Goal: Information Seeking & Learning: Find specific fact

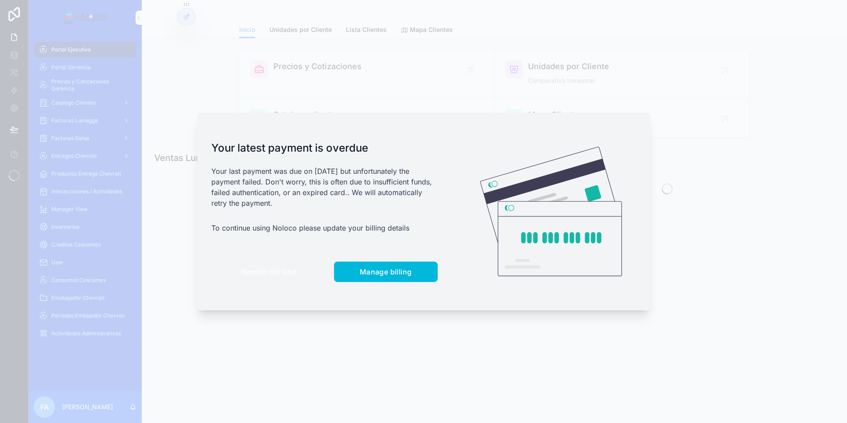
click at [235, 266] on button "Remind me later" at bounding box center [269, 271] width 116 height 20
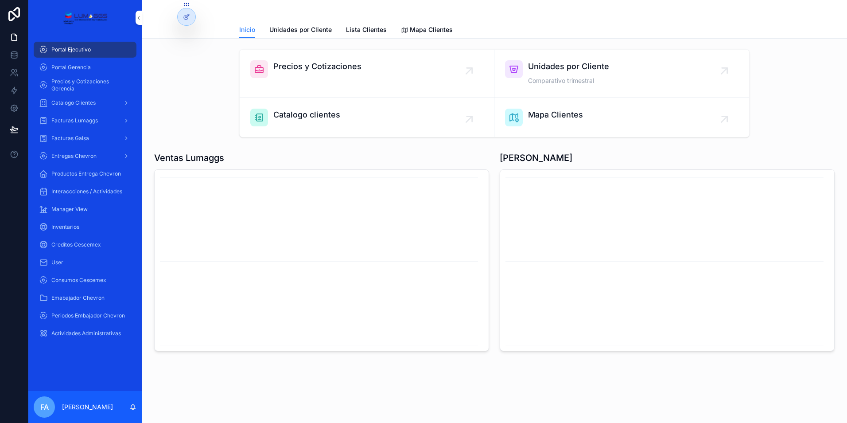
click at [66, 406] on p "[PERSON_NAME]" at bounding box center [87, 406] width 51 height 9
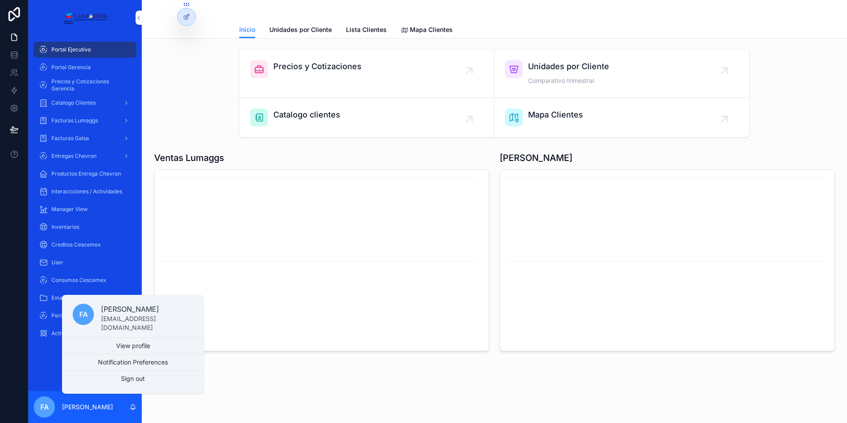
click at [138, 322] on p "[EMAIL_ADDRESS][DOMAIN_NAME]" at bounding box center [147, 323] width 92 height 18
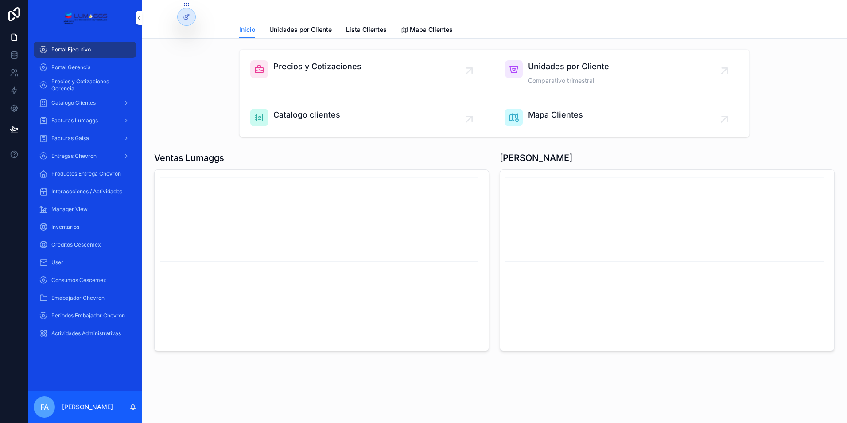
click at [89, 410] on p "[PERSON_NAME]" at bounding box center [87, 406] width 51 height 9
click at [14, 39] on icon at bounding box center [14, 37] width 9 height 9
click at [16, 56] on icon at bounding box center [14, 55] width 6 height 4
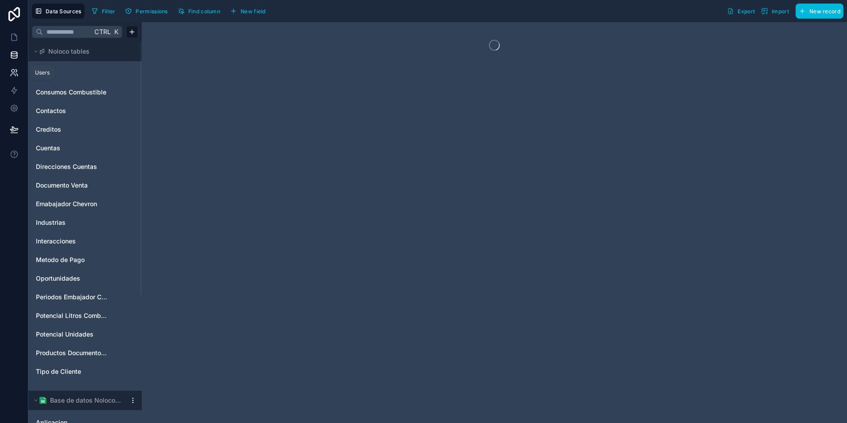
click at [13, 73] on icon at bounding box center [14, 72] width 9 height 9
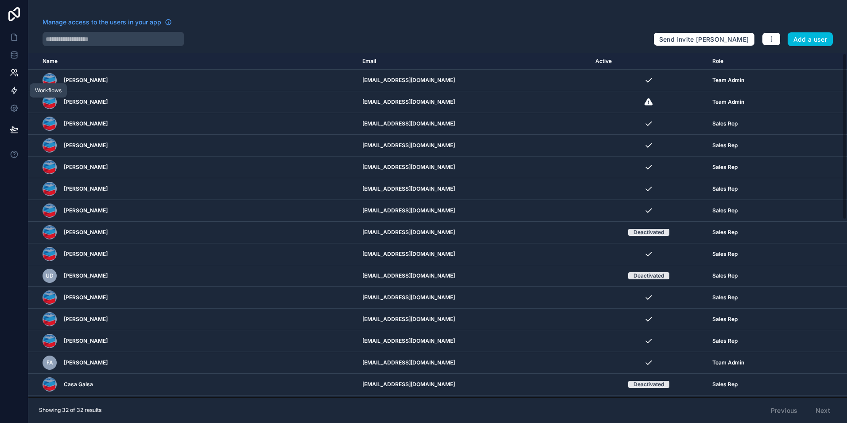
click at [13, 94] on icon at bounding box center [14, 90] width 5 height 7
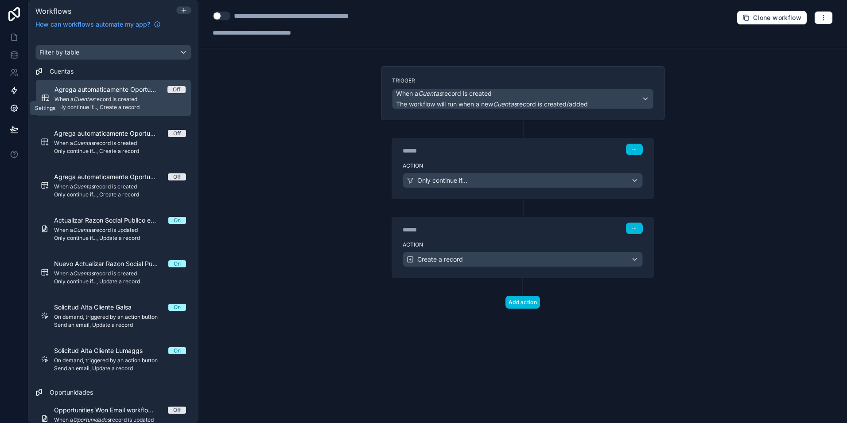
click at [12, 107] on icon at bounding box center [14, 108] width 7 height 7
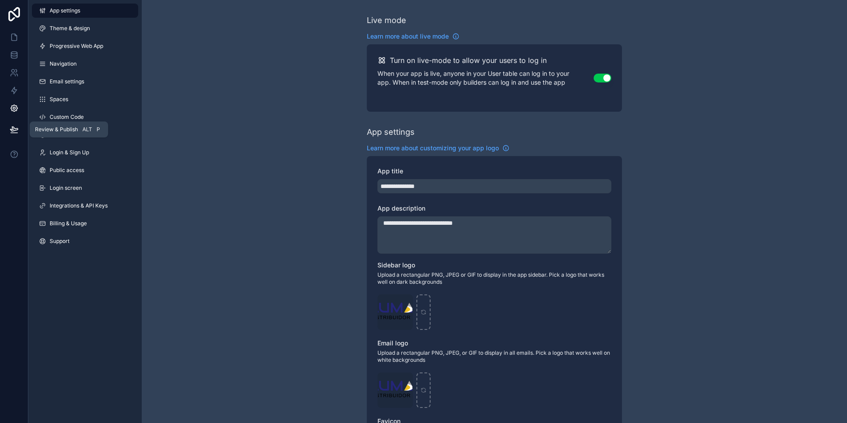
click at [13, 132] on icon at bounding box center [14, 129] width 9 height 9
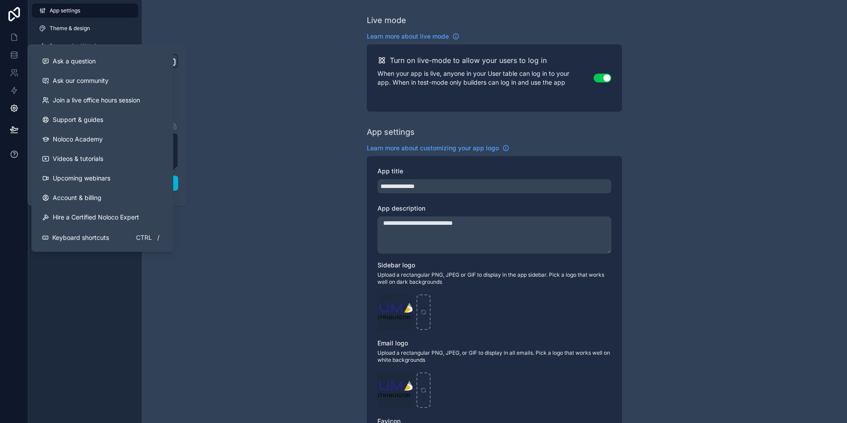
click at [11, 154] on icon at bounding box center [14, 154] width 9 height 9
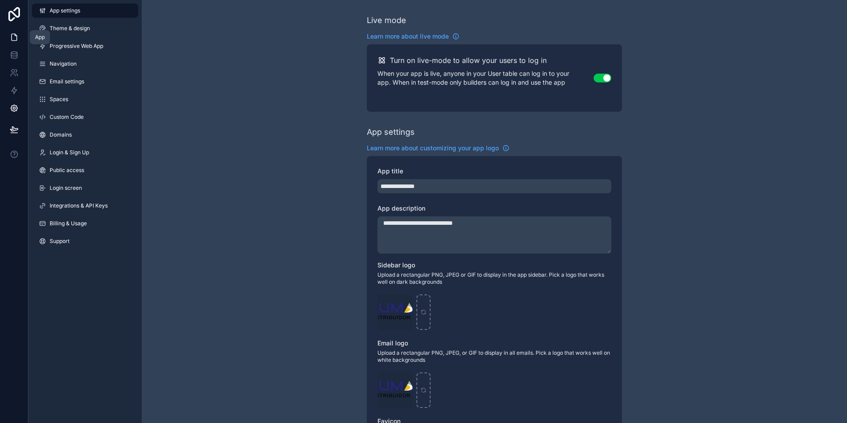
click at [12, 33] on icon at bounding box center [14, 37] width 9 height 9
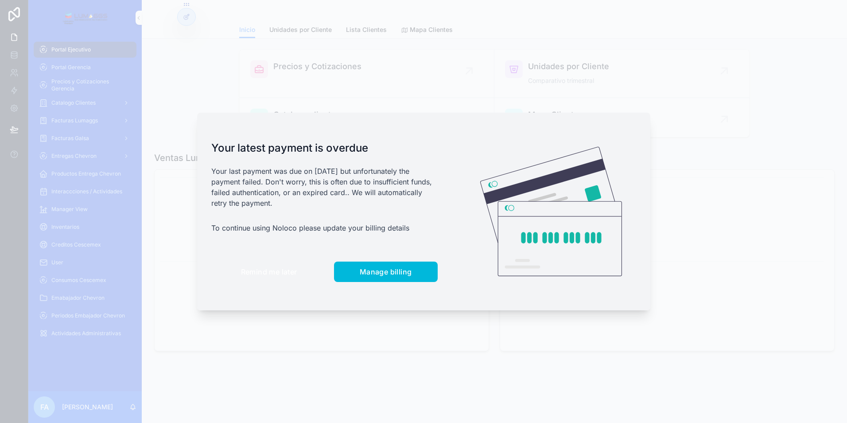
click at [261, 266] on button "Remind me later" at bounding box center [269, 271] width 116 height 20
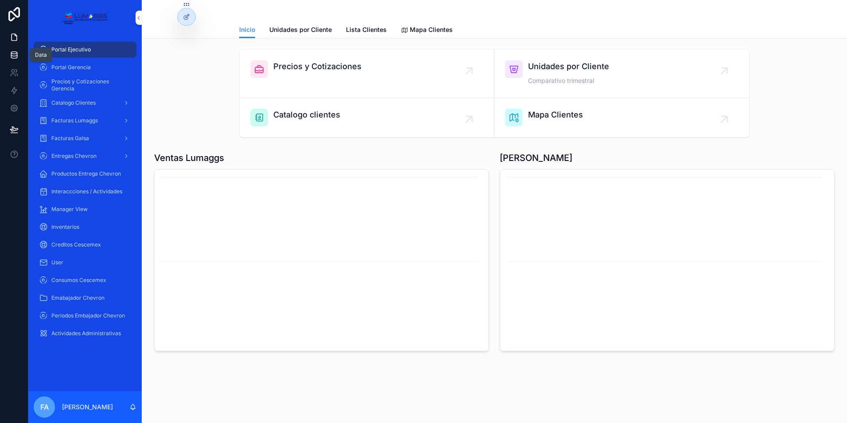
click at [10, 55] on icon at bounding box center [14, 55] width 9 height 9
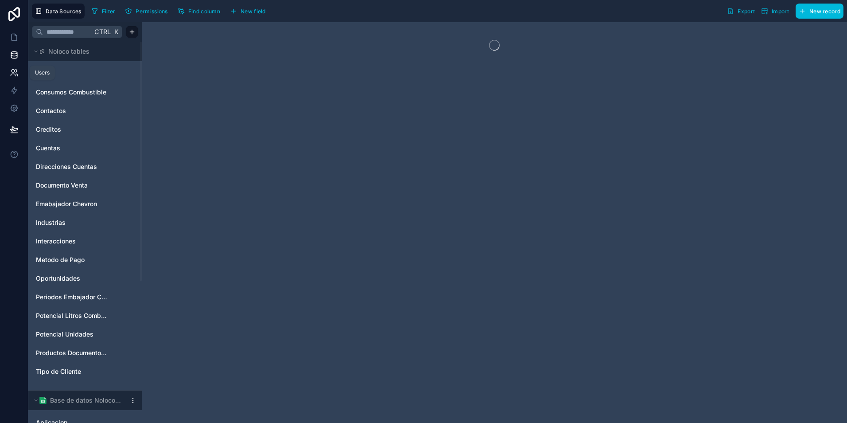
click at [12, 74] on icon at bounding box center [13, 75] width 4 height 2
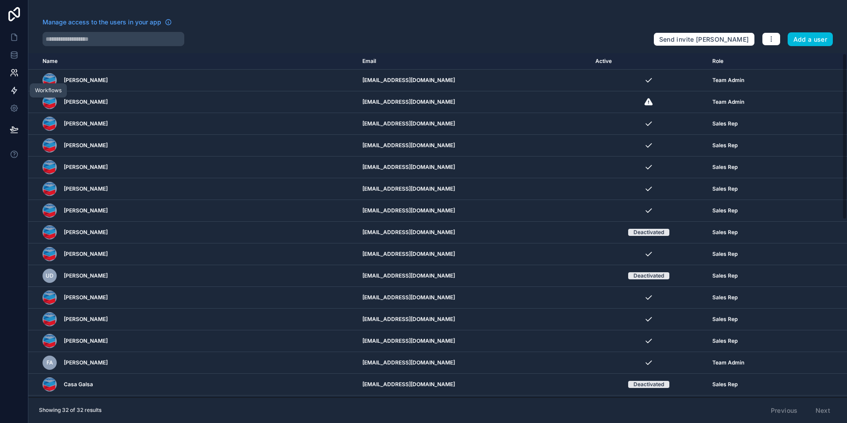
click at [13, 92] on icon at bounding box center [14, 90] width 9 height 9
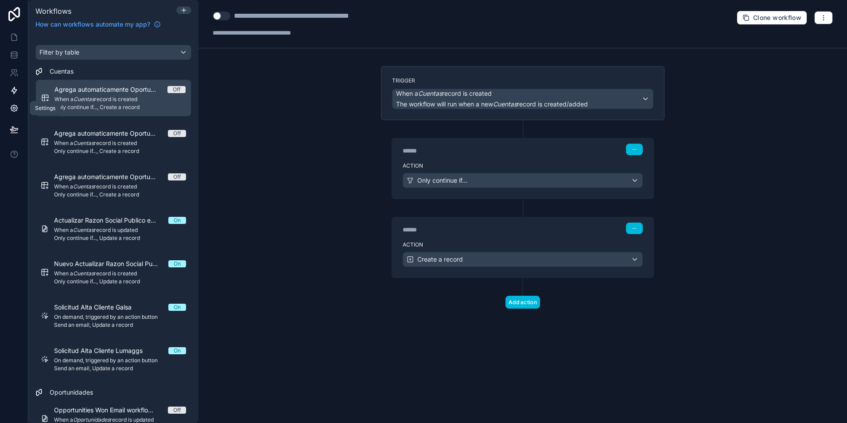
click at [14, 111] on icon at bounding box center [14, 108] width 9 height 9
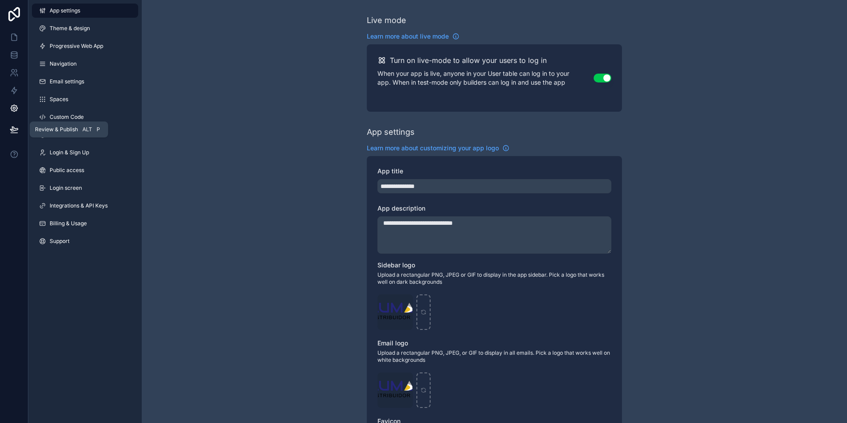
click at [18, 127] on icon at bounding box center [14, 129] width 9 height 9
click at [254, 162] on div "**********" at bounding box center [495, 343] width 706 height 686
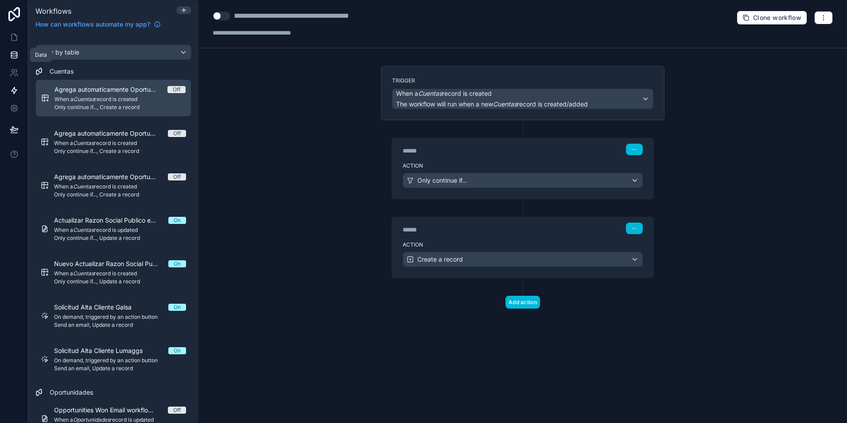
click at [12, 55] on icon at bounding box center [14, 55] width 9 height 9
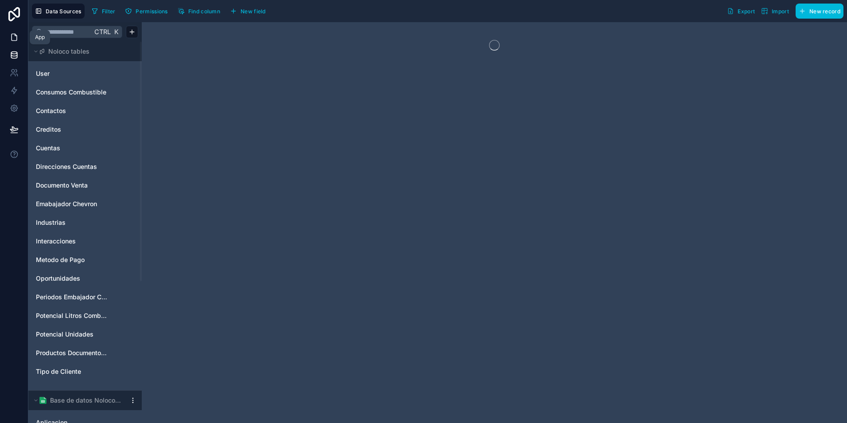
click at [14, 40] on icon at bounding box center [14, 37] width 9 height 9
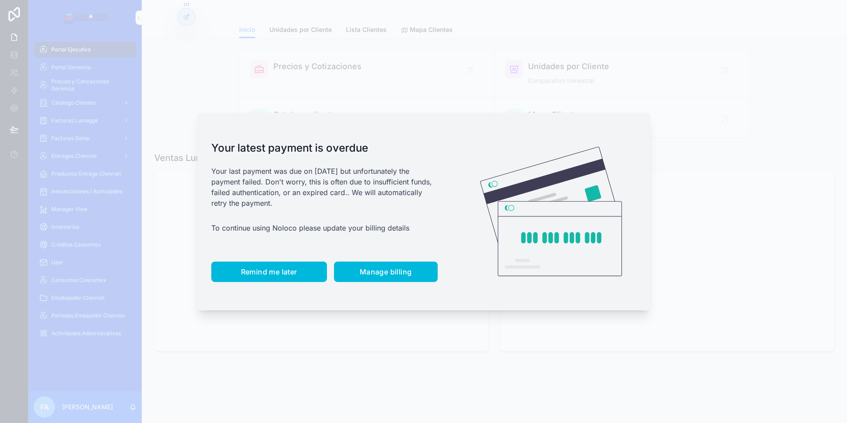
click at [263, 275] on span "Remind me later" at bounding box center [269, 271] width 56 height 9
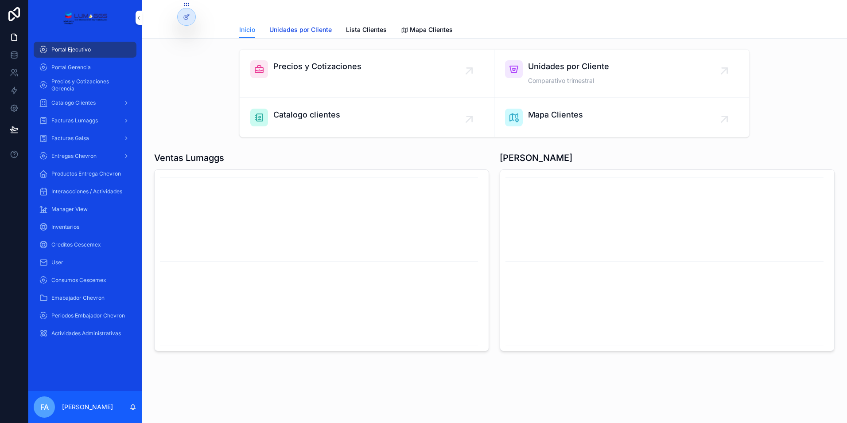
click at [281, 31] on span "Unidades por Cliente" at bounding box center [300, 29] width 62 height 9
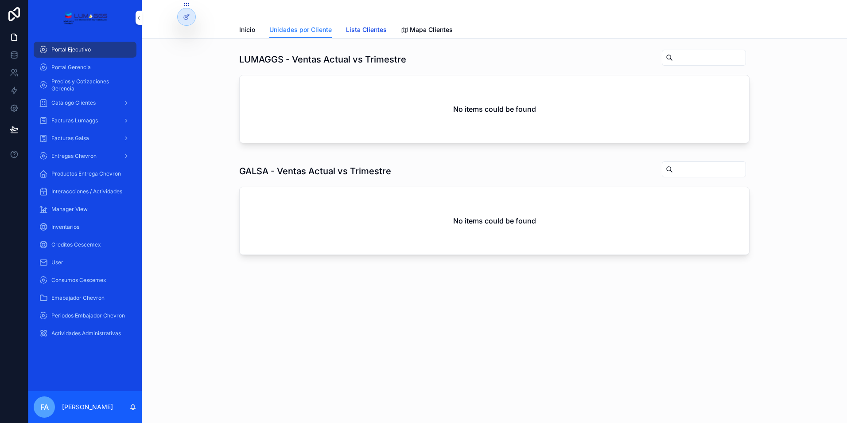
click at [364, 29] on span "Lista Clientes" at bounding box center [366, 29] width 41 height 9
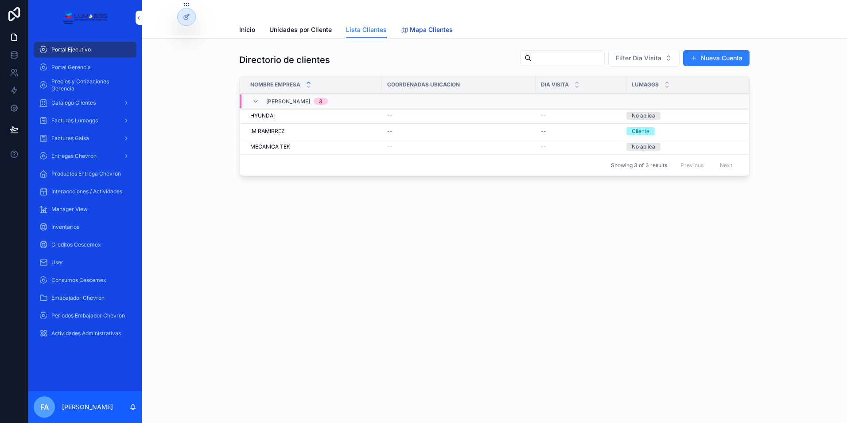
click at [410, 31] on span "Mapa Clientes" at bounding box center [431, 29] width 43 height 9
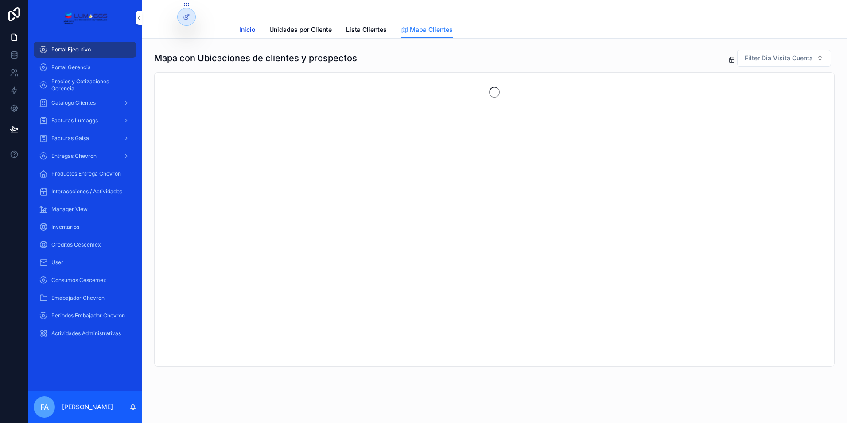
click at [243, 31] on span "Inicio" at bounding box center [247, 29] width 16 height 9
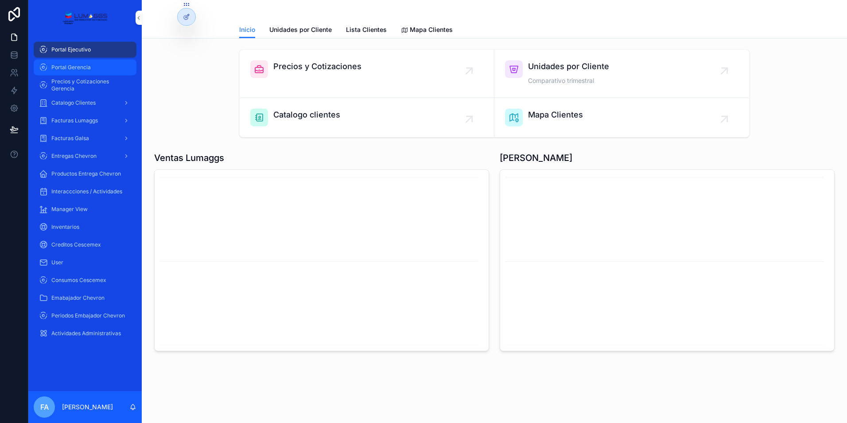
click at [74, 66] on span "Portal Gerencia" at bounding box center [70, 67] width 39 height 7
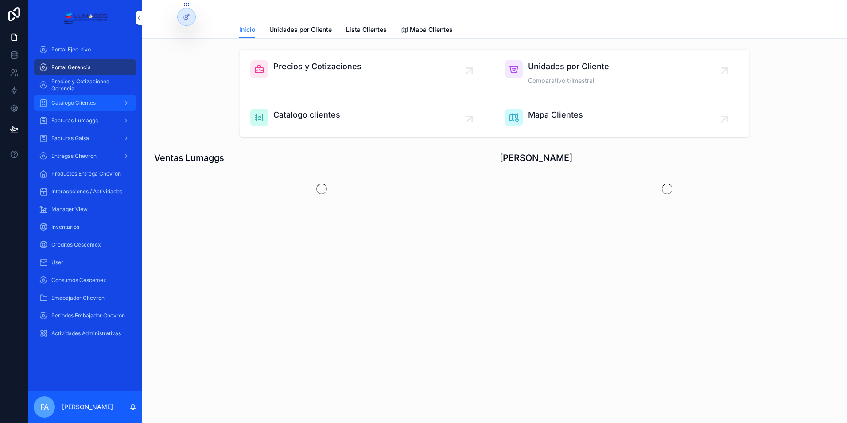
click at [71, 101] on span "Catalogo Clientes" at bounding box center [73, 102] width 44 height 7
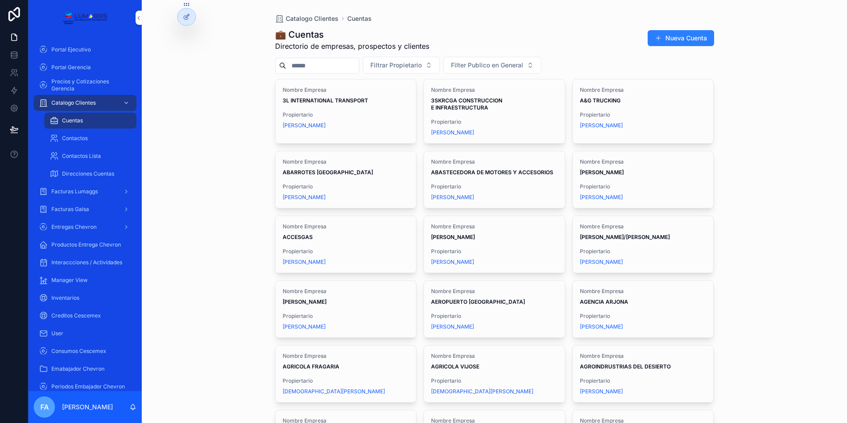
click at [89, 119] on div "Cuentas" at bounding box center [91, 120] width 82 height 14
click at [64, 119] on span "Cuentas" at bounding box center [72, 120] width 21 height 7
click at [68, 191] on span "Facturas Lumaggs" at bounding box center [74, 191] width 47 height 7
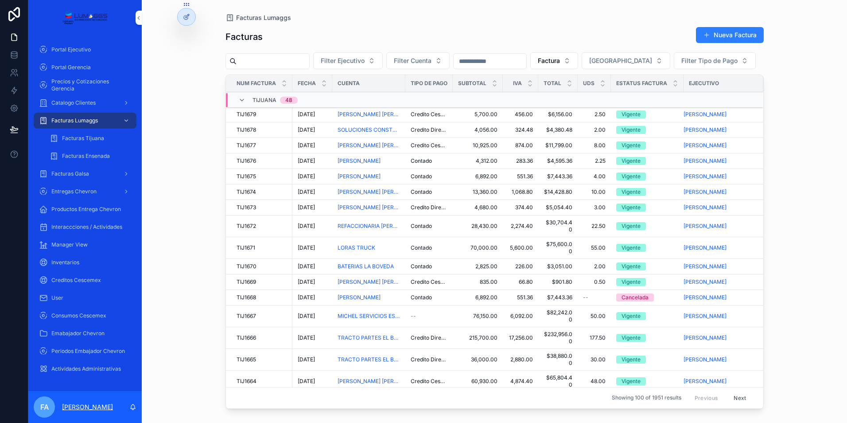
click at [82, 406] on p "[PERSON_NAME]" at bounding box center [87, 406] width 51 height 9
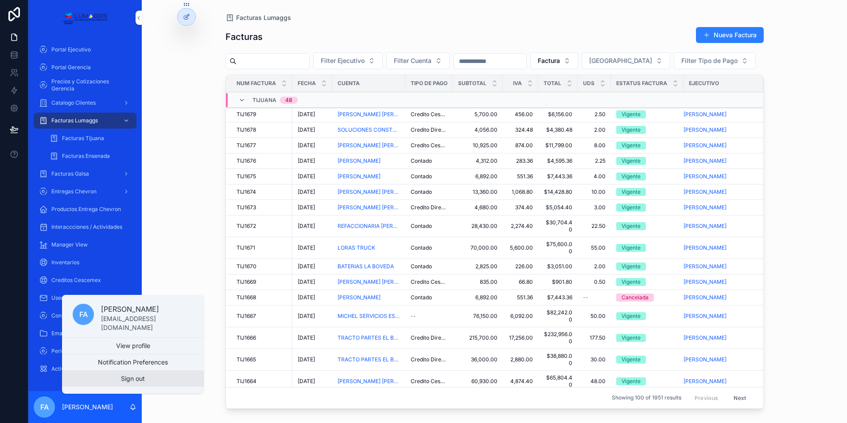
click at [131, 374] on button "Sign out" at bounding box center [133, 379] width 142 height 16
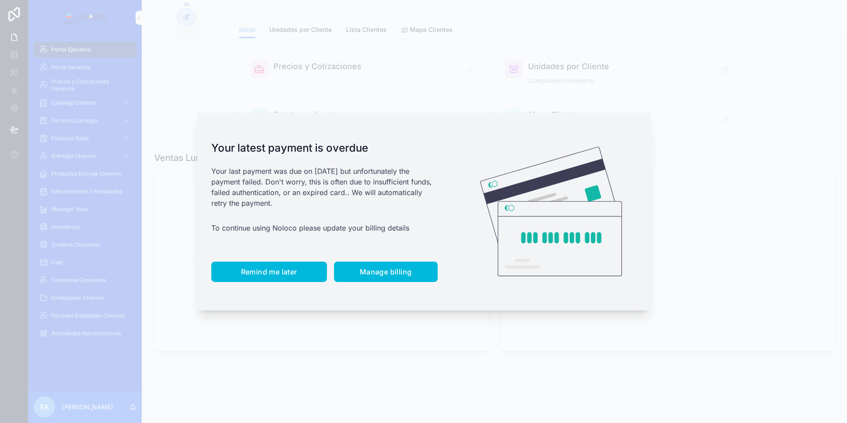
click at [252, 268] on span "Remind me later" at bounding box center [269, 271] width 56 height 9
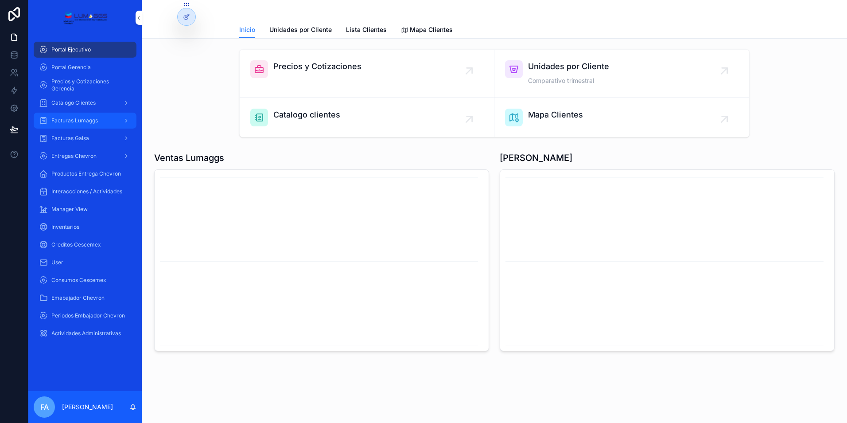
click at [89, 120] on span "Facturas Lumaggs" at bounding box center [74, 120] width 47 height 7
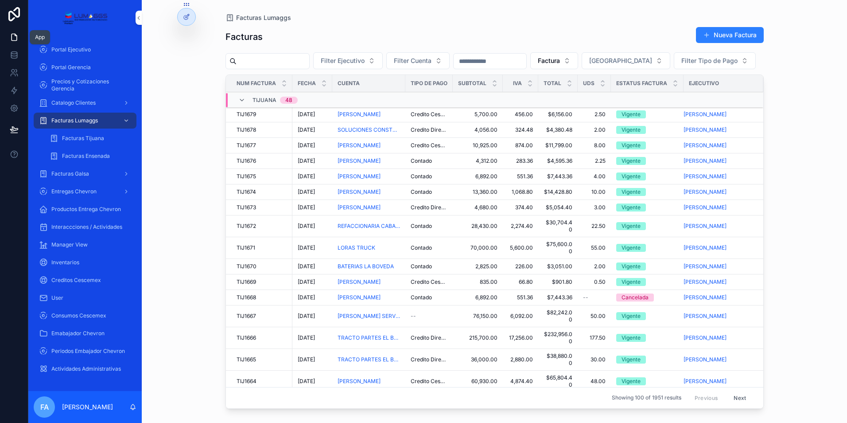
click at [15, 41] on icon at bounding box center [14, 37] width 5 height 7
click at [14, 53] on icon at bounding box center [14, 55] width 9 height 9
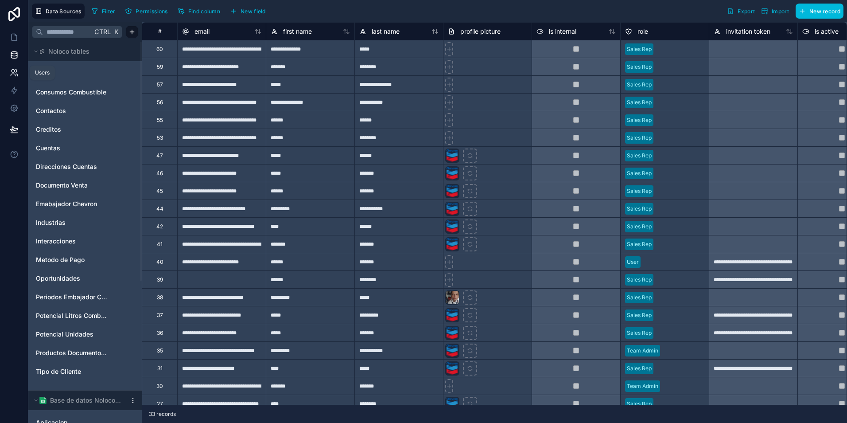
click at [12, 74] on icon at bounding box center [13, 75] width 4 height 2
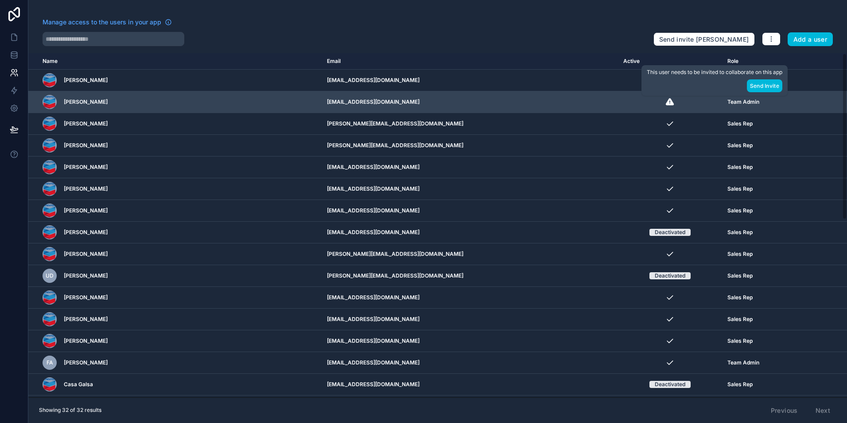
click at [666, 103] on icon "scrollable content" at bounding box center [670, 101] width 8 height 7
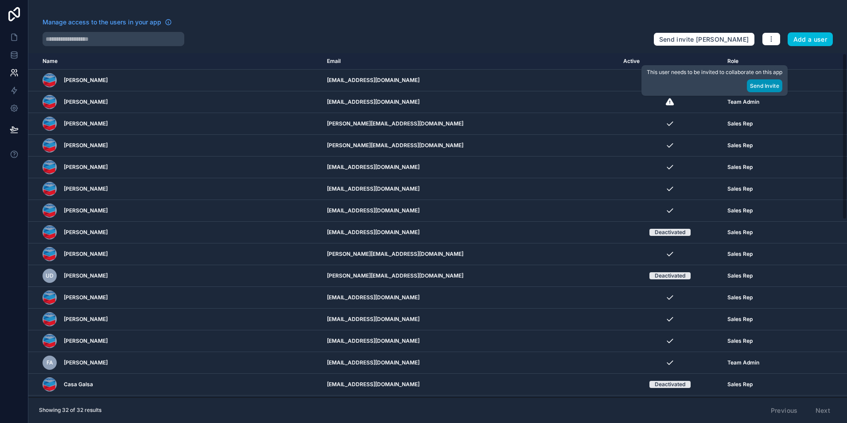
click at [773, 86] on button "Send Invite" at bounding box center [764, 85] width 35 height 13
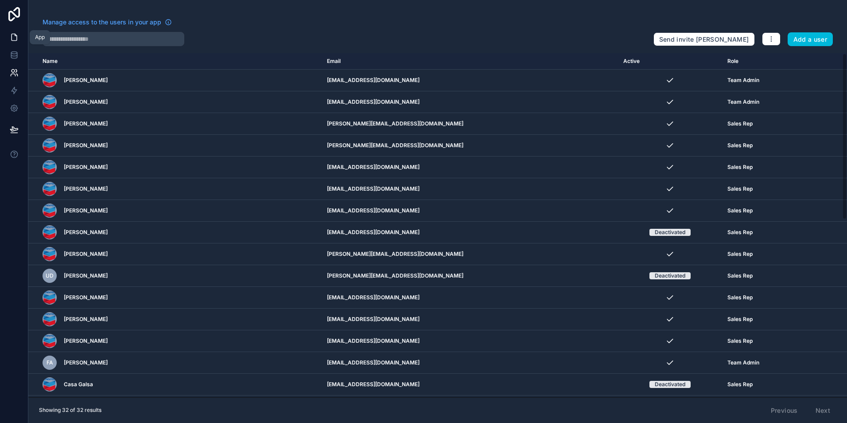
click at [15, 39] on icon at bounding box center [14, 37] width 9 height 9
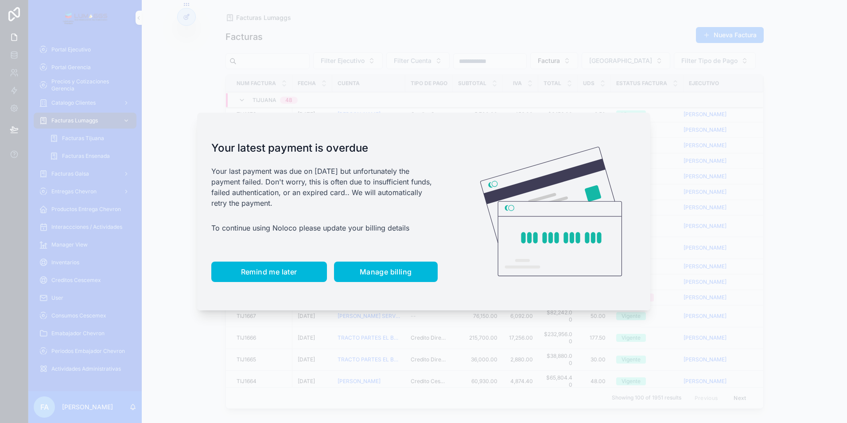
click at [267, 273] on span "Remind me later" at bounding box center [269, 271] width 56 height 9
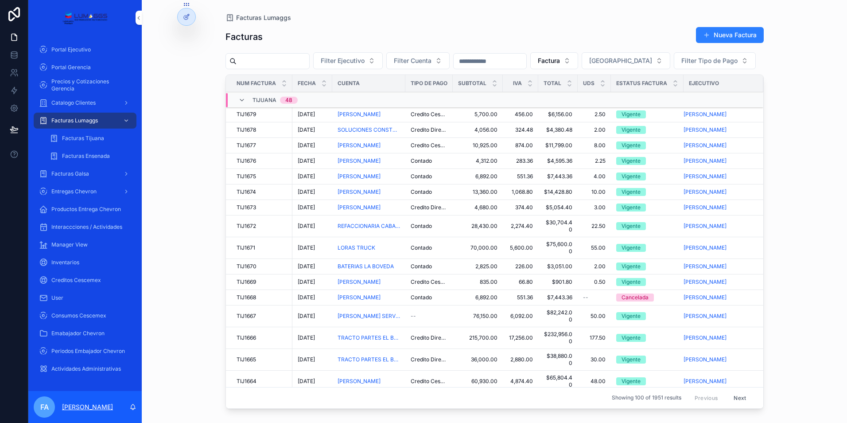
click at [88, 406] on p "[PERSON_NAME]" at bounding box center [87, 406] width 51 height 9
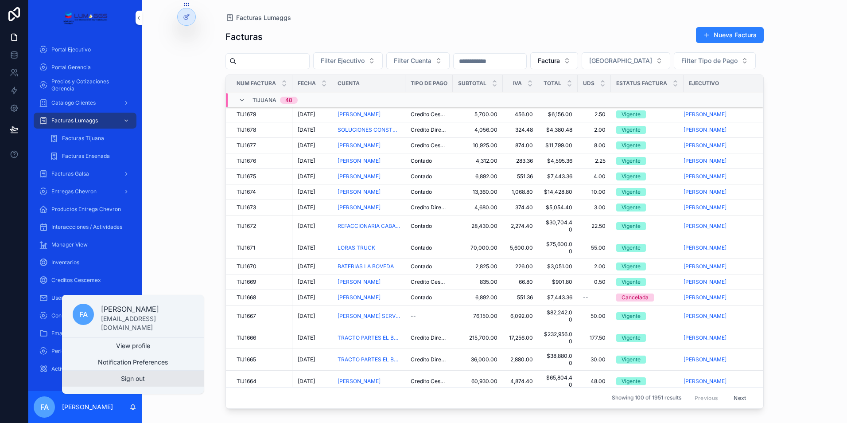
click at [129, 376] on button "Sign out" at bounding box center [133, 379] width 142 height 16
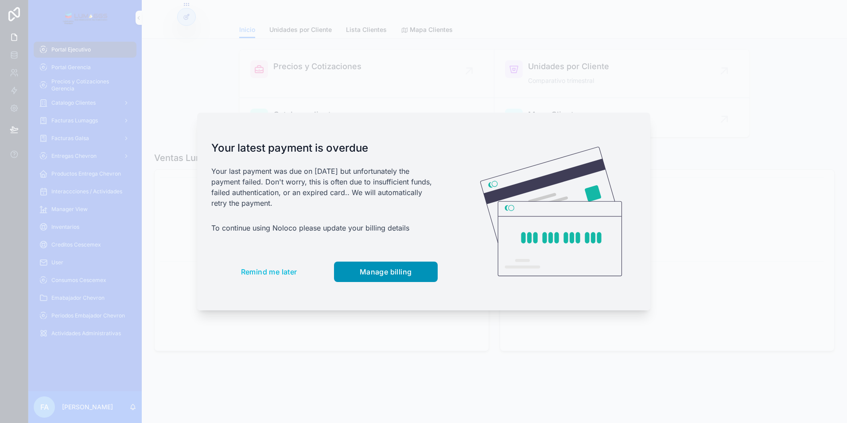
click at [374, 273] on span "Manage billing" at bounding box center [386, 271] width 52 height 9
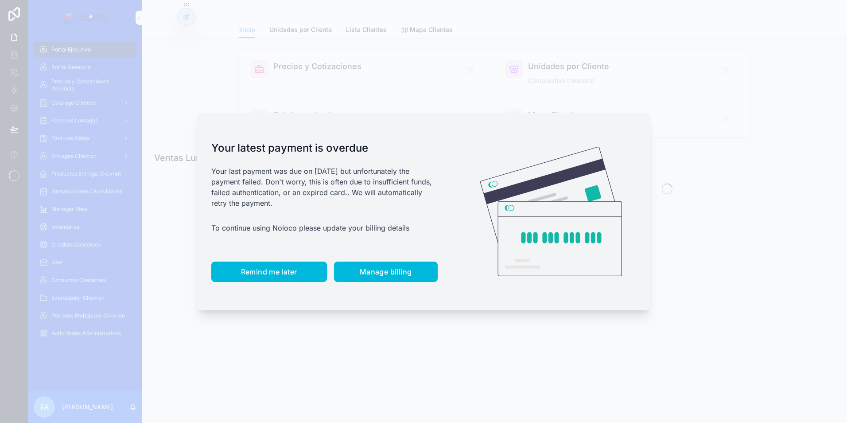
click at [269, 270] on span "Remind me later" at bounding box center [269, 271] width 56 height 9
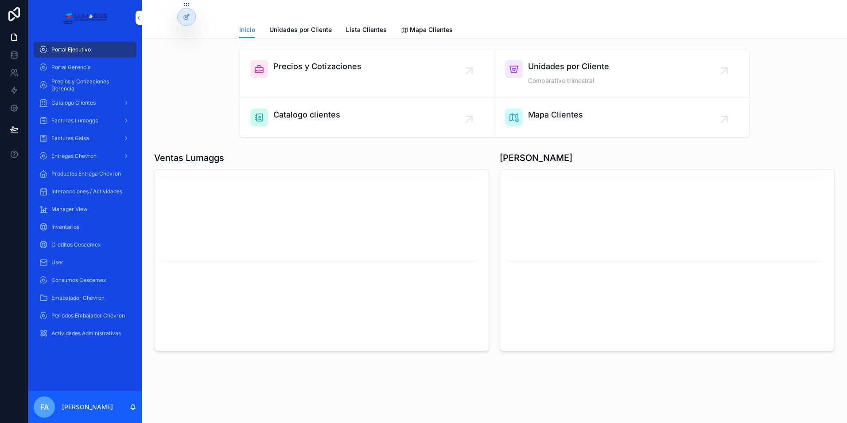
click at [305, 62] on span "Precios y Cotizaciones" at bounding box center [317, 66] width 88 height 12
click at [472, 64] on icon "scrollable content" at bounding box center [469, 71] width 14 height 14
click at [318, 68] on span "Precios y Cotizaciones" at bounding box center [317, 66] width 88 height 12
click at [293, 114] on span "Catalogo clientes" at bounding box center [306, 115] width 67 height 12
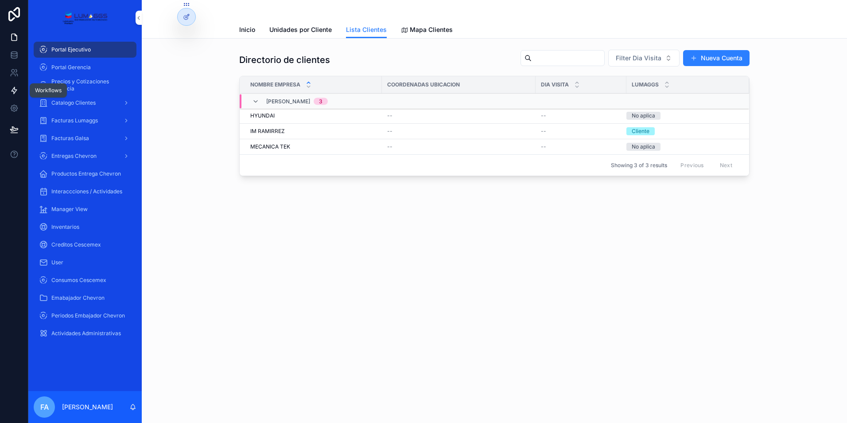
click at [13, 92] on icon at bounding box center [14, 90] width 5 height 7
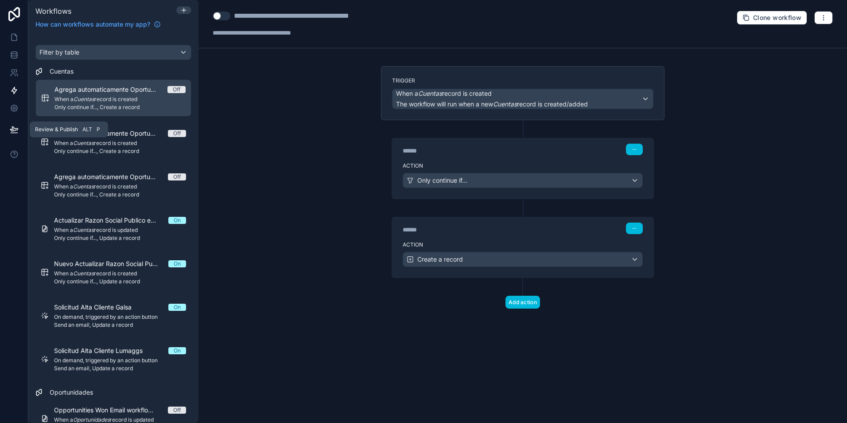
click at [15, 131] on icon at bounding box center [14, 129] width 9 height 9
click at [12, 39] on icon at bounding box center [14, 37] width 9 height 9
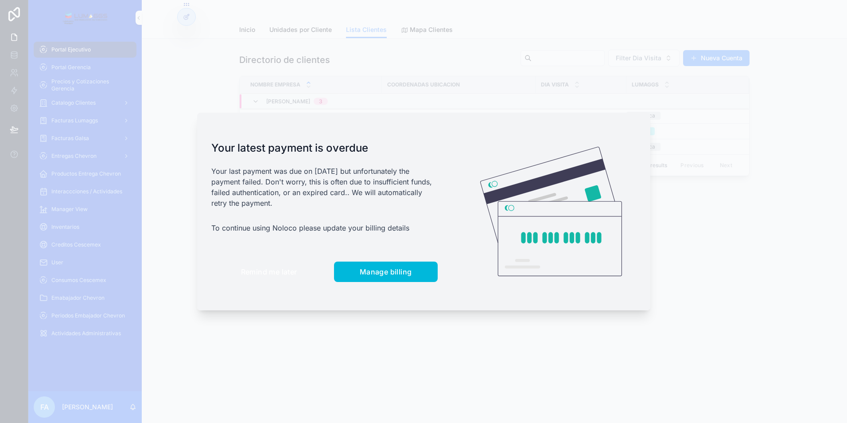
click at [261, 271] on span "Remind me later" at bounding box center [269, 271] width 56 height 9
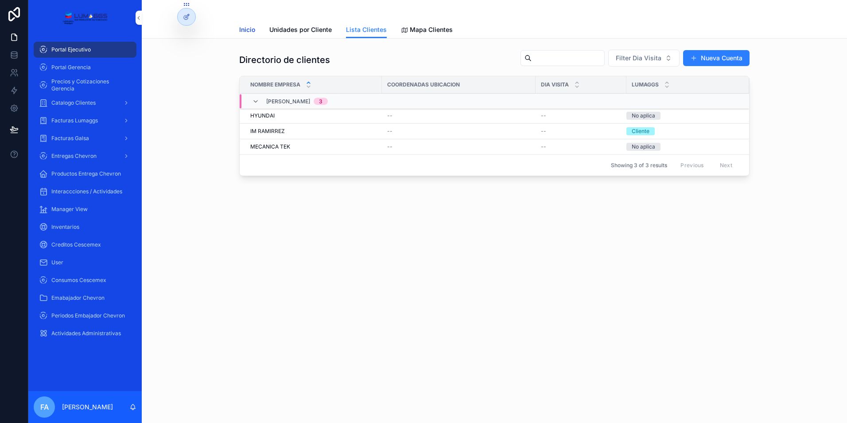
click at [247, 30] on span "Inicio" at bounding box center [247, 29] width 16 height 9
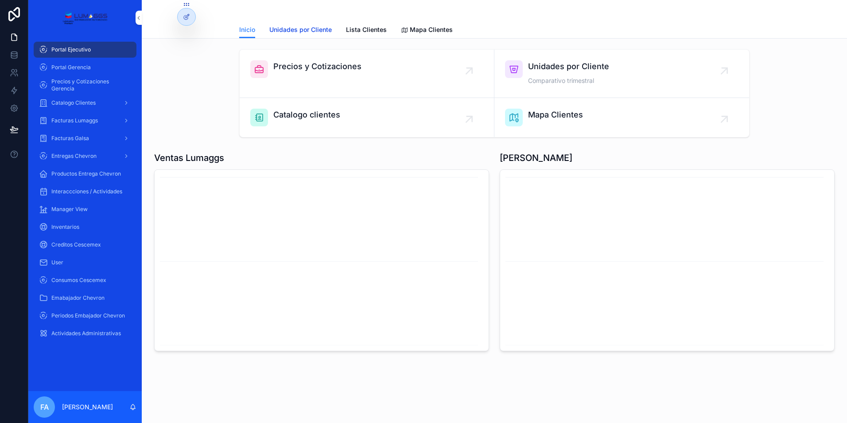
click at [276, 27] on span "Unidades por Cliente" at bounding box center [300, 29] width 62 height 9
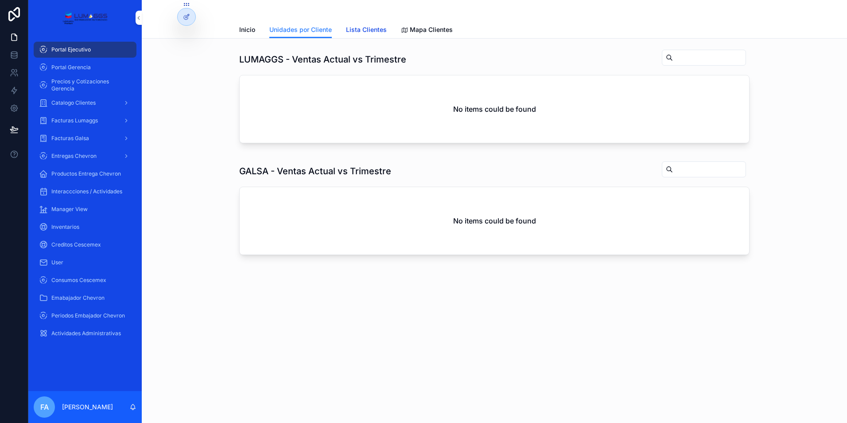
click at [360, 30] on span "Lista Clientes" at bounding box center [366, 29] width 41 height 9
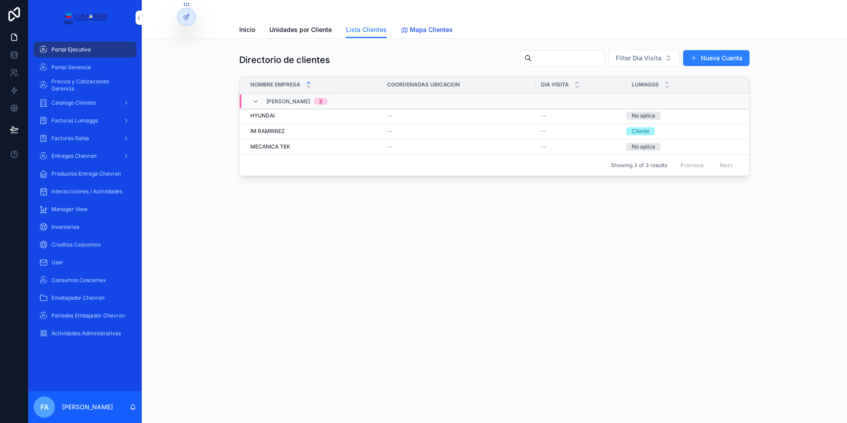
click at [427, 29] on span "Mapa Clientes" at bounding box center [431, 29] width 43 height 9
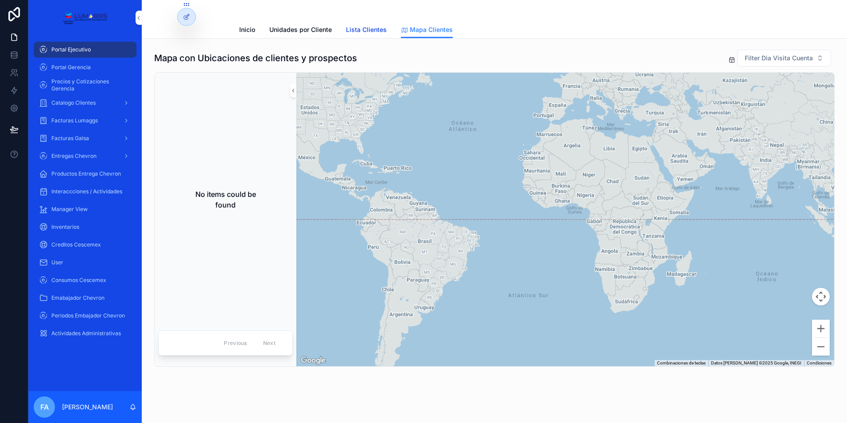
click at [369, 32] on span "Lista Clientes" at bounding box center [366, 29] width 41 height 9
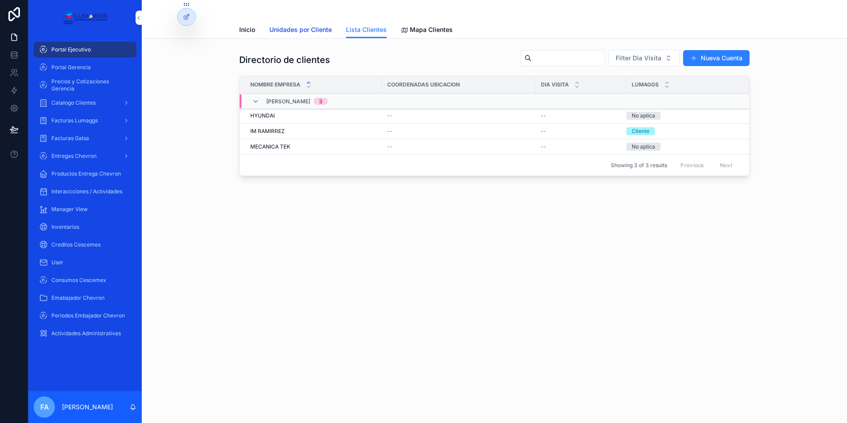
click at [309, 32] on span "Unidades por Cliente" at bounding box center [300, 29] width 62 height 9
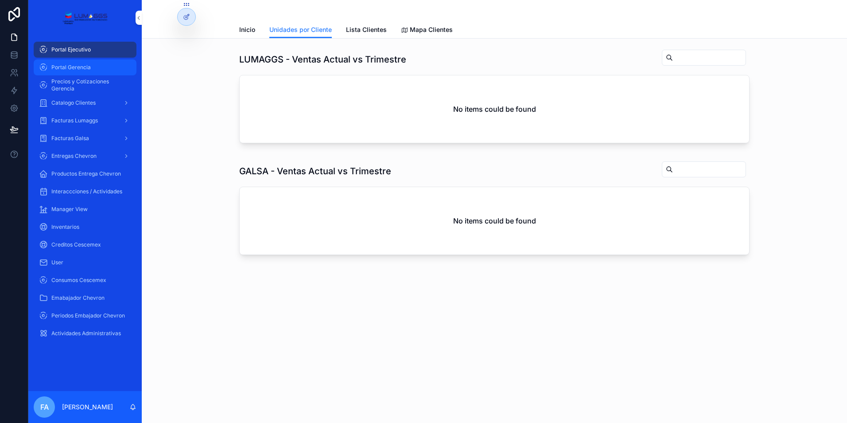
click at [68, 67] on span "Portal Gerencia" at bounding box center [70, 67] width 39 height 7
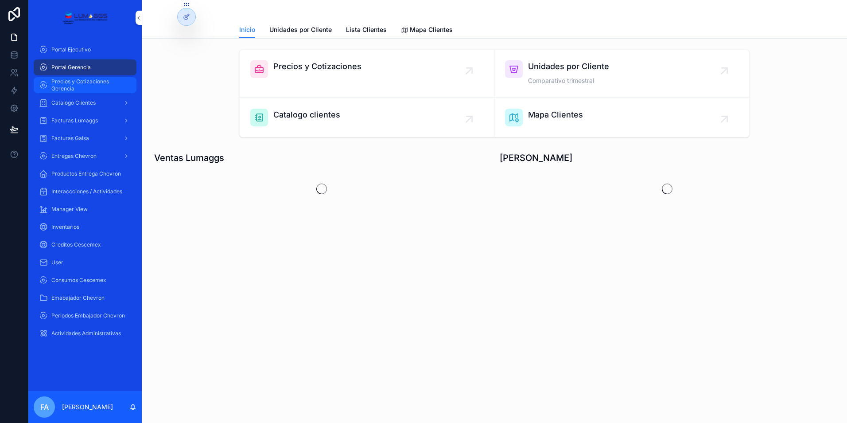
click at [78, 84] on span "Precios y Cotizaciones Gerencia" at bounding box center [89, 85] width 76 height 14
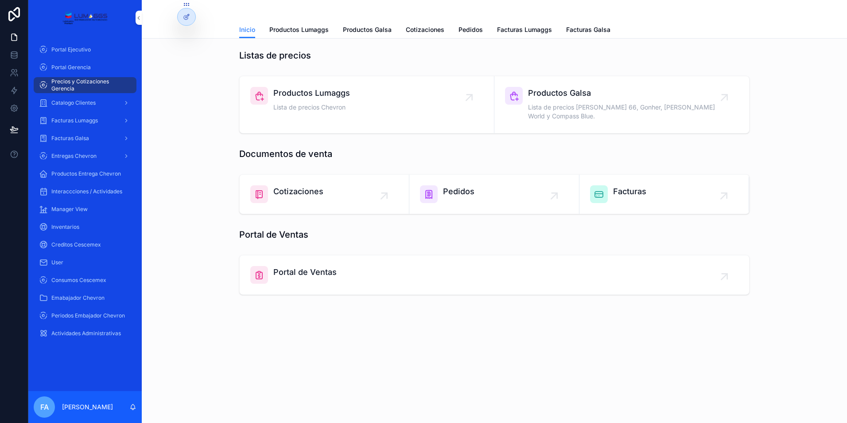
click at [391, 189] on icon "scrollable content" at bounding box center [384, 196] width 14 height 14
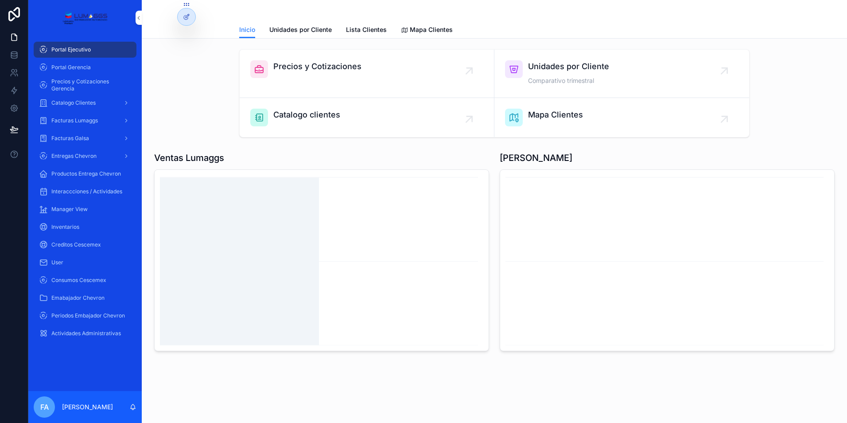
click at [245, 225] on icon "chart" at bounding box center [320, 260] width 320 height 170
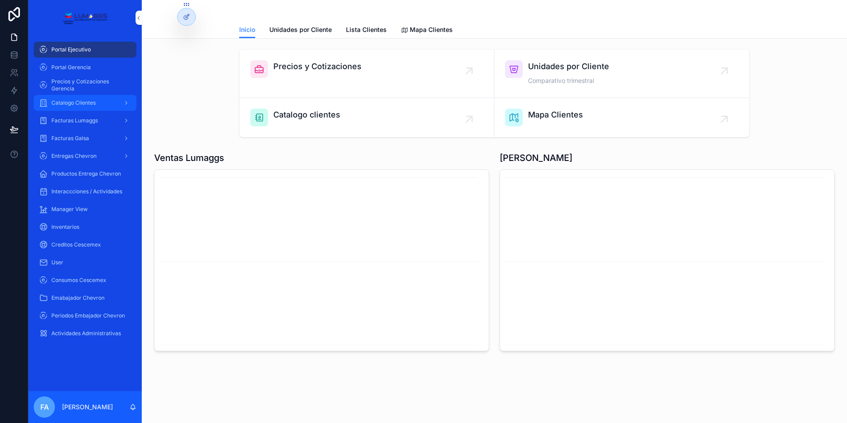
click at [82, 105] on span "Catalogo Clientes" at bounding box center [73, 102] width 44 height 7
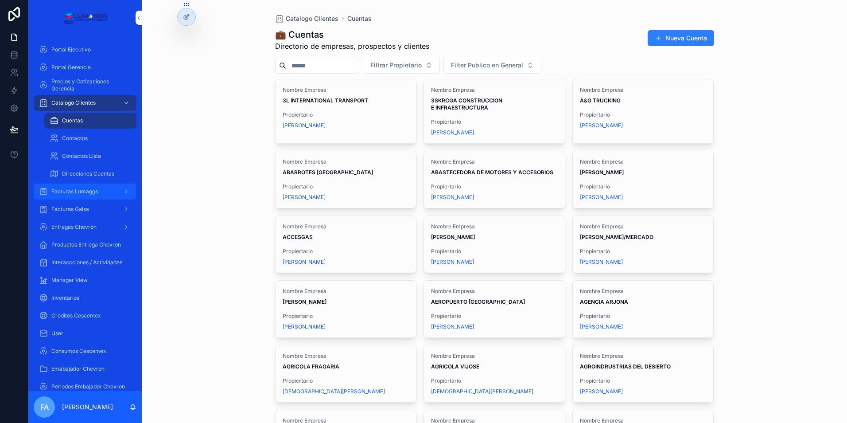
click at [84, 191] on span "Facturas Lumaggs" at bounding box center [74, 191] width 47 height 7
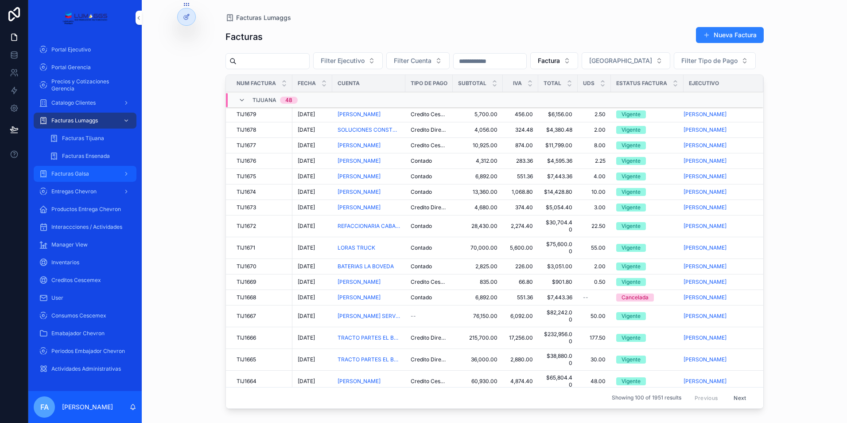
click at [85, 173] on span "Facturas Galsa" at bounding box center [70, 173] width 38 height 7
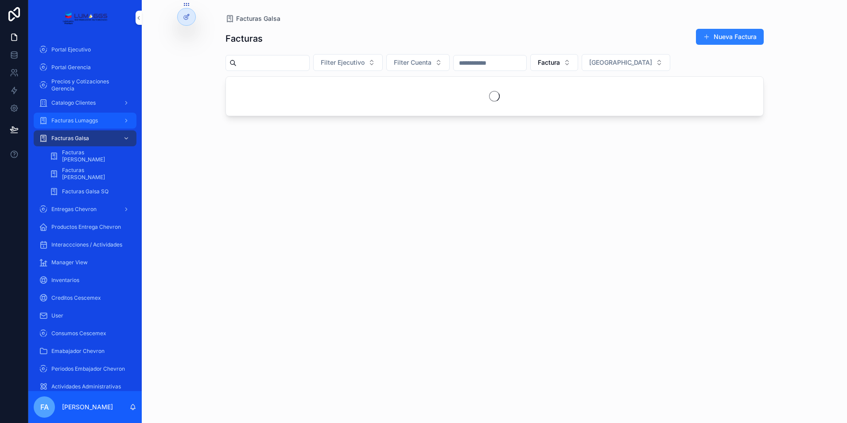
click at [85, 117] on span "Facturas Lumaggs" at bounding box center [74, 120] width 47 height 7
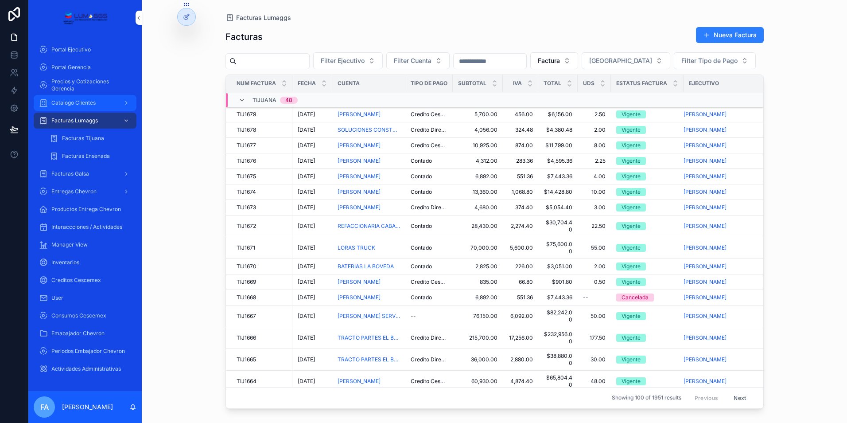
click at [90, 98] on div "Catalogo Clientes" at bounding box center [85, 103] width 92 height 14
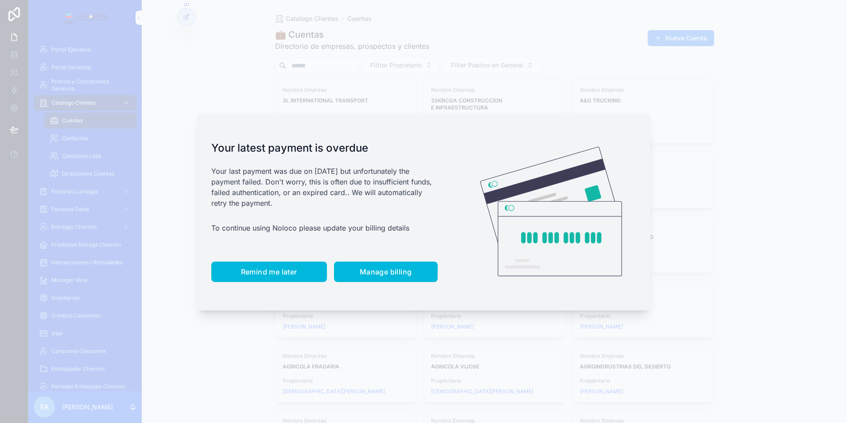
click at [268, 277] on button "Remind me later" at bounding box center [269, 271] width 116 height 20
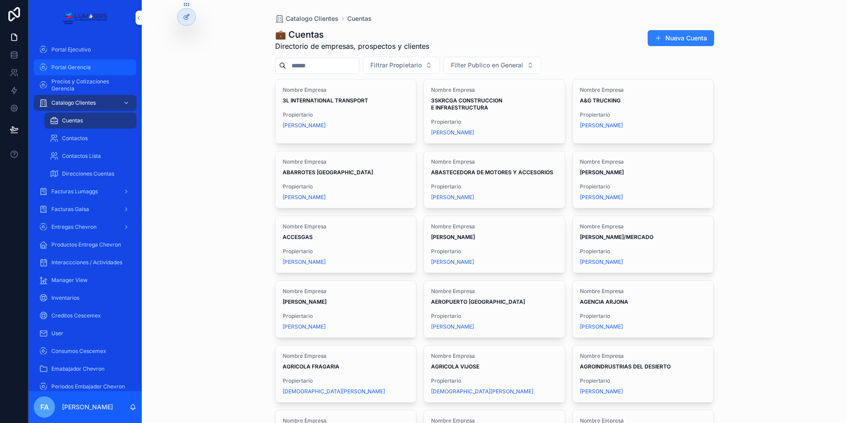
click at [92, 71] on div "Portal Gerencia" at bounding box center [85, 67] width 92 height 14
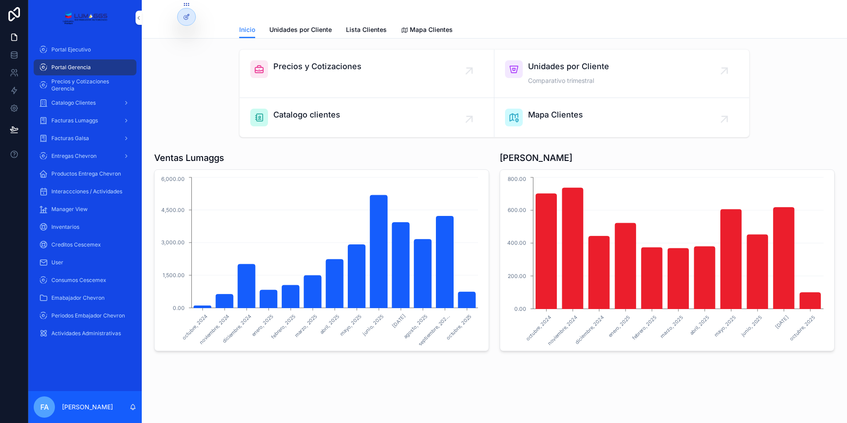
drag, startPoint x: 176, startPoint y: 360, endPoint x: 67, endPoint y: 390, distance: 112.1
drag, startPoint x: 67, startPoint y: 390, endPoint x: 74, endPoint y: 400, distance: 12.5
click at [74, 400] on div "FA [PERSON_NAME]" at bounding box center [84, 407] width 113 height 32
click at [83, 406] on p "[PERSON_NAME]" at bounding box center [87, 406] width 51 height 9
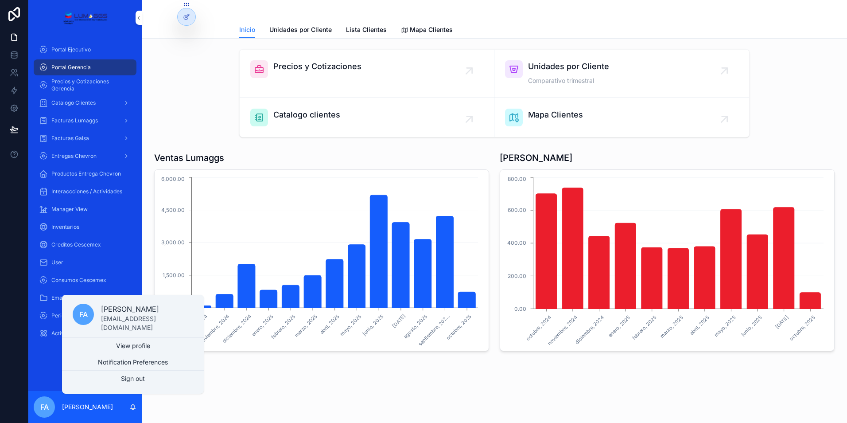
click at [45, 355] on div "Portal Ejecutivo Portal Gerencia Precios y Cotizaciones Gerencia Catalogo Clien…" at bounding box center [84, 212] width 113 height 355
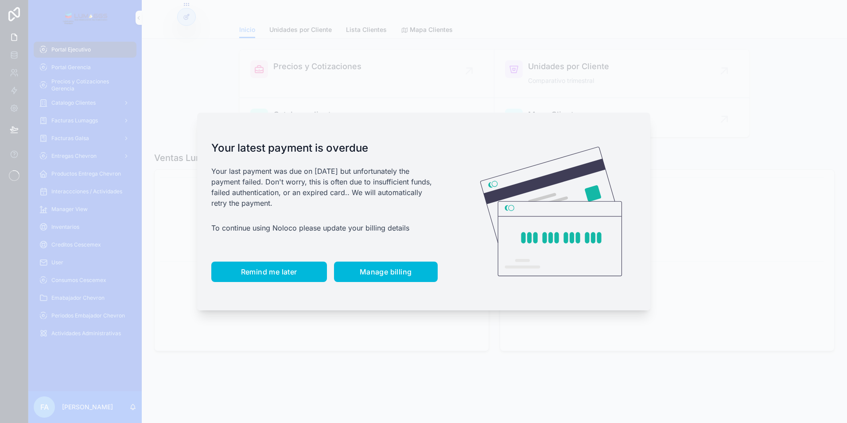
click at [282, 266] on button "Remind me later" at bounding box center [269, 271] width 116 height 20
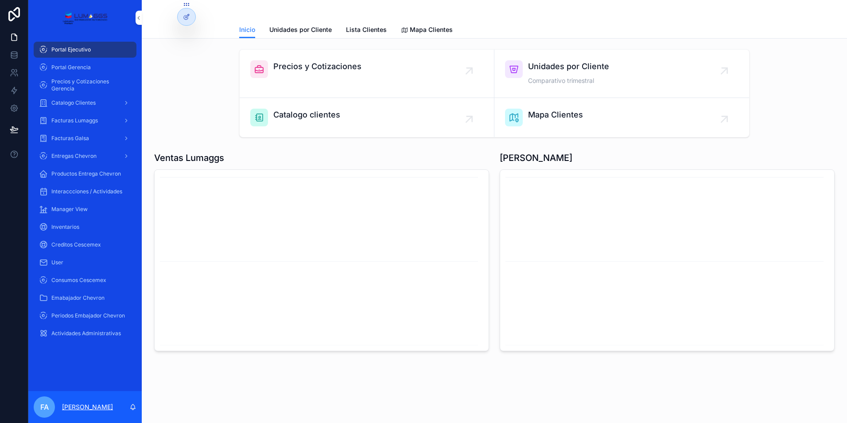
click at [105, 409] on p "[PERSON_NAME]" at bounding box center [87, 406] width 51 height 9
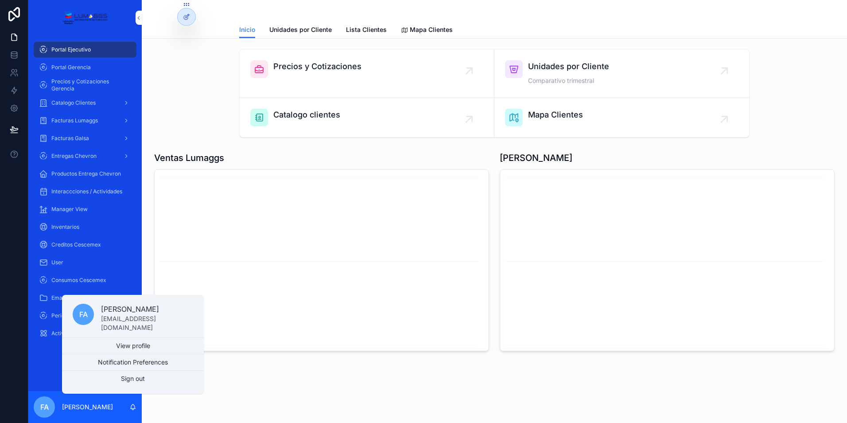
click at [688, 13] on div "scrollable content" at bounding box center [494, 10] width 511 height 21
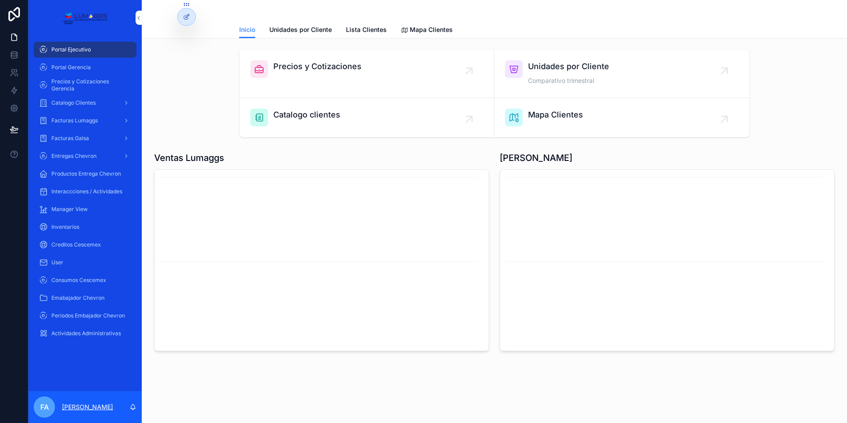
click at [96, 408] on p "[PERSON_NAME]" at bounding box center [87, 406] width 51 height 9
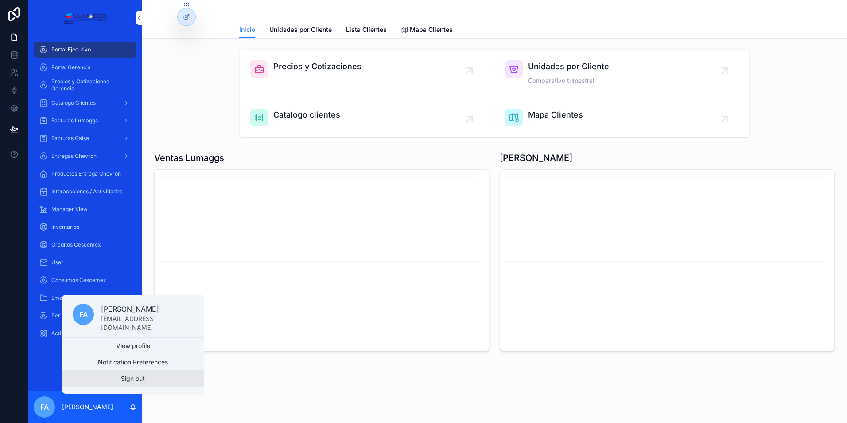
click at [143, 377] on button "Sign out" at bounding box center [133, 379] width 142 height 16
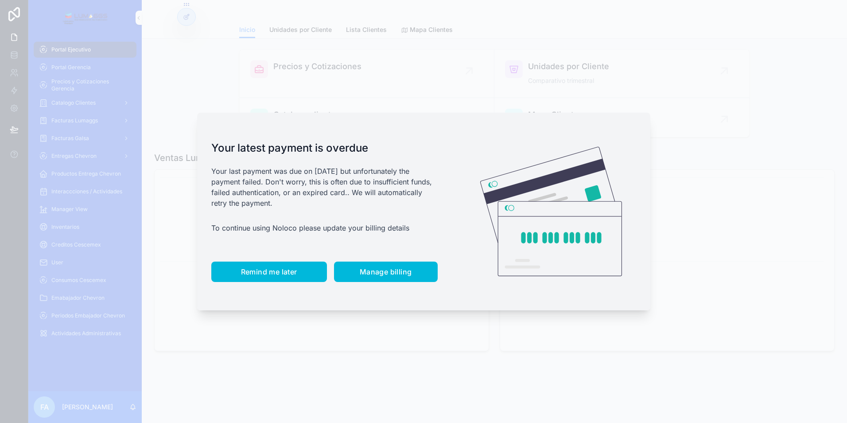
click at [288, 279] on button "Remind me later" at bounding box center [269, 271] width 116 height 20
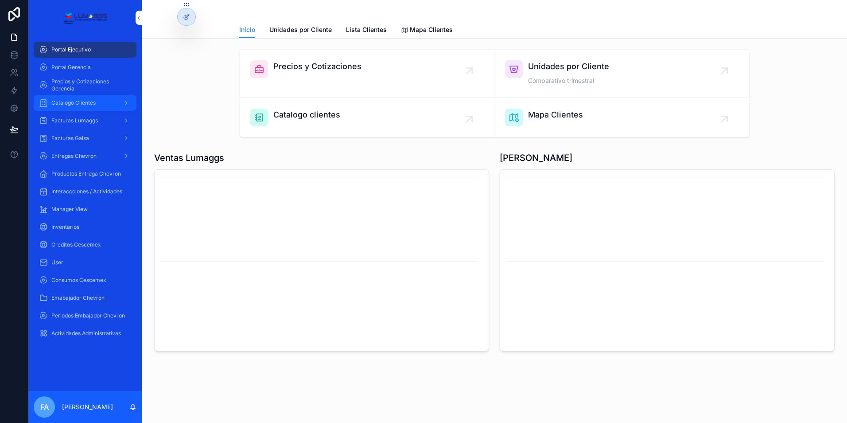
click at [88, 104] on span "Catalogo Clientes" at bounding box center [73, 102] width 44 height 7
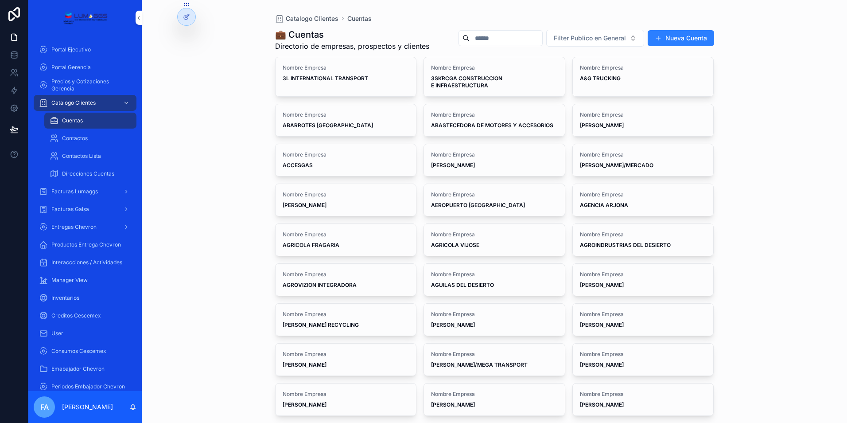
click at [540, 39] on input "scrollable content" at bounding box center [506, 38] width 73 height 12
type input "**********"
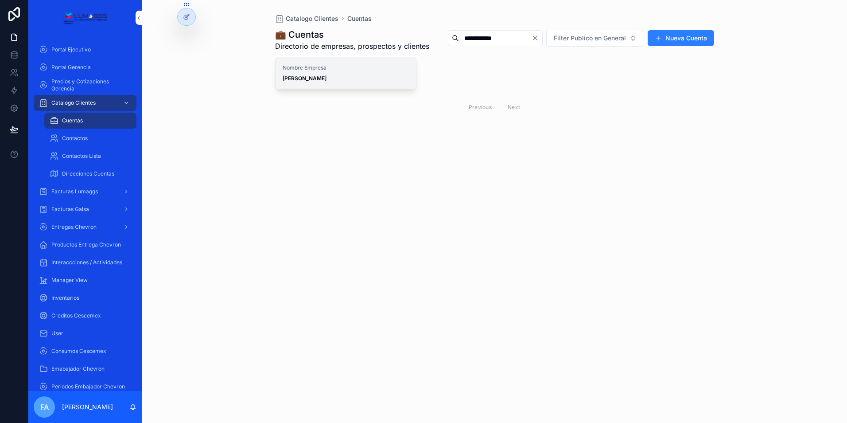
click at [327, 82] on strong "[PERSON_NAME]" at bounding box center [305, 78] width 44 height 7
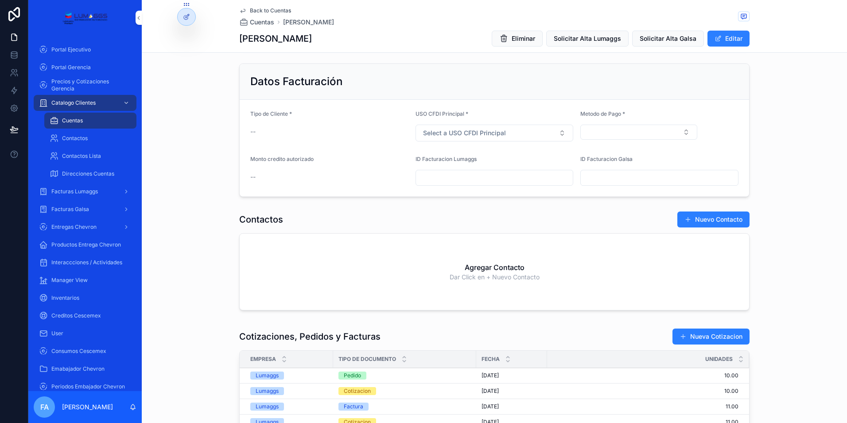
scroll to position [399, 0]
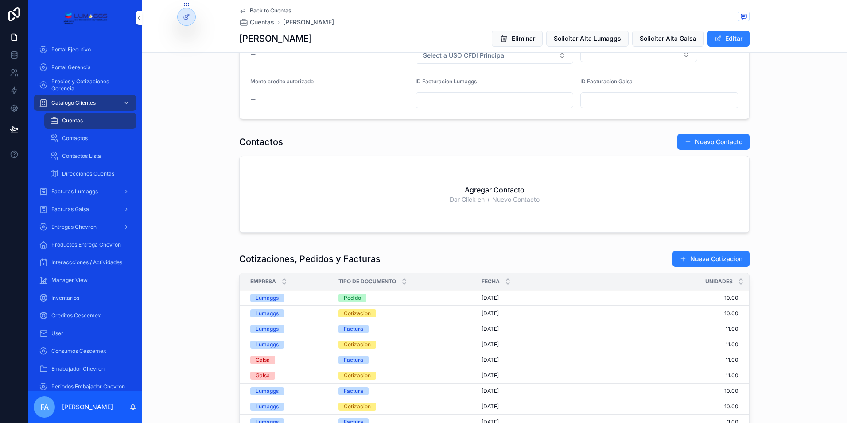
click at [496, 298] on span "[DATE]" at bounding box center [490, 297] width 17 height 7
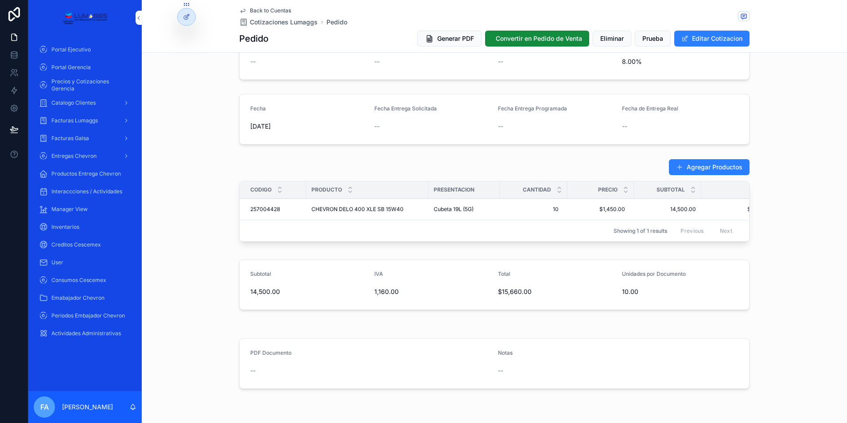
scroll to position [222, 0]
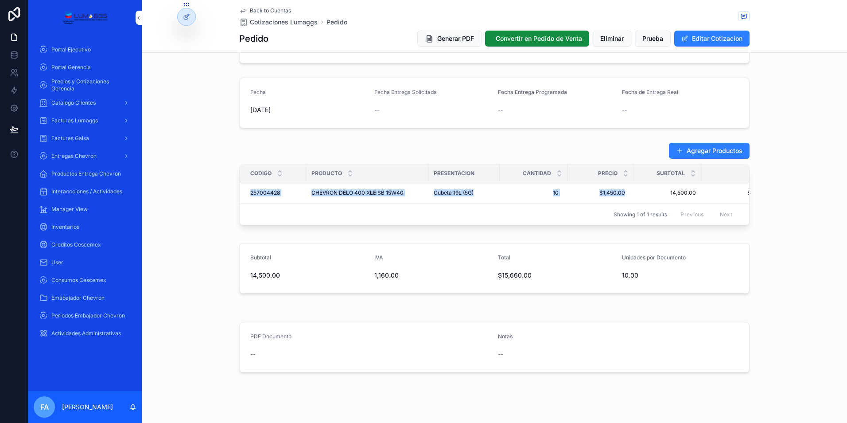
drag, startPoint x: 240, startPoint y: 195, endPoint x: 627, endPoint y: 191, distance: 387.4
copy tr "257004428 257004428 CHEVRON DELO 400 XLE SB 15W40 CHEVRON DELO 400 XLE SB 15W40…"
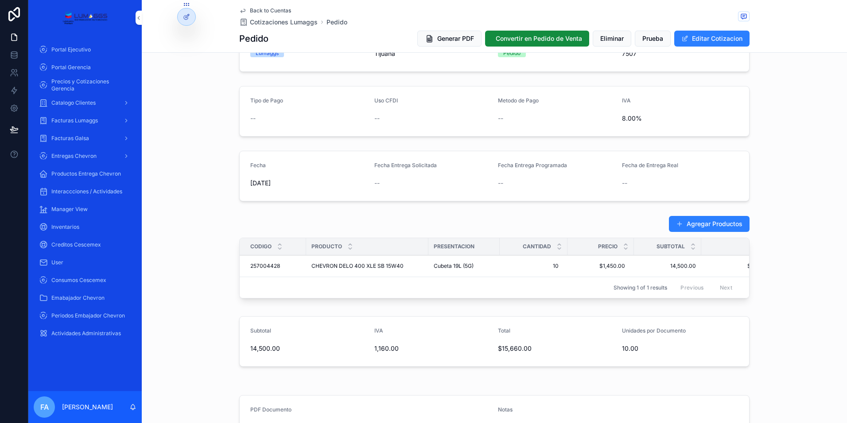
scroll to position [133, 0]
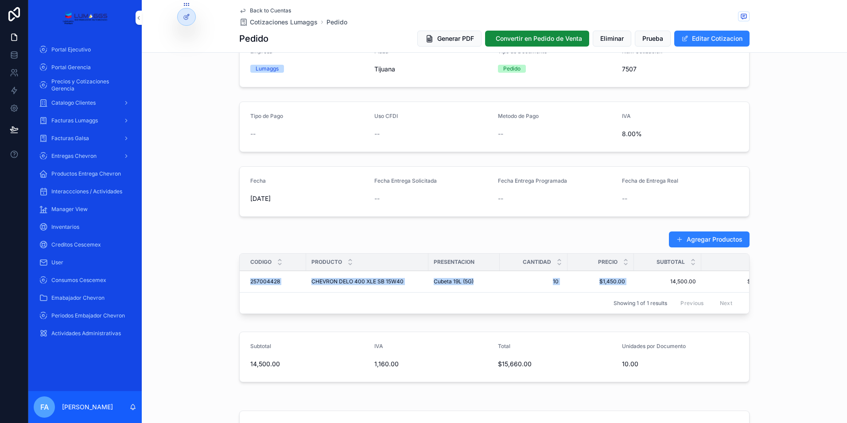
drag, startPoint x: 242, startPoint y: 283, endPoint x: 632, endPoint y: 282, distance: 389.6
click at [632, 282] on tr "257004428 257004428 CHEVRON DELO 400 XLE SB 15W40 CHEVRON DELO 400 XLE SB 15W40…" at bounding box center [513, 282] width 547 height 22
copy tr "257004428 257004428 CHEVRON DELO 400 XLE SB 15W40 CHEVRON DELO 400 XLE SB 15W40…"
click at [265, 20] on span "Cotizaciones Lumaggs" at bounding box center [284, 22] width 68 height 9
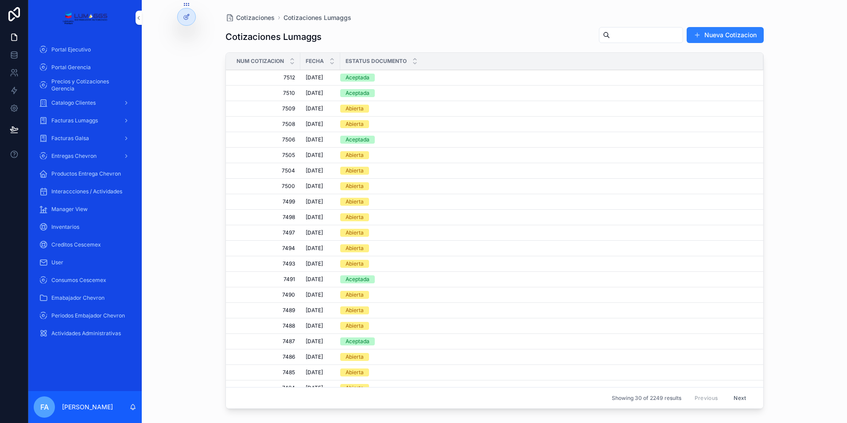
click at [357, 78] on div "Aceptada" at bounding box center [358, 78] width 24 height 8
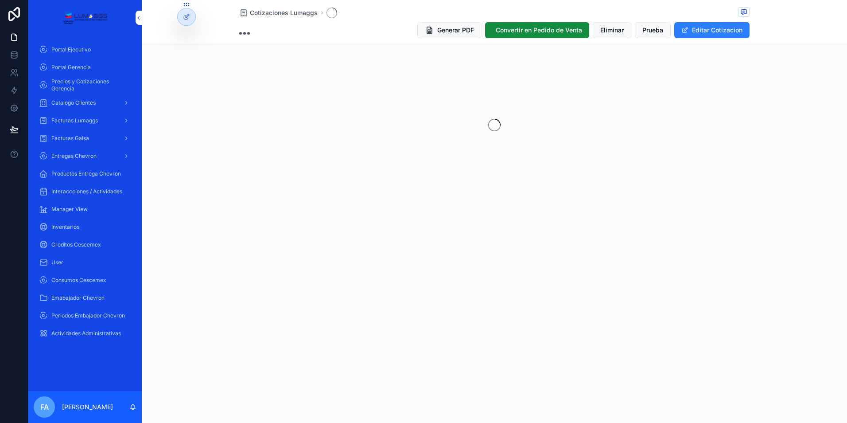
click at [357, 78] on div "scrollable content" at bounding box center [495, 125] width 706 height 140
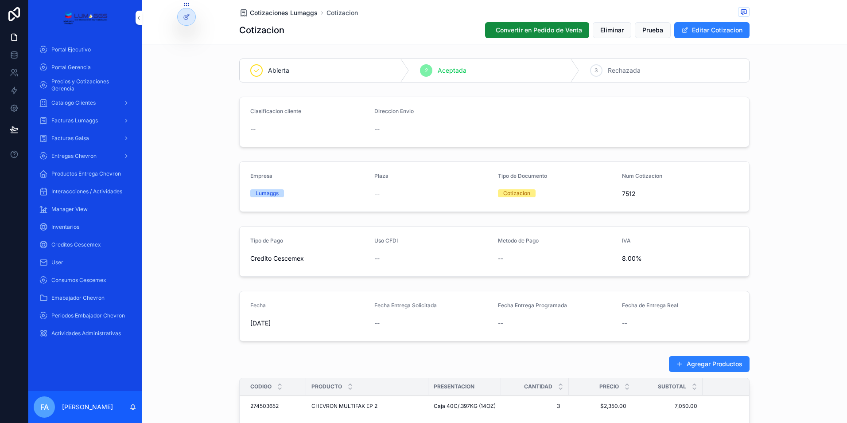
click at [281, 12] on span "Cotizaciones Lumaggs" at bounding box center [284, 12] width 68 height 9
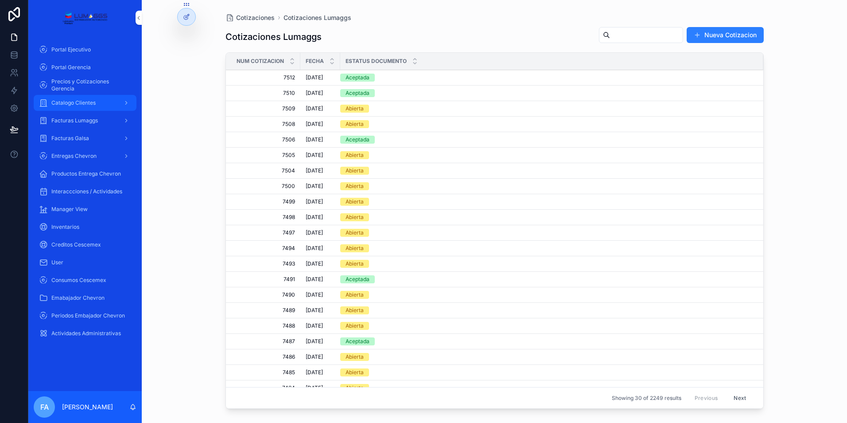
click at [70, 99] on span "Catalogo Clientes" at bounding box center [73, 102] width 44 height 7
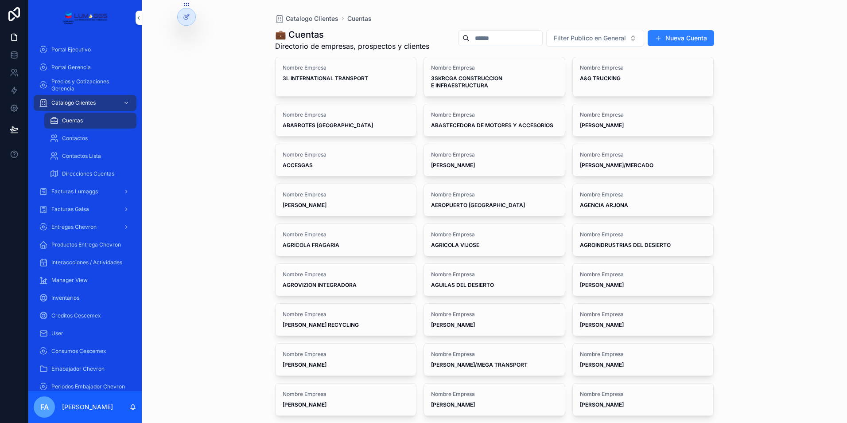
click at [534, 40] on input "scrollable content" at bounding box center [506, 38] width 73 height 12
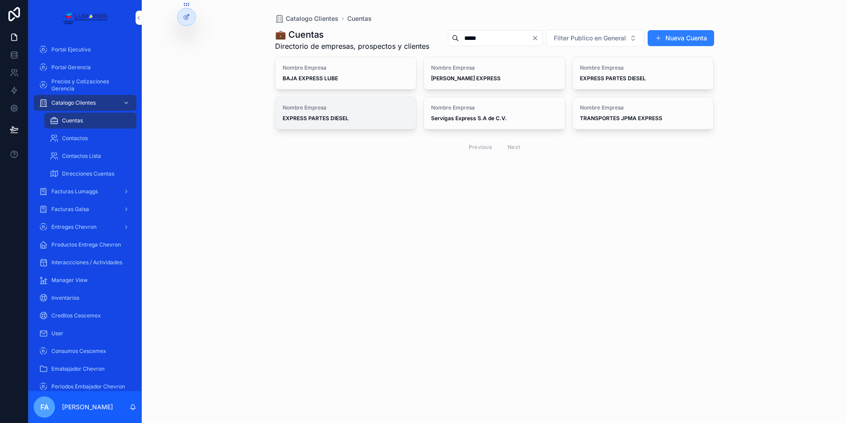
type input "*****"
click at [313, 121] on strong "EXPRESS PARTES DIESEL" at bounding box center [316, 118] width 66 height 7
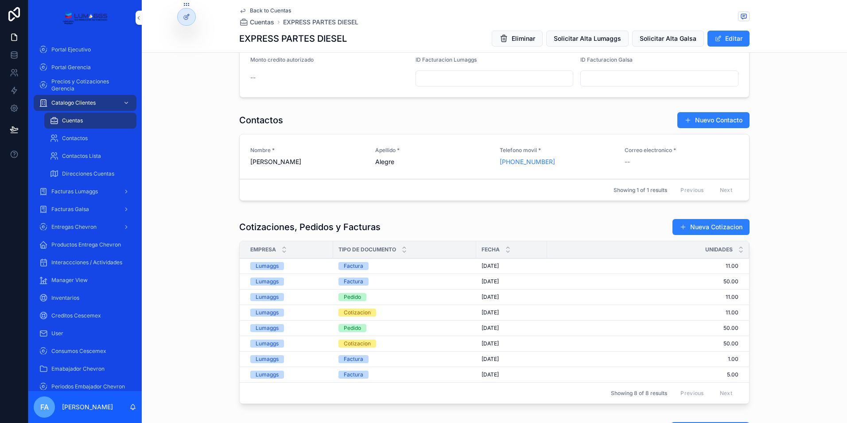
scroll to position [443, 0]
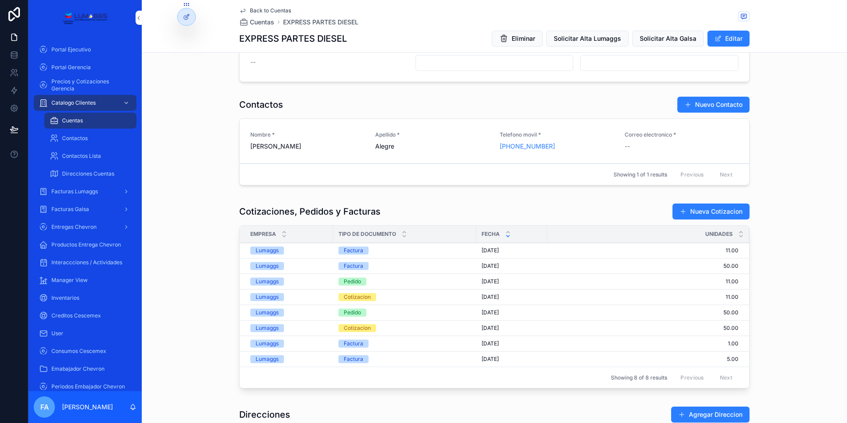
click at [505, 238] on icon "scrollable content" at bounding box center [508, 236] width 6 height 6
click at [507, 231] on icon "scrollable content" at bounding box center [508, 231] width 3 height 1
click at [507, 236] on icon "scrollable content" at bounding box center [508, 235] width 3 height 1
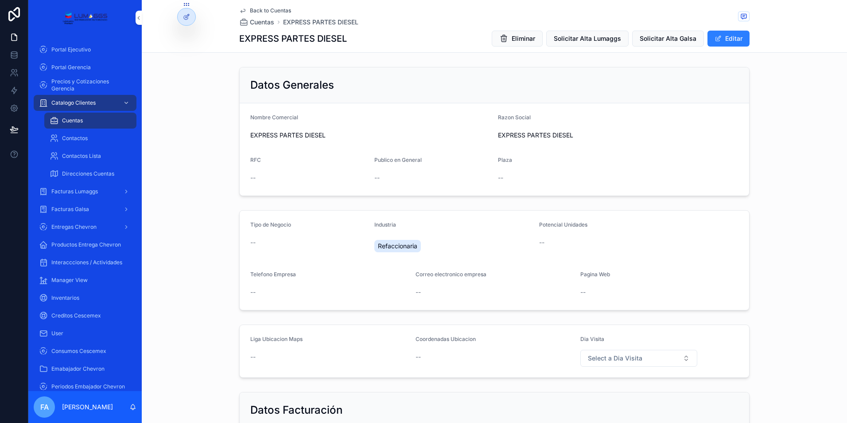
click at [258, 11] on span "Back to Cuentas" at bounding box center [270, 10] width 41 height 7
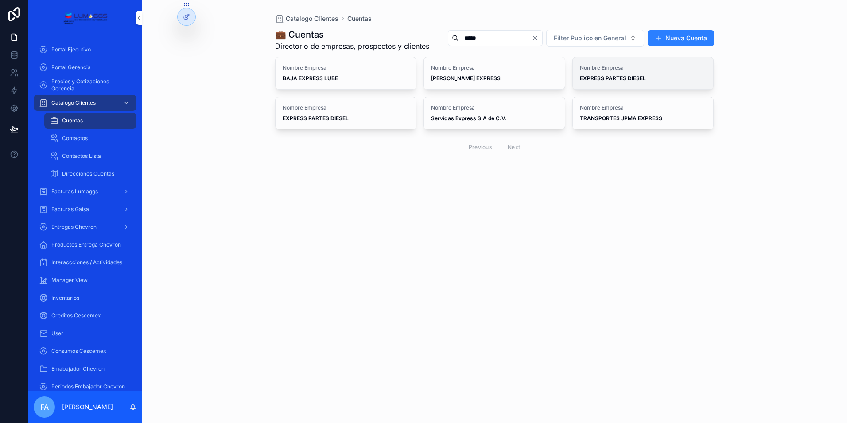
click at [617, 82] on div "Nombre Empresa EXPRESS PARTES DIESEL" at bounding box center [643, 73] width 127 height 18
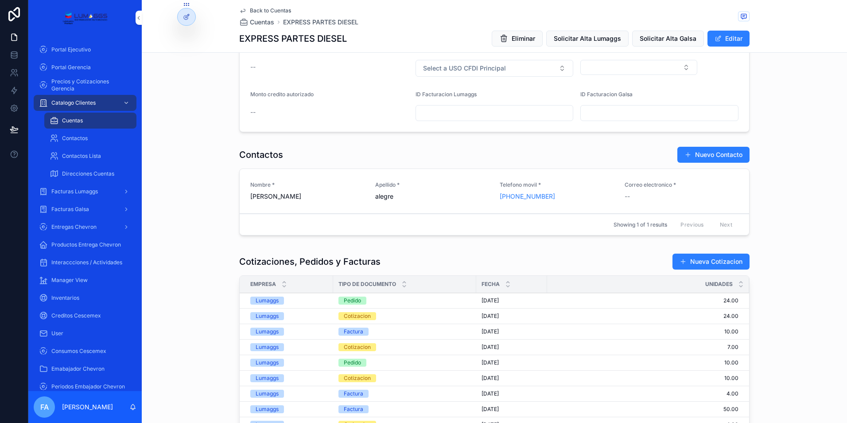
scroll to position [399, 0]
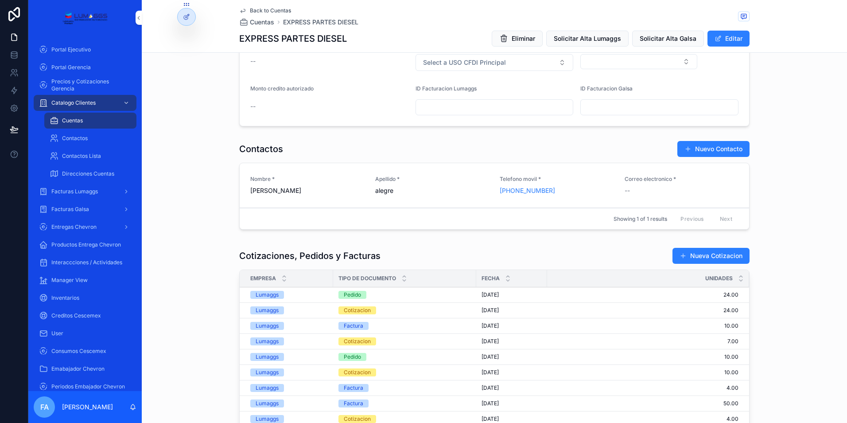
click at [491, 294] on span "[DATE]" at bounding box center [490, 294] width 17 height 7
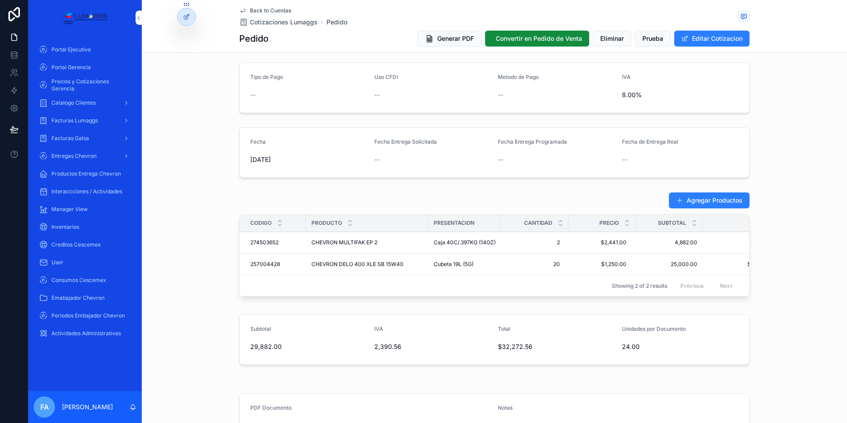
scroll to position [171, 0]
drag, startPoint x: 246, startPoint y: 243, endPoint x: 280, endPoint y: 246, distance: 34.2
click at [280, 246] on td "274503652 274503652" at bounding box center [273, 244] width 66 height 22
copy span "274503652"
drag, startPoint x: 243, startPoint y: 263, endPoint x: 279, endPoint y: 266, distance: 36.5
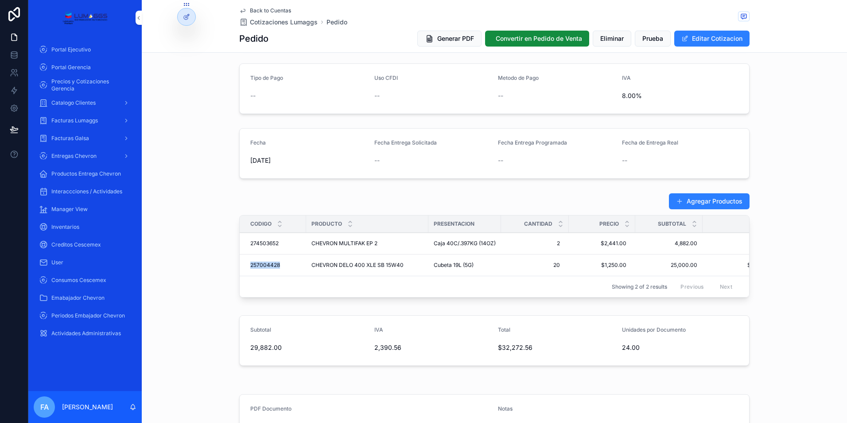
click at [279, 266] on td "257004428 257004428" at bounding box center [273, 265] width 66 height 22
copy span "257004428"
click at [251, 241] on span "274503652" at bounding box center [264, 243] width 28 height 7
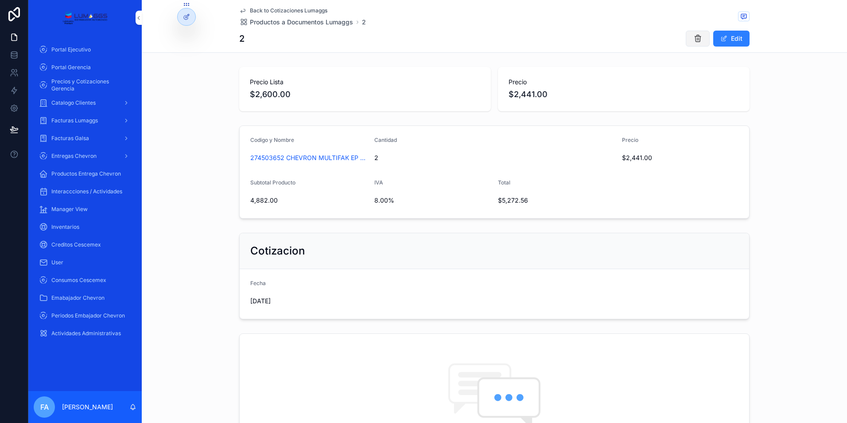
click at [694, 38] on icon "scrollable content" at bounding box center [698, 38] width 9 height 9
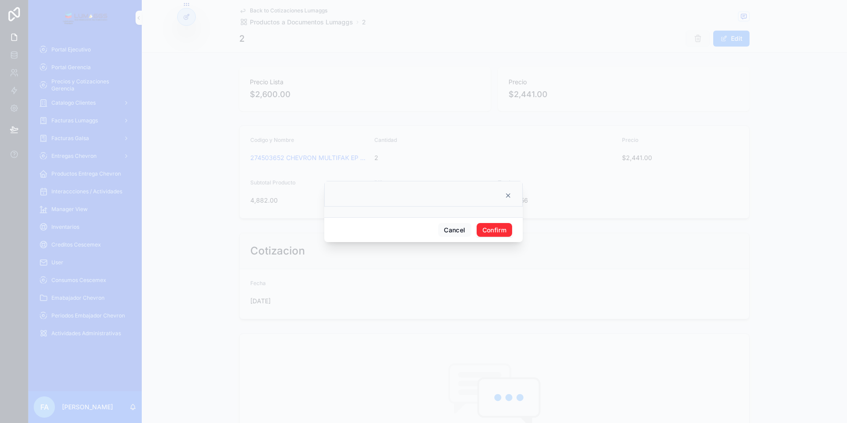
click at [491, 230] on button "Confirm" at bounding box center [494, 230] width 35 height 14
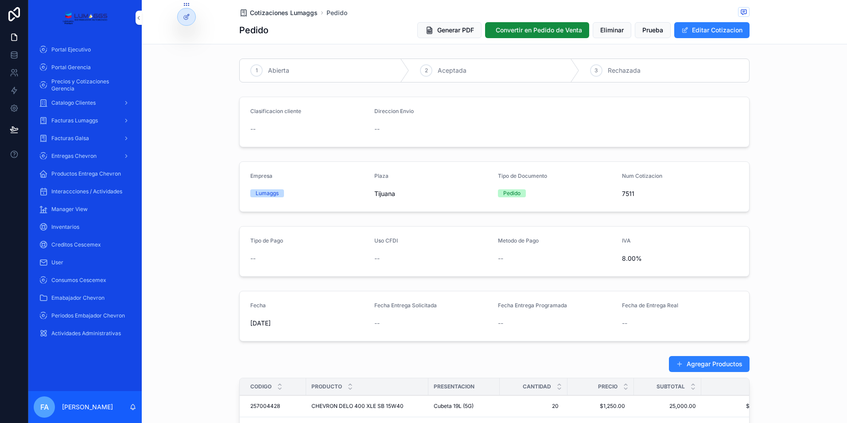
click at [279, 15] on span "Cotizaciones Lumaggs" at bounding box center [284, 12] width 68 height 9
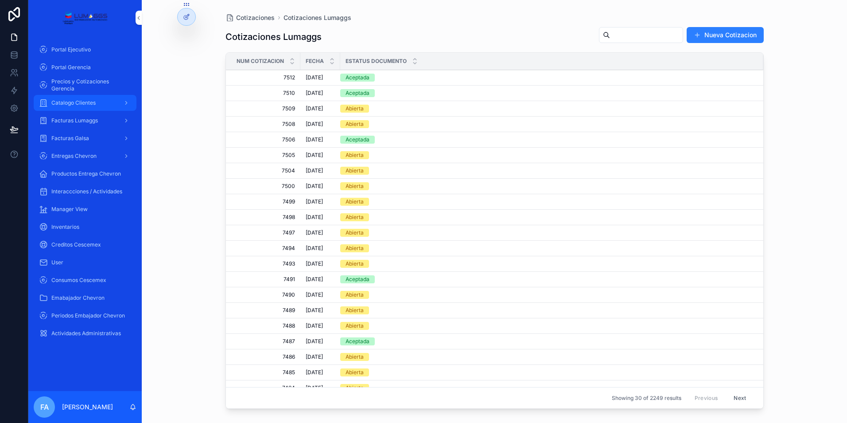
click at [74, 106] on span "Catalogo Clientes" at bounding box center [73, 102] width 44 height 7
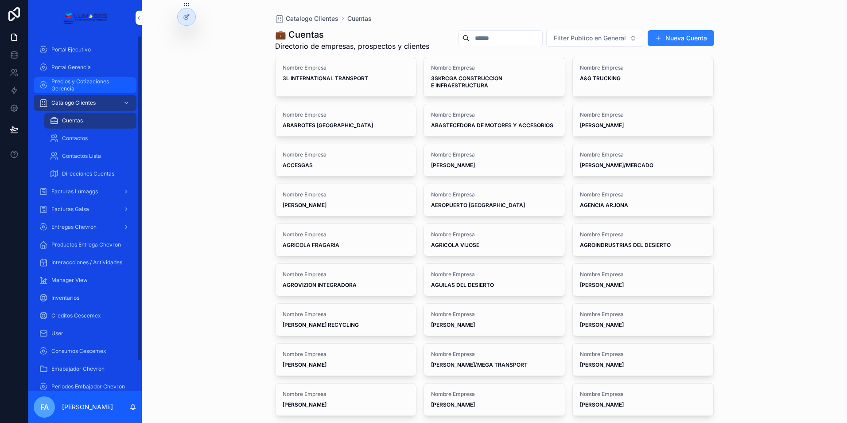
click at [65, 84] on span "Precios y Cotizaciones Gerencia" at bounding box center [89, 85] width 76 height 14
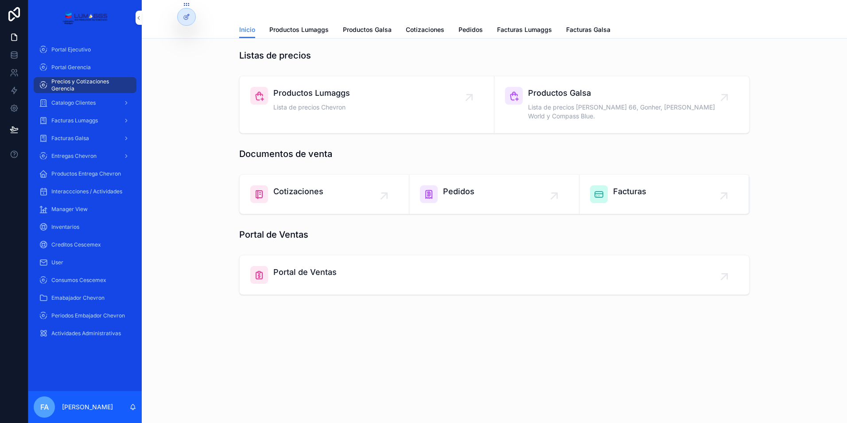
click at [312, 92] on span "Productos Lumaggs" at bounding box center [311, 93] width 77 height 12
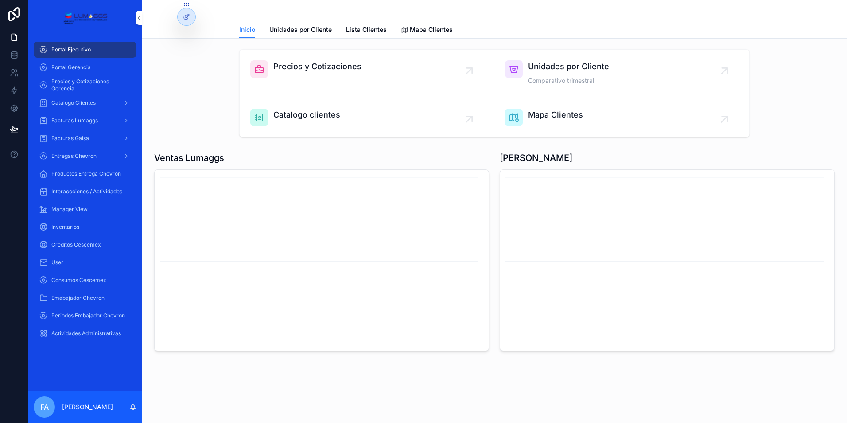
click at [318, 65] on span "Precios y Cotizaciones" at bounding box center [317, 66] width 88 height 12
click at [578, 67] on span "Unidades por Cliente" at bounding box center [568, 66] width 81 height 12
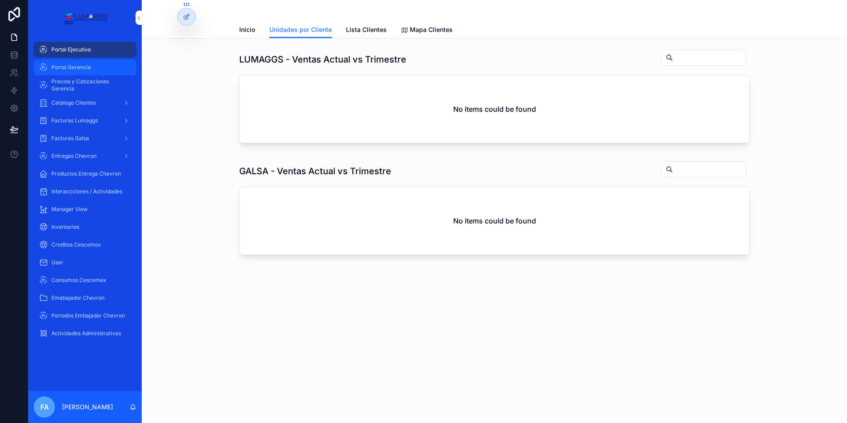
click at [78, 67] on span "Portal Gerencia" at bounding box center [70, 67] width 39 height 7
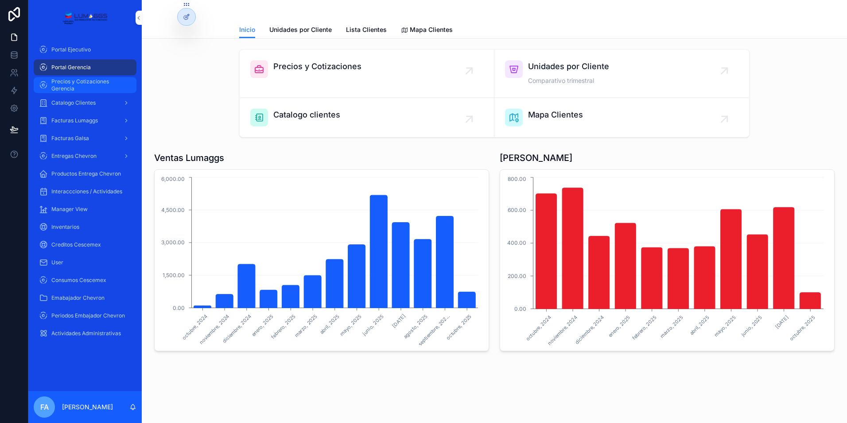
click at [87, 87] on span "Precios y Cotizaciones Gerencia" at bounding box center [89, 85] width 76 height 14
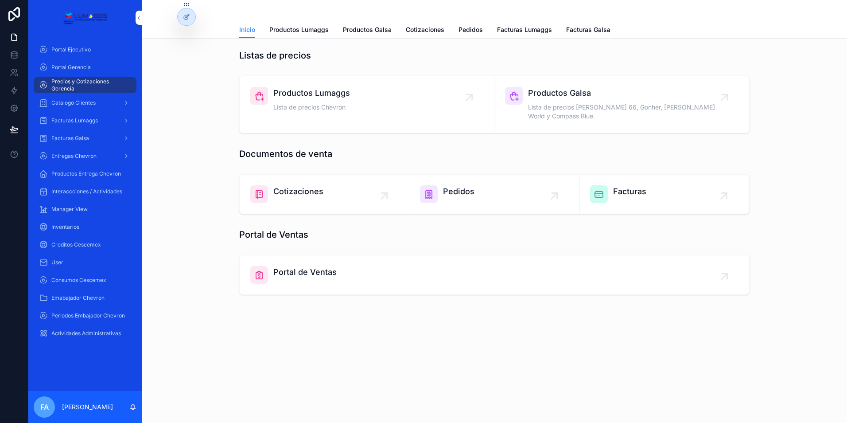
click at [300, 266] on span "Portal de Ventas" at bounding box center [304, 272] width 63 height 12
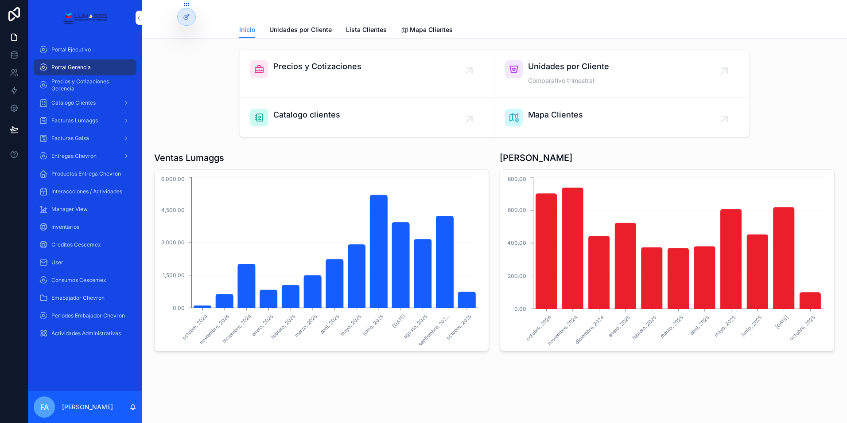
click at [324, 69] on span "Precios y Cotizaciones" at bounding box center [317, 66] width 88 height 12
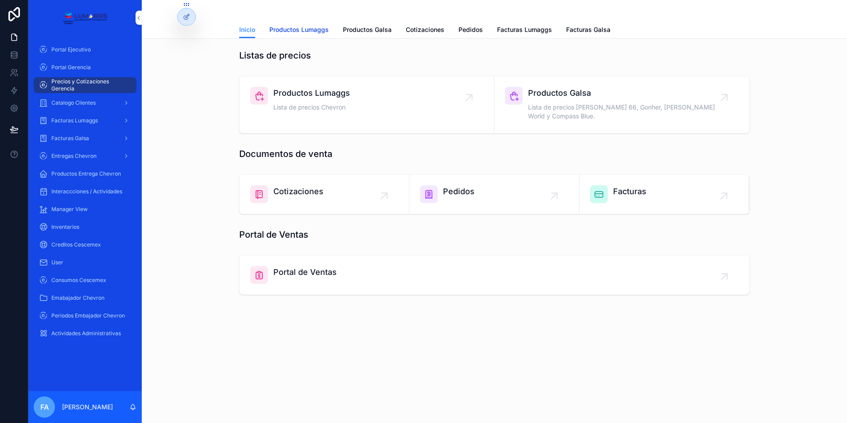
click at [308, 31] on span "Productos Lumaggs" at bounding box center [298, 29] width 59 height 9
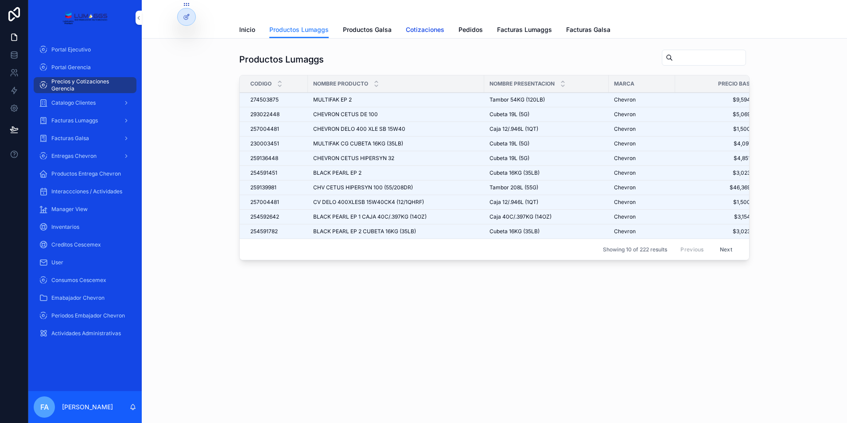
click at [434, 30] on span "Cotizaciones" at bounding box center [425, 29] width 39 height 9
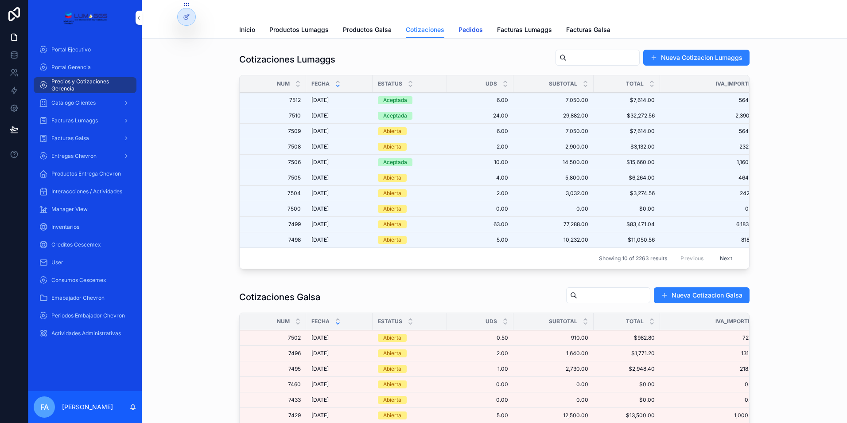
click at [468, 31] on span "Pedidos" at bounding box center [471, 29] width 24 height 9
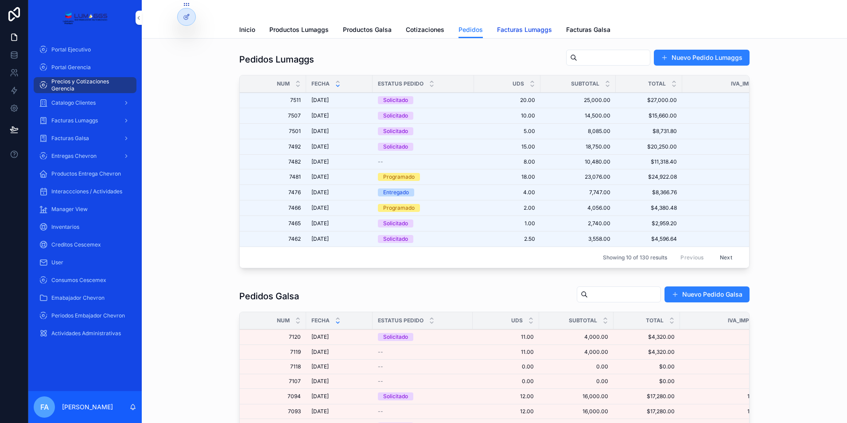
click at [511, 29] on span "Facturas Lumaggs" at bounding box center [524, 29] width 55 height 9
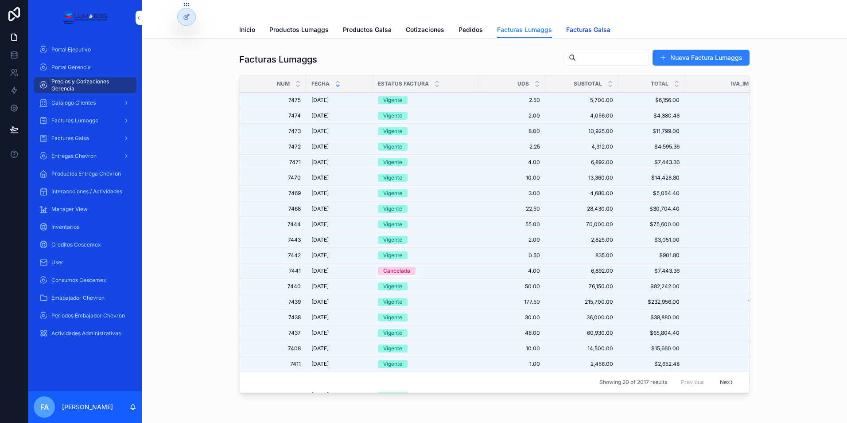
click at [584, 30] on span "Facturas Galsa" at bounding box center [588, 29] width 44 height 9
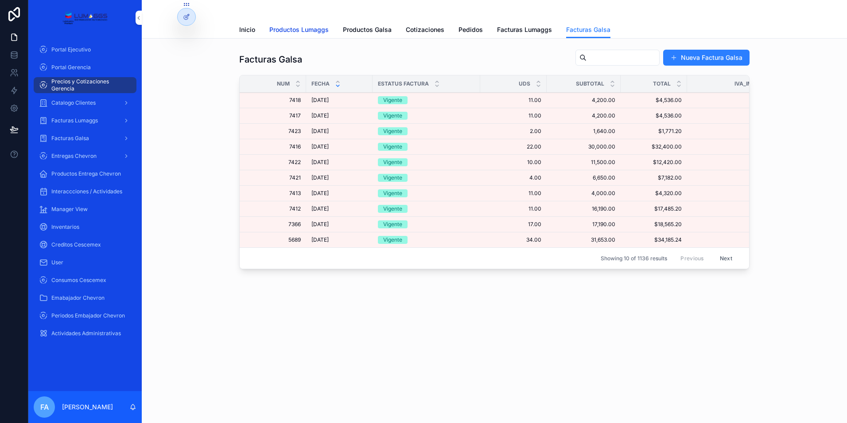
click at [302, 32] on span "Productos Lumaggs" at bounding box center [298, 29] width 59 height 9
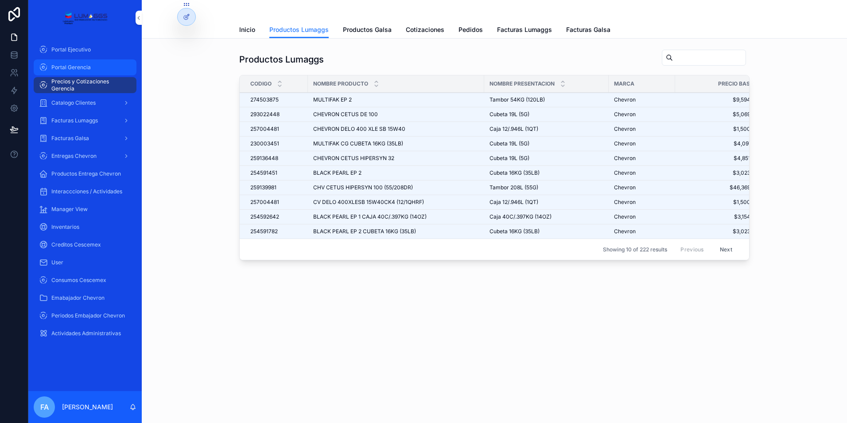
click at [72, 66] on span "Portal Gerencia" at bounding box center [70, 67] width 39 height 7
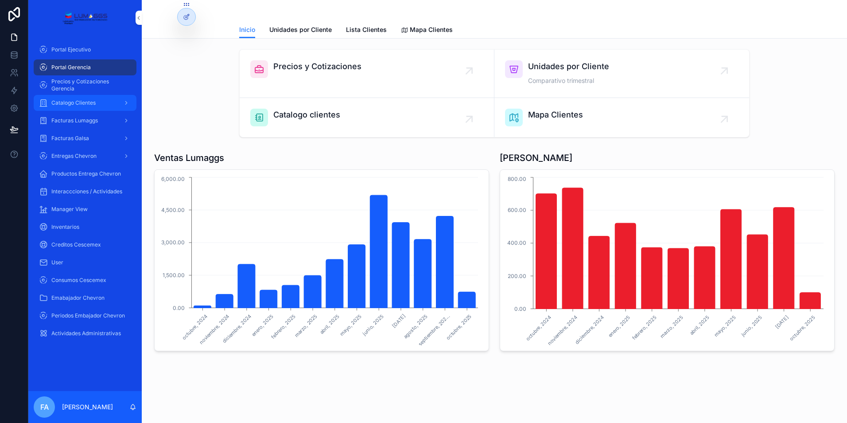
click at [80, 100] on span "Catalogo Clientes" at bounding box center [73, 102] width 44 height 7
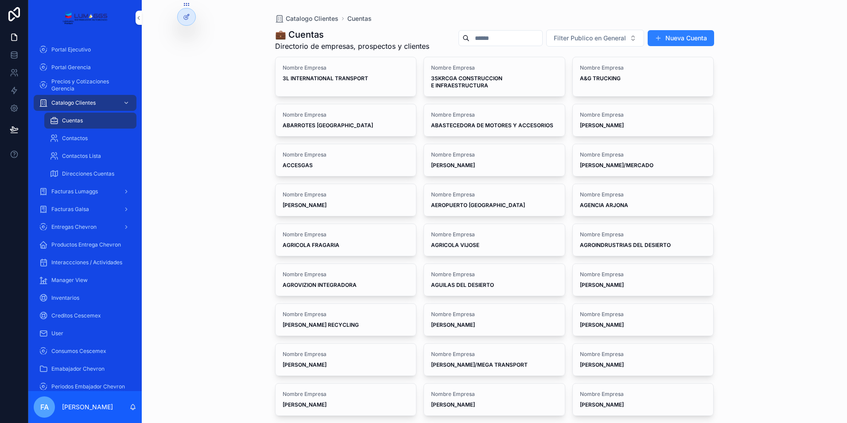
click at [527, 36] on input "scrollable content" at bounding box center [506, 38] width 73 height 12
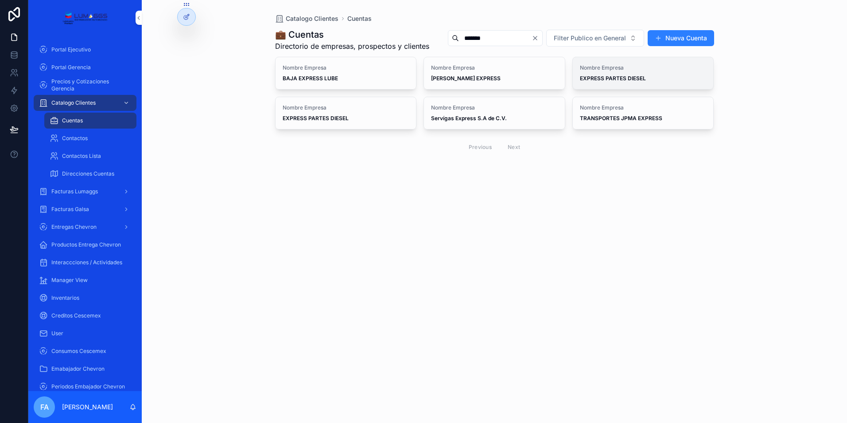
type input "*******"
click at [602, 82] on strong "EXPRESS PARTES DIESEL" at bounding box center [613, 78] width 66 height 7
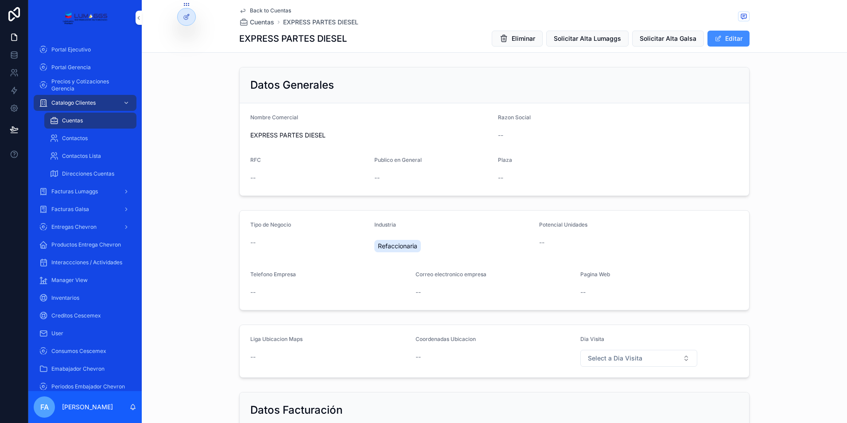
click at [734, 39] on button "Editar" at bounding box center [729, 39] width 42 height 16
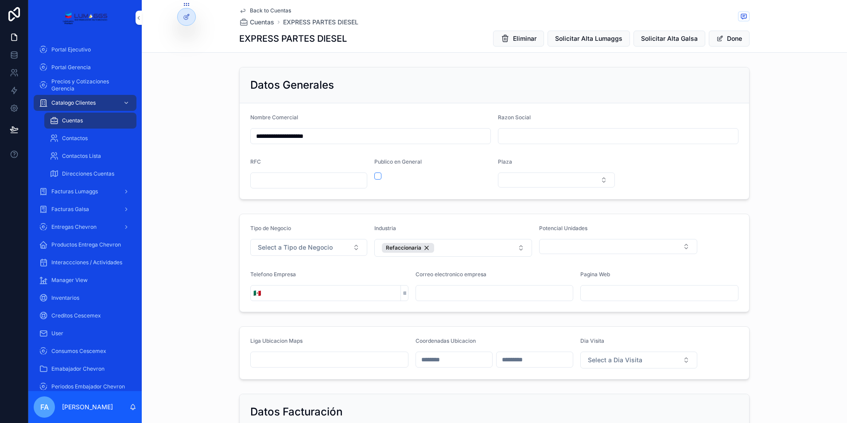
click at [529, 133] on input "scrollable content" at bounding box center [619, 136] width 240 height 12
drag, startPoint x: 554, startPoint y: 137, endPoint x: 498, endPoint y: 130, distance: 56.7
click at [499, 130] on input "**********" at bounding box center [619, 136] width 240 height 12
type input "**********"
click at [295, 183] on input "scrollable content" at bounding box center [309, 180] width 116 height 12
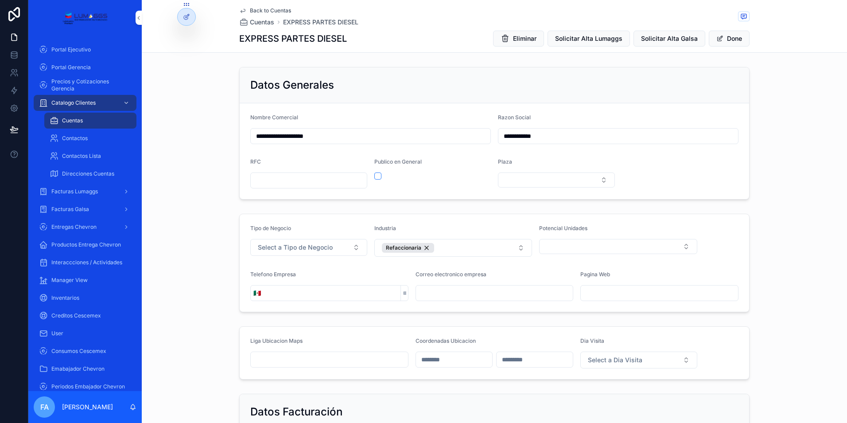
paste input "**********"
type input "**********"
drag, startPoint x: 564, startPoint y: 141, endPoint x: 479, endPoint y: 132, distance: 86.0
click at [479, 132] on form "**********" at bounding box center [495, 151] width 510 height 96
drag, startPoint x: 344, startPoint y: 136, endPoint x: 238, endPoint y: 140, distance: 106.4
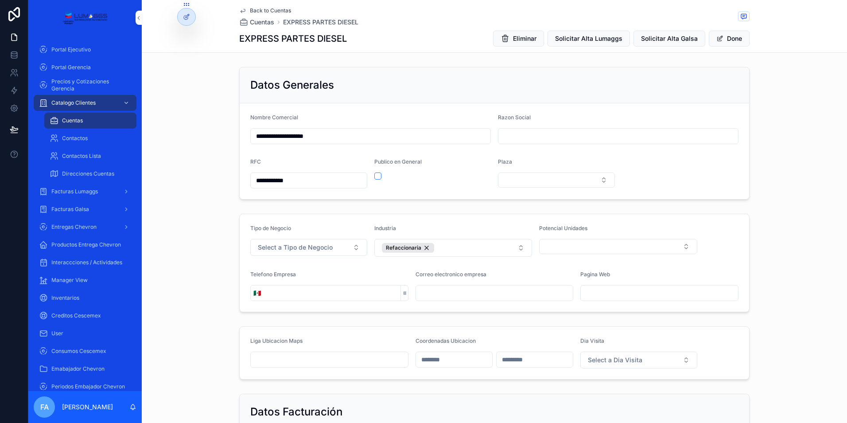
click at [240, 140] on form "**********" at bounding box center [495, 151] width 510 height 96
click at [507, 136] on input "scrollable content" at bounding box center [619, 136] width 240 height 12
paste input "**********"
type input "**********"
drag, startPoint x: 516, startPoint y: 178, endPoint x: 561, endPoint y: 183, distance: 45.0
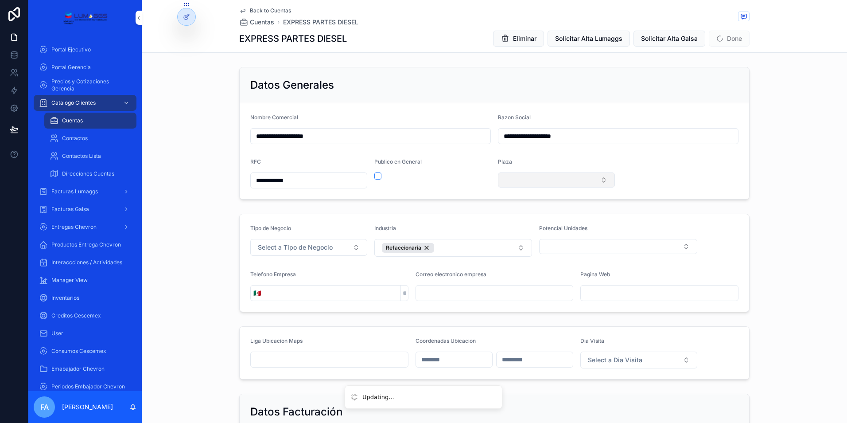
click at [517, 178] on button "Select Button" at bounding box center [556, 179] width 117 height 15
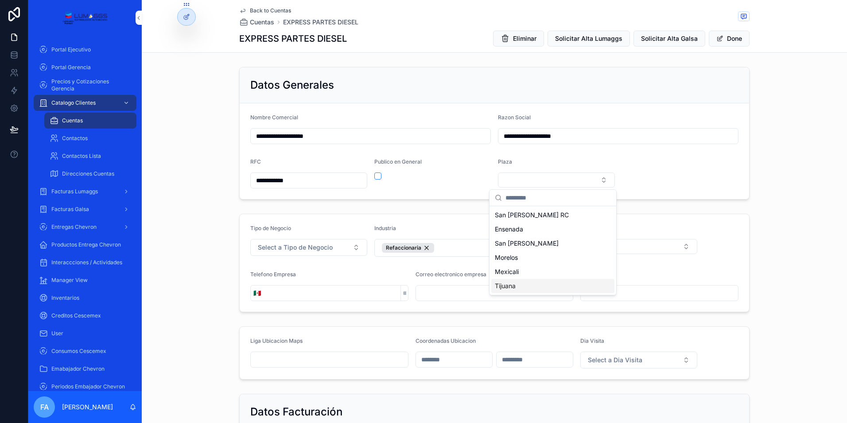
click at [508, 286] on span "Tijuana" at bounding box center [505, 285] width 21 height 9
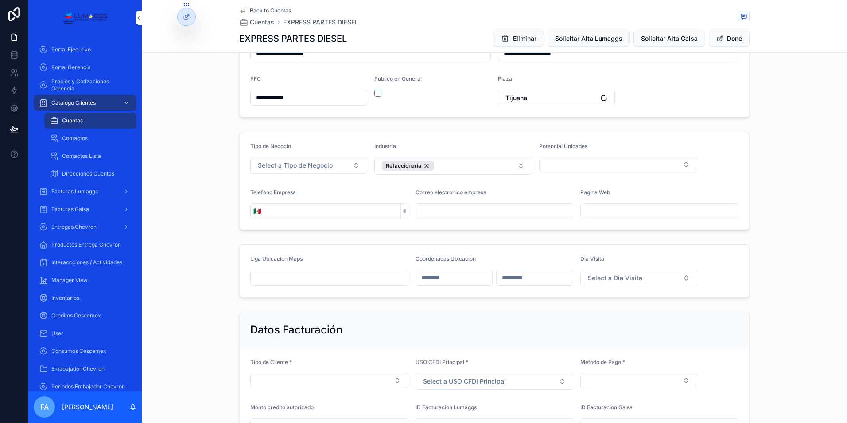
scroll to position [89, 0]
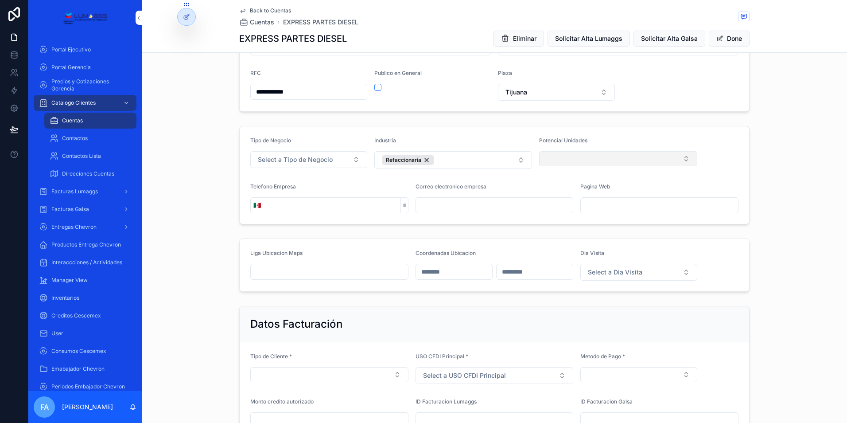
click at [683, 159] on button "Select Button" at bounding box center [618, 158] width 158 height 15
type input "*"
click at [582, 178] on input "*" at bounding box center [620, 176] width 105 height 16
click at [579, 175] on input "scrollable content" at bounding box center [620, 176] width 105 height 16
type input "*"
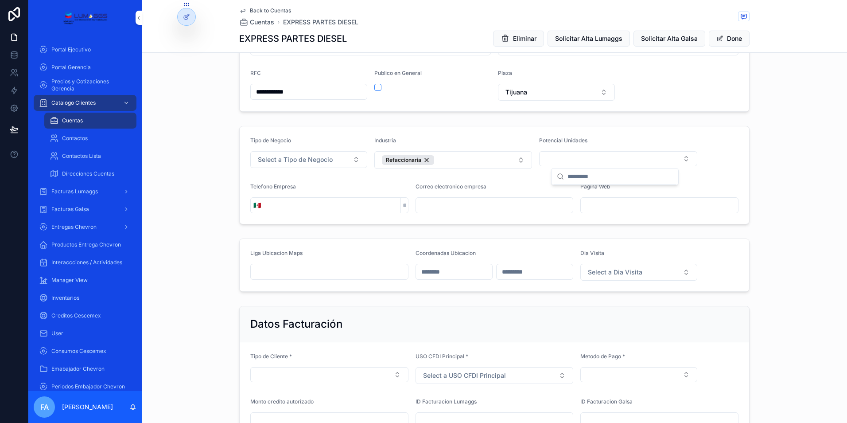
click at [528, 180] on form "Tipo de Negocio Select a Tipo de Negocio Industria Refaccionaria Potencial Unid…" at bounding box center [495, 175] width 510 height 98
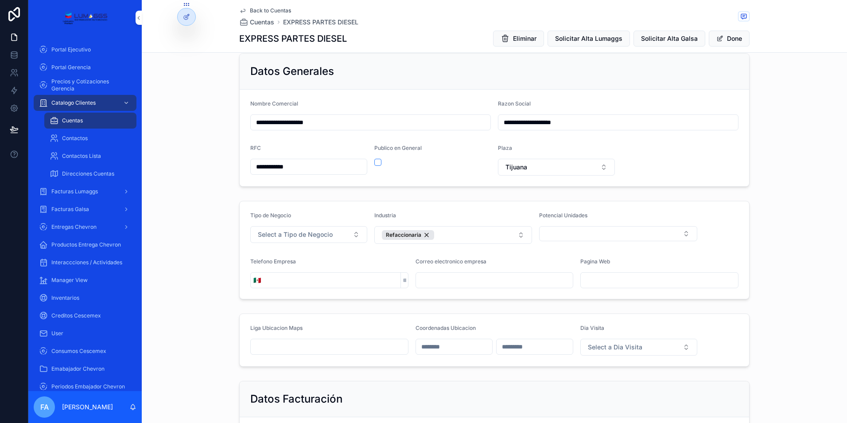
scroll to position [0, 0]
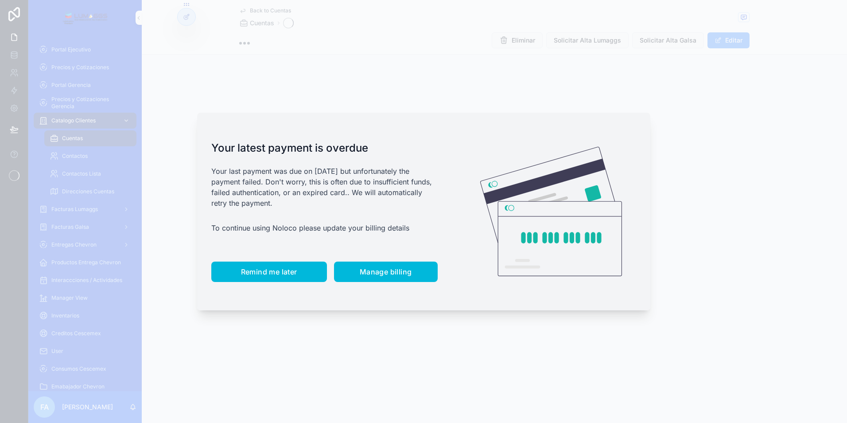
click at [251, 271] on span "Remind me later" at bounding box center [269, 271] width 56 height 9
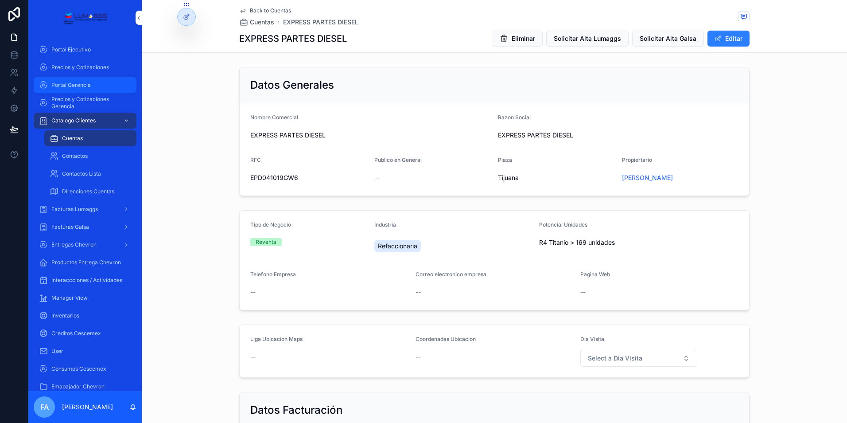
click at [65, 89] on div "Portal Gerencia" at bounding box center [85, 85] width 92 height 14
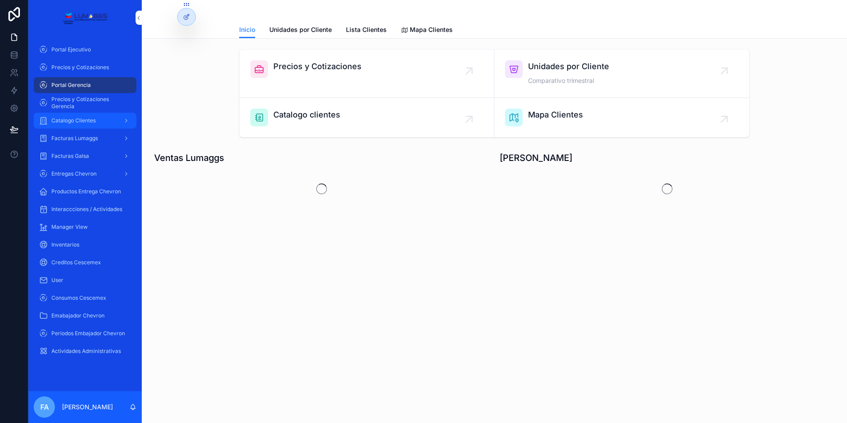
click at [75, 122] on span "Catalogo Clientes" at bounding box center [73, 120] width 44 height 7
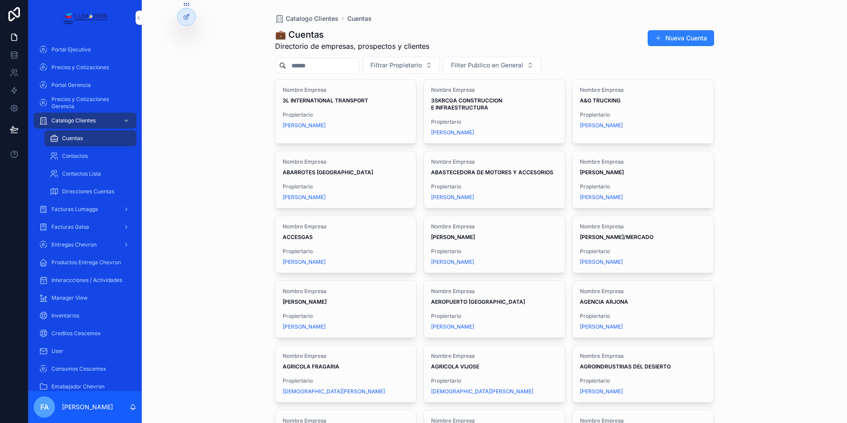
click at [320, 66] on input "scrollable content" at bounding box center [322, 65] width 73 height 12
type input "*******"
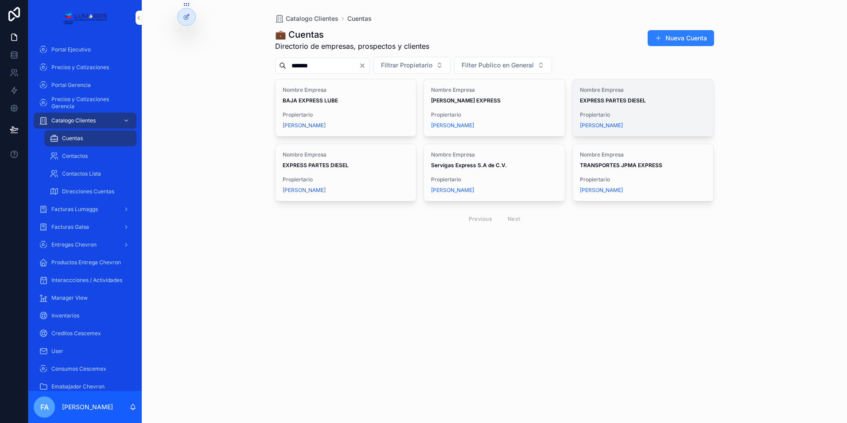
click at [616, 101] on strong "EXPRESS PARTES DIESEL" at bounding box center [613, 100] width 66 height 7
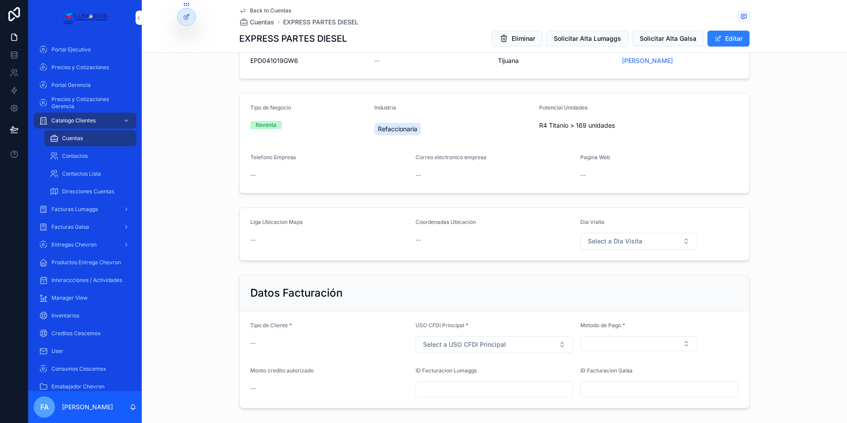
scroll to position [133, 0]
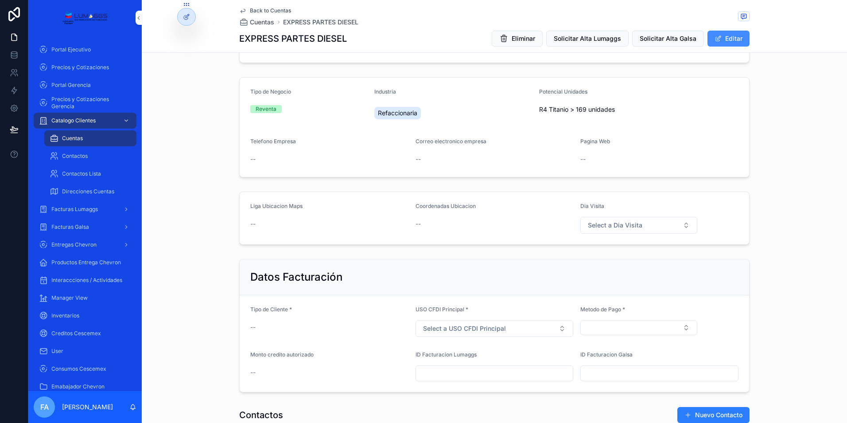
click at [727, 32] on button "Editar" at bounding box center [729, 39] width 42 height 16
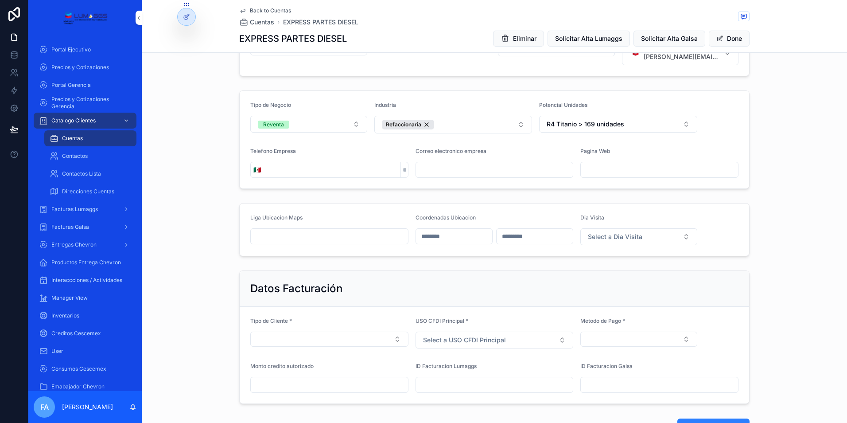
click at [270, 170] on input "scrollable content" at bounding box center [332, 170] width 137 height 12
type input "**********"
click at [457, 173] on input "scrollable content" at bounding box center [494, 170] width 157 height 12
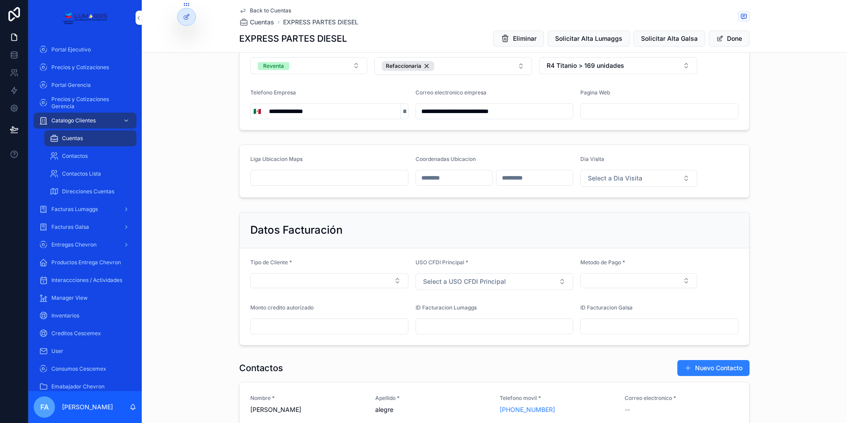
scroll to position [222, 0]
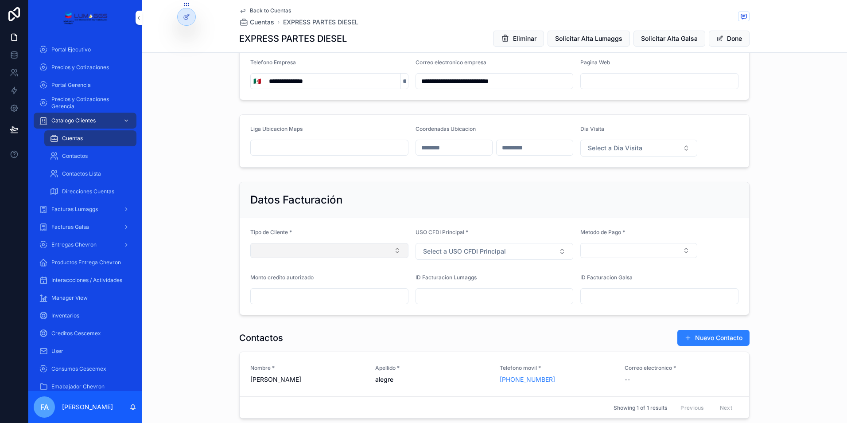
type input "**********"
click at [393, 251] on button "Select Button" at bounding box center [329, 250] width 158 height 15
click at [304, 300] on span "Credito Directo" at bounding box center [290, 299] width 44 height 9
click at [562, 252] on button "Select a USO CFDI Principal" at bounding box center [495, 251] width 158 height 17
click at [496, 301] on div "Adquisicion de Mercancia" at bounding box center [470, 300] width 65 height 8
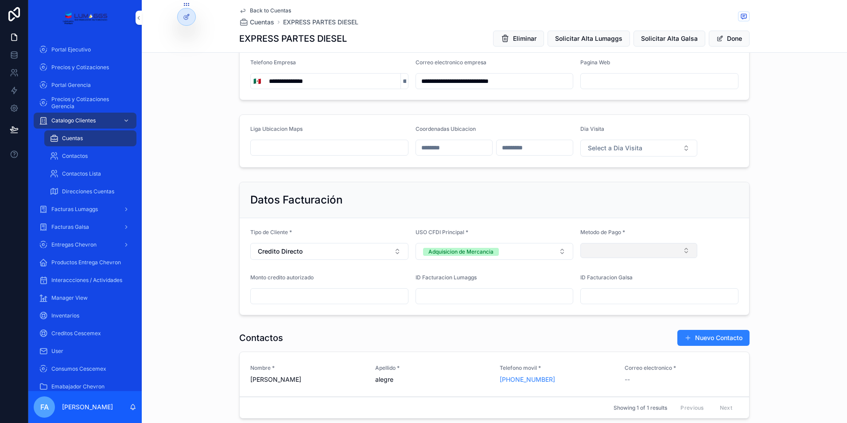
click at [684, 249] on button "Select Button" at bounding box center [639, 250] width 117 height 15
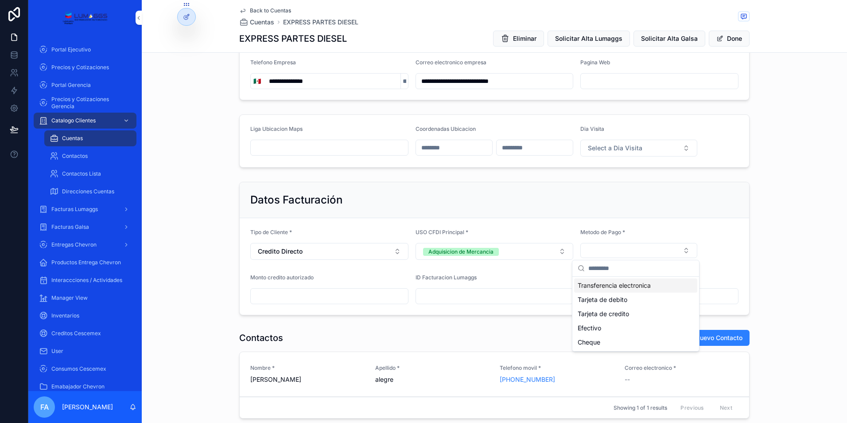
click at [610, 284] on span "Transferencia electronica" at bounding box center [614, 285] width 73 height 9
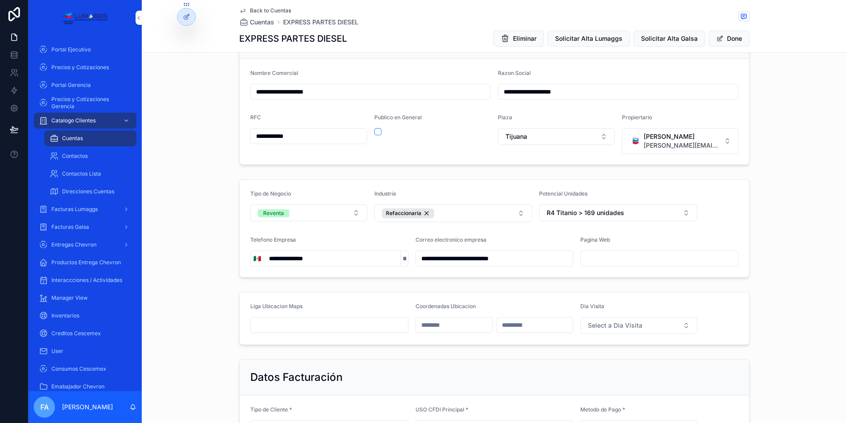
scroll to position [0, 0]
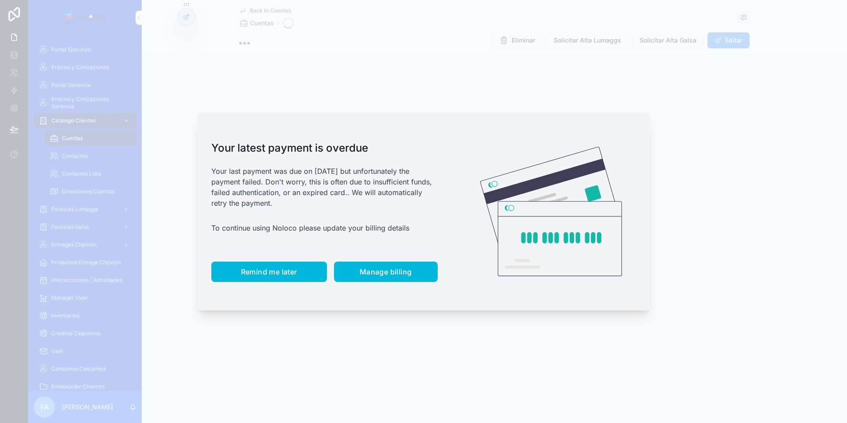
click at [251, 275] on span "Remind me later" at bounding box center [269, 271] width 56 height 9
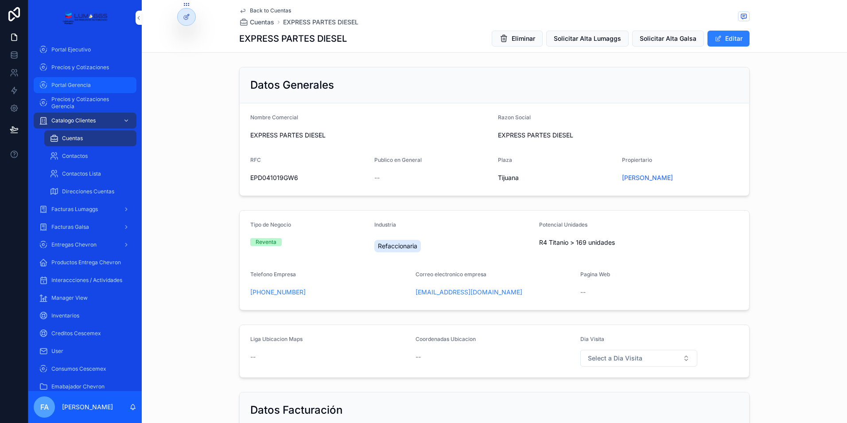
click at [80, 85] on span "Portal Gerencia" at bounding box center [70, 85] width 39 height 7
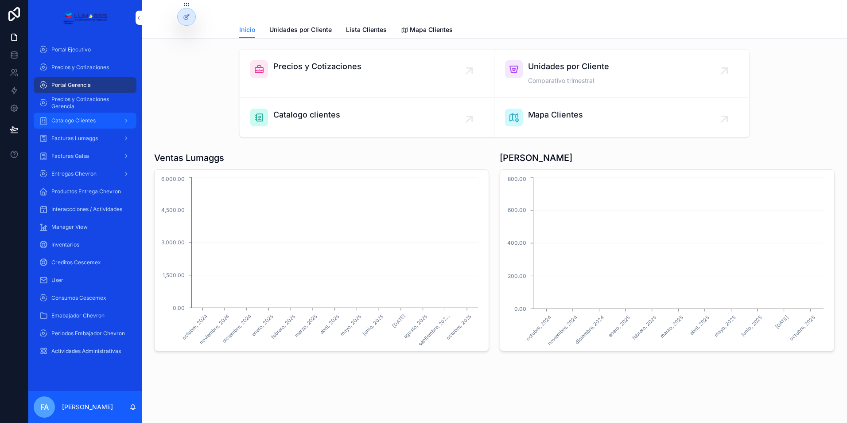
click at [74, 120] on span "Catalogo Clientes" at bounding box center [73, 120] width 44 height 7
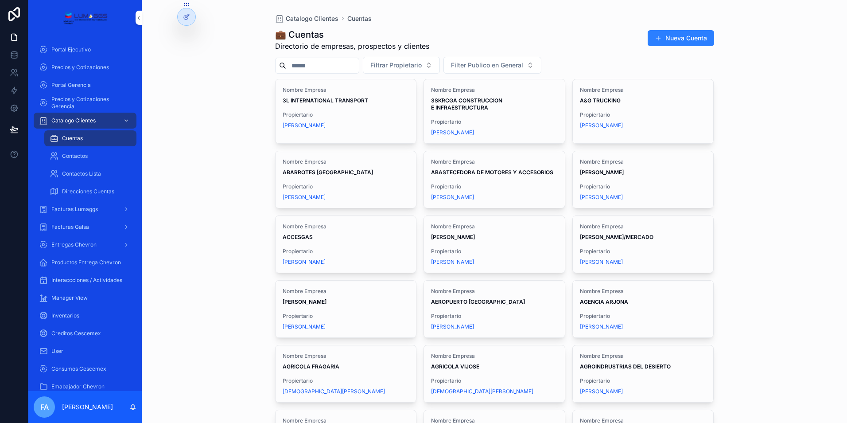
click at [320, 64] on input "scrollable content" at bounding box center [322, 65] width 73 height 12
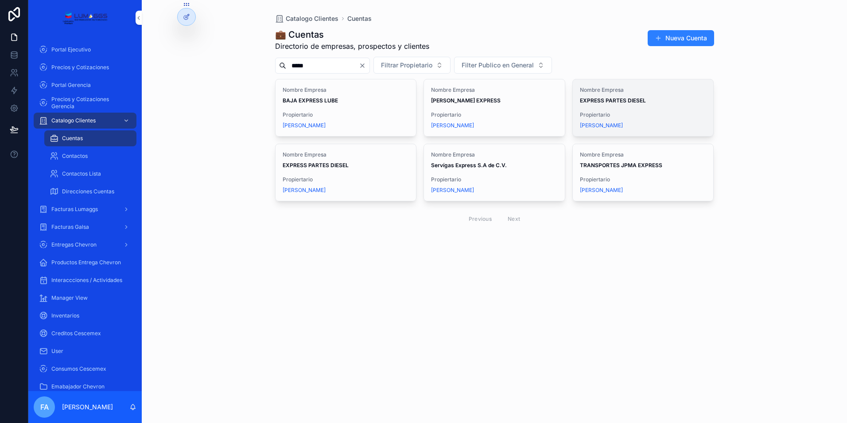
type input "*****"
click at [623, 102] on strong "EXPRESS PARTES DIESEL" at bounding box center [613, 100] width 66 height 7
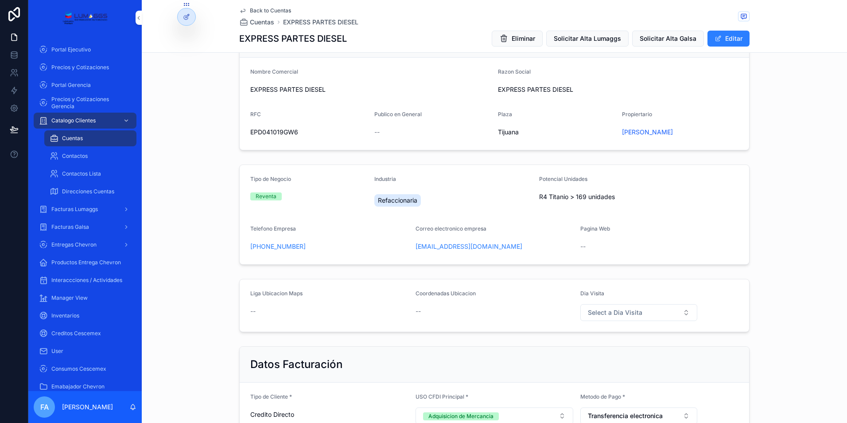
scroll to position [44, 0]
drag, startPoint x: 519, startPoint y: 195, endPoint x: 626, endPoint y: 201, distance: 107.4
click at [626, 201] on form "Tipo de Negocio Reventa Industria Refaccionaria Potencial Unidades R4 Titanio >…" at bounding box center [495, 215] width 510 height 99
copy form "Potencial Unidades R4 Titanio > 169 unidades"
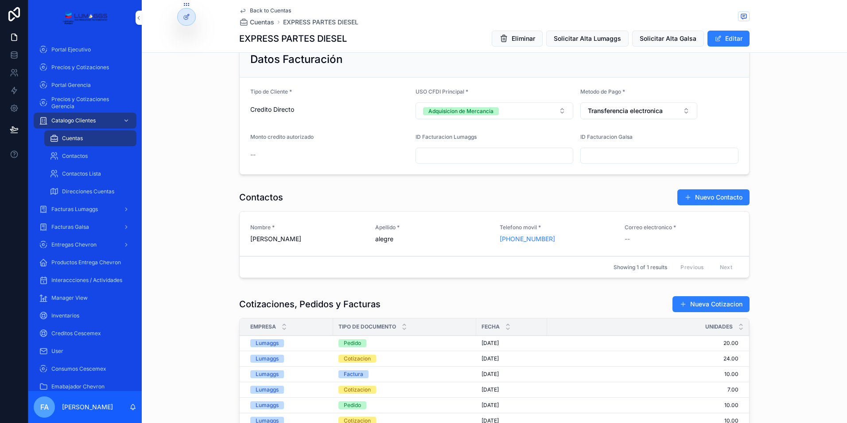
scroll to position [443, 0]
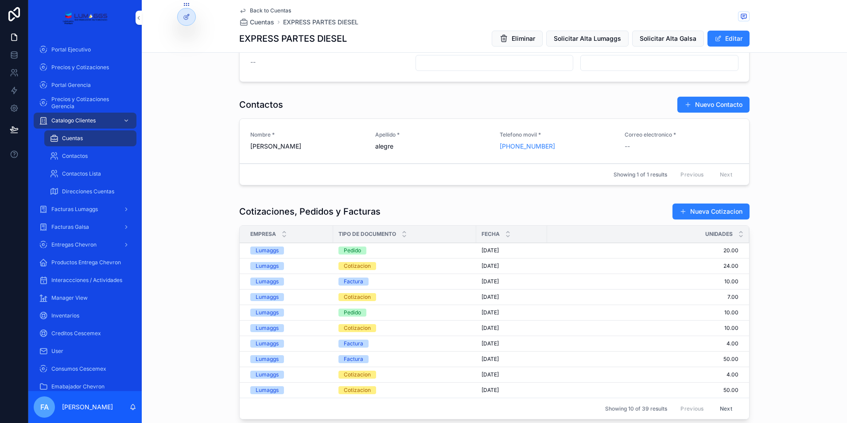
click at [490, 249] on span "[DATE]" at bounding box center [490, 250] width 17 height 7
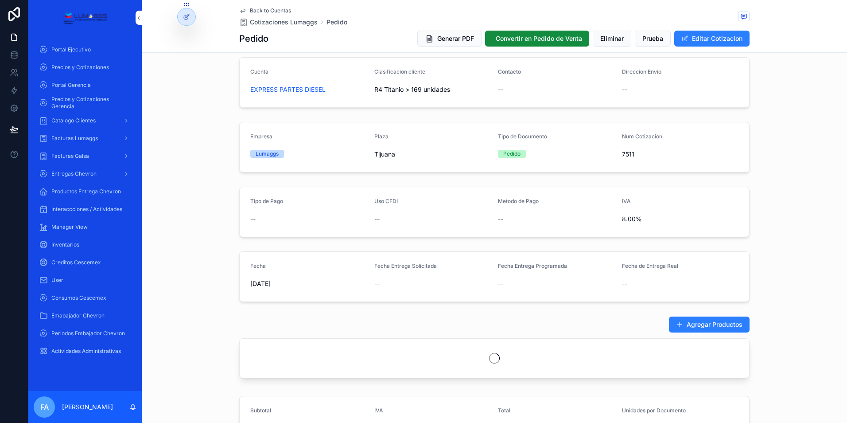
scroll to position [133, 0]
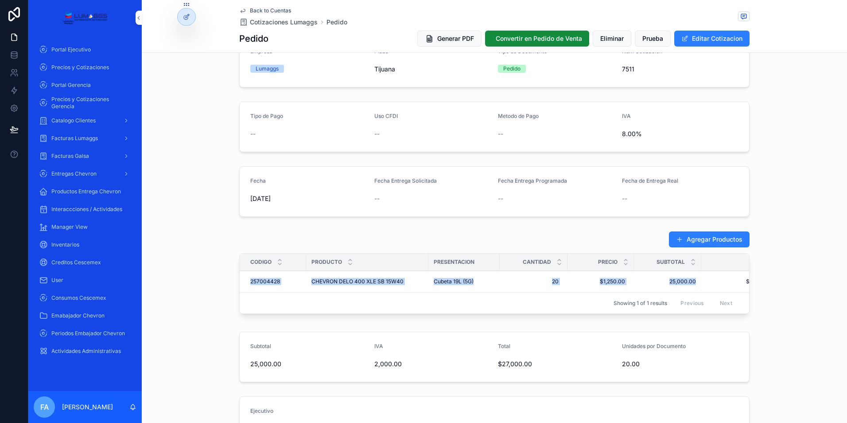
drag, startPoint x: 243, startPoint y: 281, endPoint x: 695, endPoint y: 280, distance: 451.6
click at [695, 280] on tr "257004428 257004428 CHEVRON DELO 400 XLE SB 15W40 CHEVRON DELO 400 XLE SB 15W40…" at bounding box center [513, 282] width 547 height 22
copy tr "257004428 257004428 CHEVRON DELO 400 XLE SB 15W40 CHEVRON DELO 400 XLE SB 15W40…"
drag, startPoint x: 246, startPoint y: 282, endPoint x: 629, endPoint y: 283, distance: 383.8
click at [629, 283] on tr "257004428 257004428 CHEVRON DELO 400 XLE SB 15W40 CHEVRON DELO 400 XLE SB 15W40…" at bounding box center [513, 282] width 547 height 22
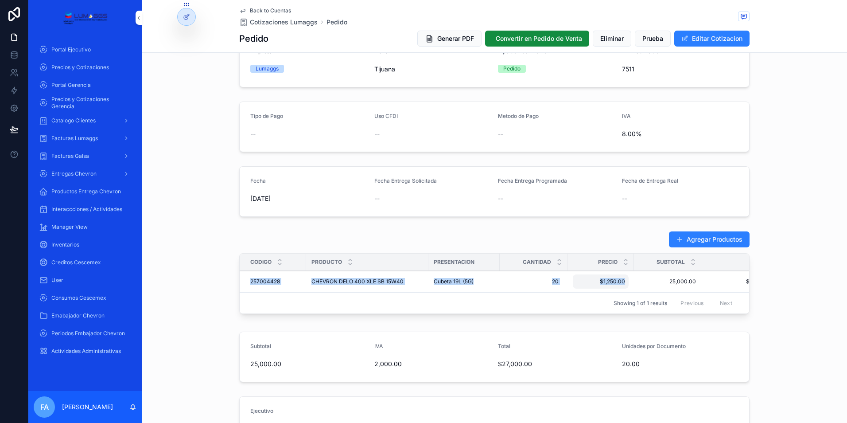
copy tr "257004428 257004428 CHEVRON DELO 400 XLE SB 15W40 CHEVRON DELO 400 XLE SB 15W40…"
drag, startPoint x: 246, startPoint y: 280, endPoint x: 279, endPoint y: 281, distance: 33.3
click at [279, 281] on td "257004428 257004428" at bounding box center [273, 282] width 66 height 22
copy span "257004428"
drag, startPoint x: 305, startPoint y: 282, endPoint x: 400, endPoint y: 282, distance: 94.8
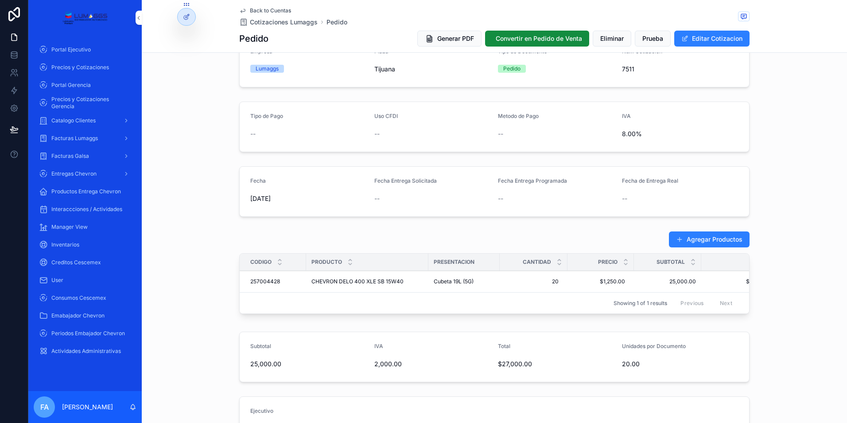
click at [316, 293] on div "Showing 1 of 1 results Previous Next" at bounding box center [495, 302] width 510 height 21
drag, startPoint x: 314, startPoint y: 281, endPoint x: 402, endPoint y: 281, distance: 88.6
click at [402, 281] on td "CHEVRON DELO 400 XLE SB 15W40 CHEVRON DELO 400 XLE SB 15W40" at bounding box center [367, 282] width 122 height 22
copy span "CHEVRON DELO 400 XLE SB 15W40"
drag, startPoint x: 432, startPoint y: 283, endPoint x: 477, endPoint y: 282, distance: 45.7
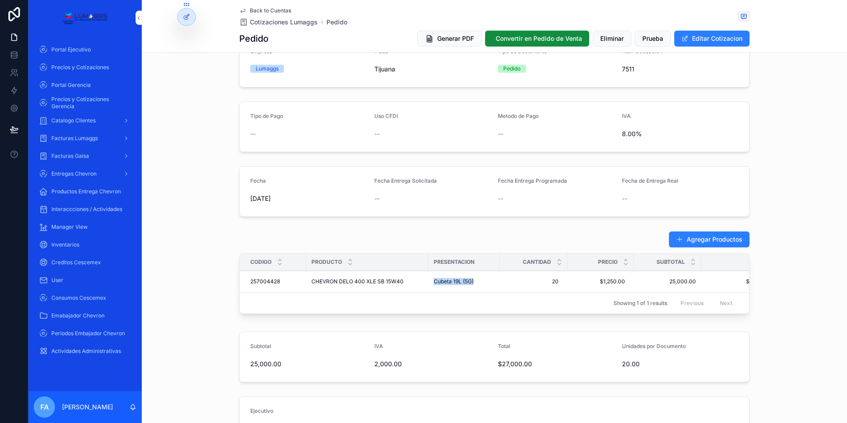
click at [477, 282] on td "Cubeta 19L (5G)" at bounding box center [464, 282] width 71 height 22
copy span "Cubeta 19L (5G)"
drag, startPoint x: 246, startPoint y: 283, endPoint x: 279, endPoint y: 283, distance: 33.2
click at [279, 283] on td "257004428 257004428" at bounding box center [273, 282] width 66 height 22
copy span "257004428"
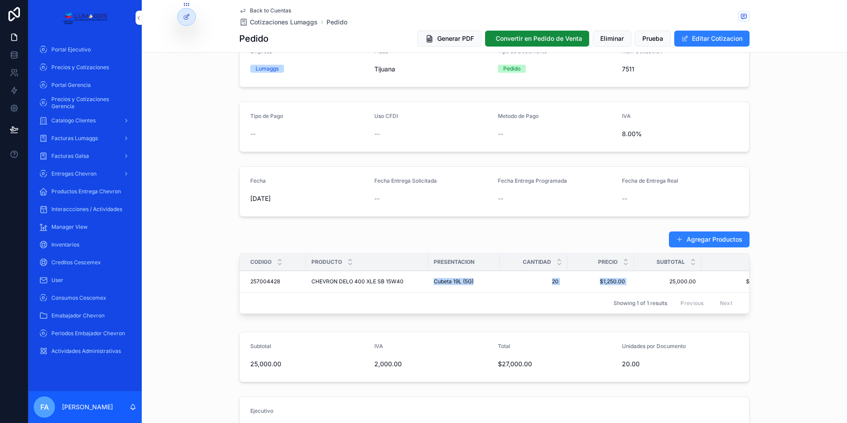
drag, startPoint x: 424, startPoint y: 281, endPoint x: 631, endPoint y: 282, distance: 206.5
click at [631, 282] on tr "257004428 257004428 CHEVRON DELO 400 XLE SB 15W40 CHEVRON DELO 400 XLE SB 15W40…" at bounding box center [513, 282] width 547 height 22
copy tr "CHEVRON DELO 400 XLE SB 15W40 Cubeta 19L (5G) 20 20 $1,250.00 $1,250.00"
drag, startPoint x: 530, startPoint y: 293, endPoint x: 545, endPoint y: 284, distance: 17.1
click at [531, 293] on div "Showing 1 of 1 results Previous Next" at bounding box center [495, 302] width 510 height 21
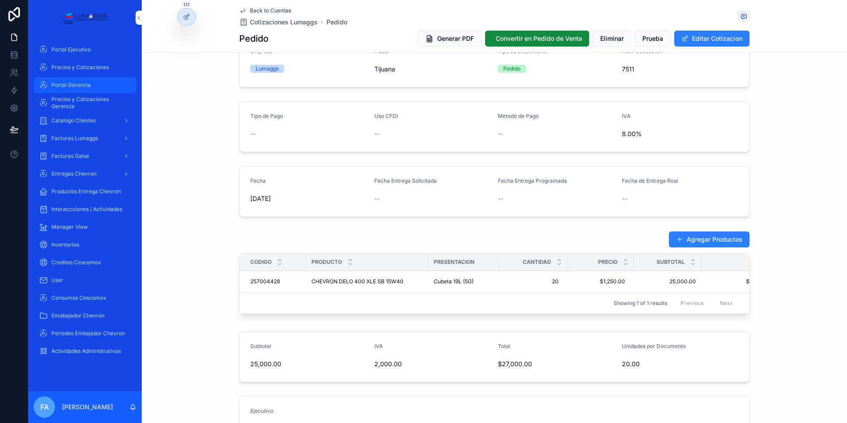
click at [65, 85] on span "Portal Gerencia" at bounding box center [70, 85] width 39 height 7
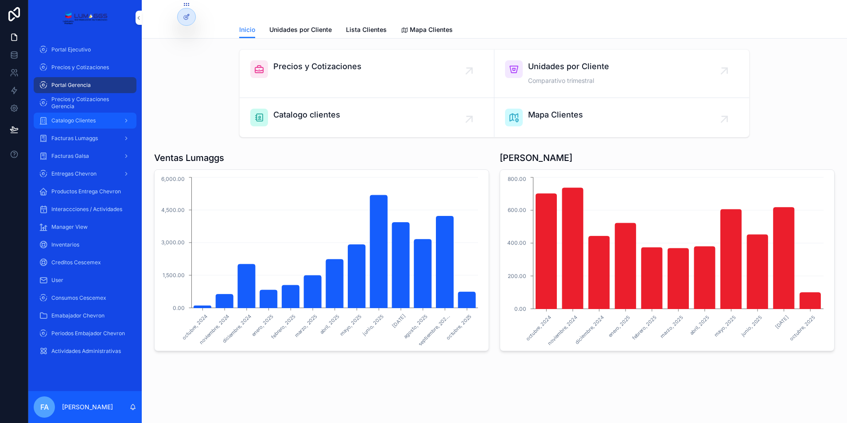
click at [77, 121] on span "Catalogo Clientes" at bounding box center [73, 120] width 44 height 7
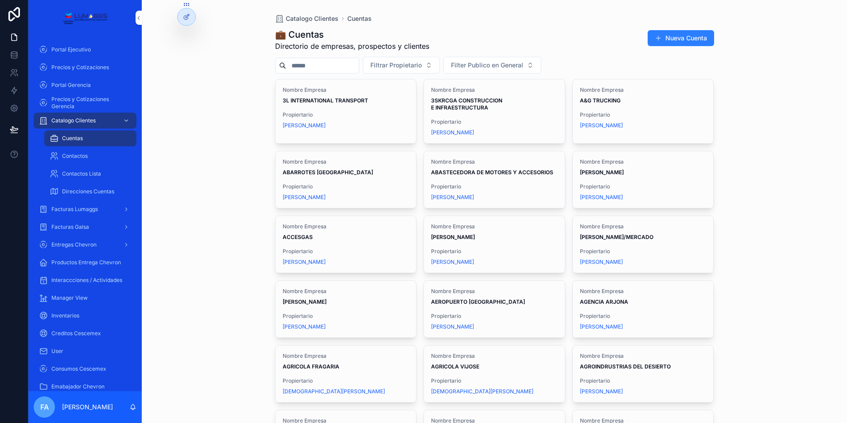
click at [308, 62] on input "scrollable content" at bounding box center [322, 65] width 73 height 12
type input "******"
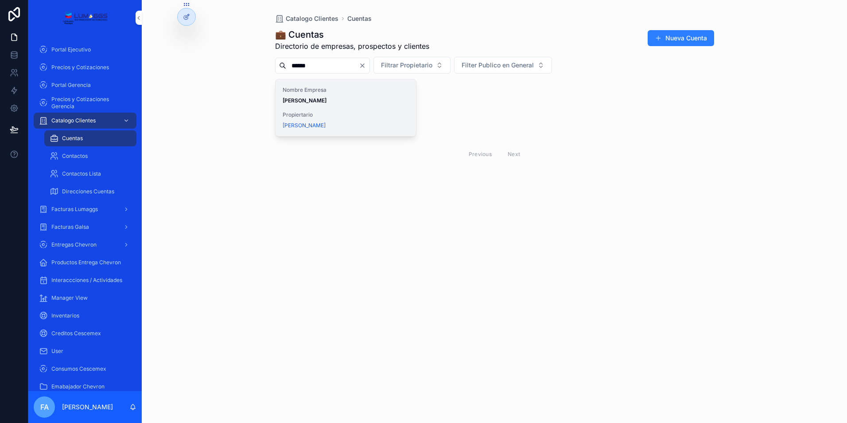
click at [307, 98] on strong "[PERSON_NAME]" at bounding box center [305, 100] width 44 height 7
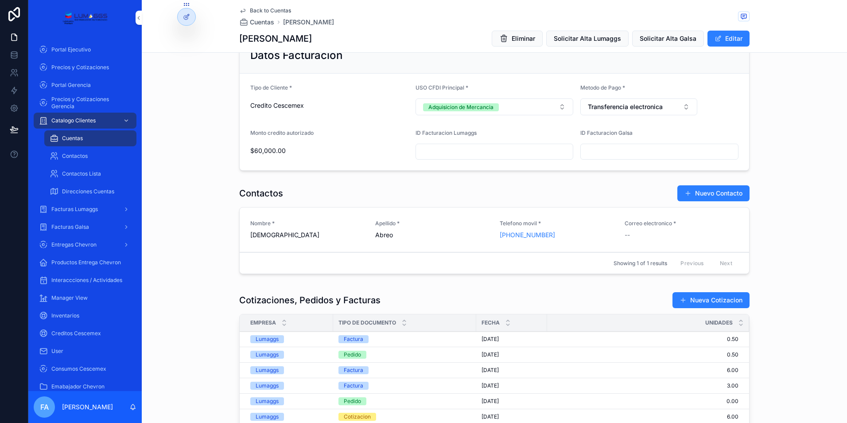
scroll to position [399, 0]
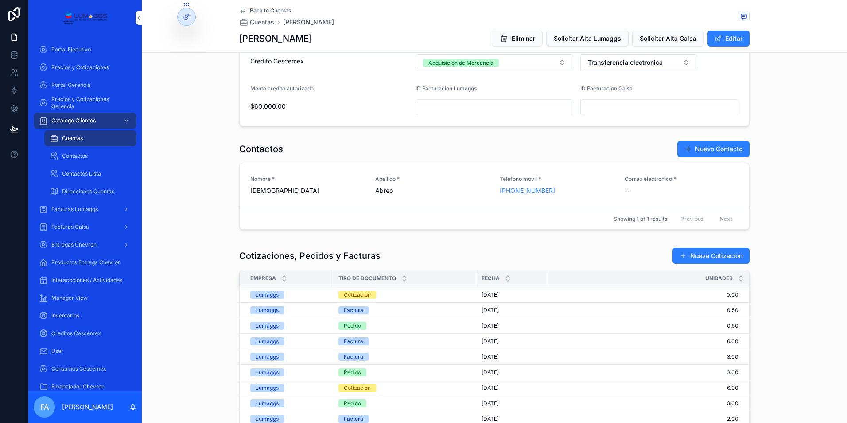
click at [485, 296] on span "[DATE]" at bounding box center [490, 294] width 17 height 7
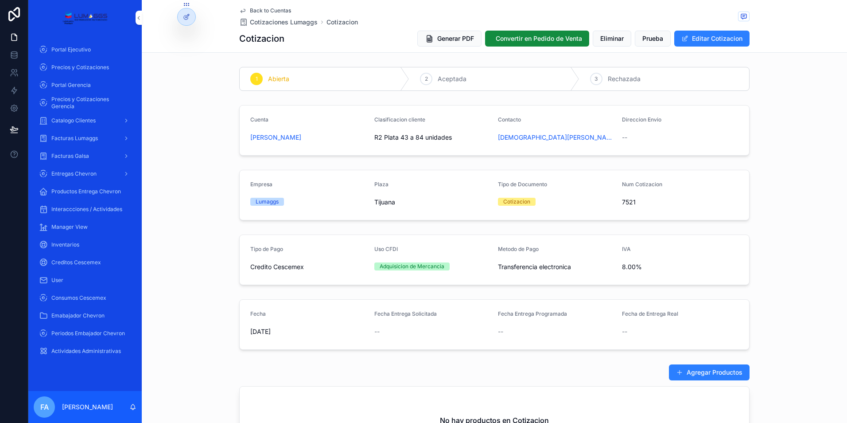
click at [261, 11] on span "Back to Cuentas" at bounding box center [270, 10] width 41 height 7
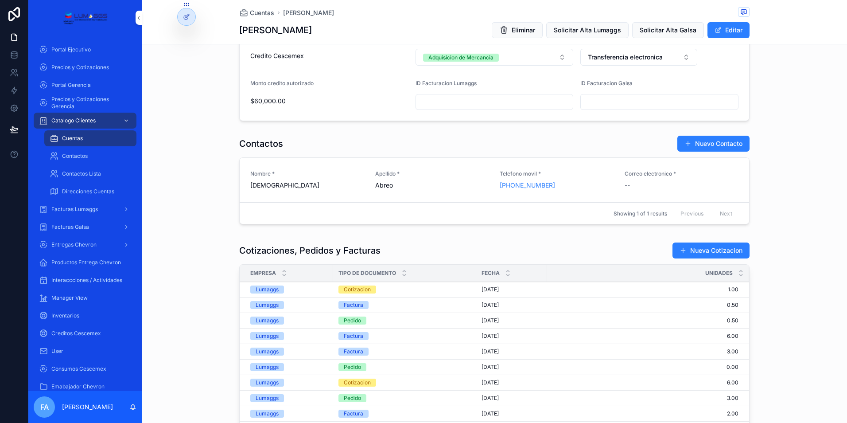
scroll to position [399, 0]
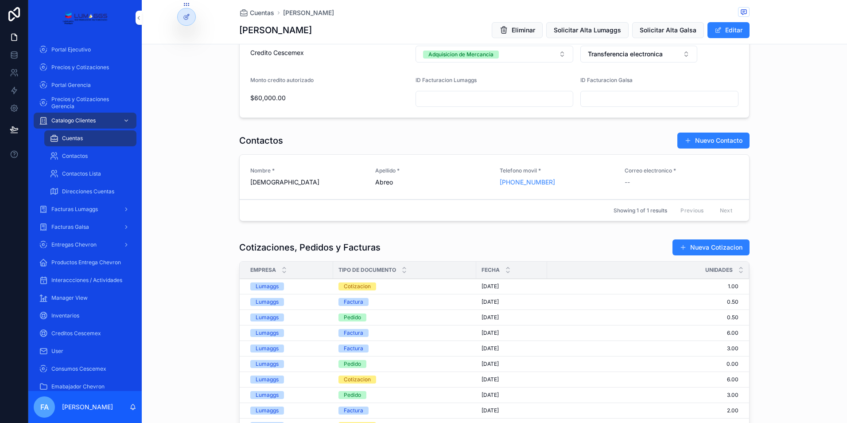
click at [351, 287] on div "Cotizacion" at bounding box center [357, 286] width 27 height 8
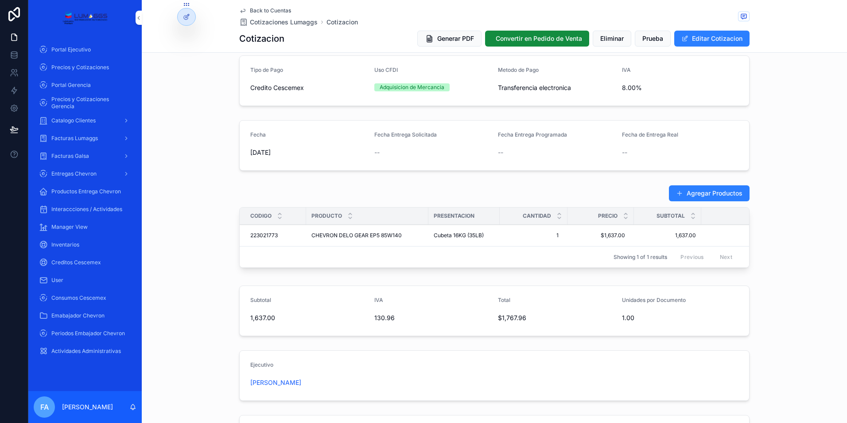
scroll to position [156, 0]
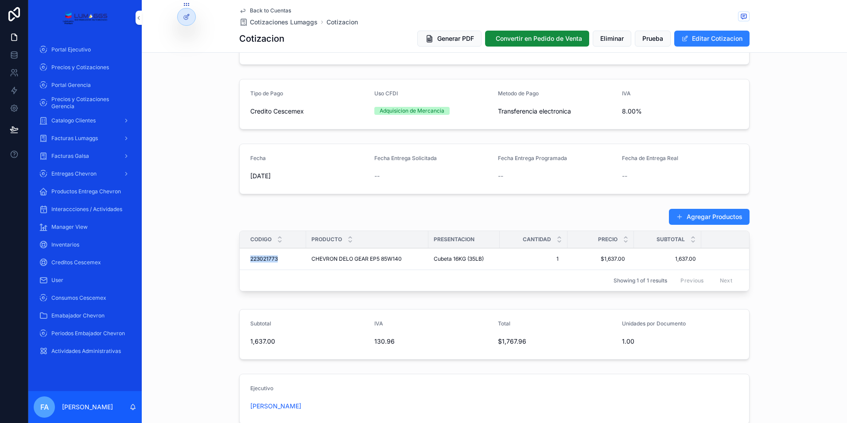
drag, startPoint x: 241, startPoint y: 257, endPoint x: 278, endPoint y: 257, distance: 37.2
click at [278, 257] on td "223021773 223021773" at bounding box center [273, 259] width 66 height 22
copy span "223021773"
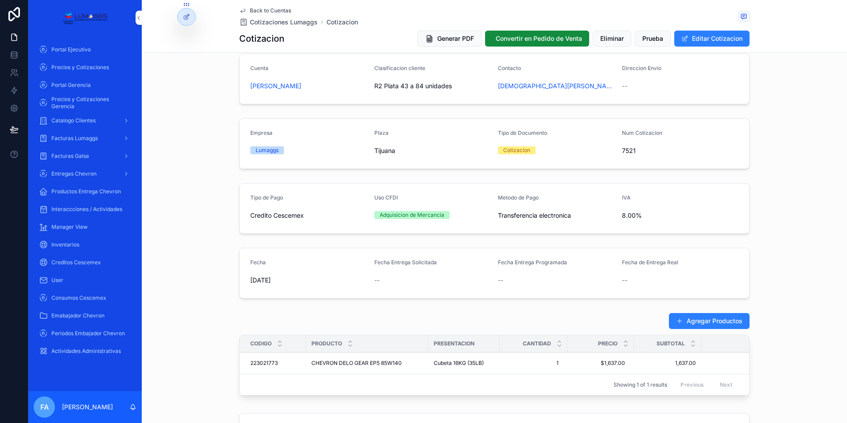
scroll to position [23, 0]
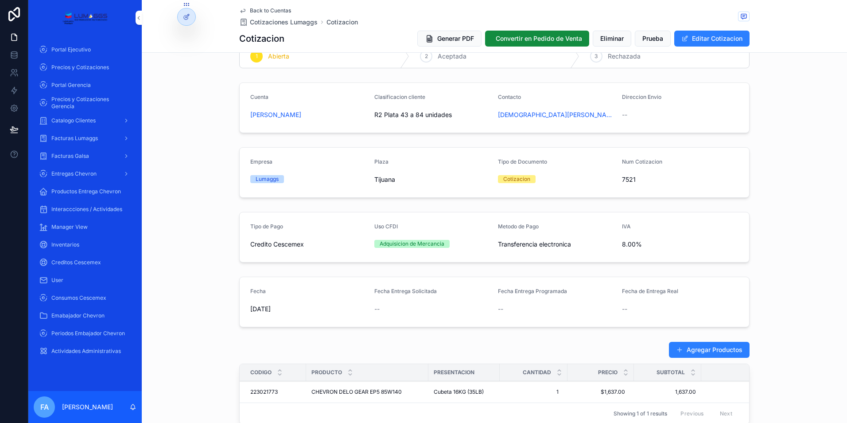
drag, startPoint x: 239, startPoint y: 115, endPoint x: 340, endPoint y: 117, distance: 100.6
click at [340, 117] on form "Cuenta IRAIDA DAFNE PEREZ LOPEZ Clasificacion cliente R2 Plata 43 a 84 unidades…" at bounding box center [495, 108] width 510 height 50
copy span "[PERSON_NAME]"
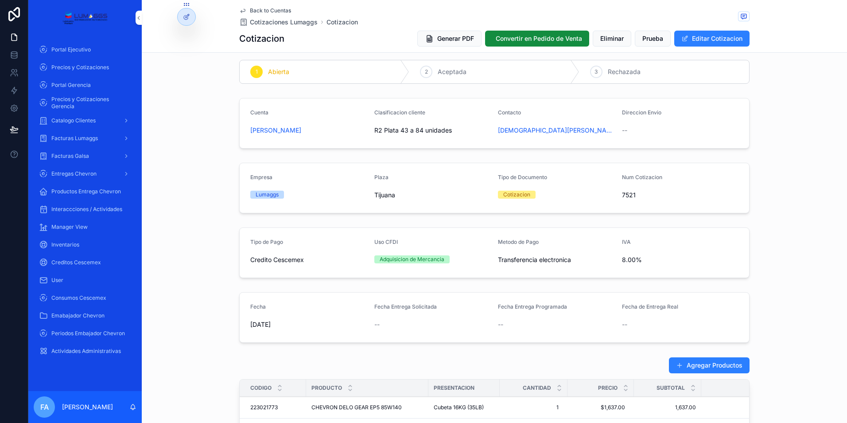
scroll to position [0, 0]
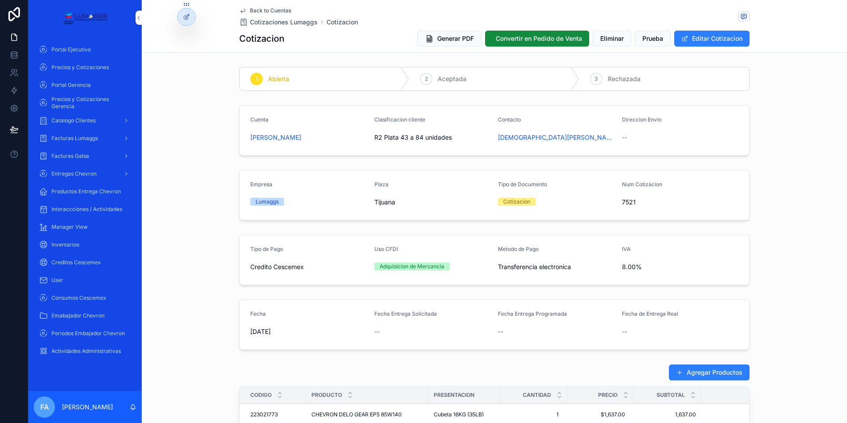
drag, startPoint x: 359, startPoint y: 134, endPoint x: 455, endPoint y: 137, distance: 95.8
click at [455, 137] on form "Cuenta IRAIDA DAFNE PEREZ LOPEZ Clasificacion cliente R2 Plata 43 a 84 unidades…" at bounding box center [495, 130] width 510 height 50
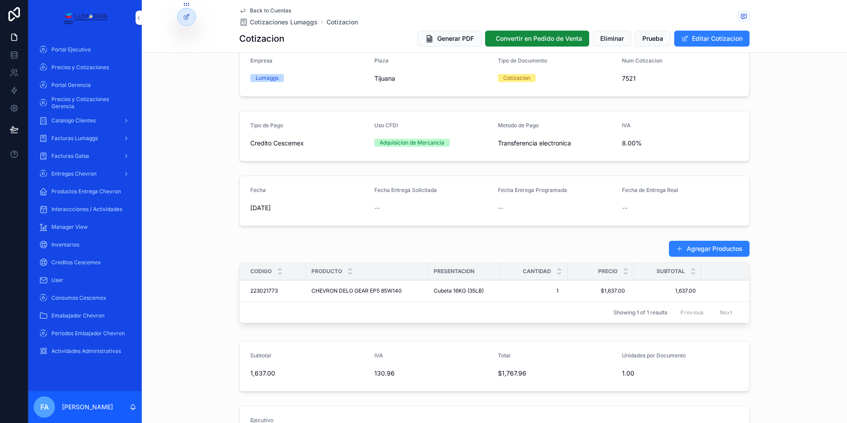
scroll to position [133, 0]
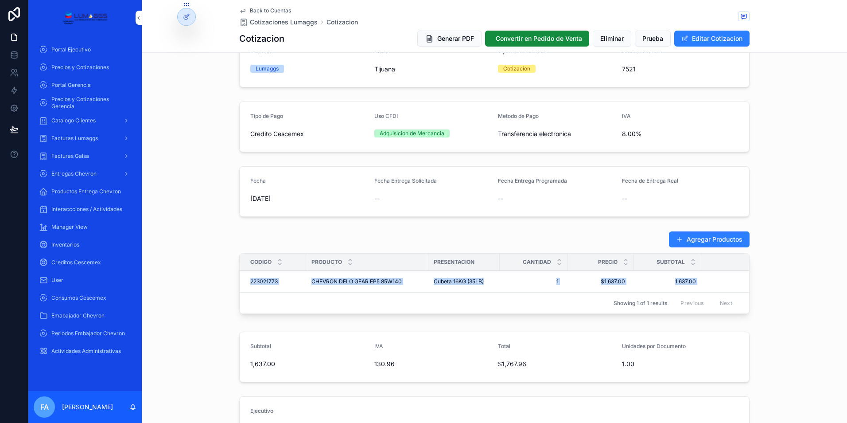
drag, startPoint x: 241, startPoint y: 280, endPoint x: 699, endPoint y: 282, distance: 458.7
click at [699, 282] on tr "223021773 223021773 CHEVRON DELO GEAR EP5 85W140 CHEVRON DELO GEAR EP5 85W140 C…" at bounding box center [513, 282] width 547 height 22
click at [214, 267] on div "Agregar Productos Codigo Producto Presentacion Cantidad Precio Subtotal Total 2…" at bounding box center [495, 274] width 706 height 94
drag, startPoint x: 239, startPoint y: 283, endPoint x: 629, endPoint y: 284, distance: 390.5
click at [629, 284] on tr "223021773 223021773 CHEVRON DELO GEAR EP5 85W140 CHEVRON DELO GEAR EP5 85W140 C…" at bounding box center [513, 282] width 547 height 22
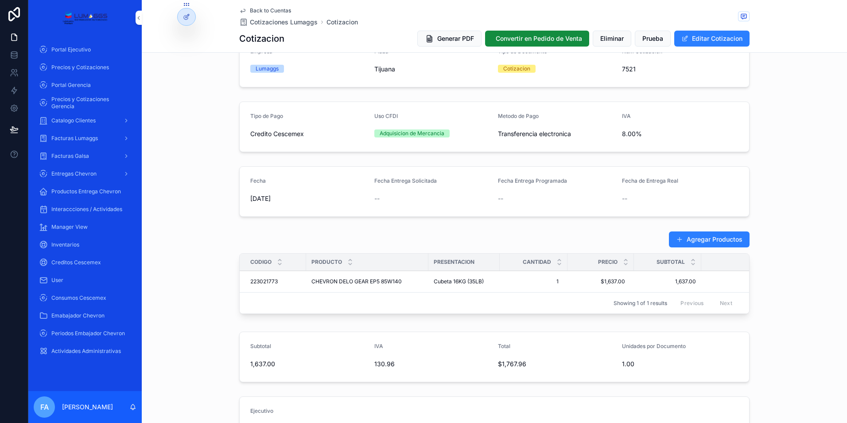
click at [323, 236] on div "Agregar Productos" at bounding box center [494, 239] width 511 height 17
click at [89, 67] on span "Precios y Cotizaciones" at bounding box center [80, 67] width 58 height 7
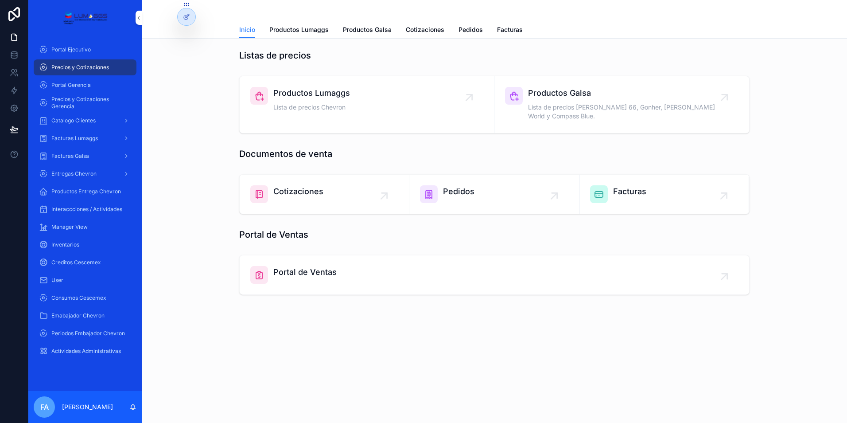
click at [321, 185] on span "Cotizaciones" at bounding box center [298, 191] width 50 height 12
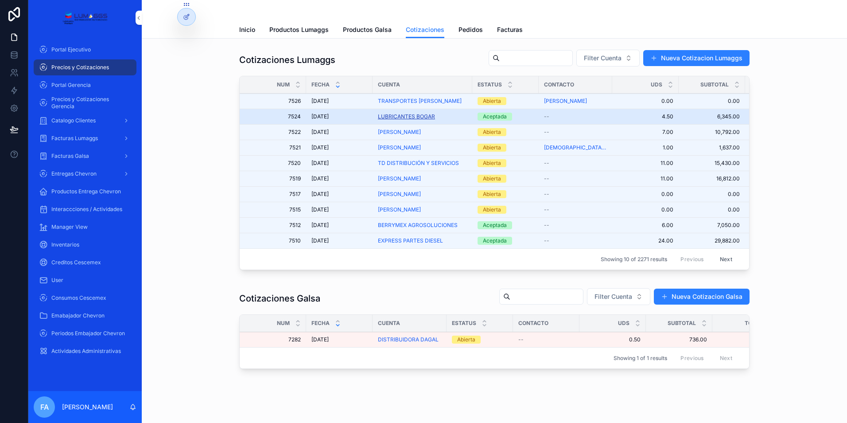
click at [400, 118] on span "LUBRICANTES BOGAR" at bounding box center [406, 116] width 57 height 7
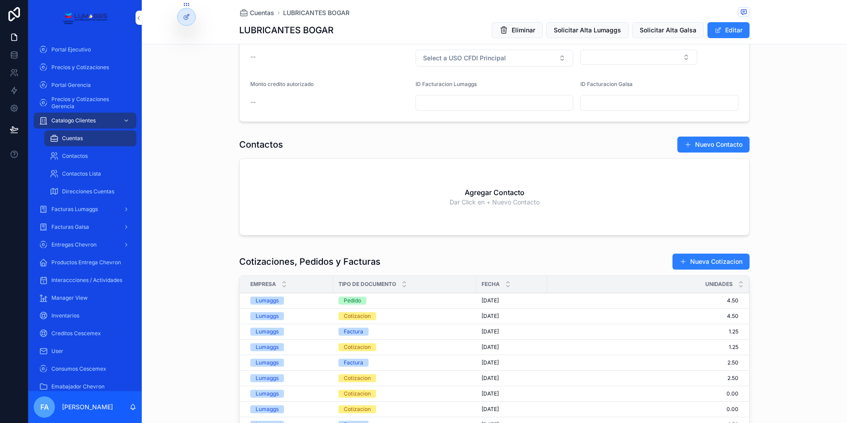
scroll to position [399, 0]
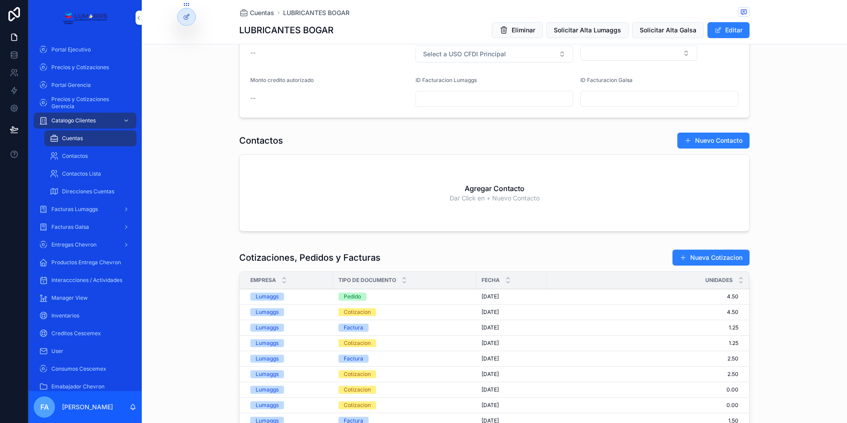
click at [357, 299] on div "Pedido" at bounding box center [352, 297] width 17 height 8
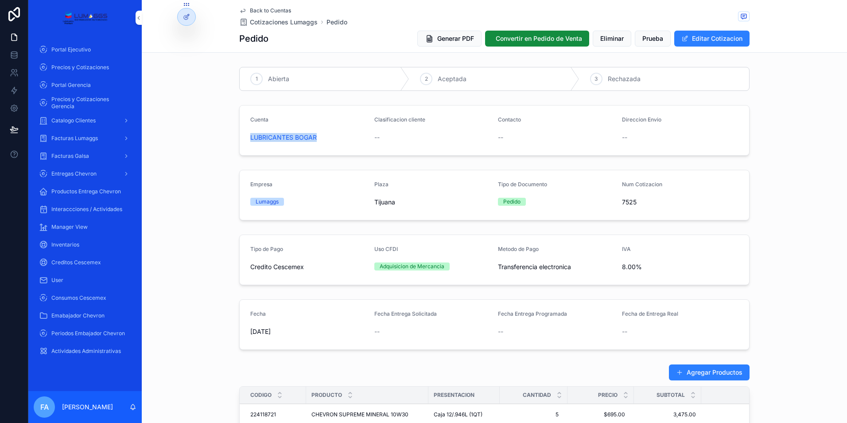
drag, startPoint x: 242, startPoint y: 138, endPoint x: 317, endPoint y: 133, distance: 75.1
click at [317, 133] on form "Cuenta LUBRICANTES BOGAR Clasificacion cliente -- Contacto -- Direccion Envio --" at bounding box center [495, 130] width 510 height 50
click at [76, 121] on span "Catalogo Clientes" at bounding box center [73, 120] width 44 height 7
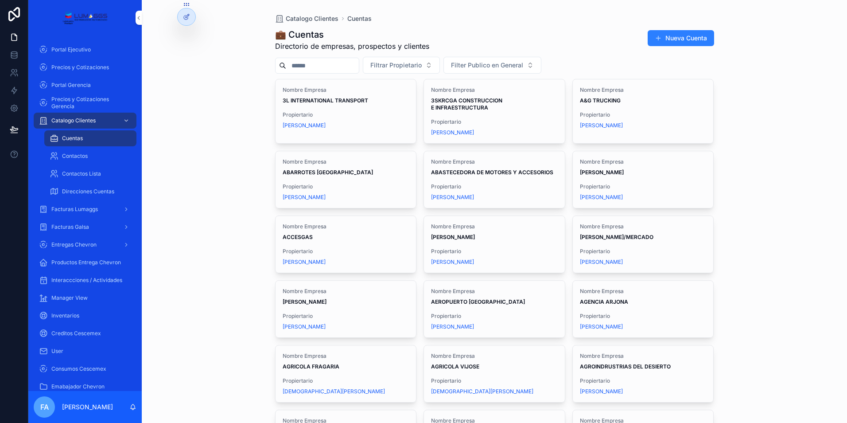
click at [302, 66] on input "scrollable content" at bounding box center [322, 65] width 73 height 12
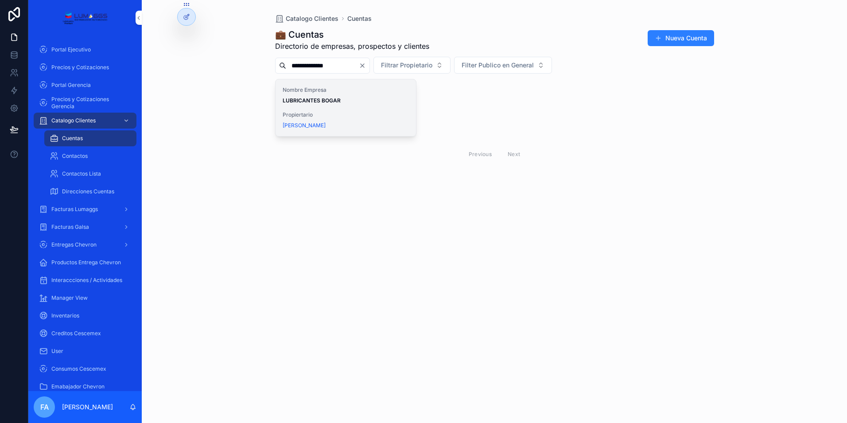
type input "**********"
click at [328, 95] on div "Nombre Empresa LUBRICANTES BOGAR" at bounding box center [346, 95] width 127 height 18
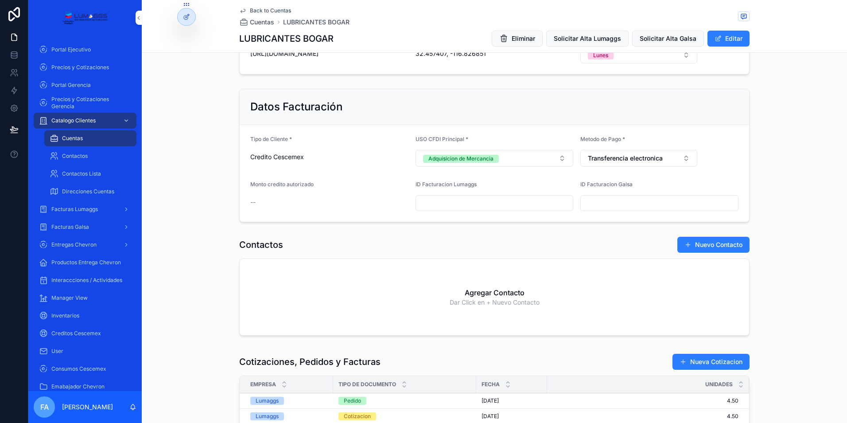
scroll to position [355, 0]
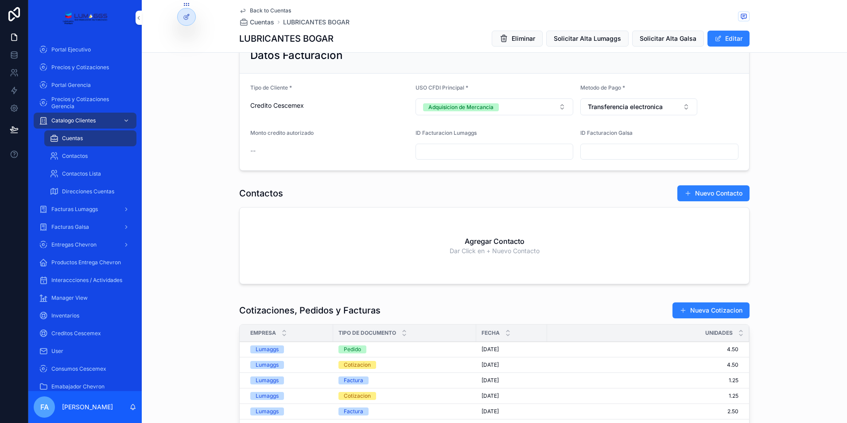
click at [353, 349] on div "Pedido" at bounding box center [352, 349] width 17 height 8
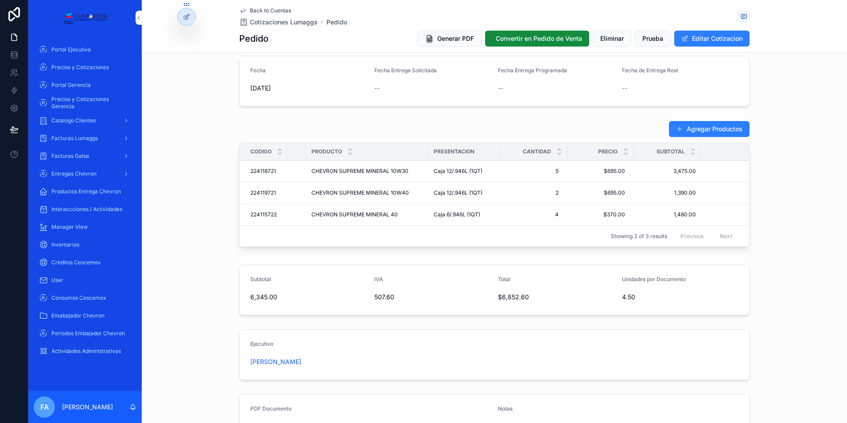
scroll to position [199, 0]
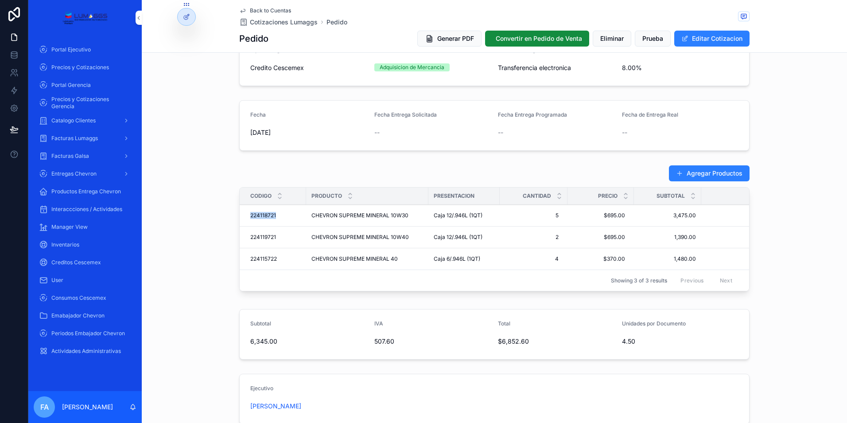
drag, startPoint x: 243, startPoint y: 215, endPoint x: 274, endPoint y: 217, distance: 31.1
click at [274, 217] on td "224118721 224118721" at bounding box center [273, 216] width 66 height 22
drag, startPoint x: 244, startPoint y: 238, endPoint x: 274, endPoint y: 238, distance: 30.1
click at [274, 238] on td "224119721 224119721" at bounding box center [273, 237] width 66 height 22
drag, startPoint x: 243, startPoint y: 258, endPoint x: 277, endPoint y: 259, distance: 34.1
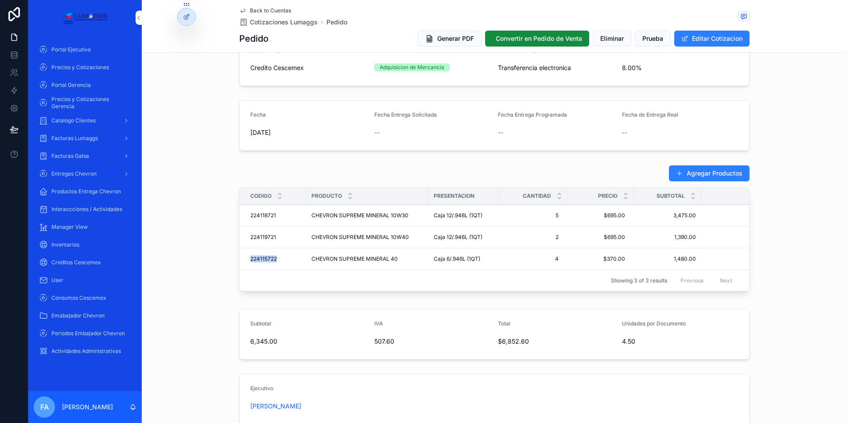
click at [277, 259] on td "224115722 224115722" at bounding box center [273, 259] width 66 height 22
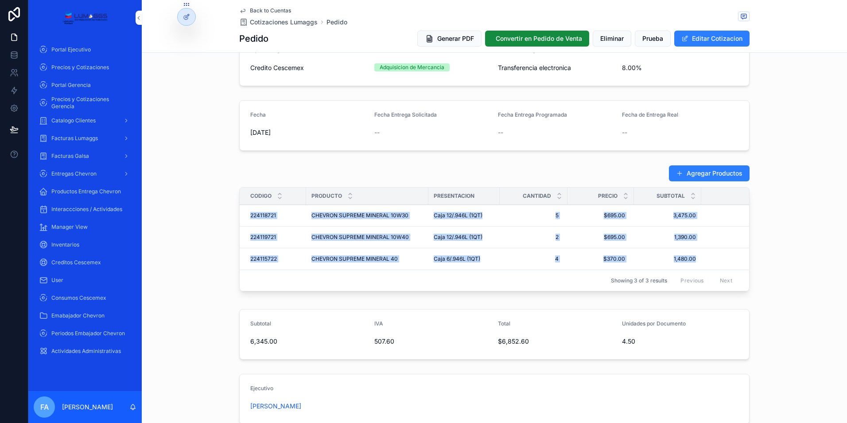
drag, startPoint x: 245, startPoint y: 215, endPoint x: 697, endPoint y: 261, distance: 454.0
click at [697, 261] on tbody "224118721 224118721 CHEVRON SUPREME MINERAL 10W30 CHEVRON SUPREME MINERAL 10W30…" at bounding box center [513, 237] width 547 height 65
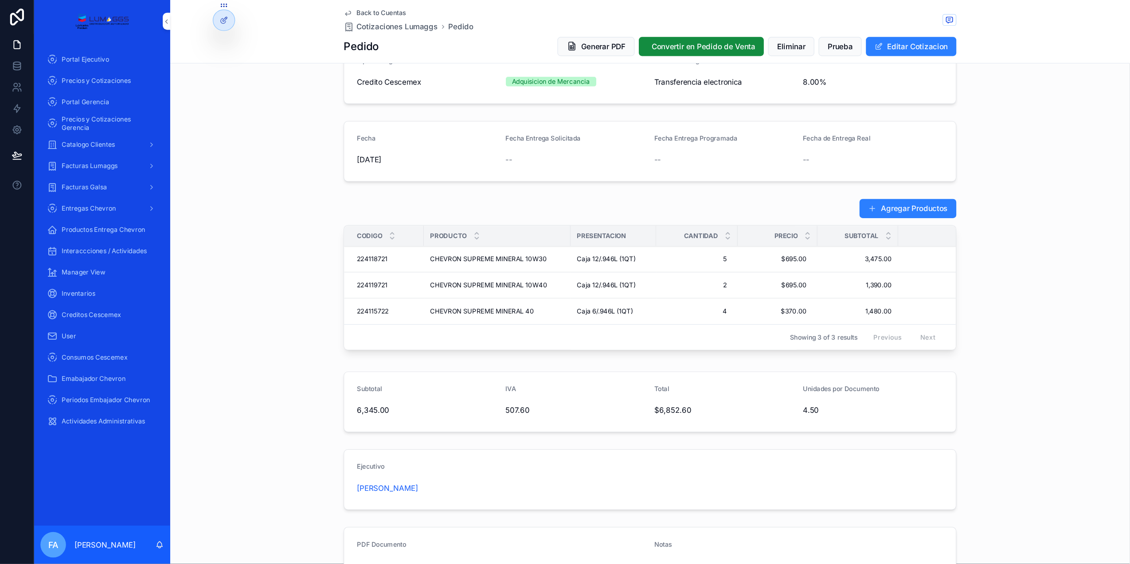
scroll to position [196, 0]
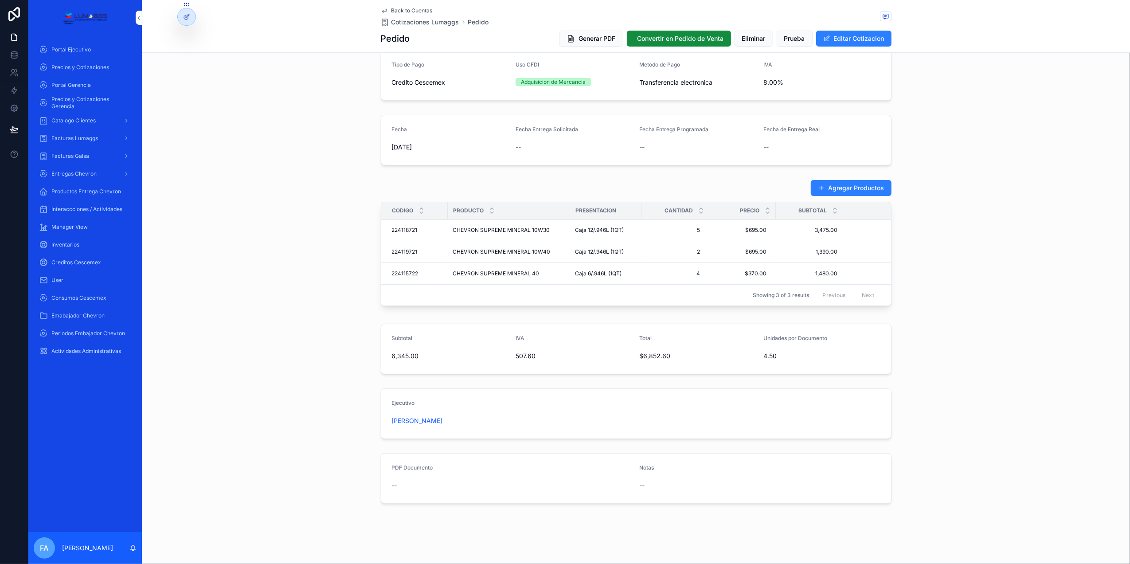
drag, startPoint x: 308, startPoint y: 200, endPoint x: 315, endPoint y: 203, distance: 6.6
click at [308, 200] on div "Agregar Productos Codigo Producto Presentacion Cantidad Precio Subtotal Total 2…" at bounding box center [636, 244] width 988 height 137
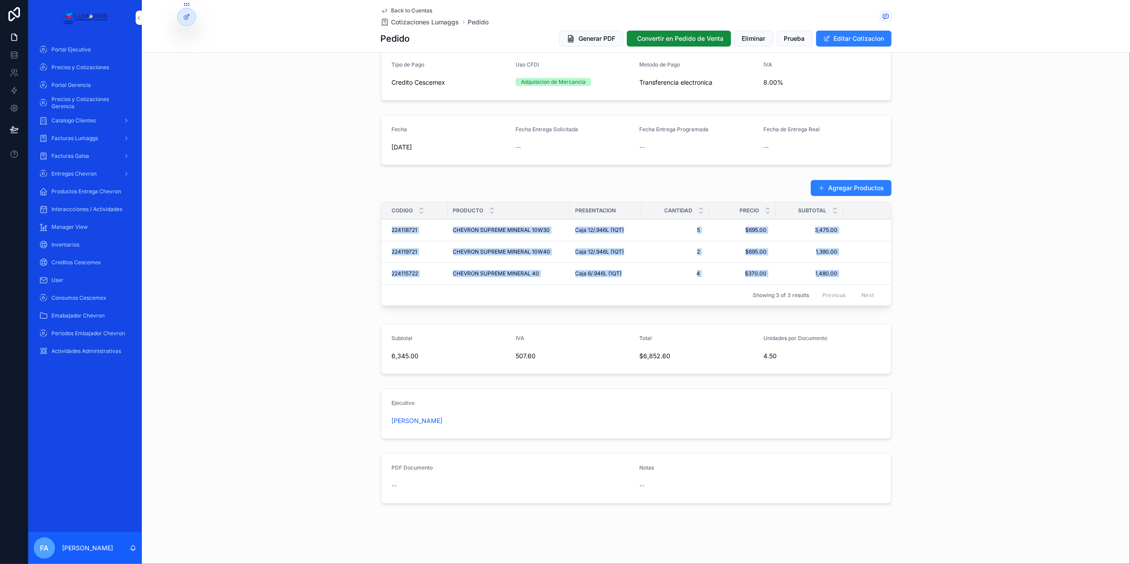
drag, startPoint x: 383, startPoint y: 217, endPoint x: 839, endPoint y: 263, distance: 457.9
click at [839, 263] on tbody "224118721 224118721 CHEVRON SUPREME MINERAL 10W30 CHEVRON SUPREME MINERAL 10W30…" at bounding box center [654, 251] width 547 height 65
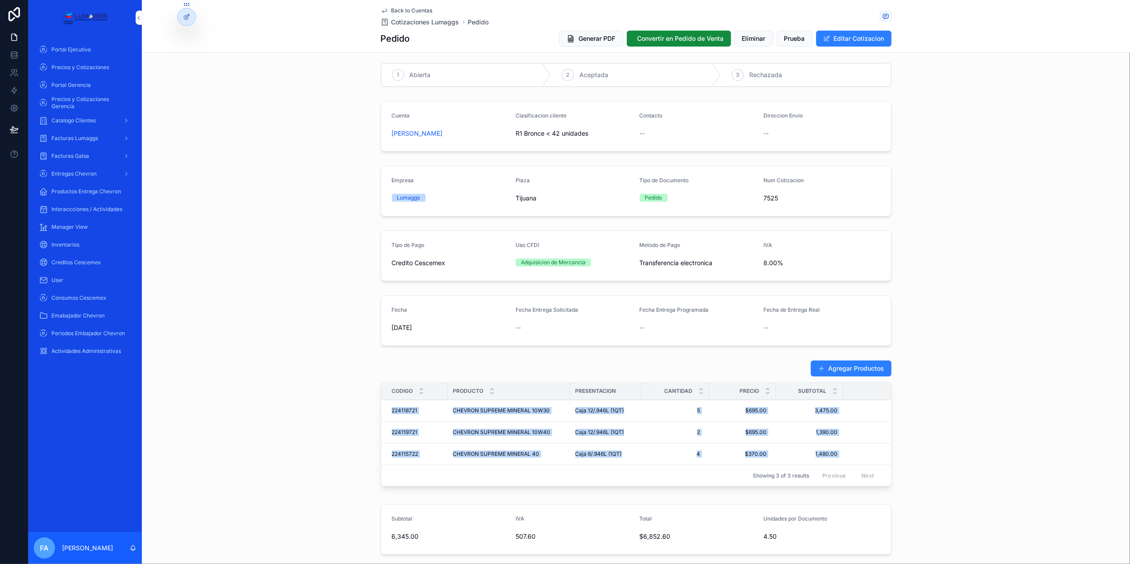
scroll to position [0, 0]
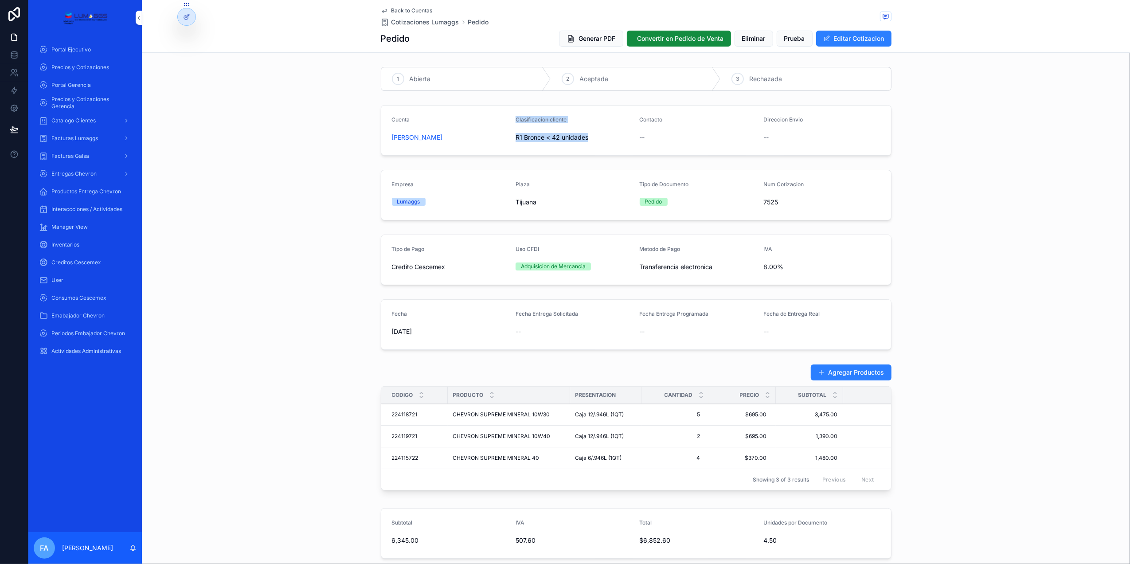
drag, startPoint x: 513, startPoint y: 117, endPoint x: 603, endPoint y: 141, distance: 92.6
click at [603, 141] on form "Cuenta BOGAR OSWALDO RUIZ RODRIGUEZ Clasificacion cliente R1 Bronce < 42 unidad…" at bounding box center [636, 130] width 510 height 50
click at [412, 22] on span "Cotizaciones Lumaggs" at bounding box center [425, 22] width 68 height 9
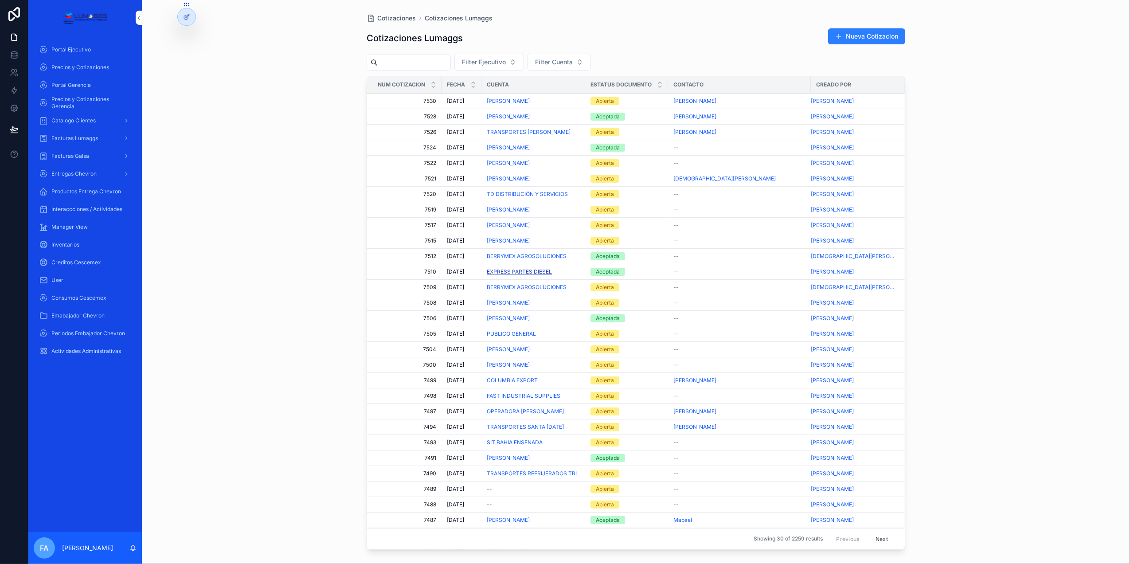
click at [529, 274] on span "EXPRESS PARTES DIESEL" at bounding box center [519, 271] width 65 height 7
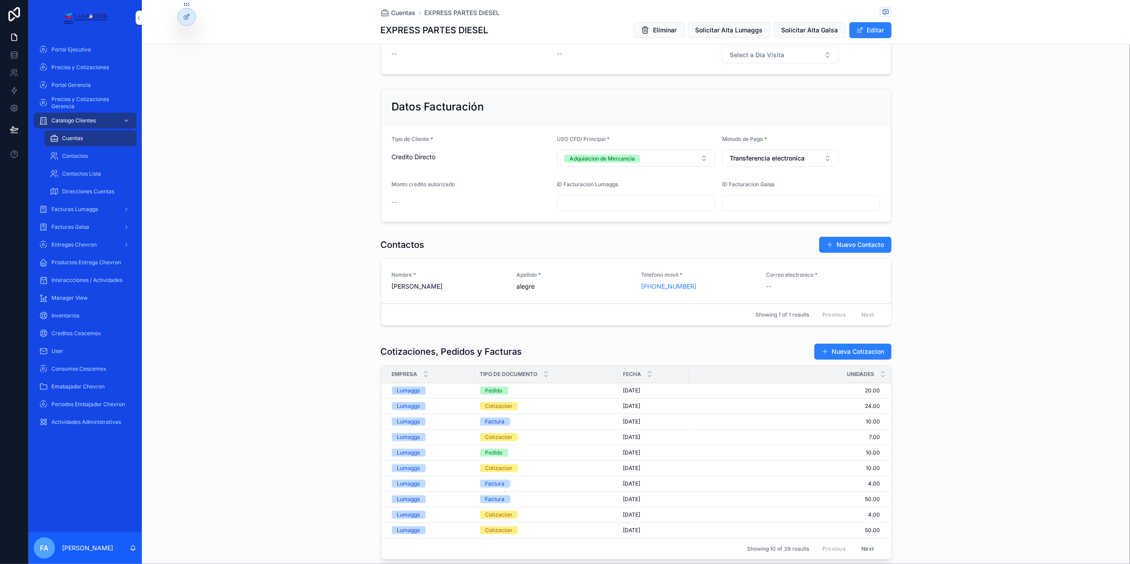
scroll to position [295, 0]
click at [488, 394] on div "Pedido" at bounding box center [493, 390] width 17 height 8
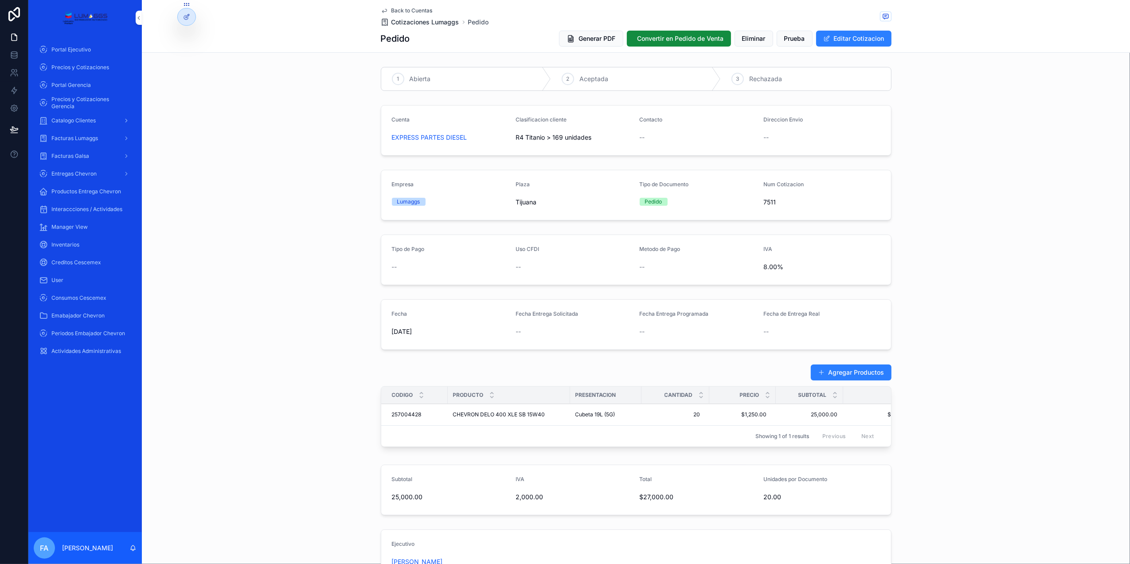
click at [405, 25] on span "Cotizaciones Lumaggs" at bounding box center [425, 22] width 68 height 9
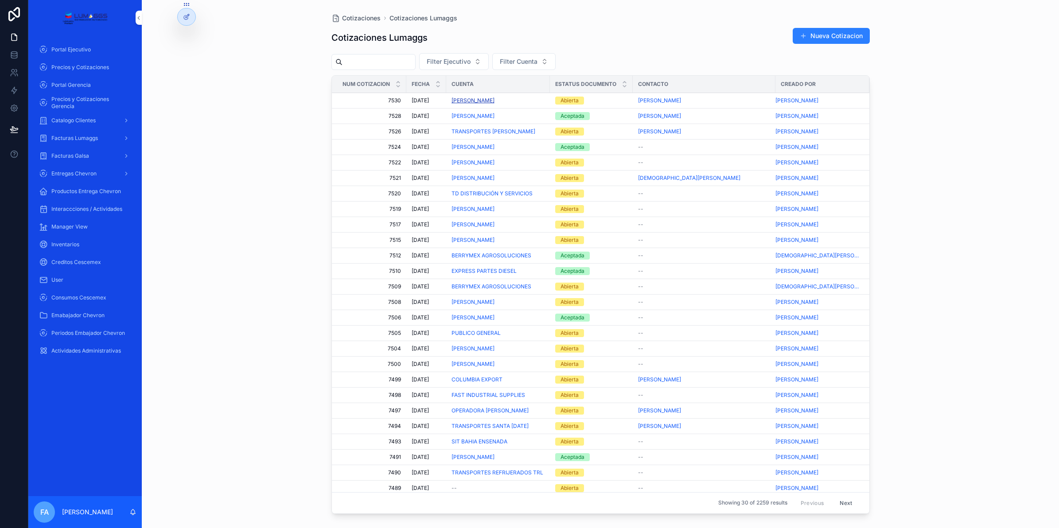
click at [492, 101] on span "[PERSON_NAME]" at bounding box center [473, 100] width 43 height 7
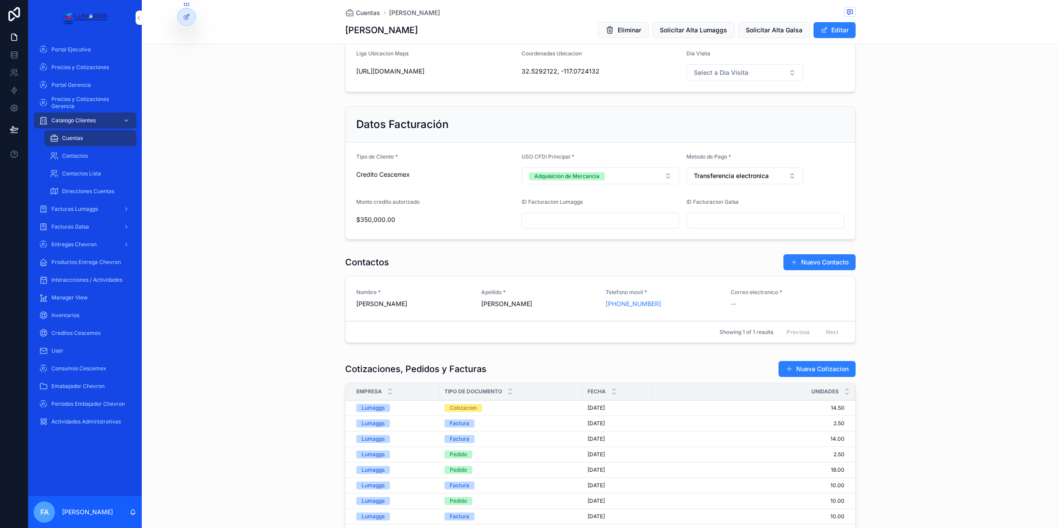
scroll to position [332, 0]
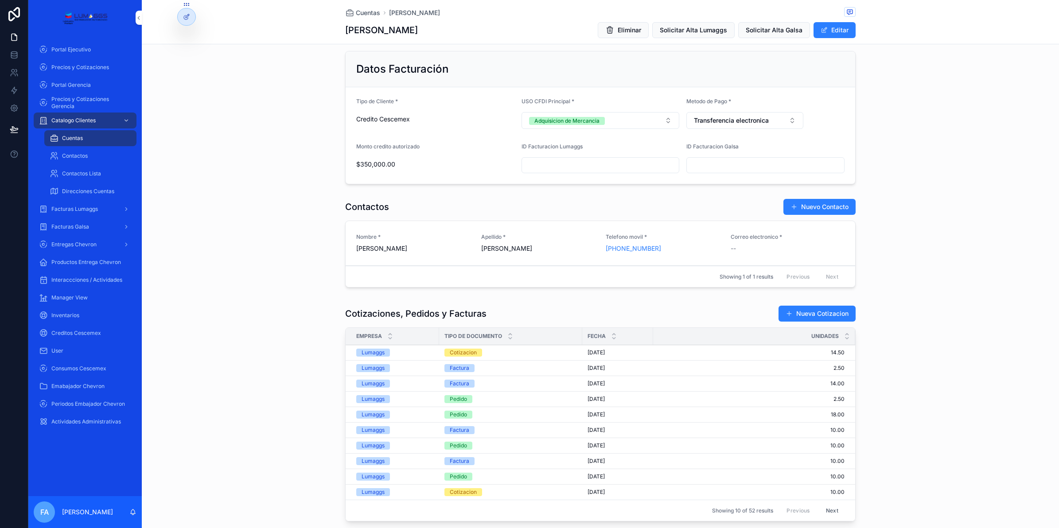
click at [461, 354] on div "Cotizacion" at bounding box center [463, 353] width 27 height 8
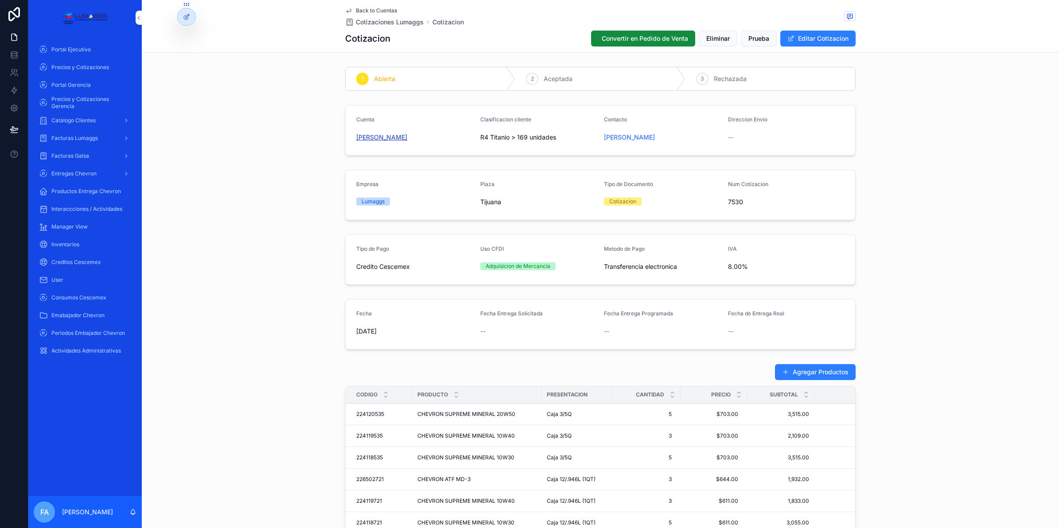
drag, startPoint x: 342, startPoint y: 134, endPoint x: 448, endPoint y: 140, distance: 106.1
click at [471, 135] on form "Cuenta MARTHA ALICIA VILLALOBOS AGUILAR Clasificacion cliente R4 Titanio > 169 …" at bounding box center [601, 130] width 510 height 50
drag, startPoint x: 348, startPoint y: 137, endPoint x: 461, endPoint y: 140, distance: 112.6
click at [461, 140] on form "Cuenta MARTHA ALICIA VILLALOBOS AGUILAR Clasificacion cliente R4 Titanio > 169 …" at bounding box center [601, 130] width 510 height 50
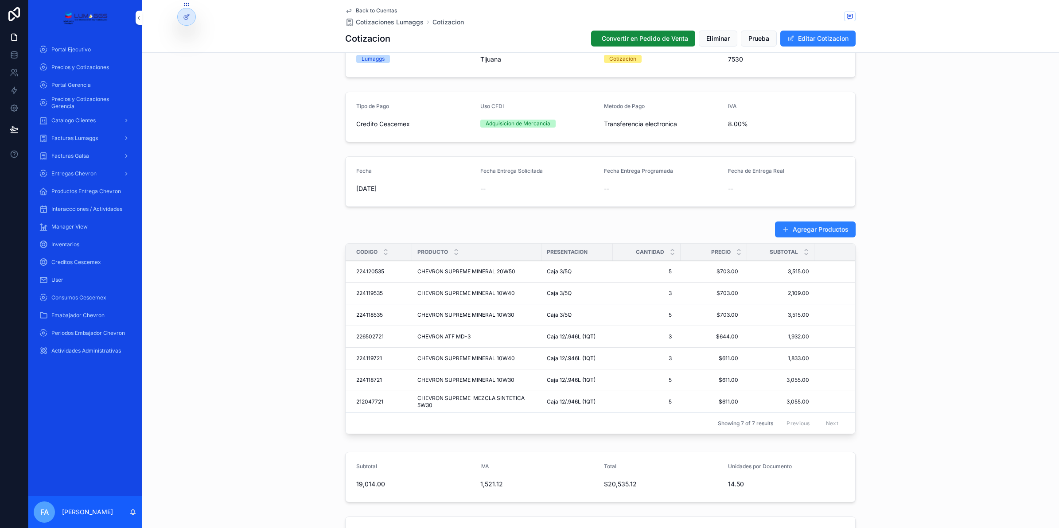
scroll to position [222, 0]
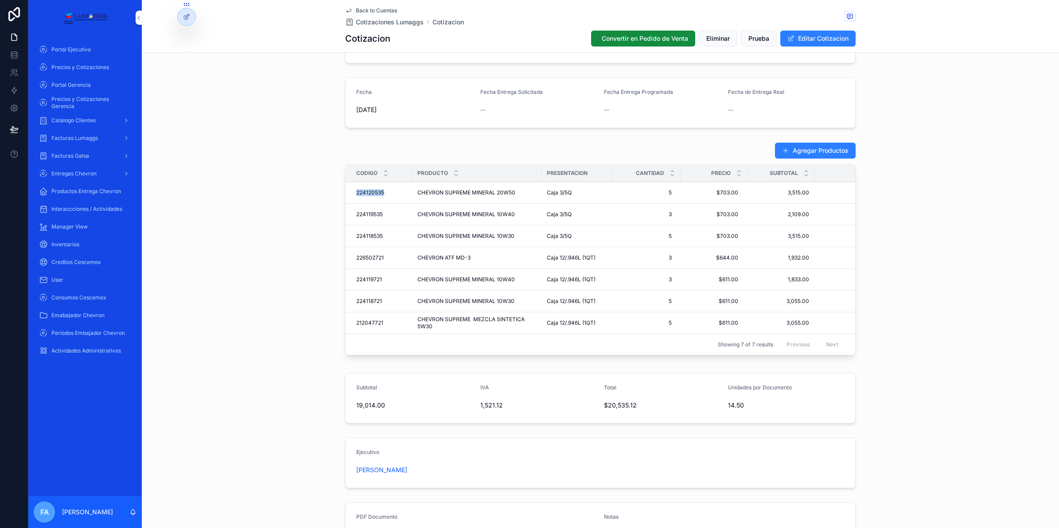
drag, startPoint x: 347, startPoint y: 191, endPoint x: 383, endPoint y: 193, distance: 36.9
click at [383, 193] on td "224120535 224120535" at bounding box center [379, 193] width 66 height 22
drag, startPoint x: 346, startPoint y: 215, endPoint x: 382, endPoint y: 213, distance: 36.9
click at [382, 213] on td "224119535 224119535" at bounding box center [379, 215] width 66 height 22
drag, startPoint x: 347, startPoint y: 236, endPoint x: 385, endPoint y: 238, distance: 37.8
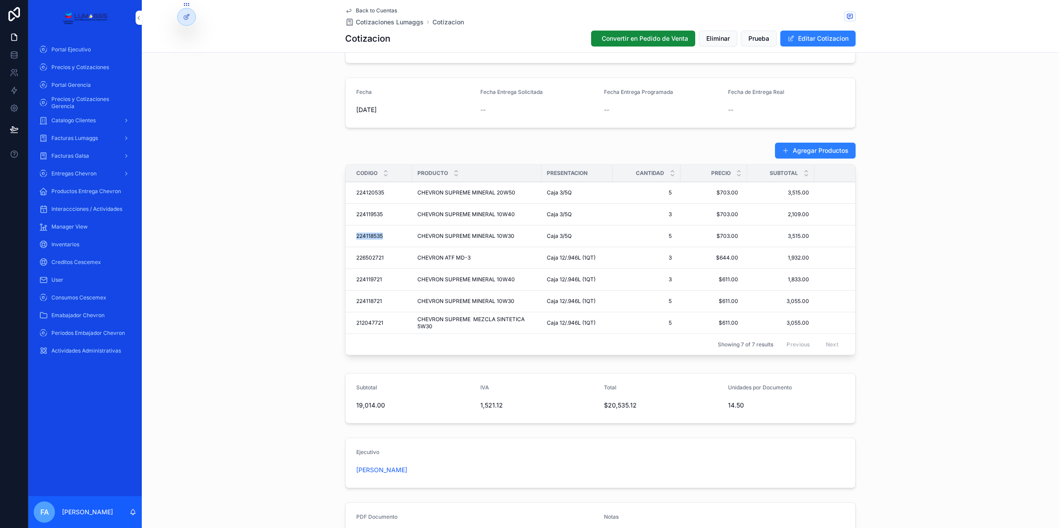
click at [385, 238] on td "224118535 224118535" at bounding box center [379, 237] width 66 height 22
drag, startPoint x: 346, startPoint y: 257, endPoint x: 380, endPoint y: 256, distance: 34.1
click at [380, 256] on td "226502721 226502721" at bounding box center [379, 258] width 66 height 22
drag, startPoint x: 348, startPoint y: 257, endPoint x: 389, endPoint y: 258, distance: 40.8
click at [284, 242] on div "Agregar Productos Codigo Producto Presentacion Cantidad Precio Subtotal Total 2…" at bounding box center [600, 251] width 917 height 224
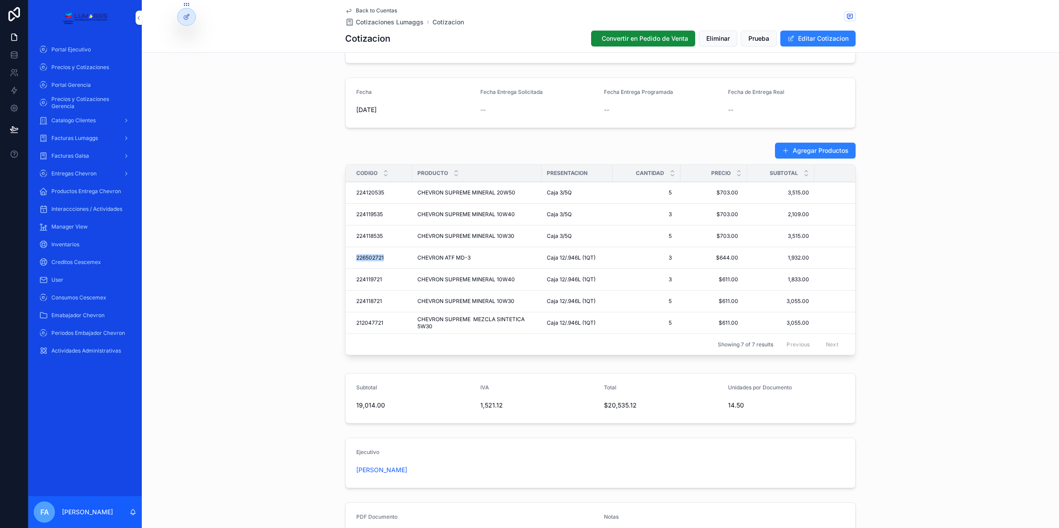
drag, startPoint x: 347, startPoint y: 258, endPoint x: 390, endPoint y: 258, distance: 43.9
click at [390, 258] on td "226502721 226502721" at bounding box center [379, 258] width 66 height 22
drag, startPoint x: 343, startPoint y: 281, endPoint x: 380, endPoint y: 281, distance: 36.8
click at [380, 281] on td "224119721 224119721" at bounding box center [379, 280] width 66 height 22
drag, startPoint x: 349, startPoint y: 302, endPoint x: 384, endPoint y: 304, distance: 35.0
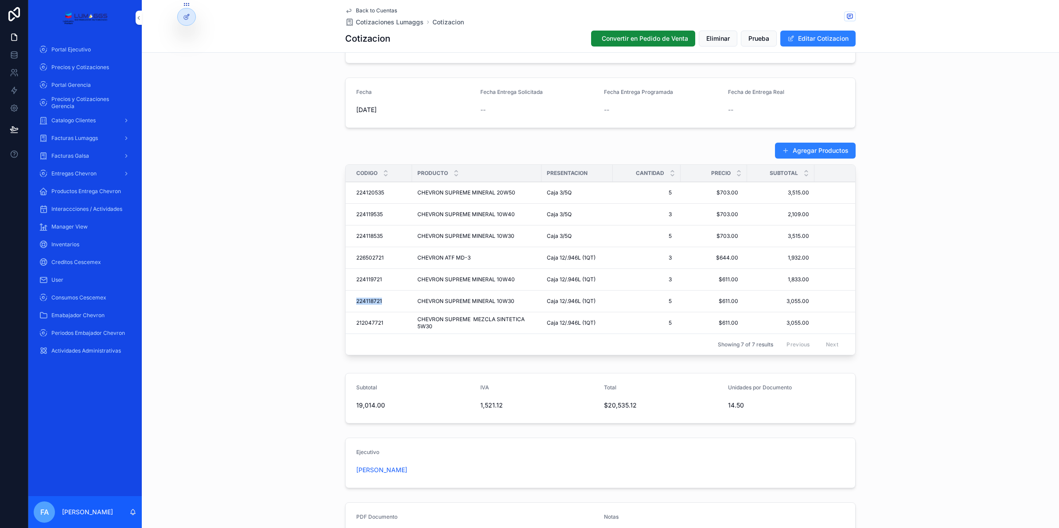
click at [384, 304] on td "224118721 224118721" at bounding box center [379, 302] width 66 height 22
drag, startPoint x: 348, startPoint y: 324, endPoint x: 382, endPoint y: 325, distance: 34.6
click at [382, 325] on td "212047721 212047721" at bounding box center [379, 323] width 66 height 22
click at [667, 261] on span "3" at bounding box center [647, 257] width 50 height 7
click at [671, 236] on td "5 5" at bounding box center [647, 237] width 68 height 22
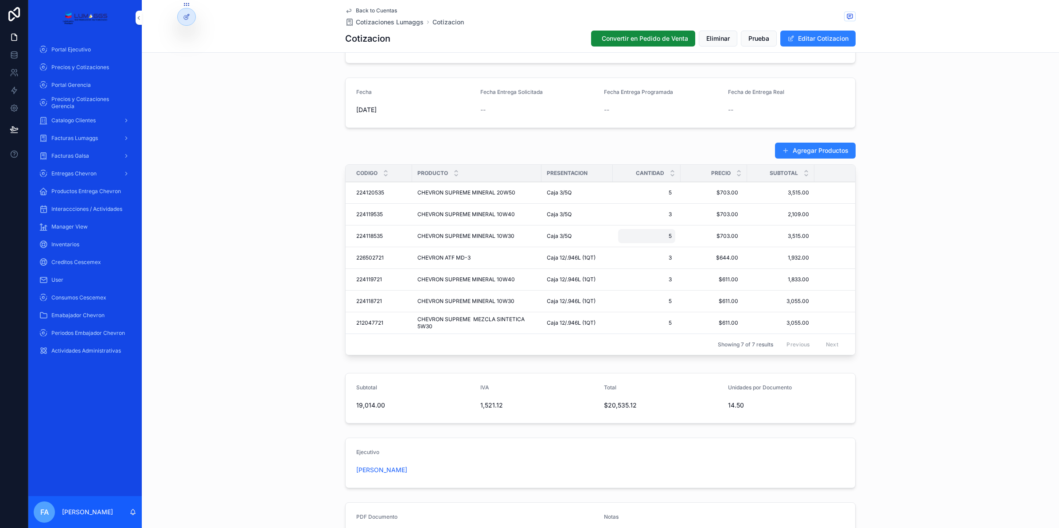
click at [663, 236] on span "5" at bounding box center [647, 236] width 50 height 7
click at [652, 239] on span "5" at bounding box center [647, 236] width 50 height 7
type input "**"
click button "scrollable content" at bounding box center [726, 249] width 11 height 11
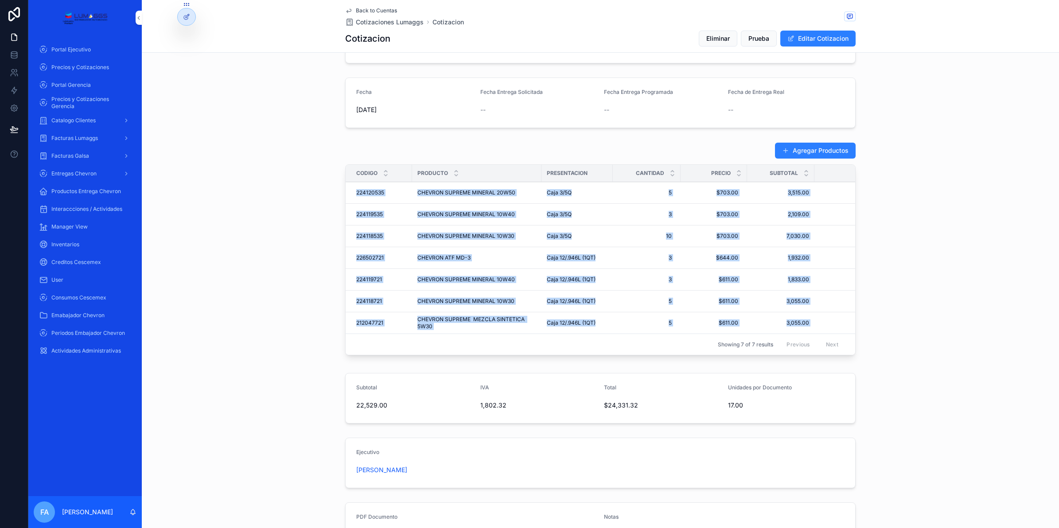
drag, startPoint x: 347, startPoint y: 191, endPoint x: 816, endPoint y: 329, distance: 489.3
click at [816, 329] on tbody "224120535 224120535 CHEVRON SUPREME MINERAL 20W50 CHEVRON SUPREME MINERAL 20W50…" at bounding box center [623, 258] width 554 height 152
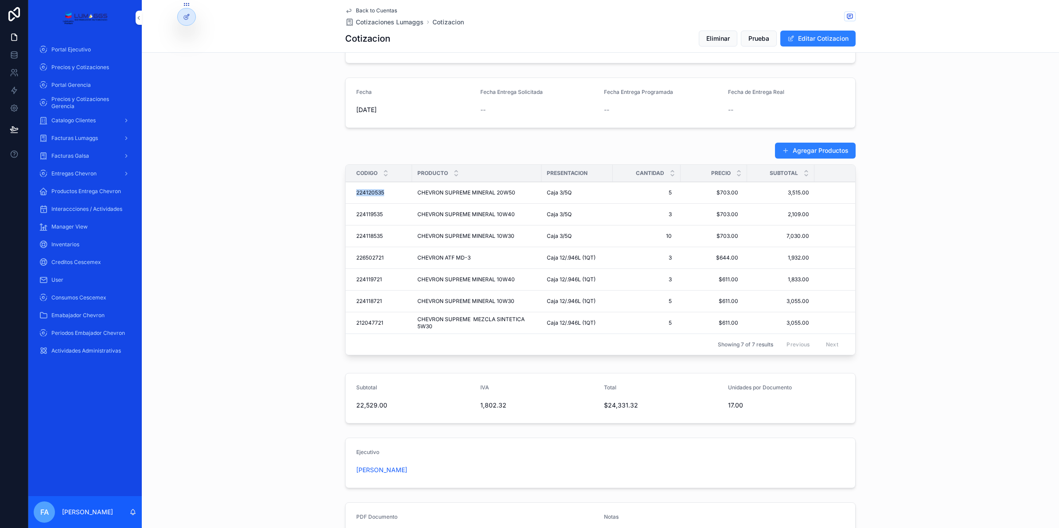
drag, startPoint x: 348, startPoint y: 193, endPoint x: 382, endPoint y: 193, distance: 34.1
click at [382, 193] on td "224120535 224120535" at bounding box center [379, 193] width 66 height 22
drag, startPoint x: 349, startPoint y: 190, endPoint x: 383, endPoint y: 193, distance: 34.7
click at [383, 193] on td "224120535 224120535" at bounding box center [379, 193] width 66 height 22
drag, startPoint x: 346, startPoint y: 213, endPoint x: 380, endPoint y: 214, distance: 33.7
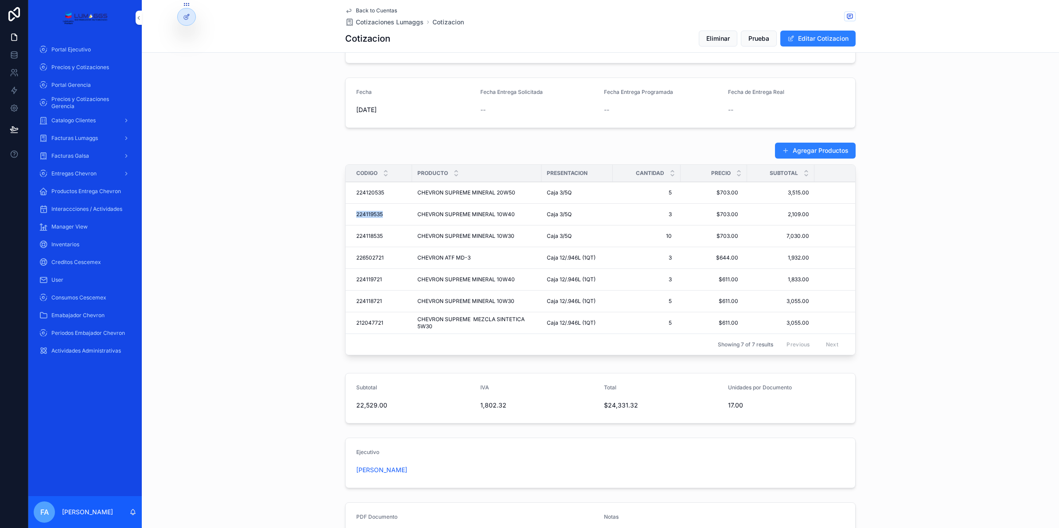
click at [380, 214] on td "224119535 224119535" at bounding box center [379, 215] width 66 height 22
drag, startPoint x: 348, startPoint y: 238, endPoint x: 381, endPoint y: 235, distance: 33.3
click at [381, 235] on td "224118535 224118535" at bounding box center [379, 237] width 66 height 22
drag, startPoint x: 348, startPoint y: 257, endPoint x: 382, endPoint y: 260, distance: 33.3
click at [382, 260] on td "226502721 226502721" at bounding box center [379, 258] width 66 height 22
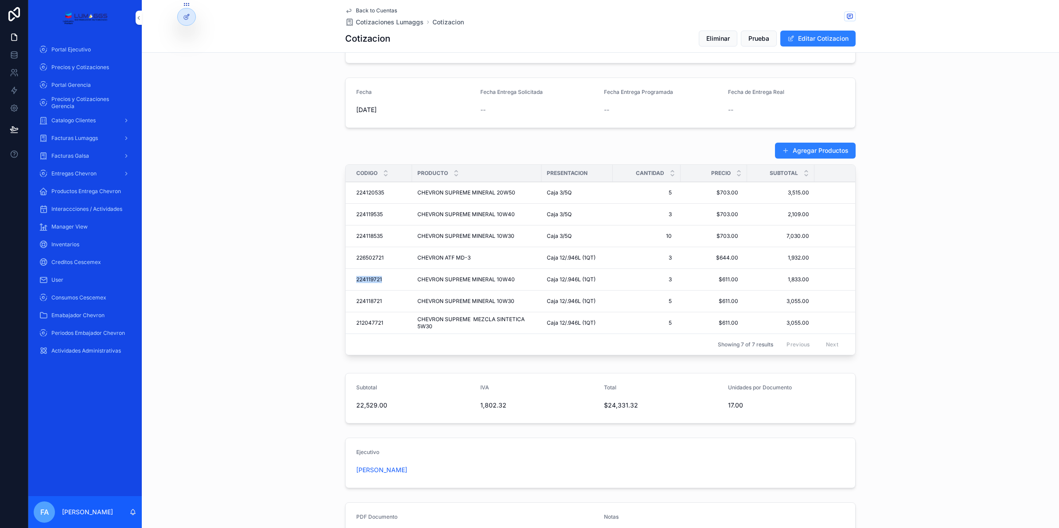
drag, startPoint x: 348, startPoint y: 281, endPoint x: 382, endPoint y: 281, distance: 33.3
click at [382, 281] on td "224119721 224119721" at bounding box center [379, 280] width 66 height 22
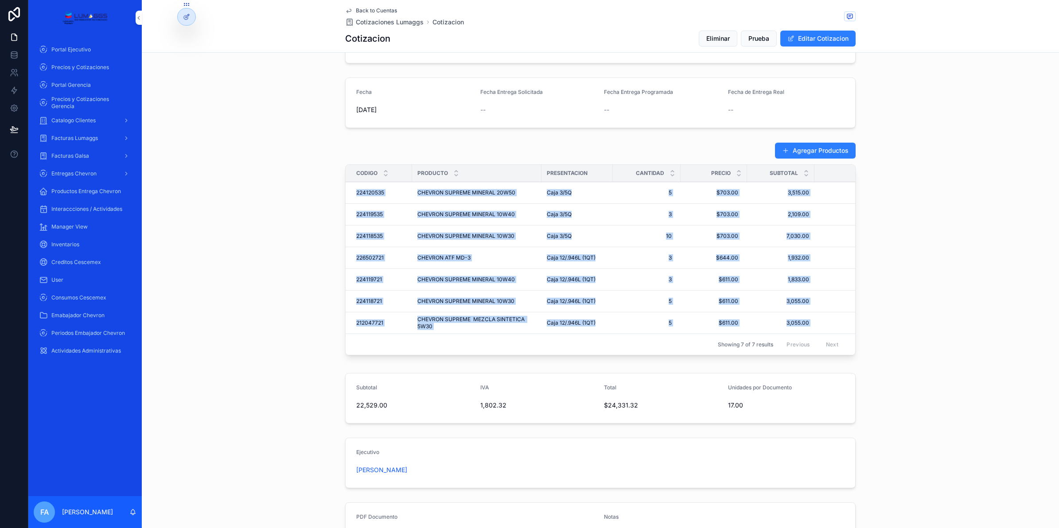
drag, startPoint x: 347, startPoint y: 189, endPoint x: 815, endPoint y: 326, distance: 487.8
click at [815, 326] on tbody "224120535 224120535 CHEVRON SUPREME MINERAL 20W50 CHEVRON SUPREME MINERAL 20W50…" at bounding box center [623, 258] width 554 height 152
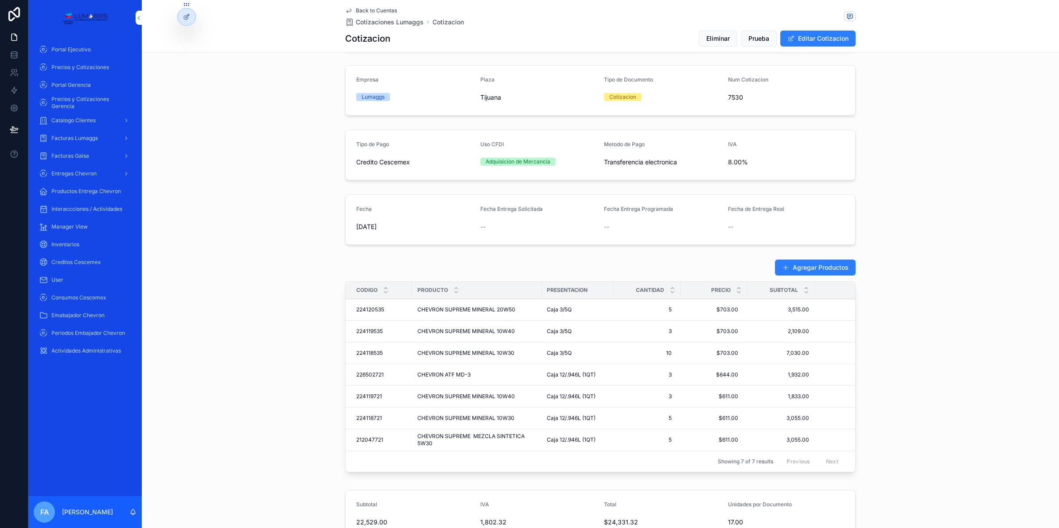
scroll to position [0, 0]
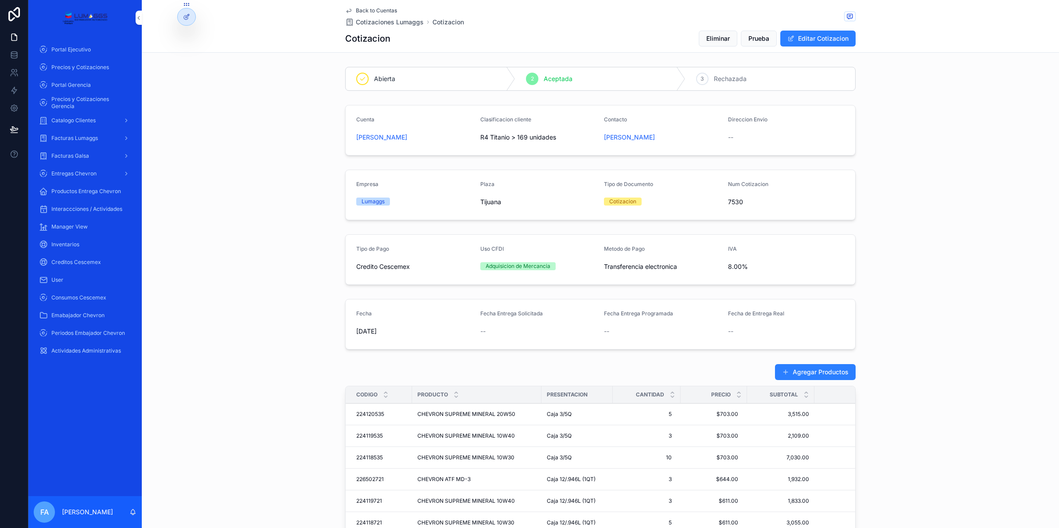
drag, startPoint x: 470, startPoint y: 135, endPoint x: 558, endPoint y: 142, distance: 88.0
click at [558, 142] on form "Cuenta MARTHA ALICIA VILLALOBOS AGUILAR Clasificacion cliente R4 Titanio > 169 …" at bounding box center [601, 130] width 510 height 50
click at [375, 23] on span "Cotizaciones Lumaggs" at bounding box center [390, 22] width 68 height 9
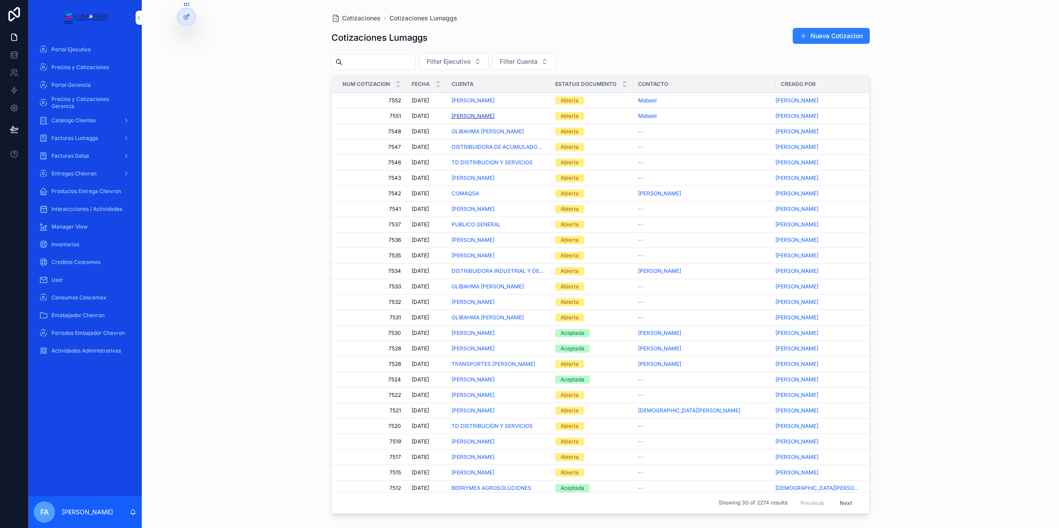
click at [484, 117] on span "[PERSON_NAME]" at bounding box center [473, 116] width 43 height 7
click at [490, 273] on span "DISTRIBUIDORA INDUSTRIAL Y DE LUBRICANTES CAMPOS" at bounding box center [498, 271] width 93 height 7
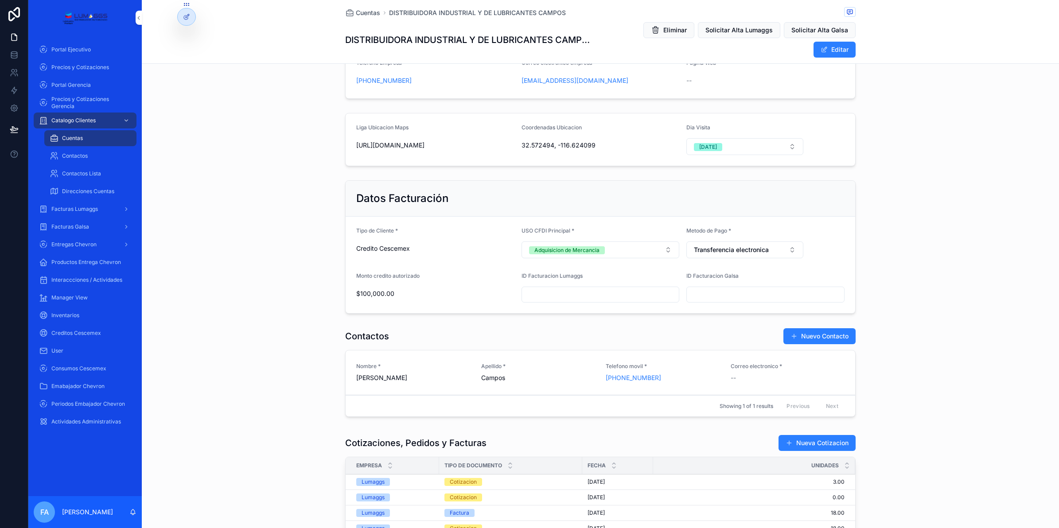
scroll to position [277, 0]
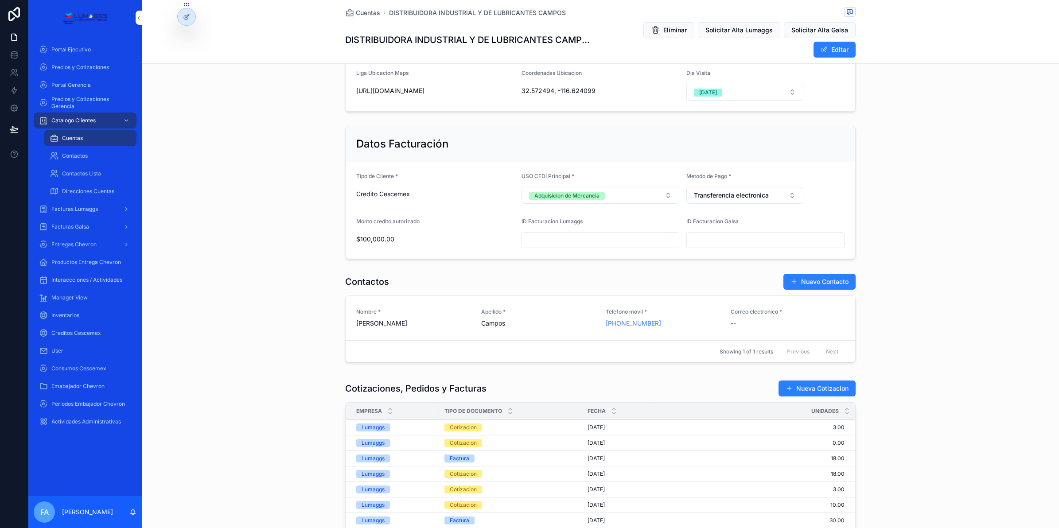
click at [453, 422] on div "Cotizacion" at bounding box center [463, 428] width 27 height 8
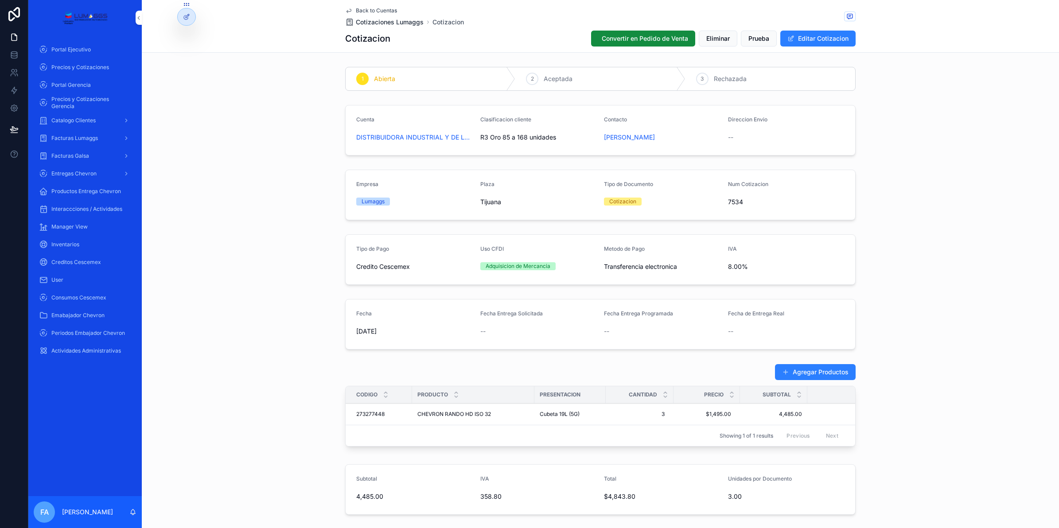
click at [368, 22] on span "Cotizaciones Lumaggs" at bounding box center [390, 22] width 68 height 9
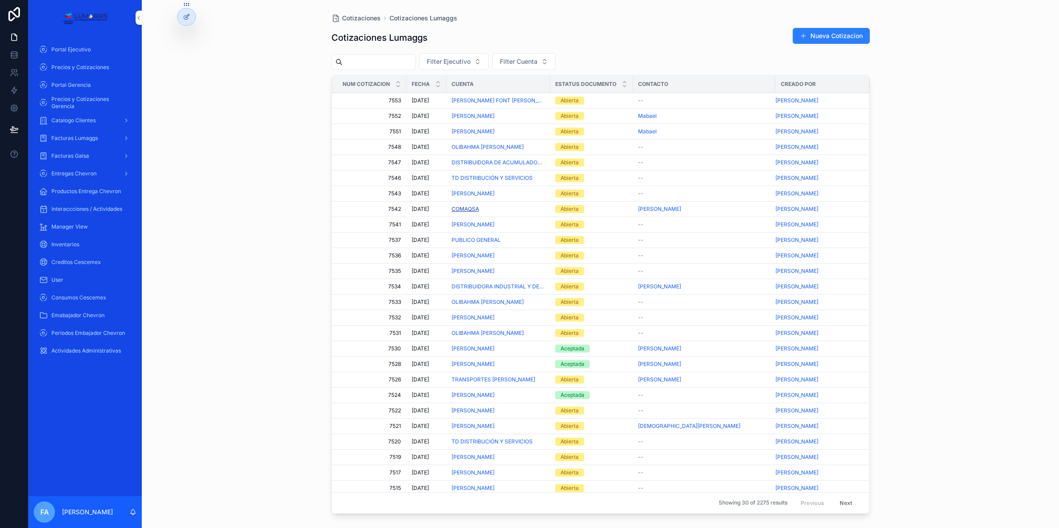
click at [466, 209] on span "COMAQSA" at bounding box center [465, 209] width 27 height 7
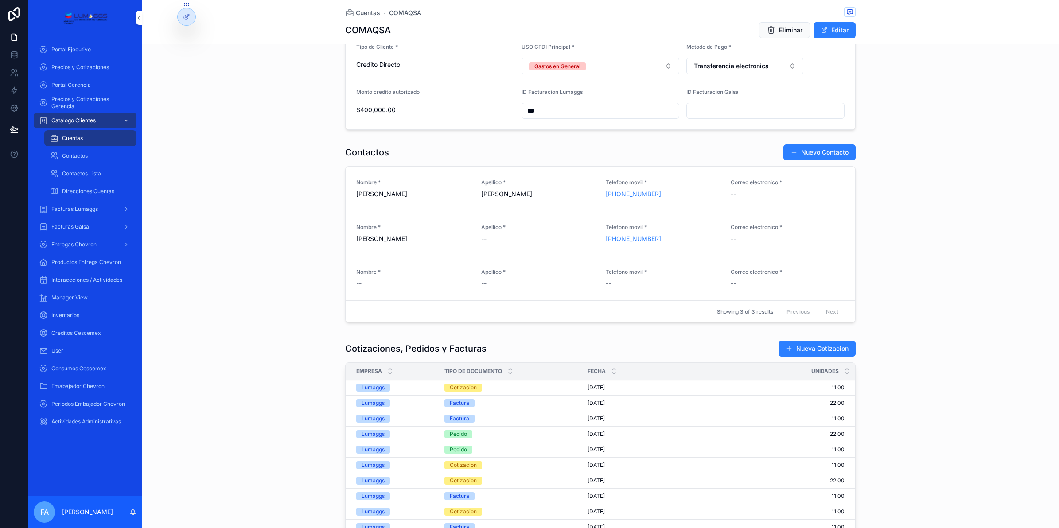
scroll to position [388, 0]
click at [461, 389] on div "Cotizacion" at bounding box center [463, 387] width 27 height 8
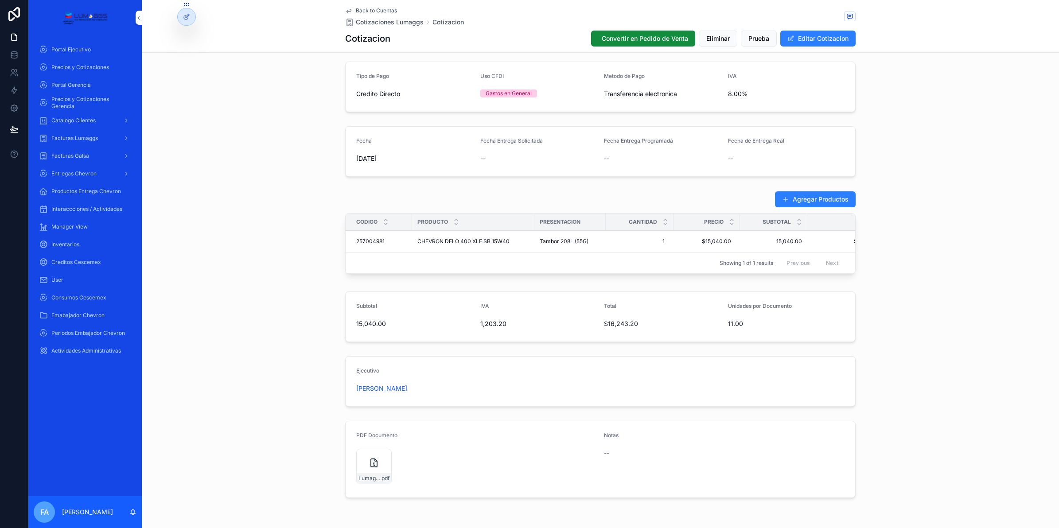
scroll to position [156, 0]
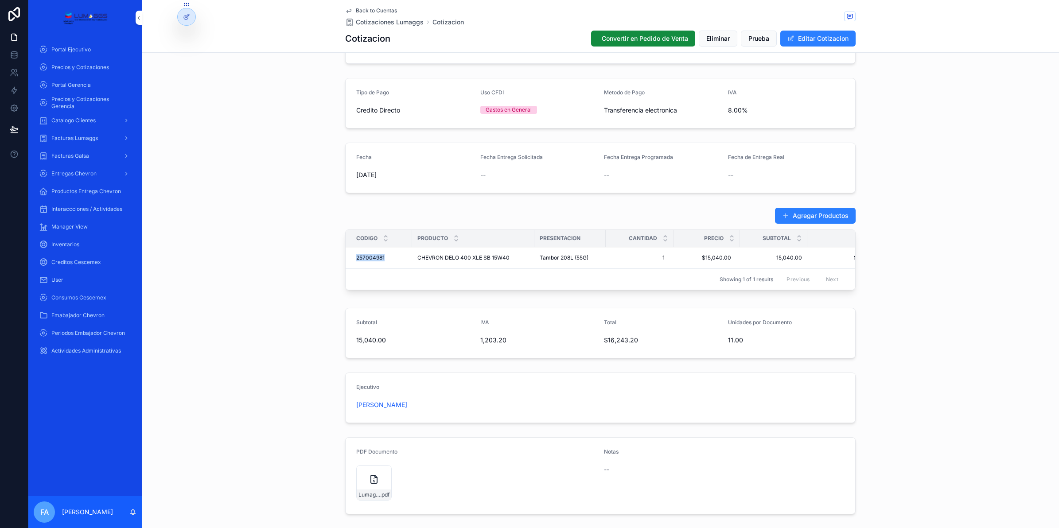
drag, startPoint x: 344, startPoint y: 258, endPoint x: 381, endPoint y: 258, distance: 37.2
click at [381, 258] on td "257004981 257004981" at bounding box center [379, 258] width 66 height 22
drag, startPoint x: 346, startPoint y: 255, endPoint x: 798, endPoint y: 261, distance: 452.5
click at [798, 261] on tr "257004981 257004981 CHEVRON DELO 400 XLE SB 15W40 CHEVRON DELO 400 XLE SB 15W40…" at bounding box center [619, 258] width 547 height 22
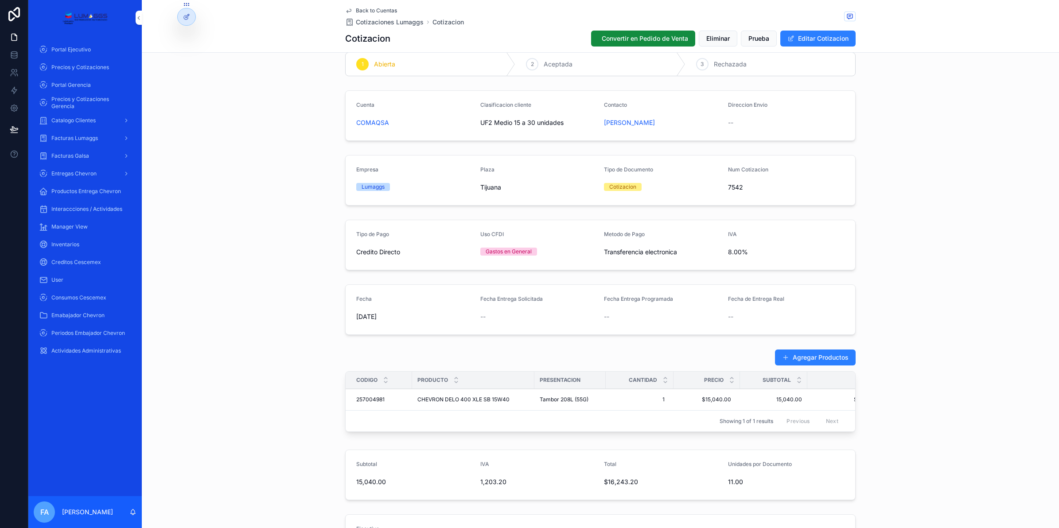
scroll to position [0, 0]
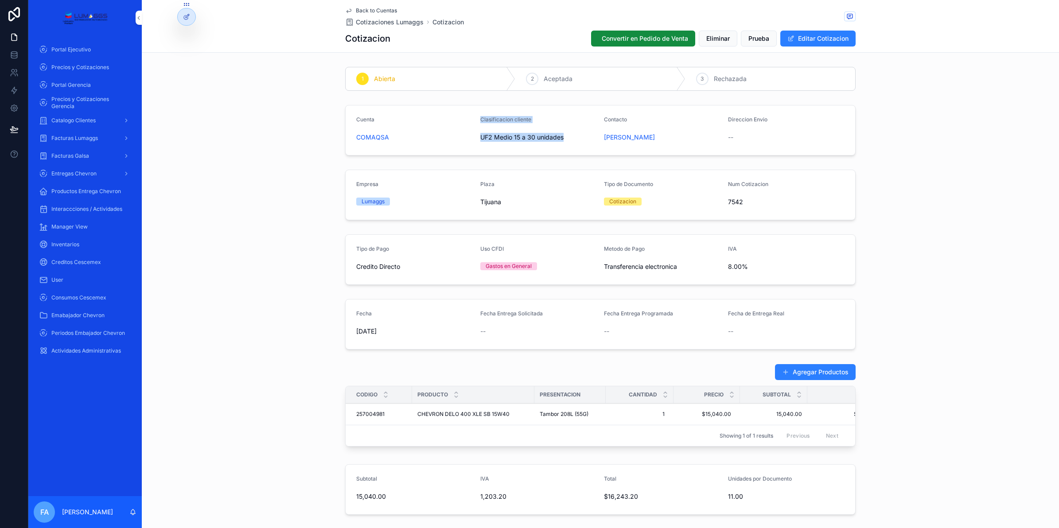
drag, startPoint x: 469, startPoint y: 138, endPoint x: 570, endPoint y: 139, distance: 101.1
click at [570, 139] on form "Cuenta COMAQSA Clasificacion cliente UF2 Medio 15 a 30 unidades Contacto Diana …" at bounding box center [601, 130] width 510 height 50
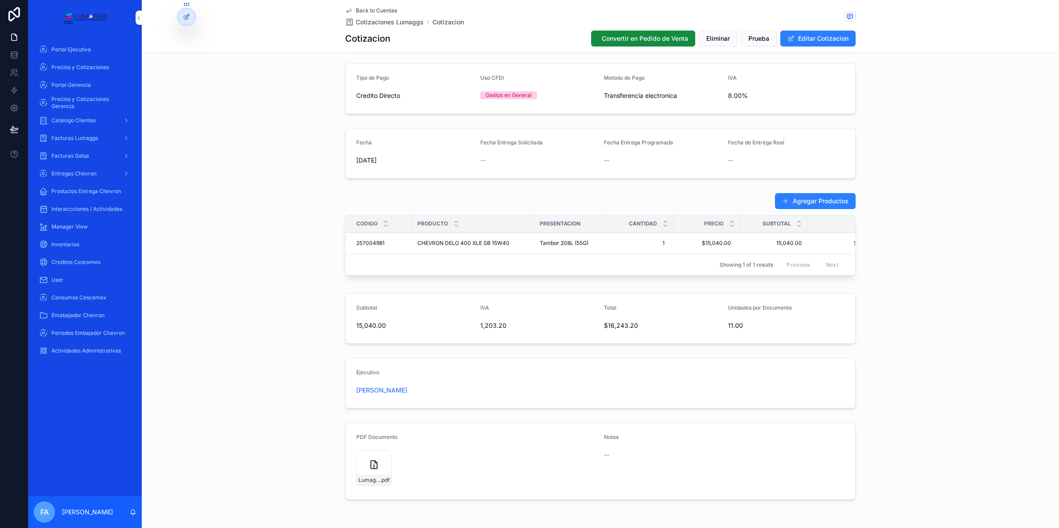
scroll to position [212, 0]
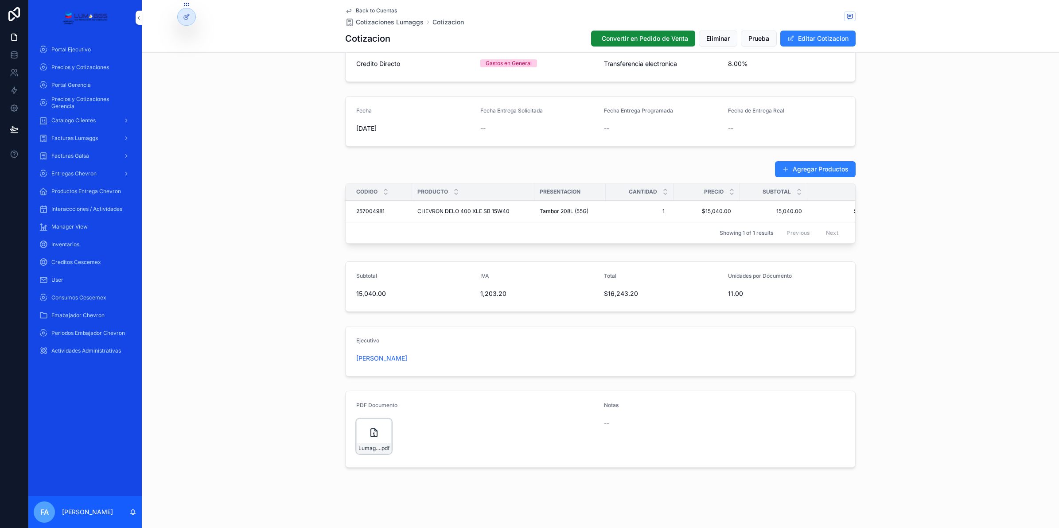
click at [369, 422] on icon "scrollable content" at bounding box center [374, 433] width 11 height 11
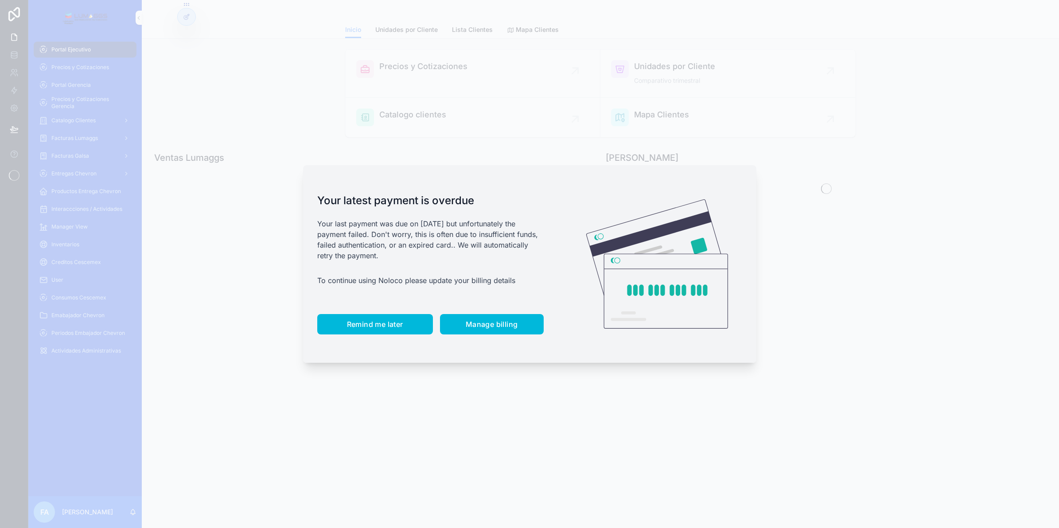
click at [377, 328] on span "Remind me later" at bounding box center [375, 324] width 56 height 9
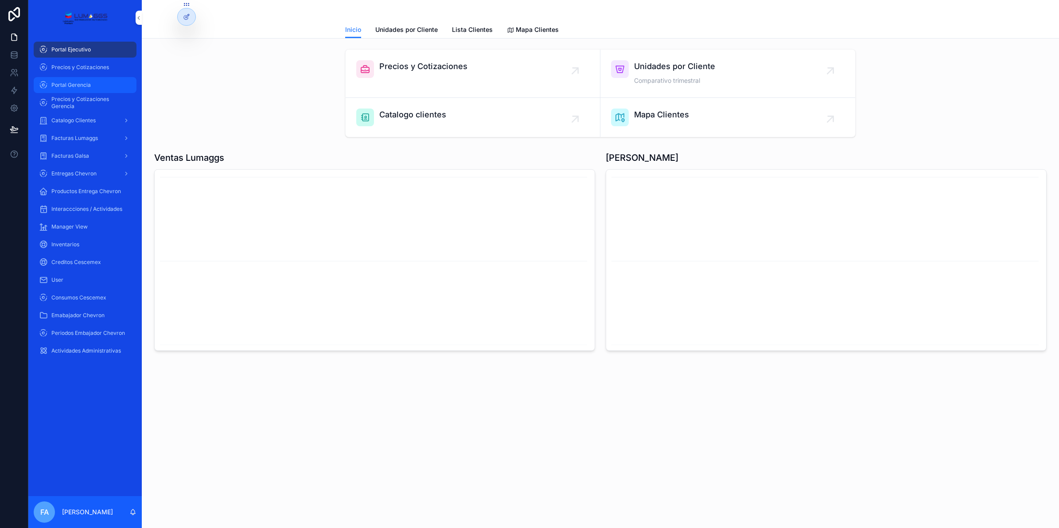
click at [76, 83] on span "Portal Gerencia" at bounding box center [70, 85] width 39 height 7
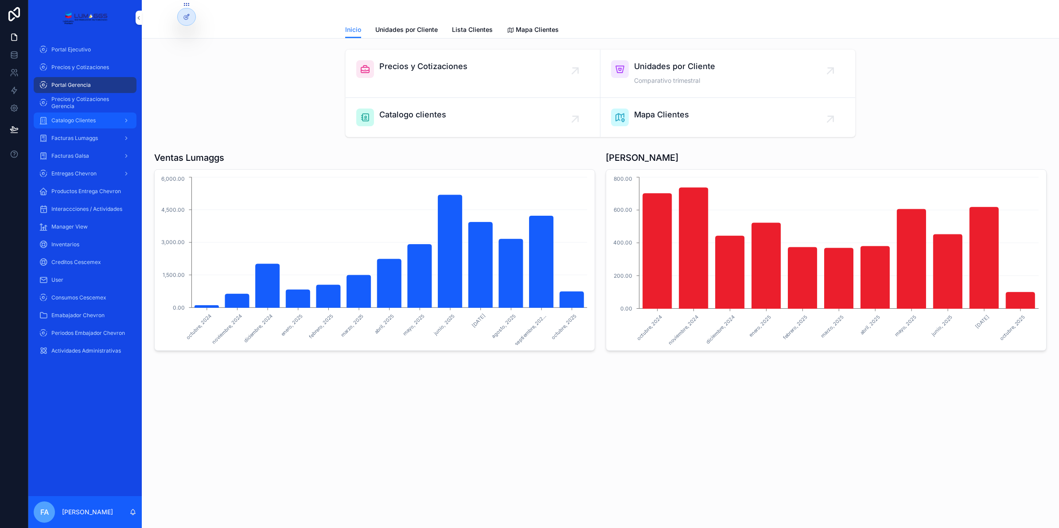
click at [81, 117] on span "Catalogo Clientes" at bounding box center [73, 120] width 44 height 7
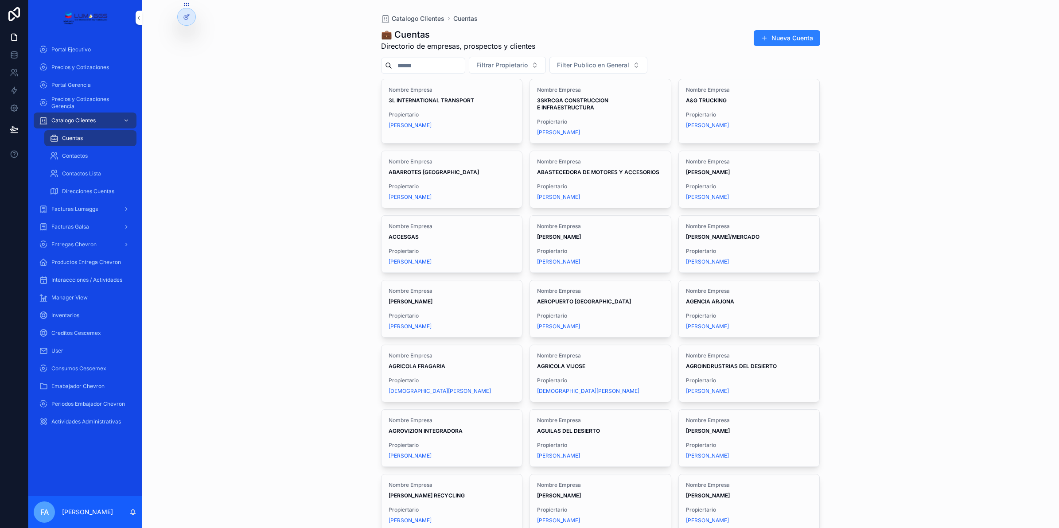
click at [403, 63] on input "scrollable content" at bounding box center [428, 65] width 73 height 12
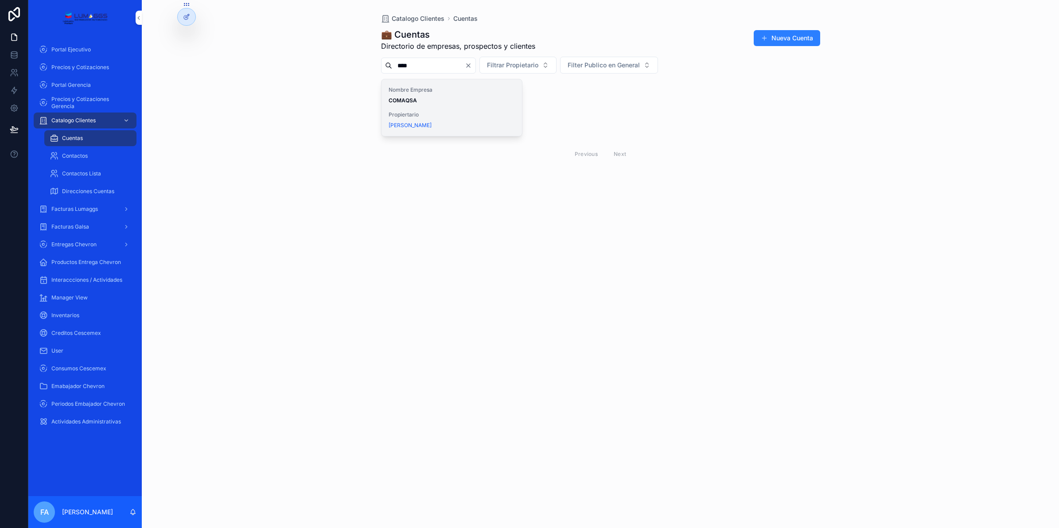
type input "****"
click at [413, 100] on strong "COMAQSA" at bounding box center [403, 100] width 28 height 7
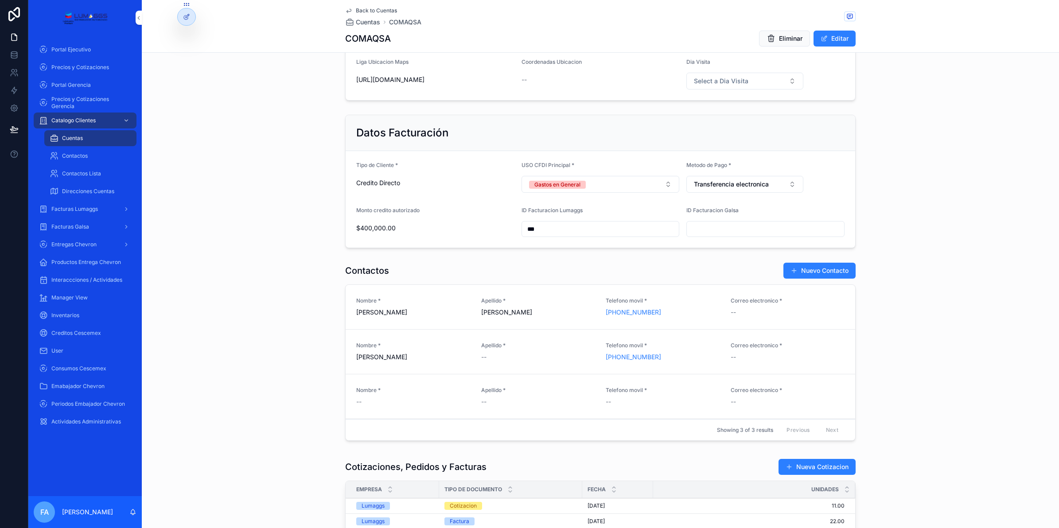
scroll to position [554, 0]
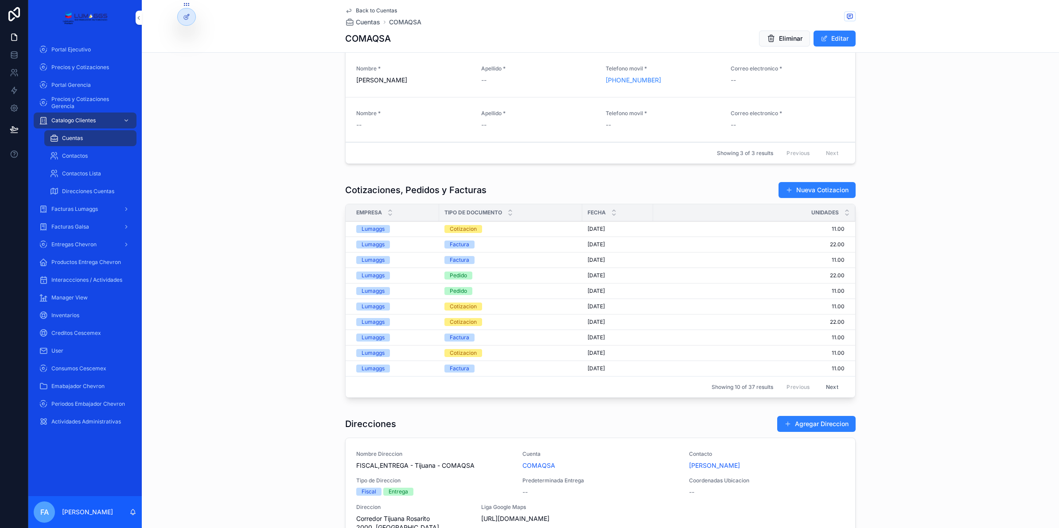
click at [462, 230] on div "Cotizacion" at bounding box center [463, 229] width 27 height 8
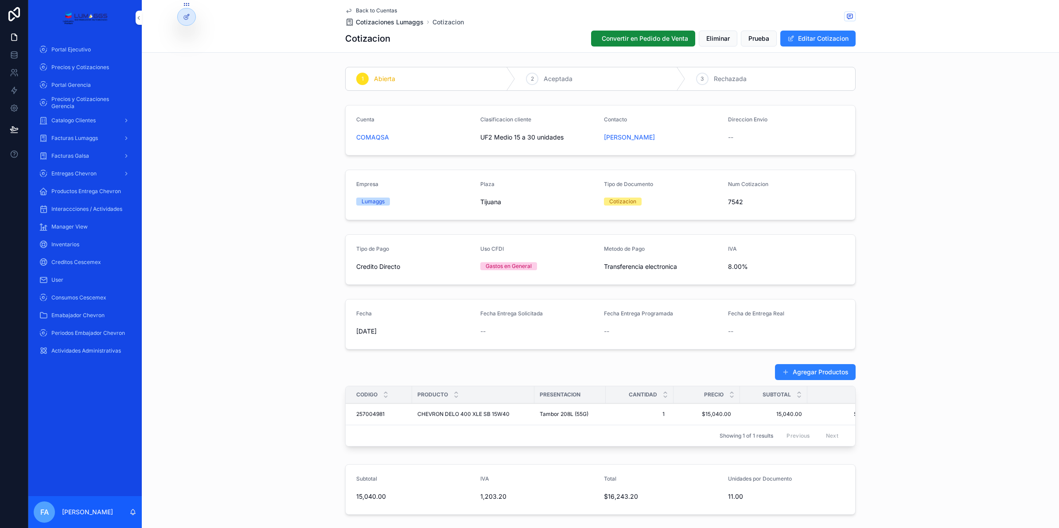
click at [375, 24] on span "Cotizaciones Lumaggs" at bounding box center [390, 22] width 68 height 9
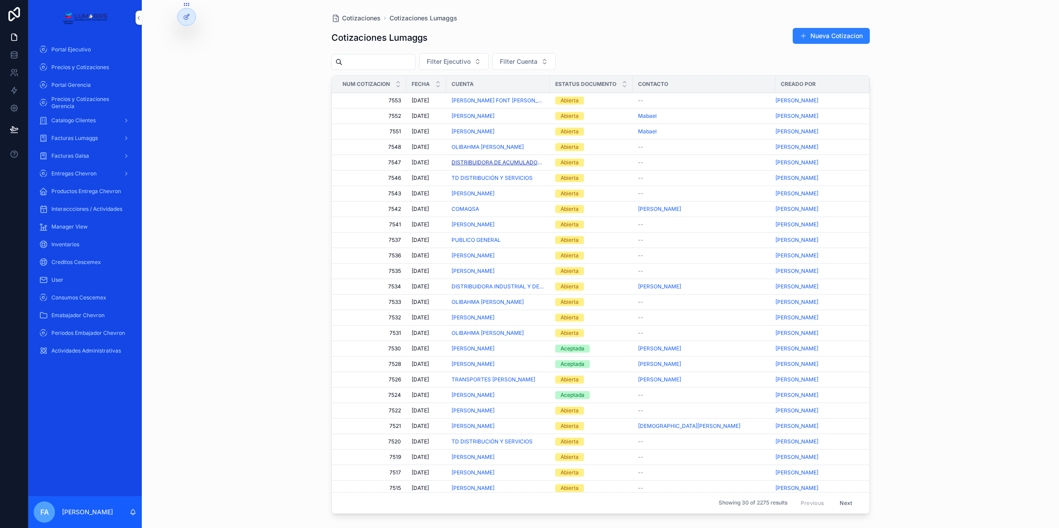
click at [482, 163] on span "DISTRIBUIDORA DE ACUMULADORES Y LUBRICANTES POWER G" at bounding box center [498, 162] width 93 height 7
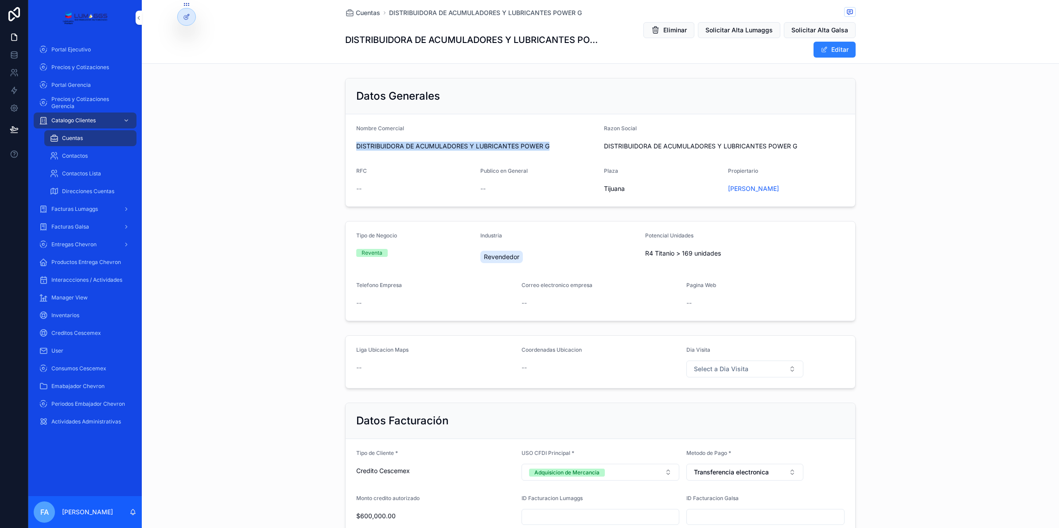
drag, startPoint x: 352, startPoint y: 147, endPoint x: 545, endPoint y: 156, distance: 193.0
click at [545, 156] on form "Nombre Comercial DISTRIBUIDORA DE ACUMULADORES Y LUBRICANTES POWER G Razon Soci…" at bounding box center [601, 160] width 510 height 92
copy span "DISTRIBUIDORA DE ACUMULADORES Y LUBRICANTES POWER G"
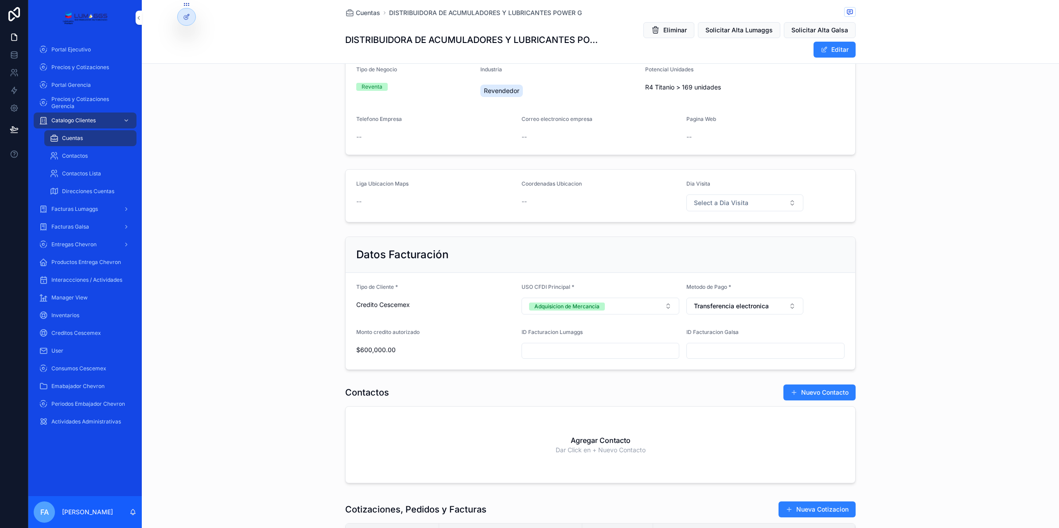
scroll to position [332, 0]
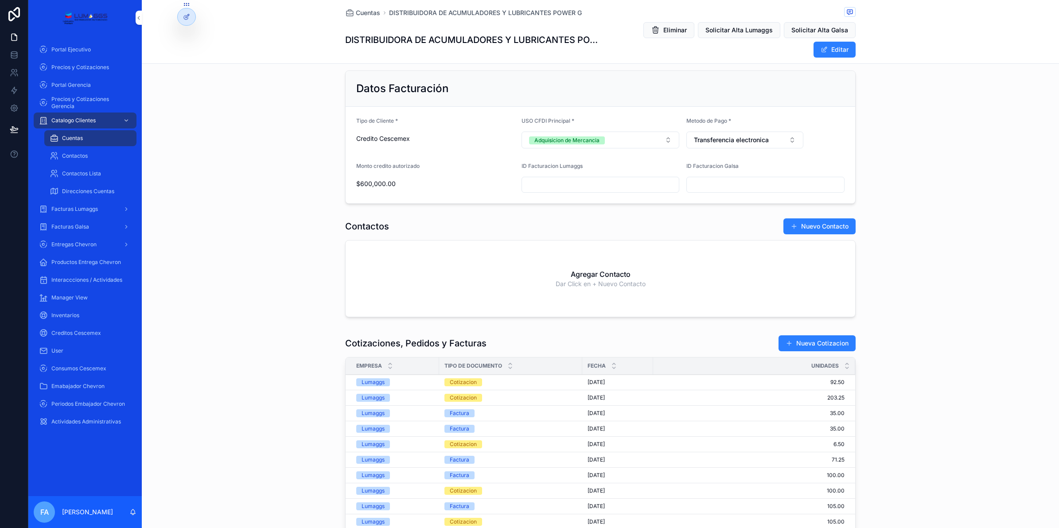
click at [461, 386] on div "Cotizacion" at bounding box center [463, 382] width 27 height 8
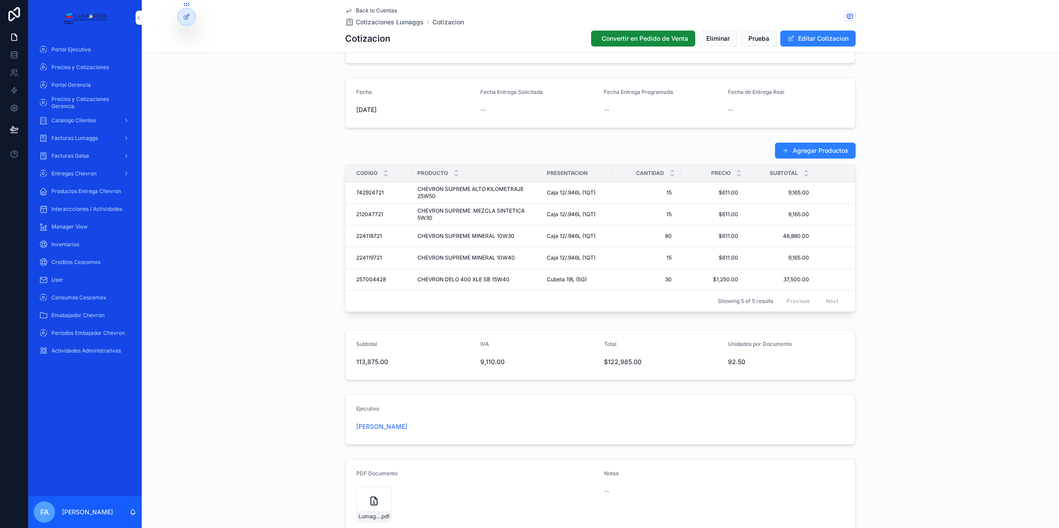
scroll to position [166, 0]
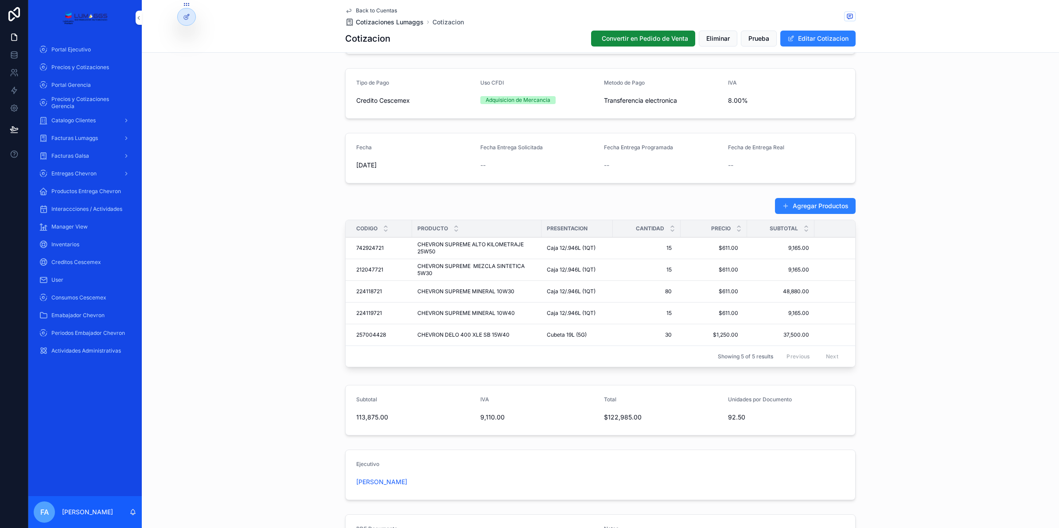
click at [372, 23] on span "Cotizaciones Lumaggs" at bounding box center [390, 22] width 68 height 9
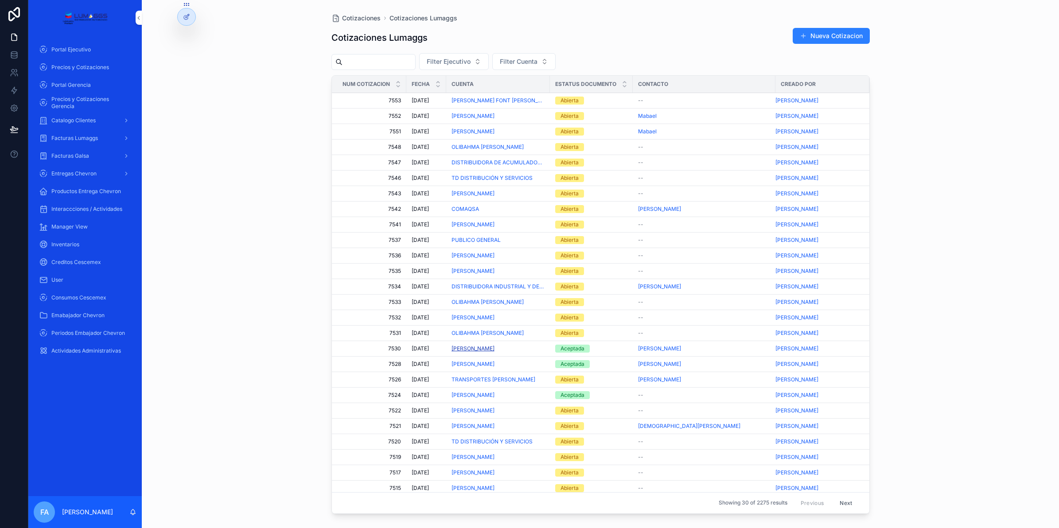
click at [486, 349] on span "[PERSON_NAME]" at bounding box center [473, 348] width 43 height 7
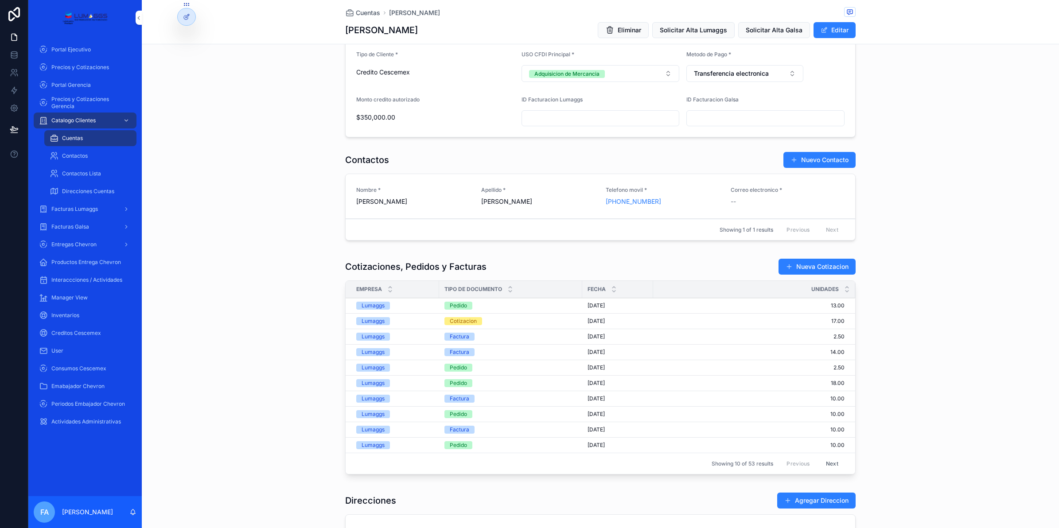
scroll to position [388, 0]
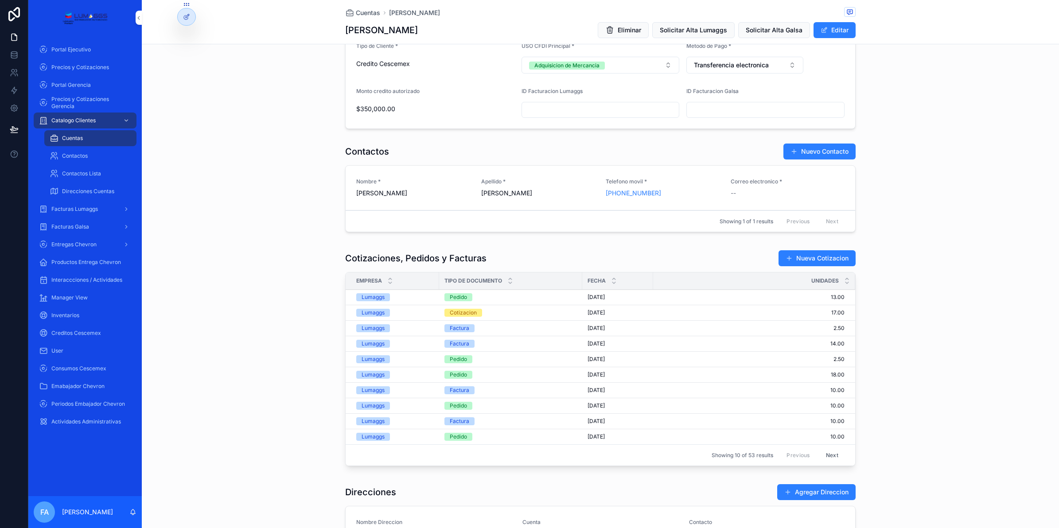
click at [450, 297] on div "Pedido" at bounding box center [458, 297] width 17 height 8
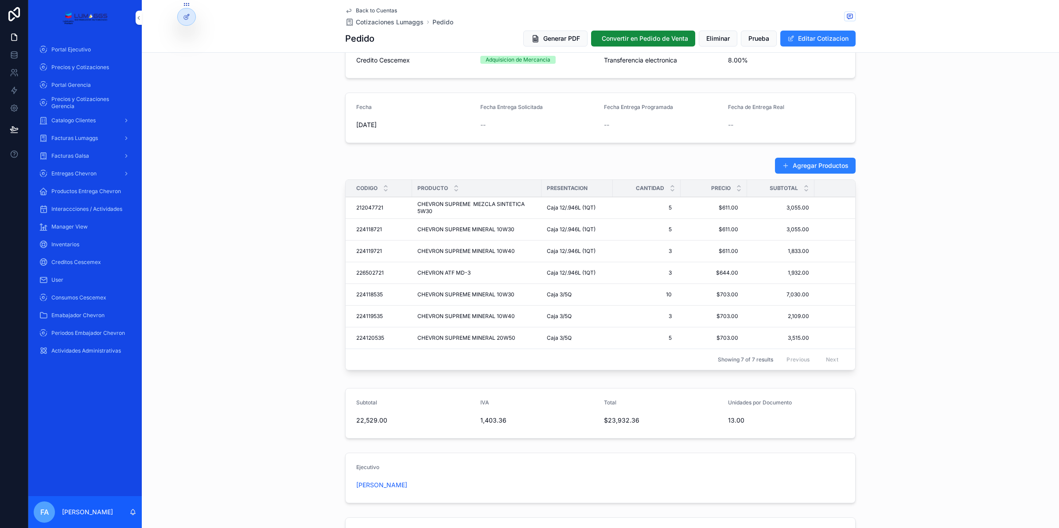
scroll to position [205, 0]
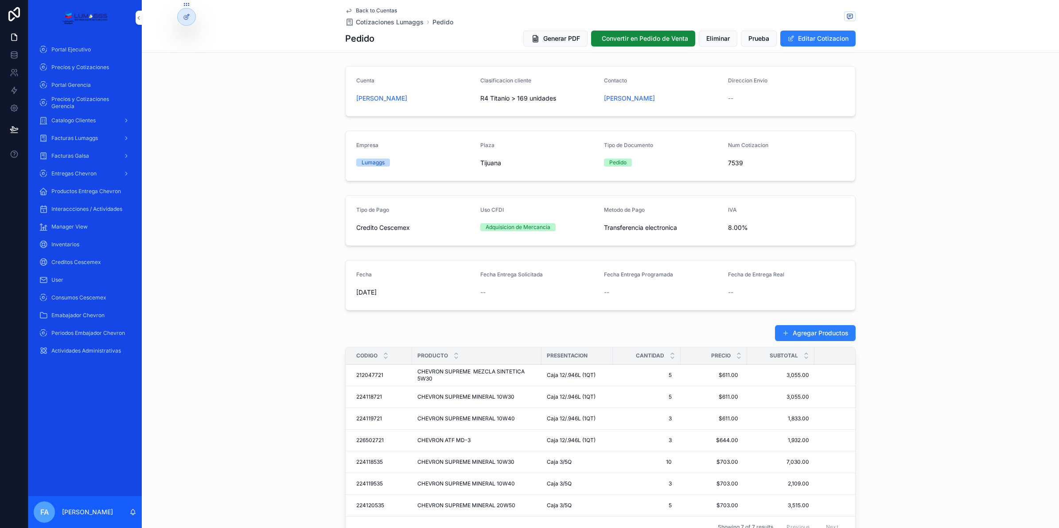
scroll to position [0, 0]
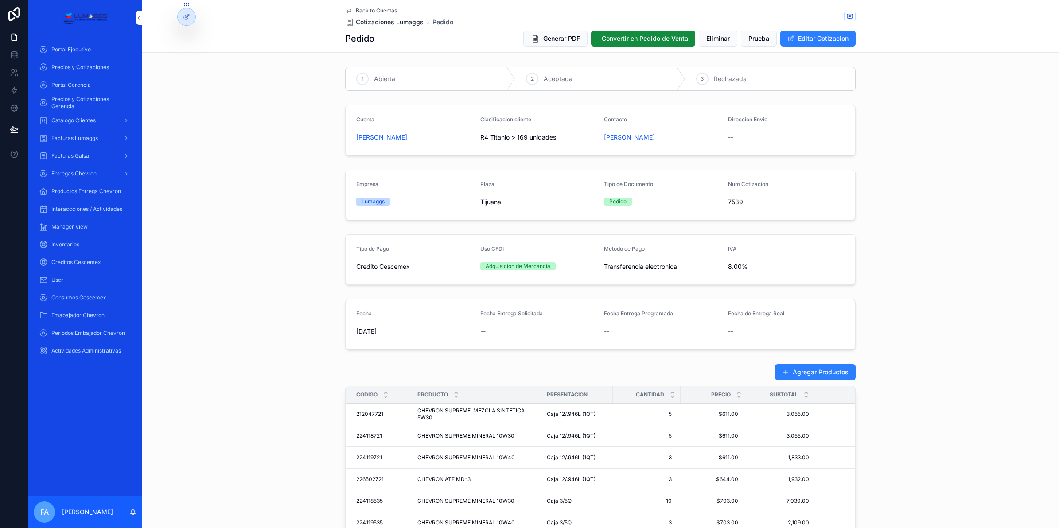
click at [376, 23] on span "Cotizaciones Lumaggs" at bounding box center [390, 22] width 68 height 9
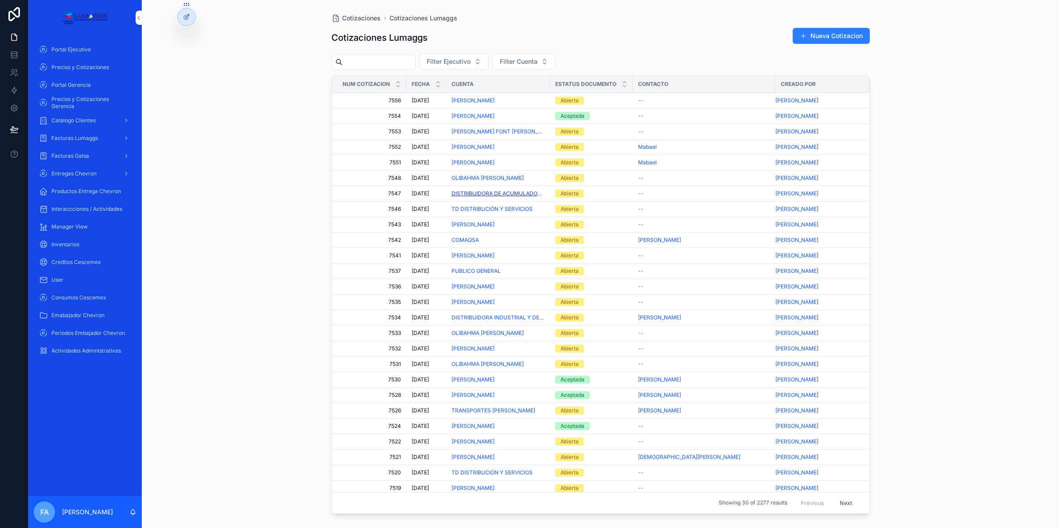
click at [482, 195] on span "DISTRIBUIDORA DE ACUMULADORES Y LUBRICANTES POWER G" at bounding box center [498, 193] width 93 height 7
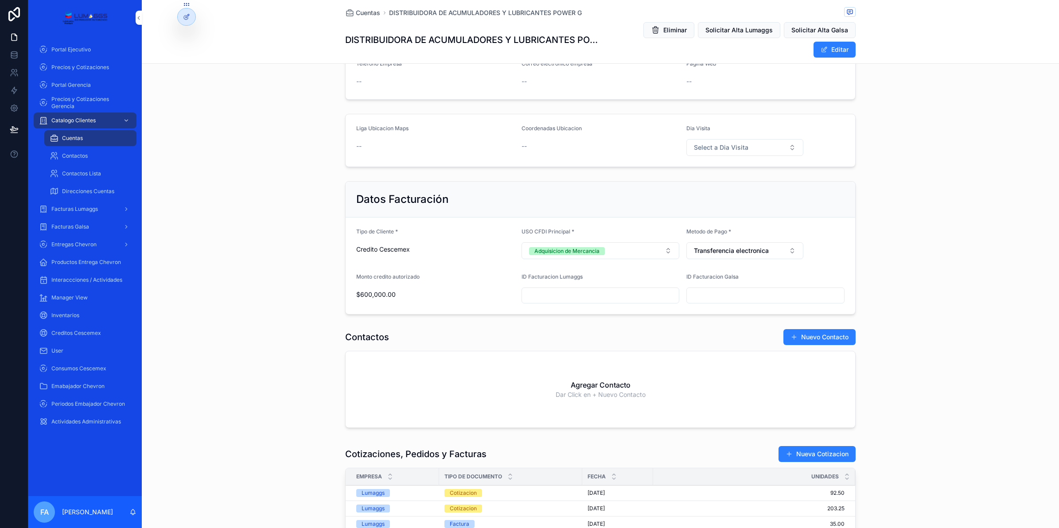
scroll to position [332, 0]
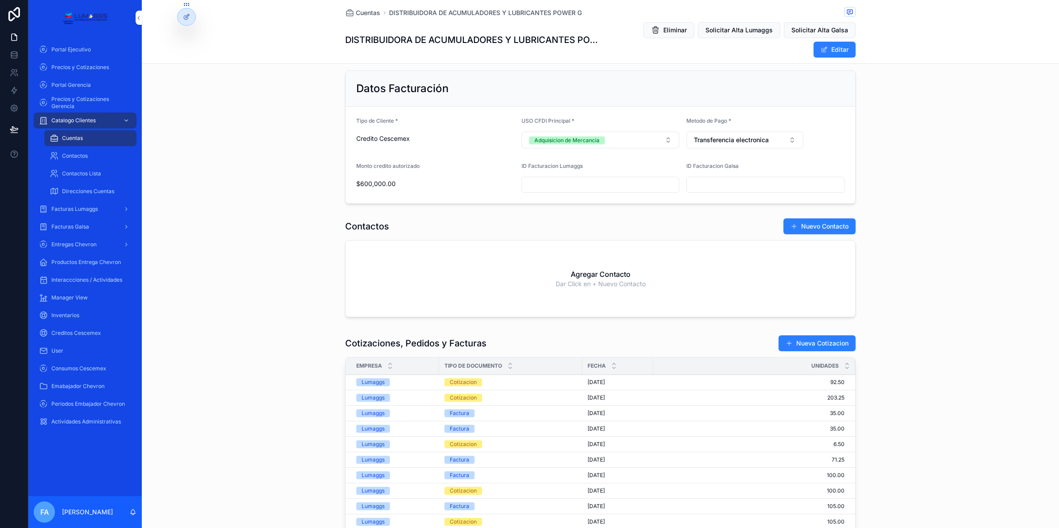
click at [457, 385] on div "Cotizacion" at bounding box center [463, 382] width 27 height 8
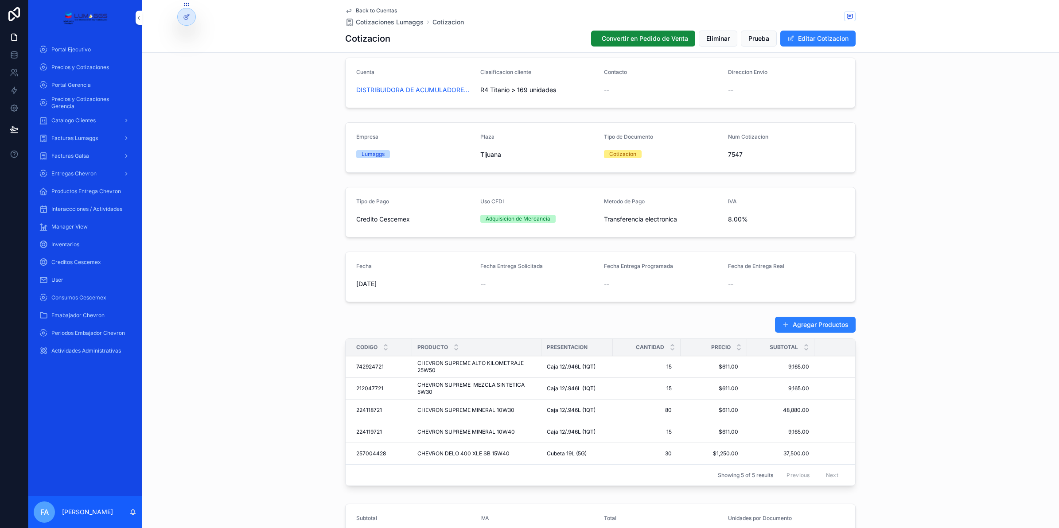
scroll to position [111, 0]
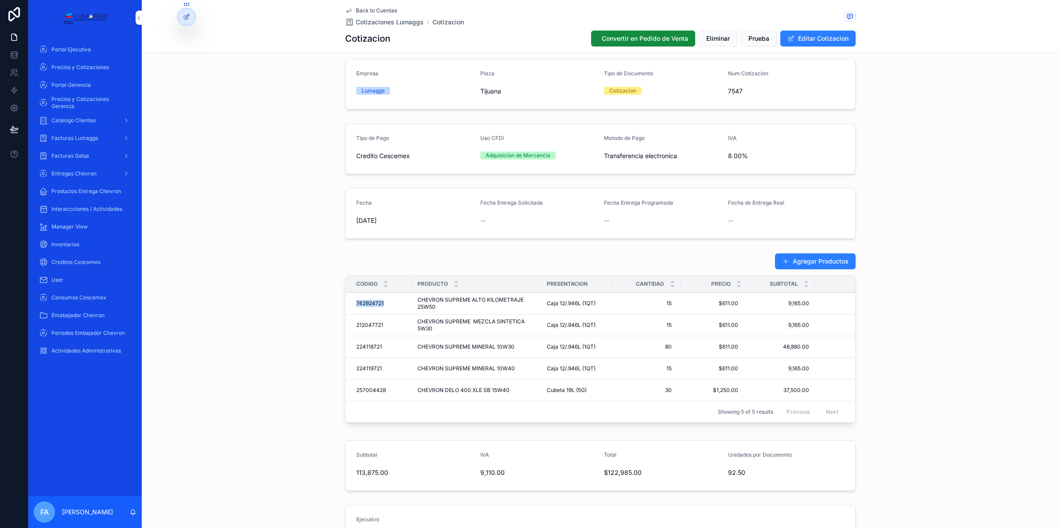
drag, startPoint x: 348, startPoint y: 304, endPoint x: 382, endPoint y: 302, distance: 33.3
click at [382, 302] on td "742924721 742924721" at bounding box center [379, 304] width 66 height 22
copy span "742924721"
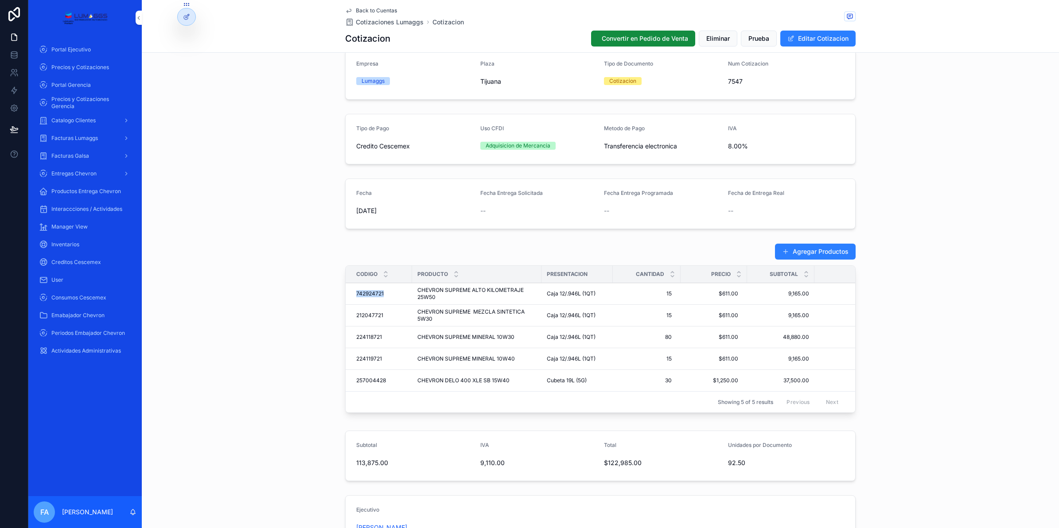
scroll to position [166, 0]
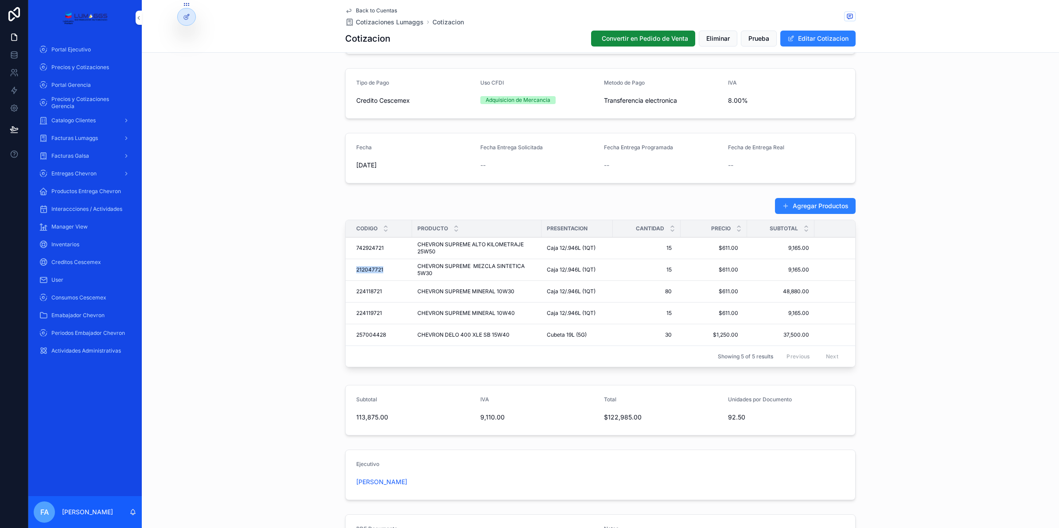
drag, startPoint x: 347, startPoint y: 270, endPoint x: 382, endPoint y: 269, distance: 35.9
click at [382, 269] on td "212047721 212047721" at bounding box center [379, 270] width 66 height 22
copy span "212047721"
drag, startPoint x: 348, startPoint y: 293, endPoint x: 379, endPoint y: 293, distance: 31.0
click at [379, 293] on td "224118721 224118721" at bounding box center [379, 292] width 66 height 22
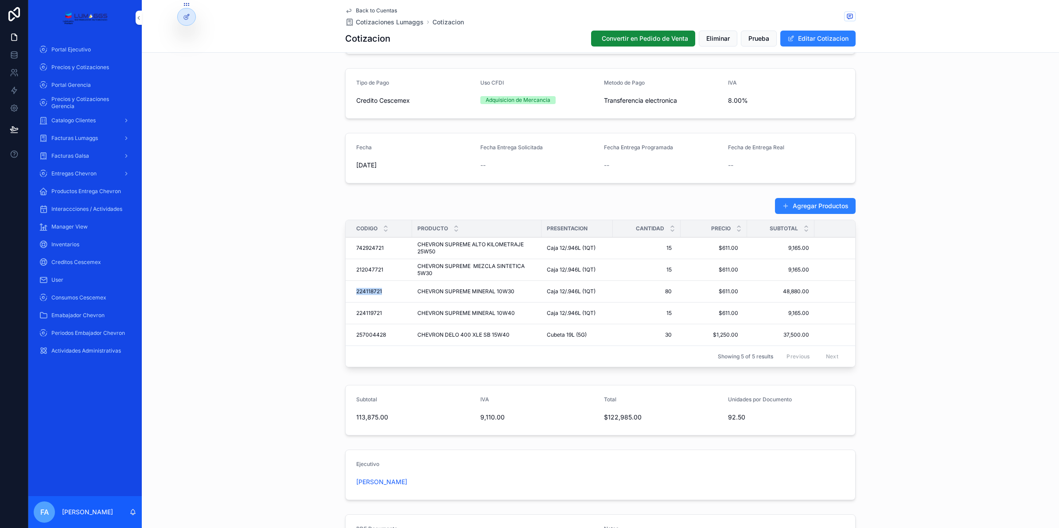
copy span "224118721"
drag, startPoint x: 348, startPoint y: 311, endPoint x: 380, endPoint y: 315, distance: 32.1
click at [380, 315] on td "224119721 224119721" at bounding box center [379, 314] width 66 height 22
copy span "224119721"
drag, startPoint x: 348, startPoint y: 336, endPoint x: 382, endPoint y: 336, distance: 34.1
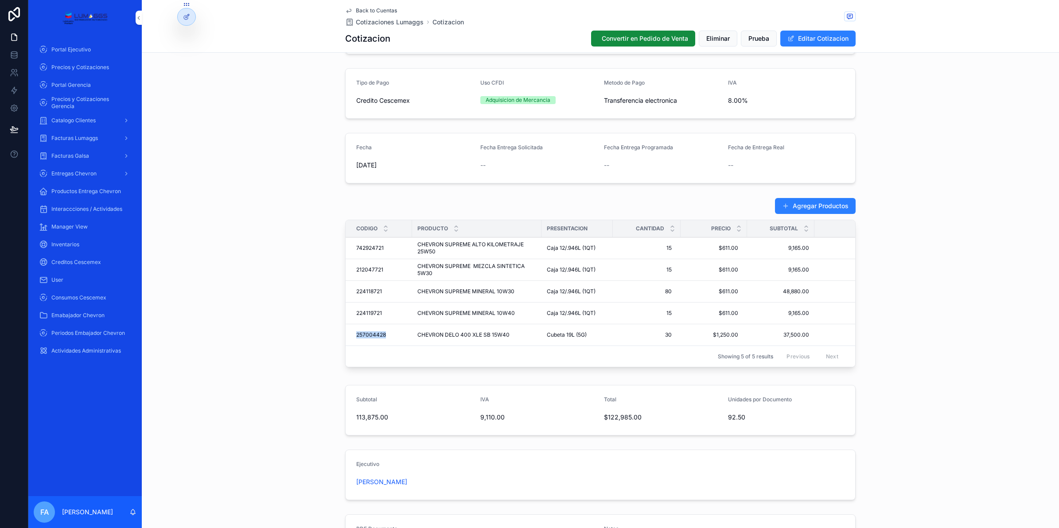
click at [382, 336] on td "257004428 257004428" at bounding box center [379, 335] width 66 height 22
copy span "257004428"
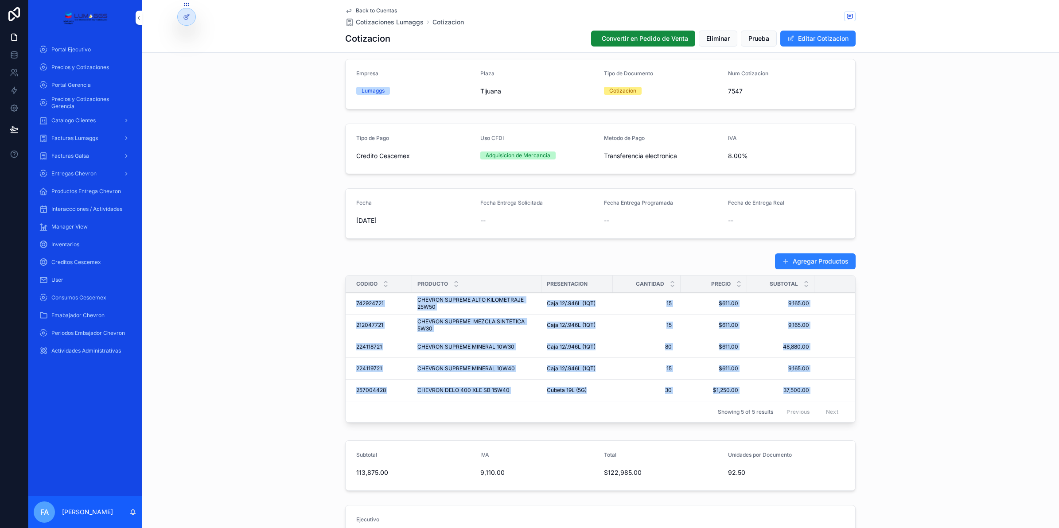
scroll to position [0, 44]
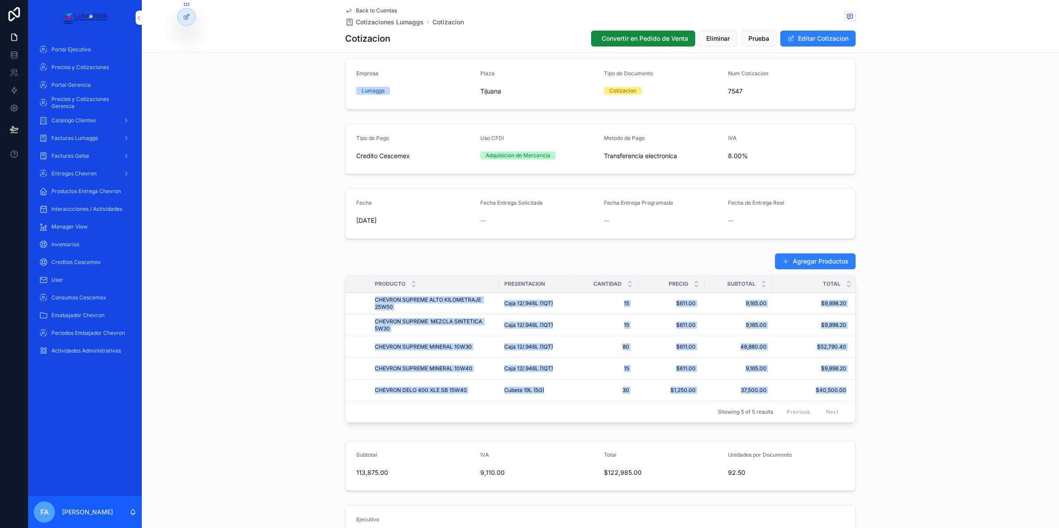
drag, startPoint x: 348, startPoint y: 302, endPoint x: 846, endPoint y: 399, distance: 507.0
click at [846, 399] on tbody "742924721 742924721 CHEVRON SUPREME ALTO KILOMETRAJE 25W50 CHEVRON SUPREME ALTO…" at bounding box center [580, 347] width 554 height 109
copy tbody "742924721 742924721 CHEVRON SUPREME ALTO KILOMETRAJE 25W50 CHEVRON SUPREME ALTO…"
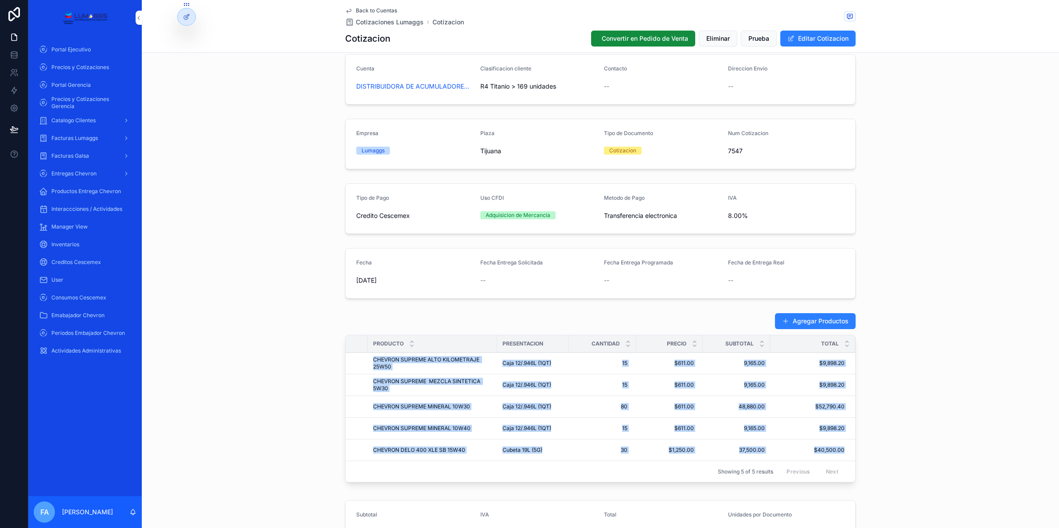
scroll to position [0, 0]
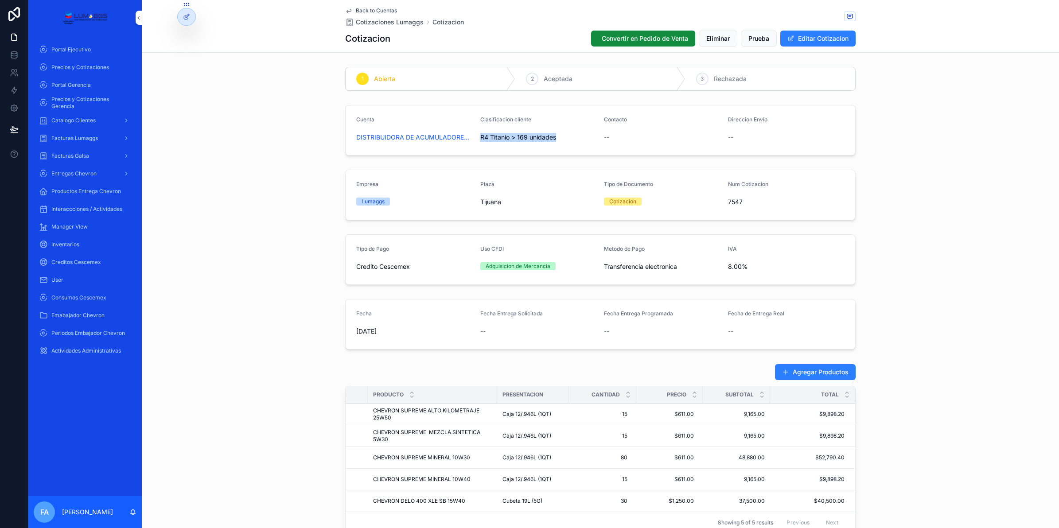
drag, startPoint x: 474, startPoint y: 137, endPoint x: 555, endPoint y: 138, distance: 80.7
click at [555, 138] on form "Cuenta DISTRIBUIDORA DE ACUMULADORES Y LUBRICANTES POWER G Clasificacion client…" at bounding box center [601, 130] width 510 height 50
copy span "R4 Titanio > 169 unidades"
click at [381, 25] on span "Cotizaciones Lumaggs" at bounding box center [390, 22] width 68 height 9
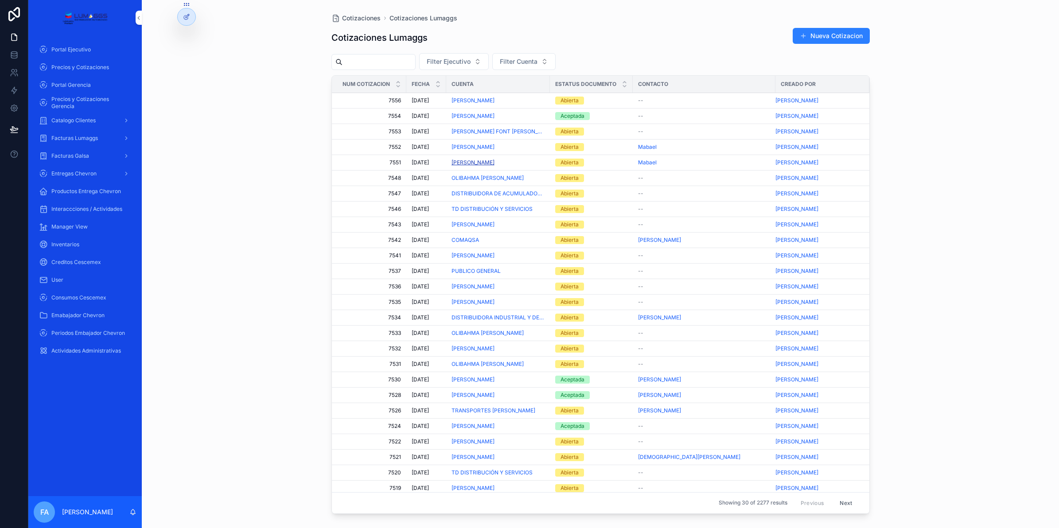
click at [492, 162] on span "[PERSON_NAME]" at bounding box center [473, 162] width 43 height 7
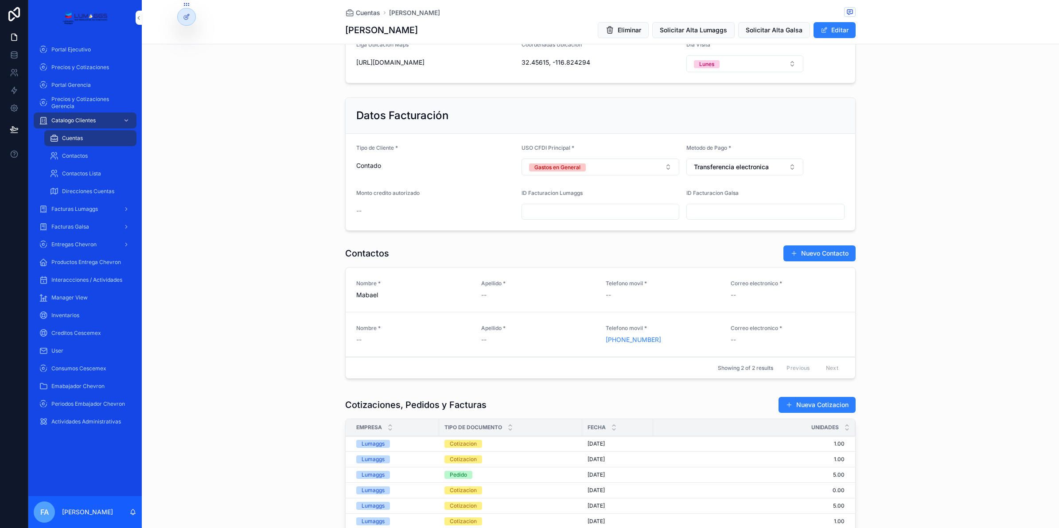
scroll to position [332, 0]
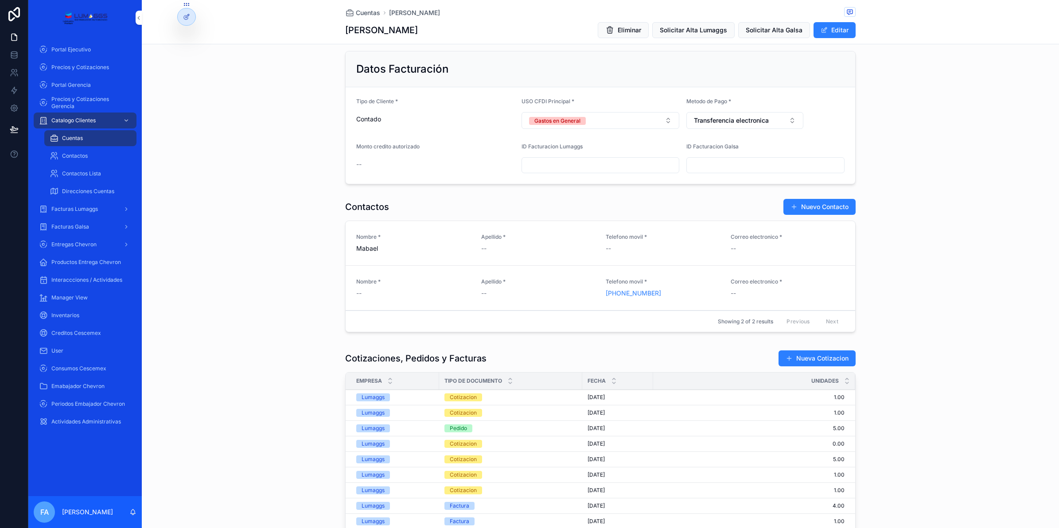
click at [464, 417] on div "Cotizacion" at bounding box center [463, 413] width 27 height 8
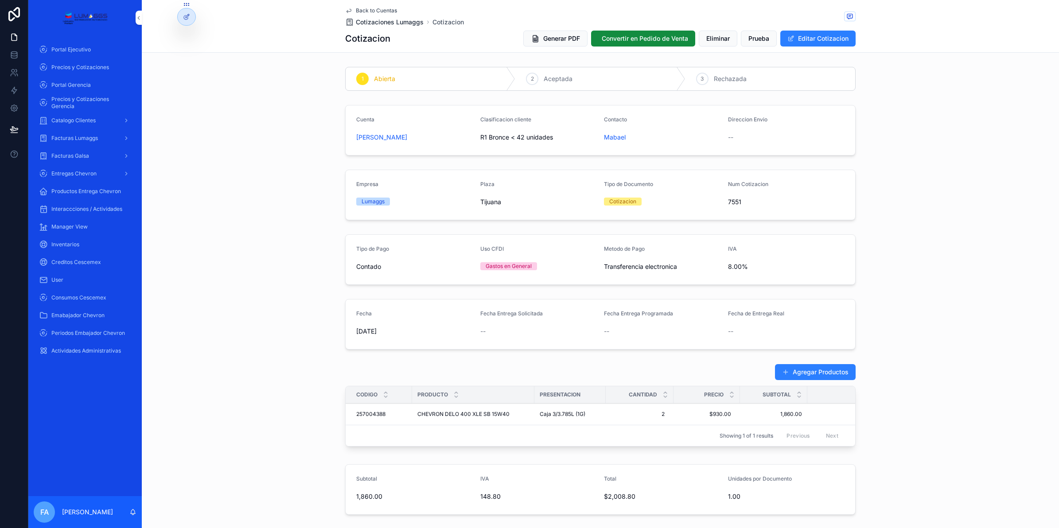
click at [375, 23] on span "Cotizaciones Lumaggs" at bounding box center [390, 22] width 68 height 9
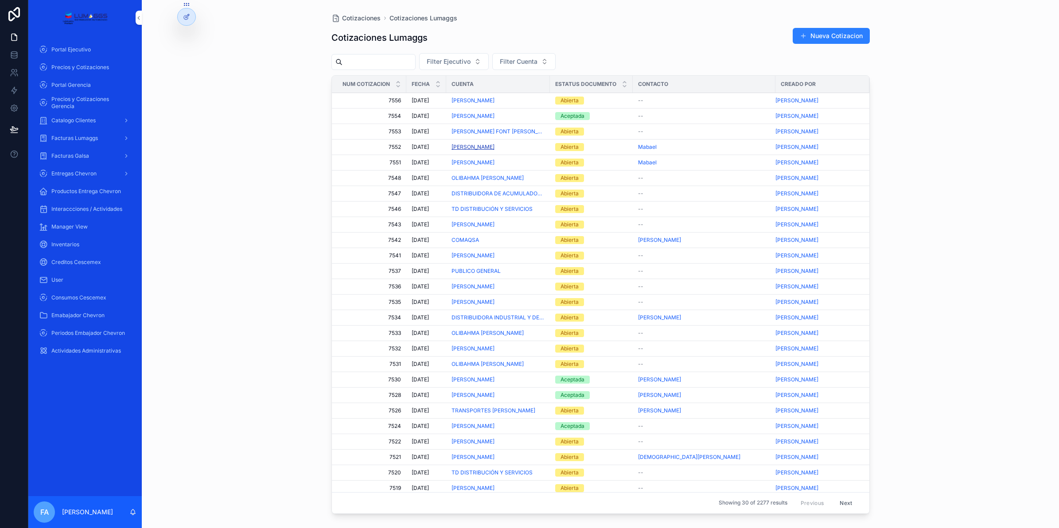
click at [495, 147] on span "[PERSON_NAME]" at bounding box center [473, 147] width 43 height 7
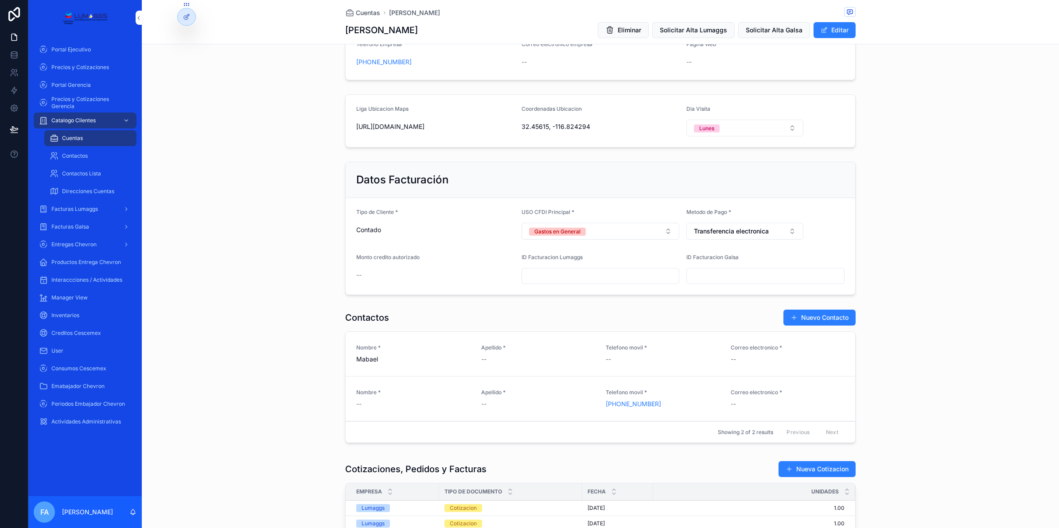
scroll to position [443, 0]
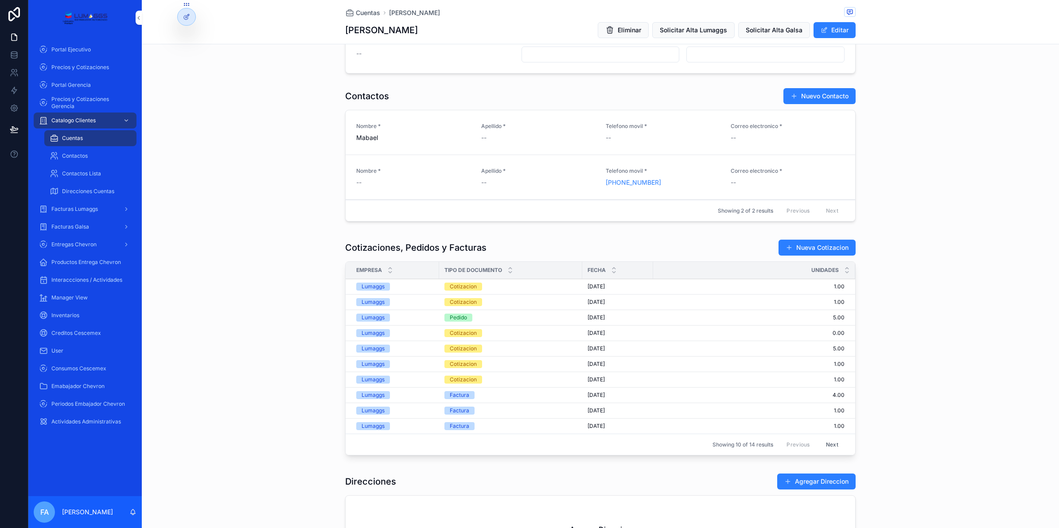
click at [455, 285] on div "Cotizacion" at bounding box center [463, 287] width 27 height 8
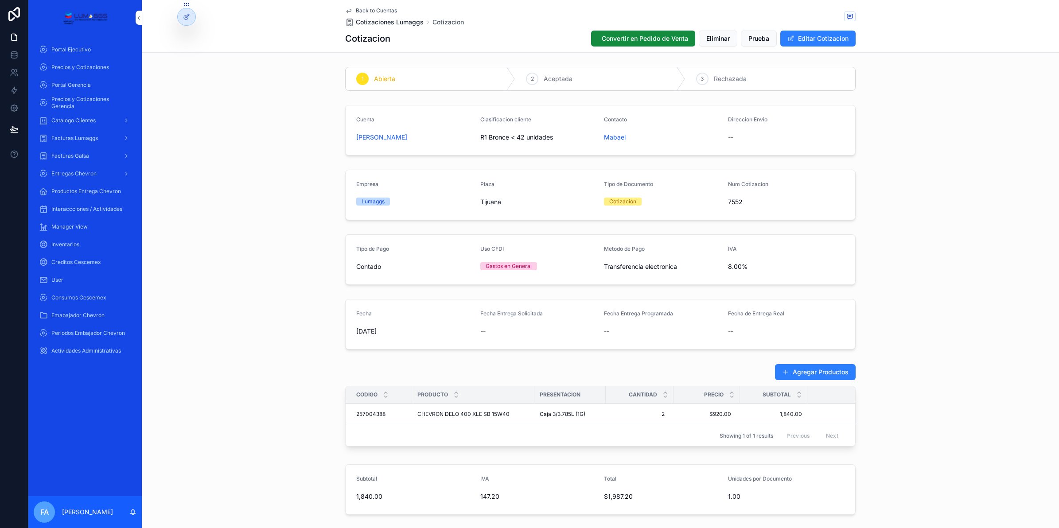
click at [379, 24] on span "Cotizaciones Lumaggs" at bounding box center [390, 22] width 68 height 9
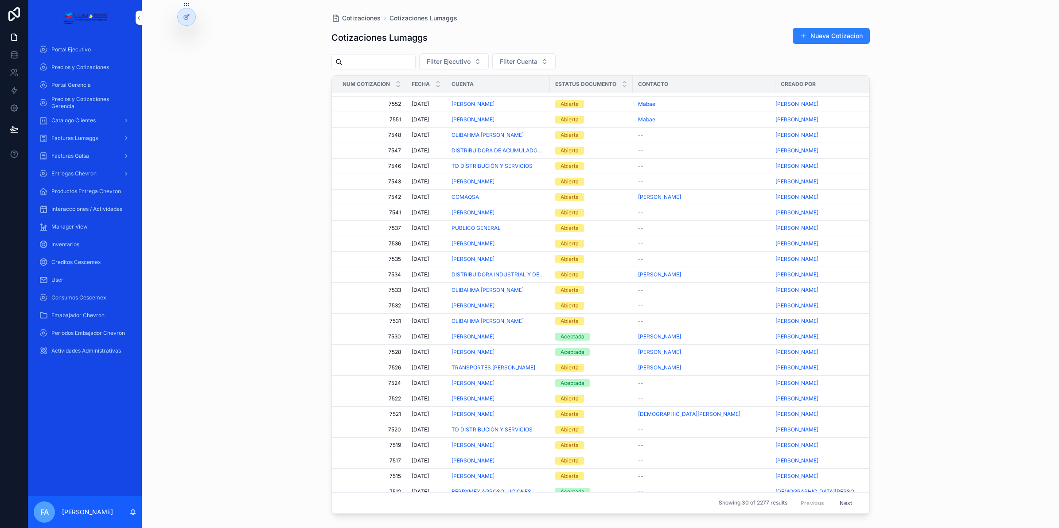
scroll to position [55, 0]
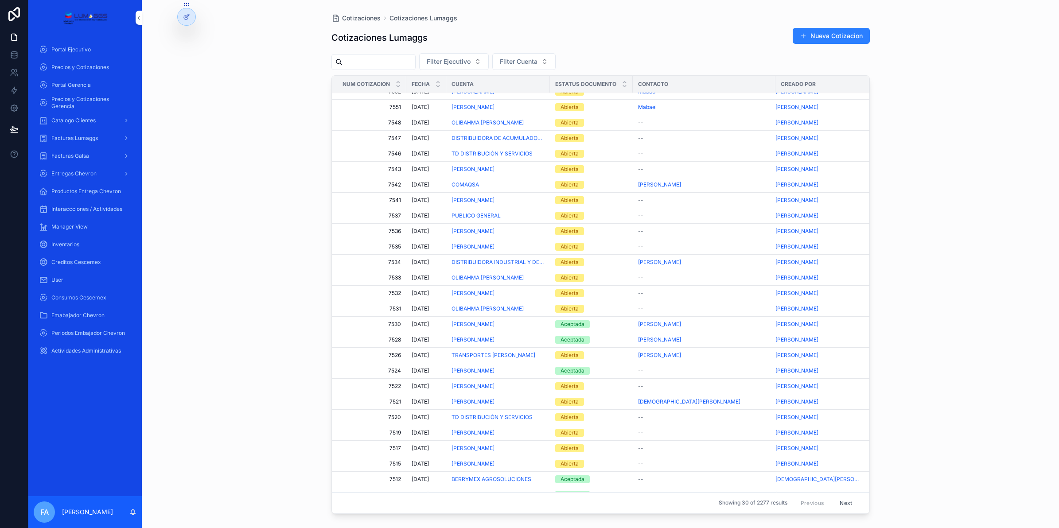
click at [581, 374] on div "Aceptada" at bounding box center [573, 371] width 24 height 8
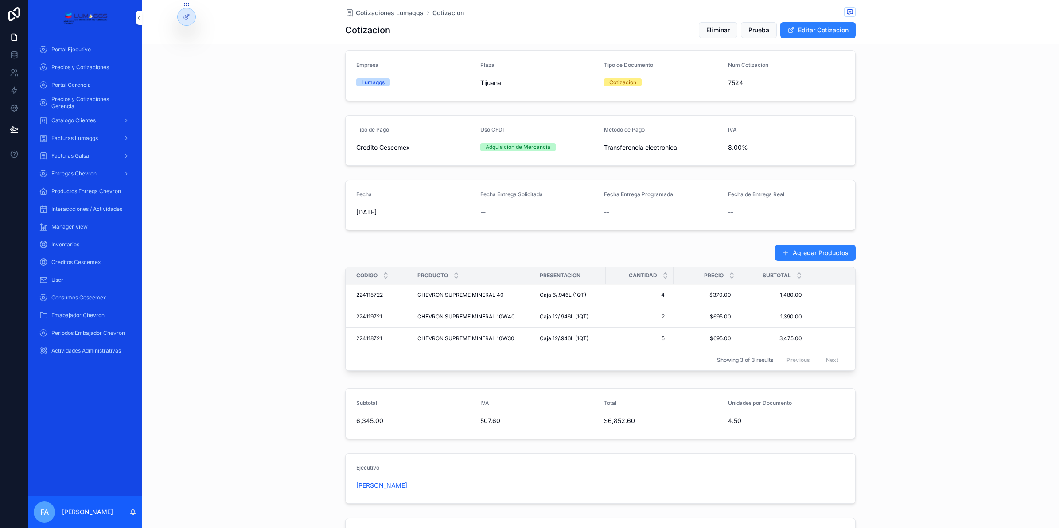
scroll to position [166, 0]
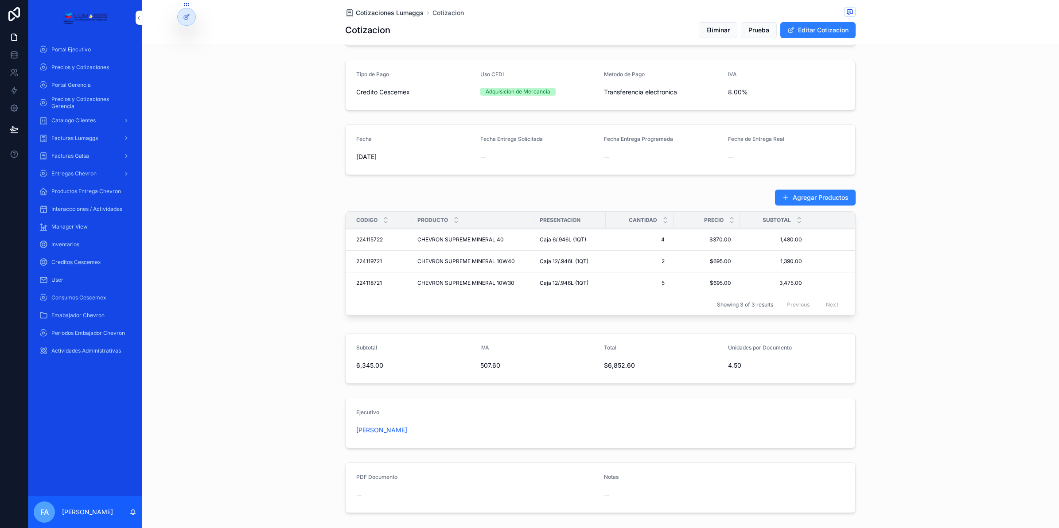
click at [391, 12] on span "Cotizaciones Lumaggs" at bounding box center [390, 12] width 68 height 9
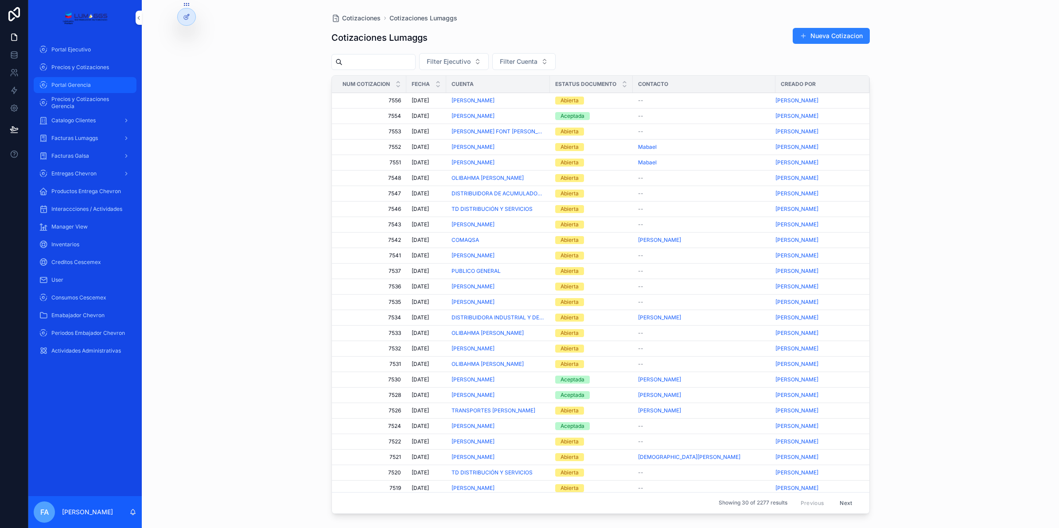
click at [65, 85] on span "Portal Gerencia" at bounding box center [70, 85] width 39 height 7
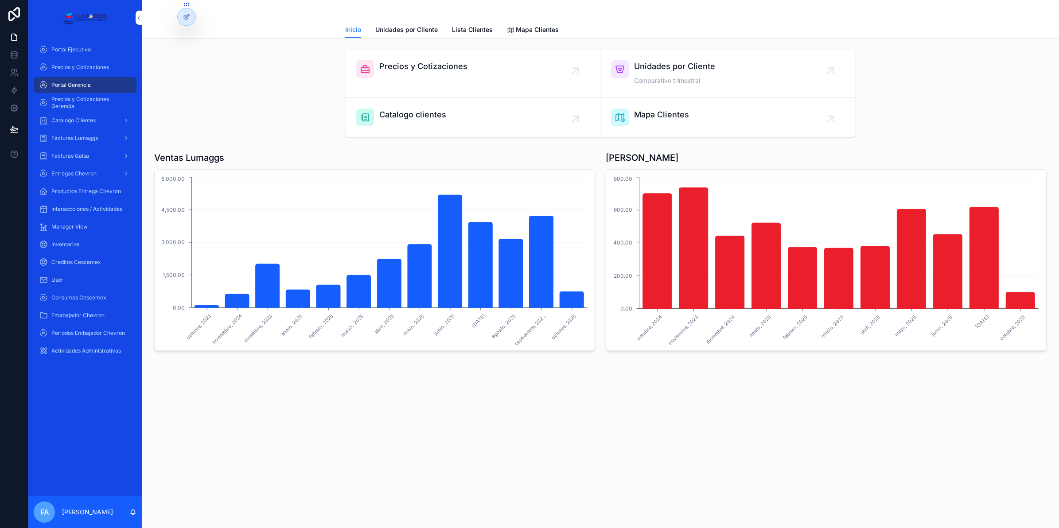
click at [445, 69] on span "Precios y Cotizaciones" at bounding box center [423, 66] width 88 height 12
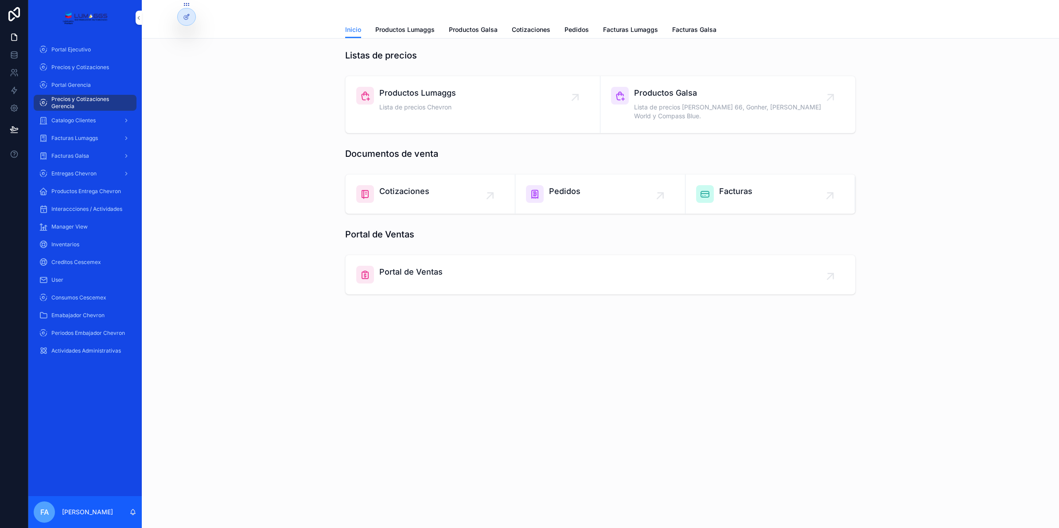
click at [565, 185] on span "Pedidos" at bounding box center [564, 191] width 31 height 12
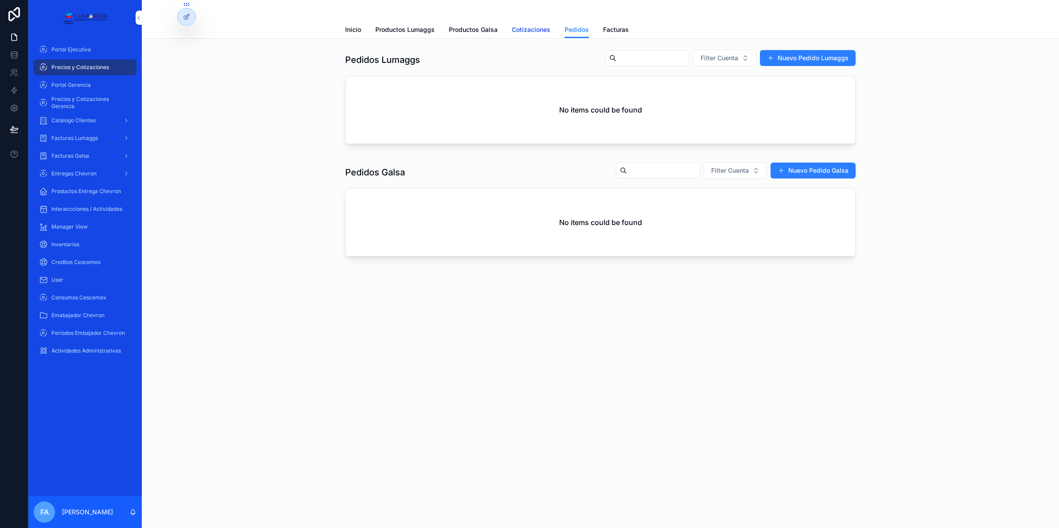
click at [543, 30] on span "Cotizaciones" at bounding box center [531, 29] width 39 height 9
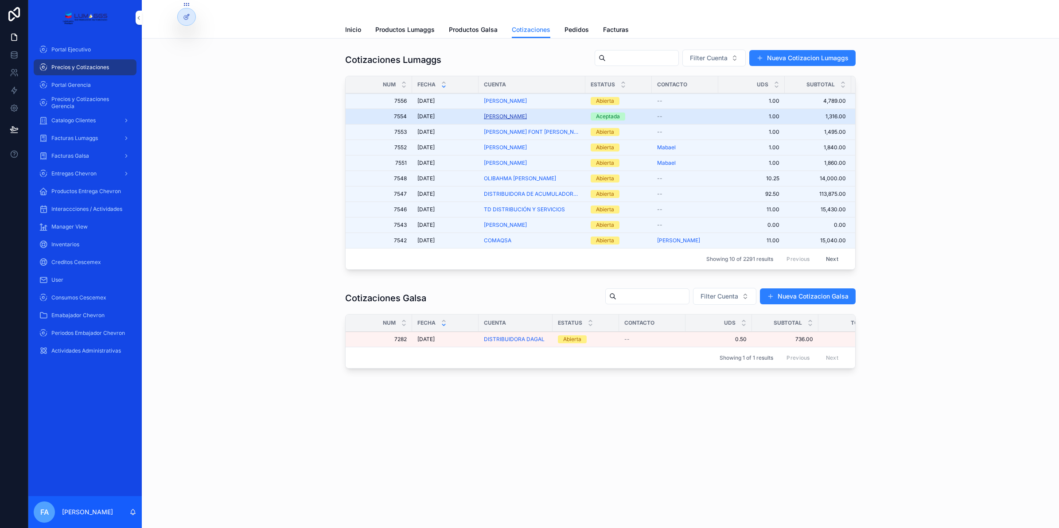
click at [523, 116] on span "[PERSON_NAME] DEL [PERSON_NAME]" at bounding box center [505, 116] width 43 height 7
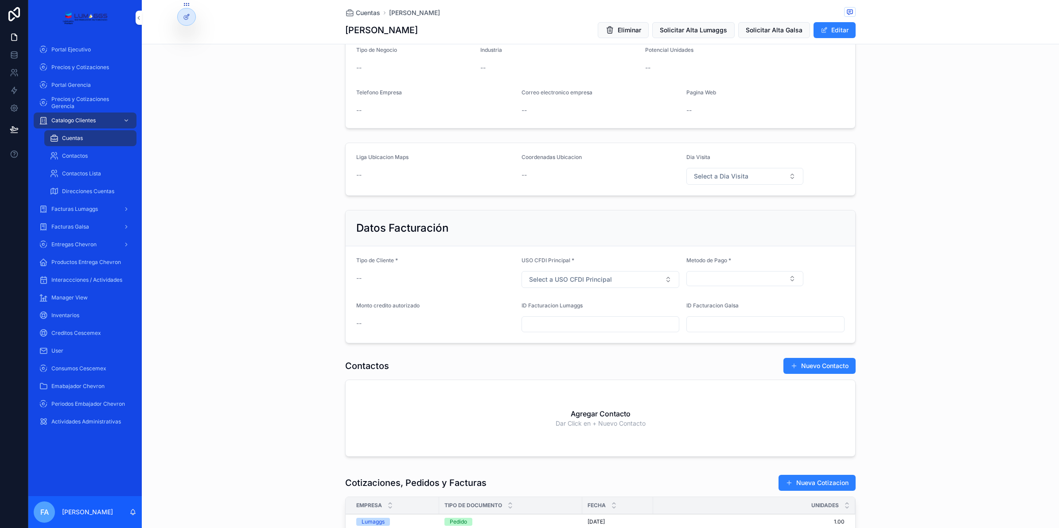
scroll to position [332, 0]
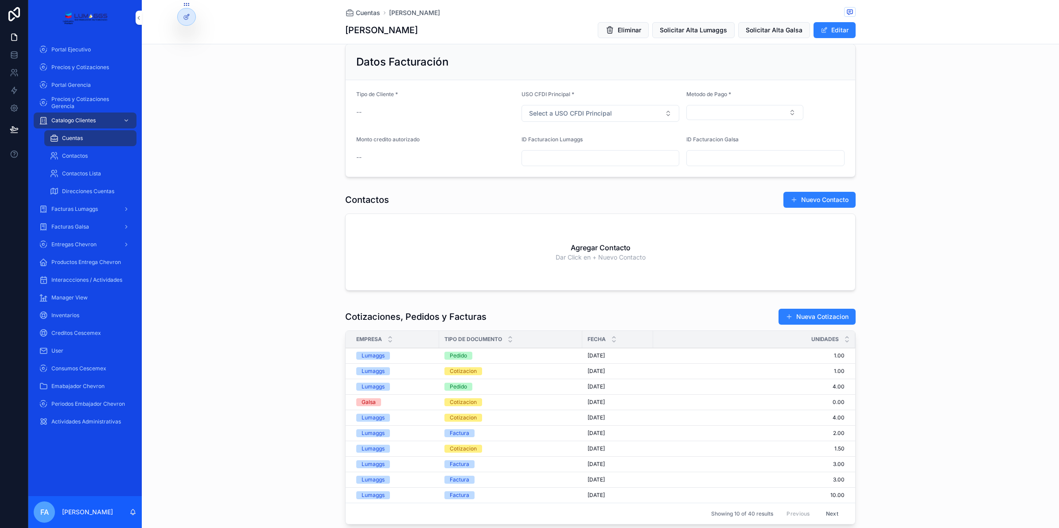
click at [455, 358] on div "Pedido" at bounding box center [458, 356] width 17 height 8
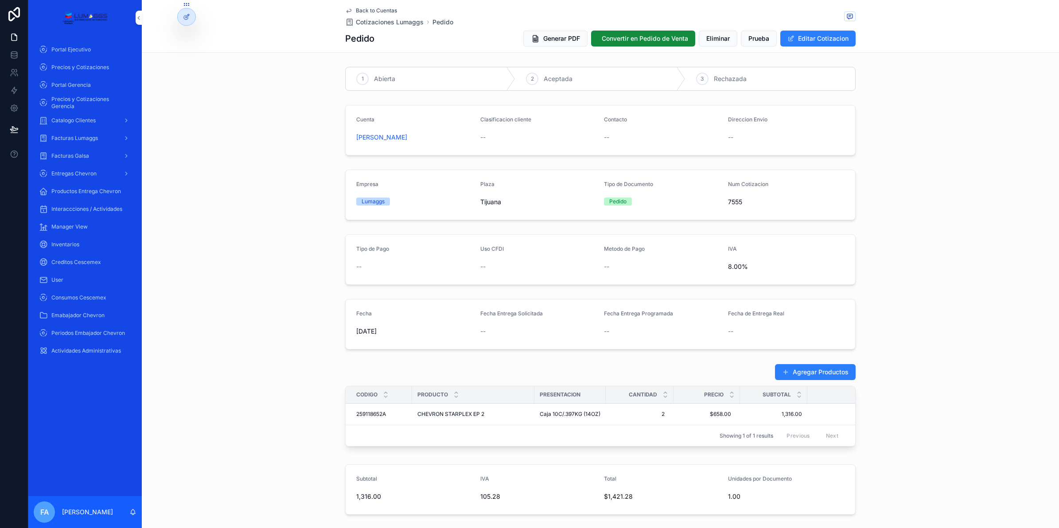
drag, startPoint x: 348, startPoint y: 137, endPoint x: 437, endPoint y: 138, distance: 89.1
click at [437, 138] on form "Cuenta DAVID GARCIA DEL VILLAR Clasificacion cliente -- Contacto -- Direccion E…" at bounding box center [601, 130] width 510 height 50
copy span "[PERSON_NAME] DEL [PERSON_NAME]"
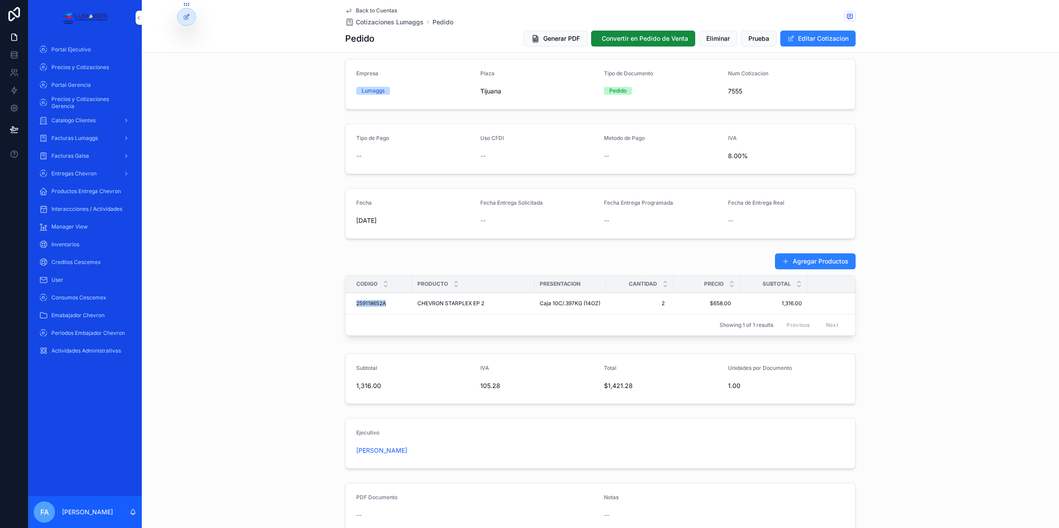
drag, startPoint x: 351, startPoint y: 304, endPoint x: 388, endPoint y: 304, distance: 37.2
click at [388, 304] on td "259118652A 259118652A" at bounding box center [379, 304] width 66 height 22
copy span "259118652A"
drag, startPoint x: 349, startPoint y: 301, endPoint x: 800, endPoint y: 304, distance: 450.7
click at [800, 304] on tr "259118652A 259118652A CHEVRON STARPLEX EP 2 CHEVRON STARPLEX EP 2 Caja 10C/.397…" at bounding box center [619, 304] width 547 height 22
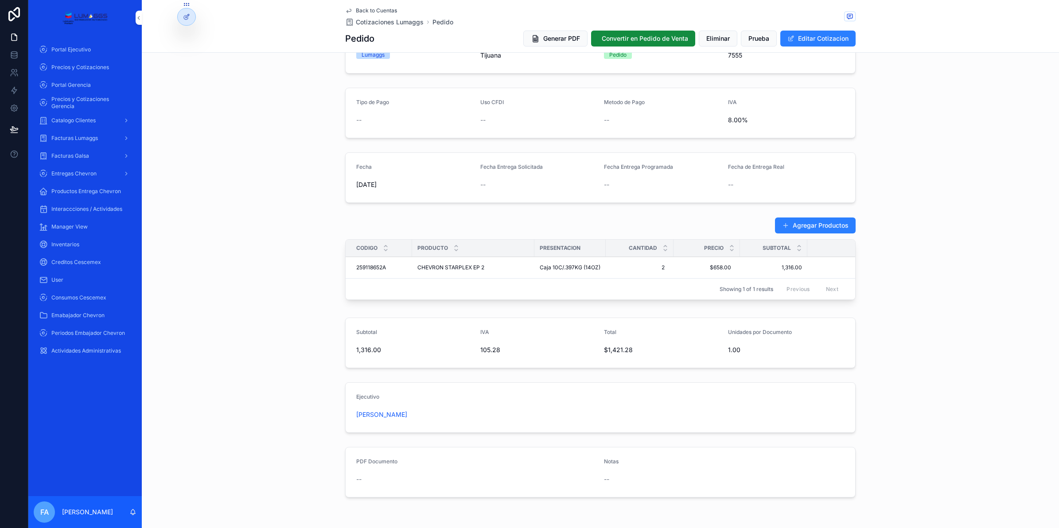
scroll to position [166, 0]
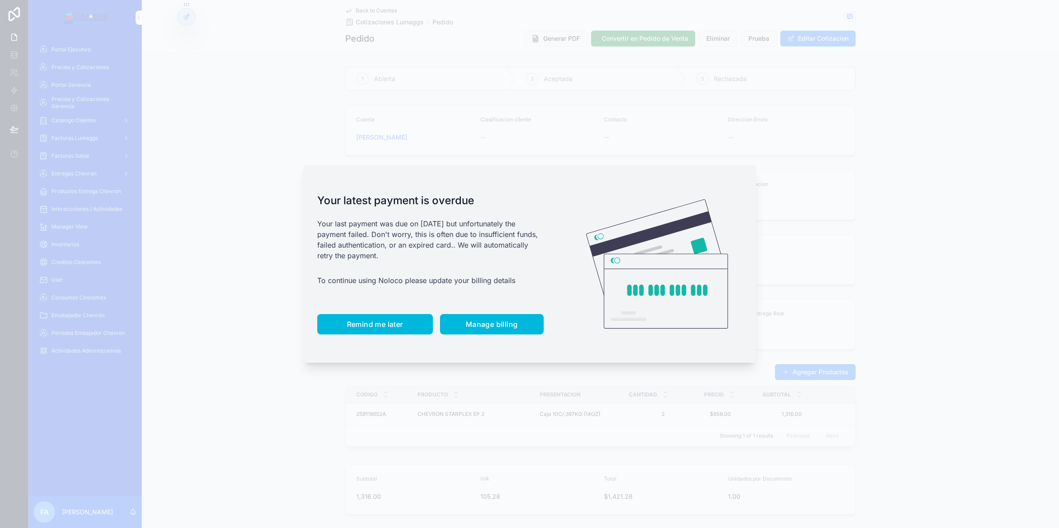
click at [365, 320] on span "Remind me later" at bounding box center [375, 324] width 56 height 9
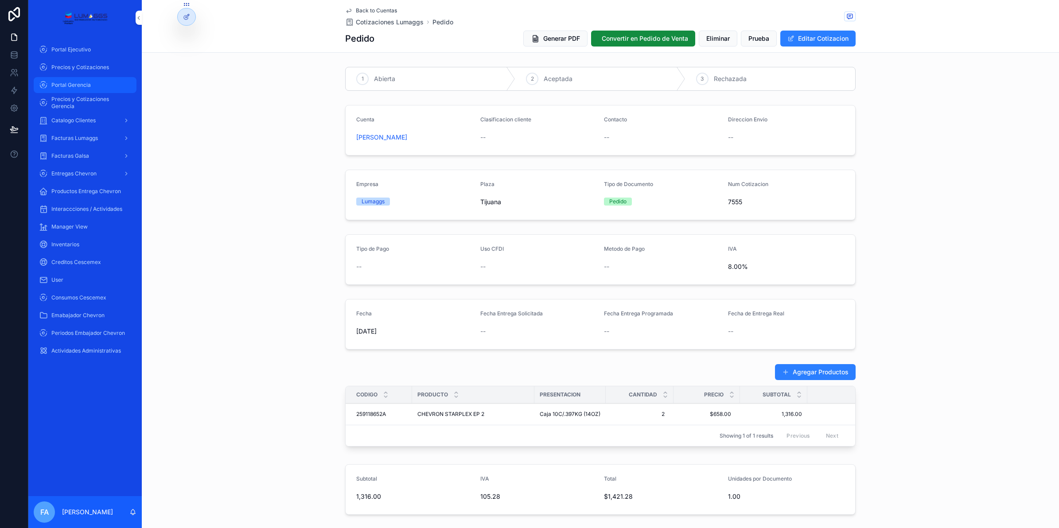
click at [69, 81] on div "Portal Gerencia" at bounding box center [85, 85] width 92 height 14
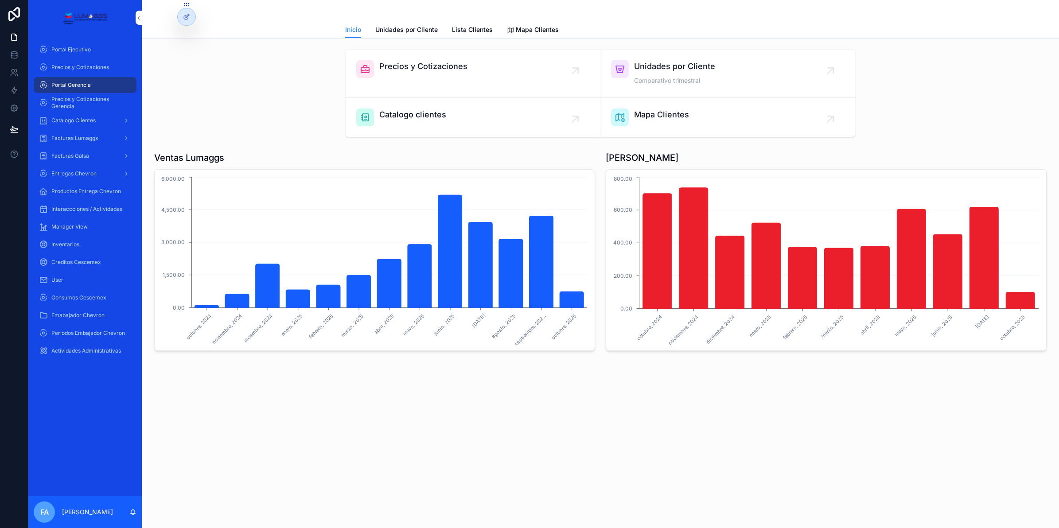
click at [419, 69] on span "Precios y Cotizaciones" at bounding box center [423, 66] width 88 height 12
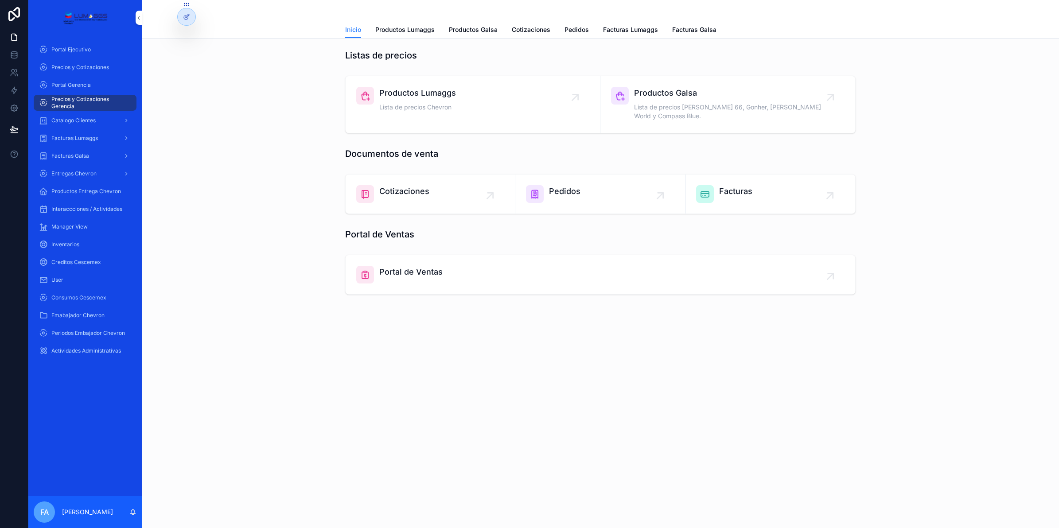
click at [562, 185] on span "Pedidos" at bounding box center [564, 191] width 31 height 12
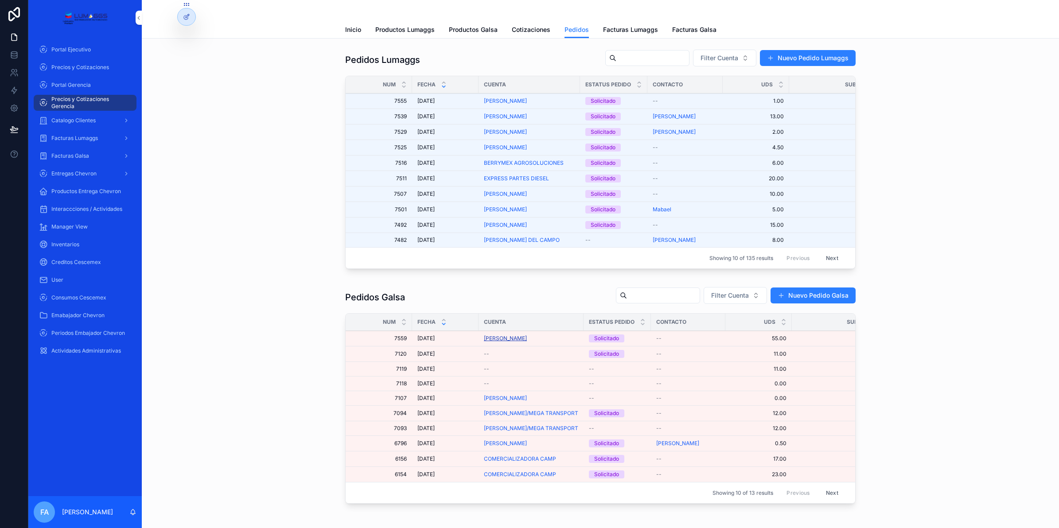
click at [505, 342] on span "[PERSON_NAME]" at bounding box center [505, 338] width 43 height 7
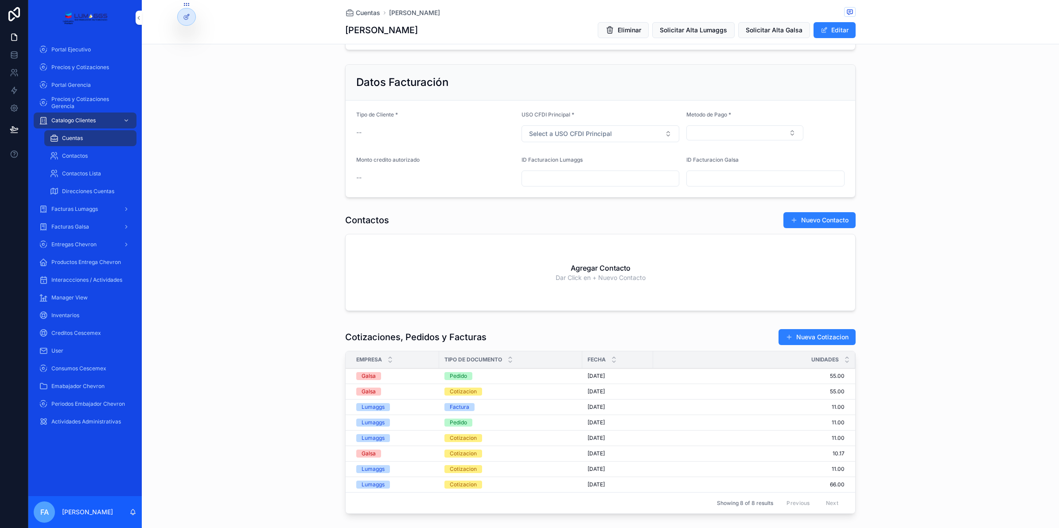
scroll to position [332, 0]
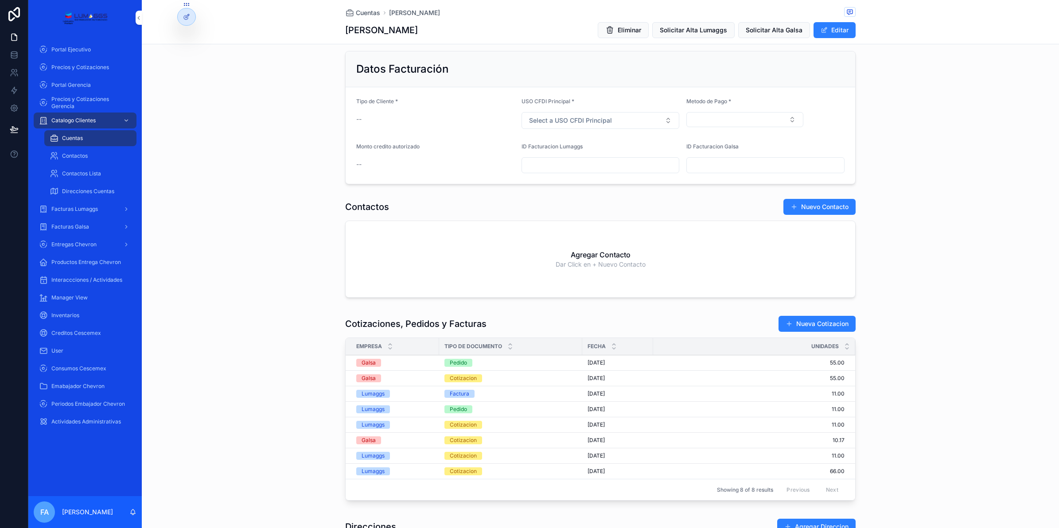
click at [456, 367] on div "Pedido" at bounding box center [458, 363] width 17 height 8
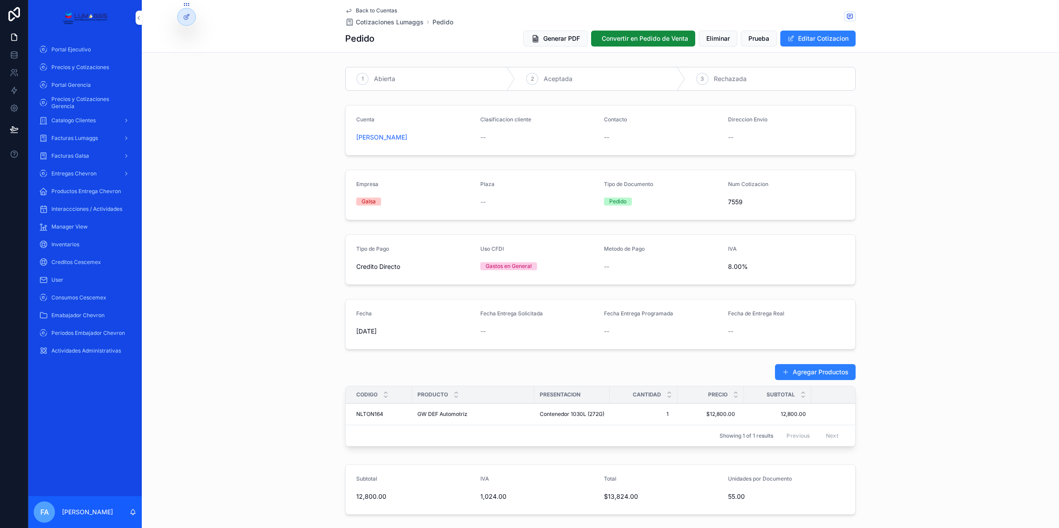
drag, startPoint x: 344, startPoint y: 136, endPoint x: 417, endPoint y: 136, distance: 72.7
click at [417, 136] on form "Cuenta [PERSON_NAME] Clasificacion cliente -- Contacto -- Direccion Envio --" at bounding box center [601, 130] width 510 height 50
copy span "[PERSON_NAME]"
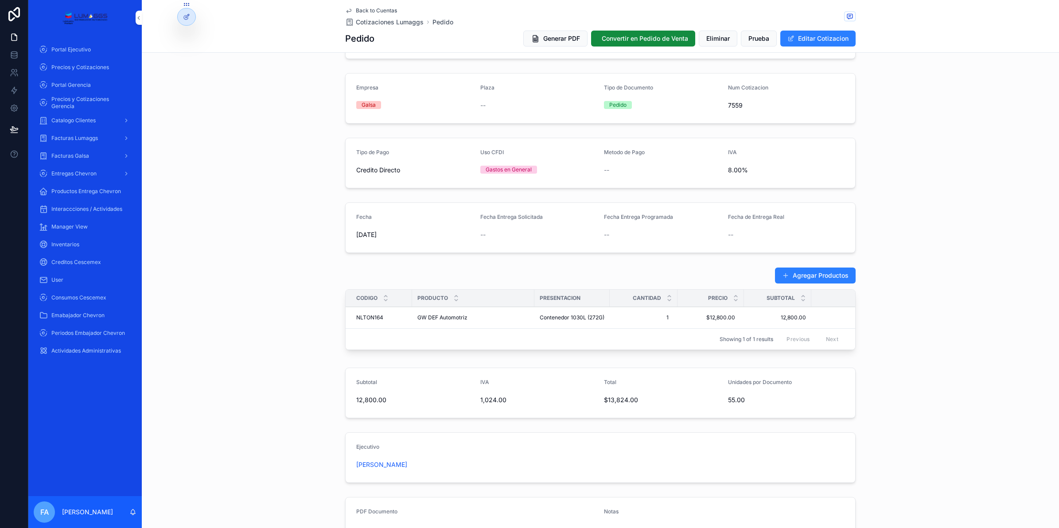
scroll to position [111, 0]
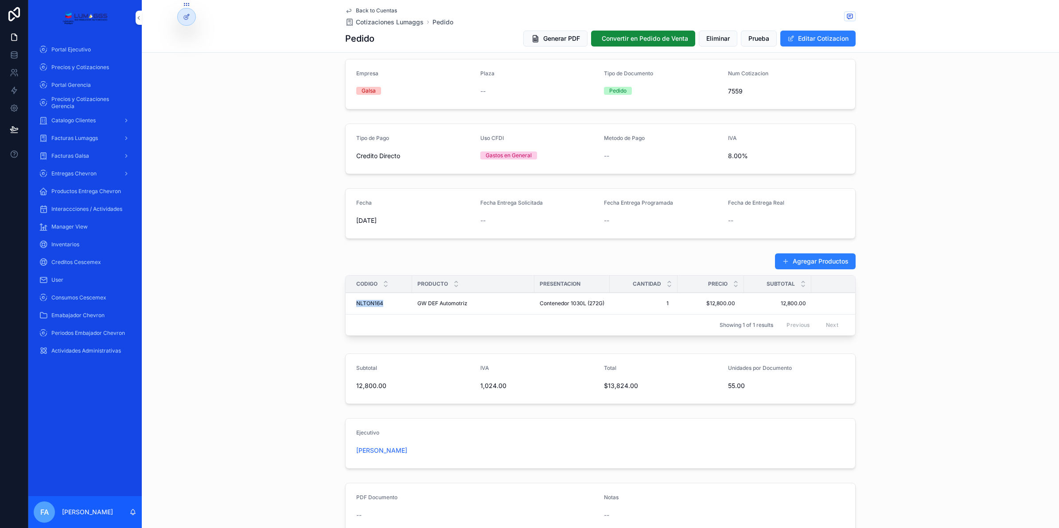
drag, startPoint x: 347, startPoint y: 304, endPoint x: 379, endPoint y: 304, distance: 31.9
click at [379, 304] on td "NLTON164 NLTON164" at bounding box center [379, 304] width 66 height 22
copy span "NLTON164"
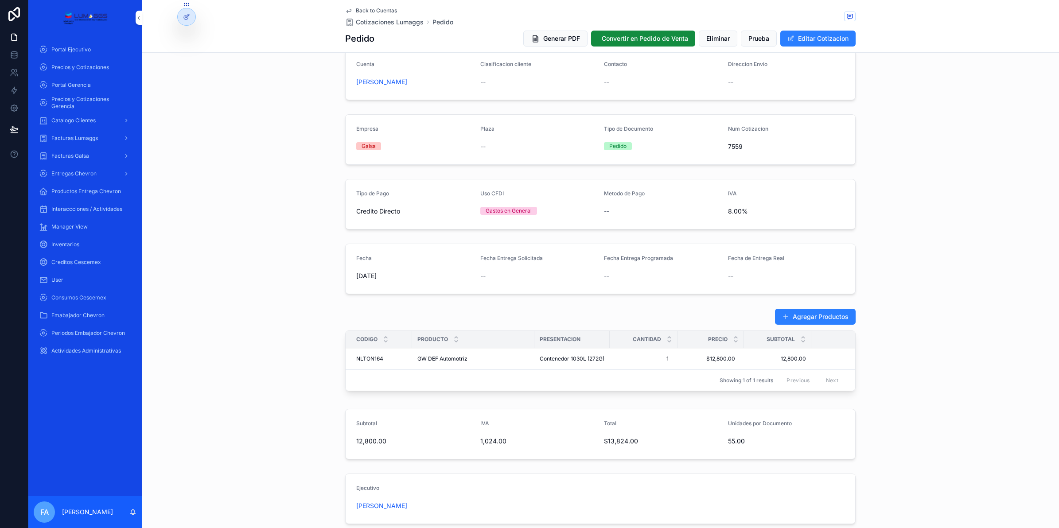
scroll to position [0, 0]
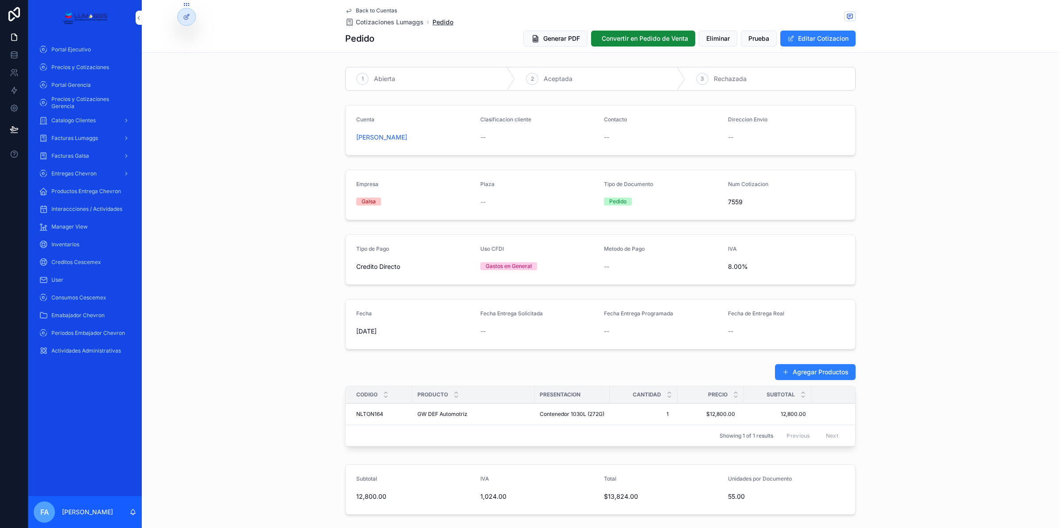
click at [435, 23] on span "Pedido" at bounding box center [443, 22] width 21 height 9
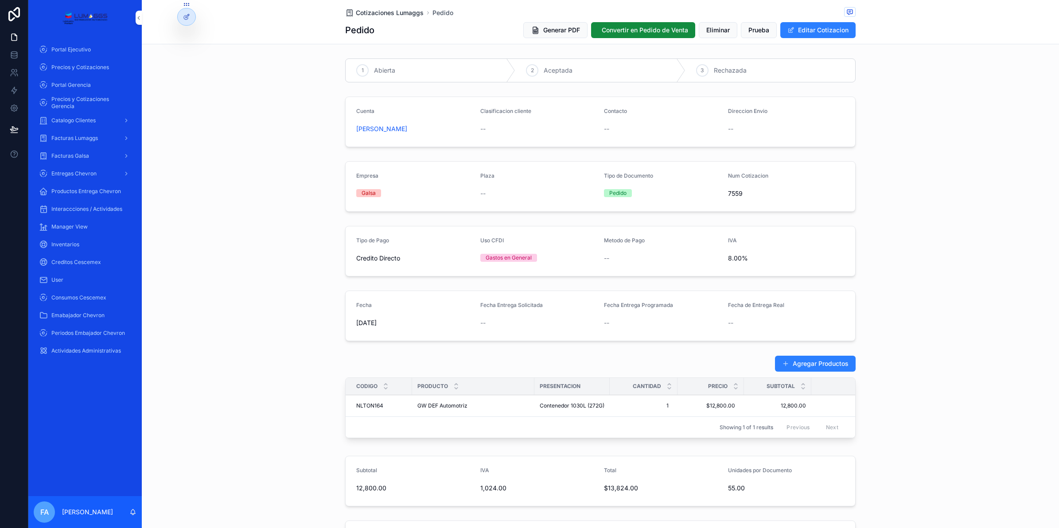
click at [395, 14] on span "Cotizaciones Lumaggs" at bounding box center [390, 12] width 68 height 9
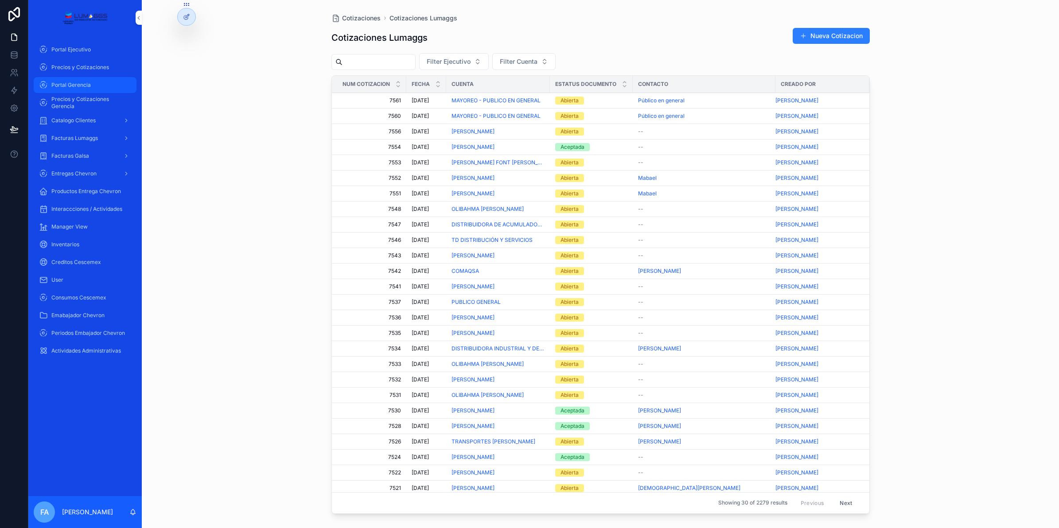
click at [87, 87] on span "Portal Gerencia" at bounding box center [70, 85] width 39 height 7
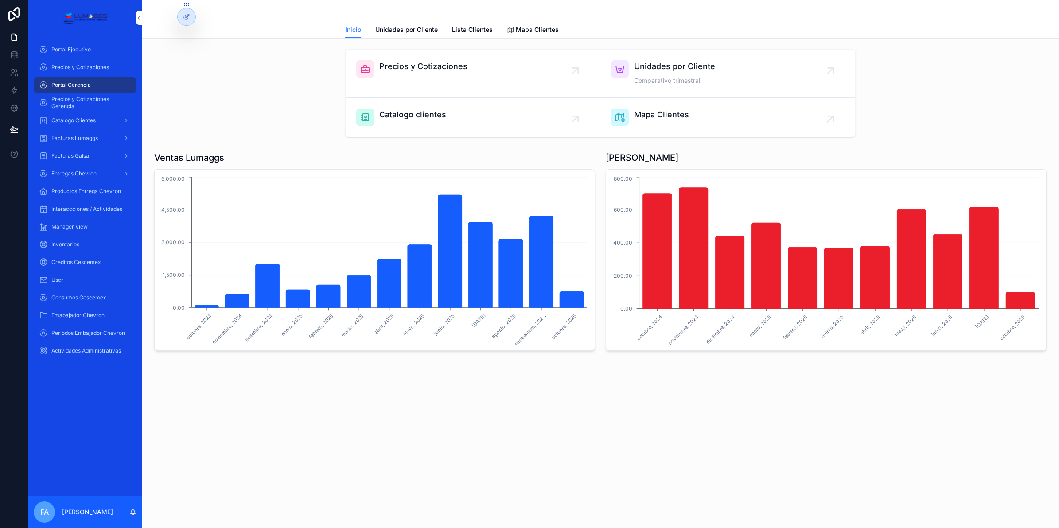
click at [411, 70] on span "Precios y Cotizaciones" at bounding box center [423, 66] width 88 height 12
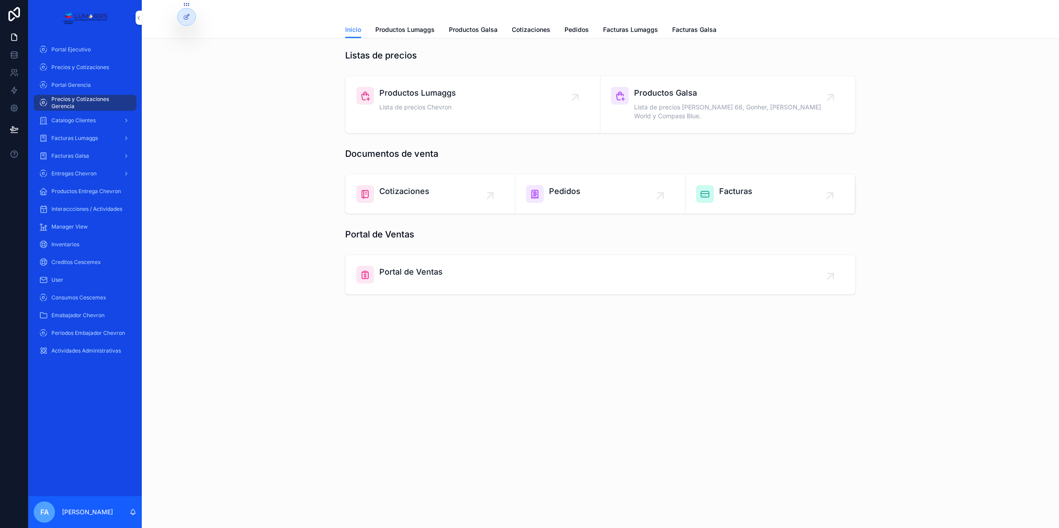
click at [566, 185] on span "Pedidos" at bounding box center [564, 191] width 31 height 12
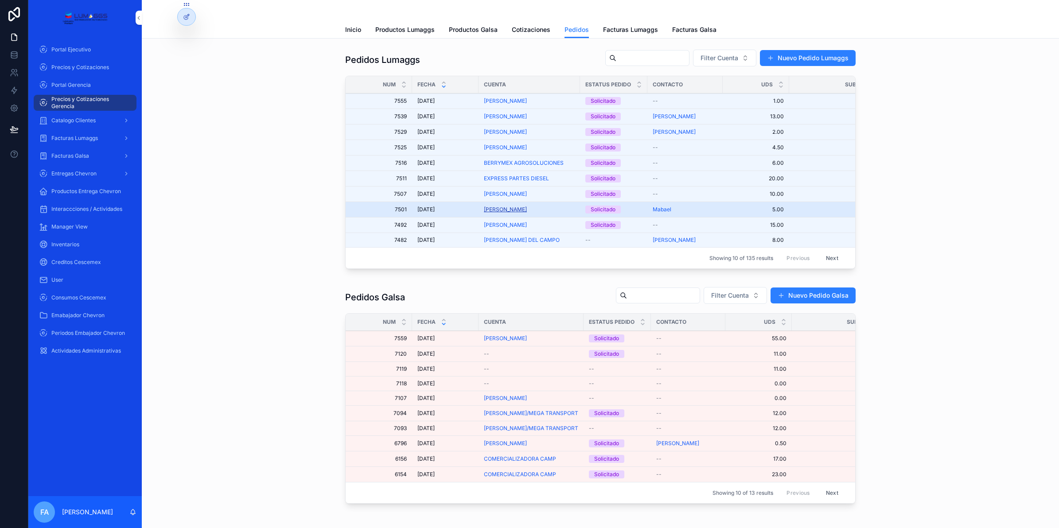
click at [522, 209] on span "[PERSON_NAME]" at bounding box center [505, 209] width 43 height 7
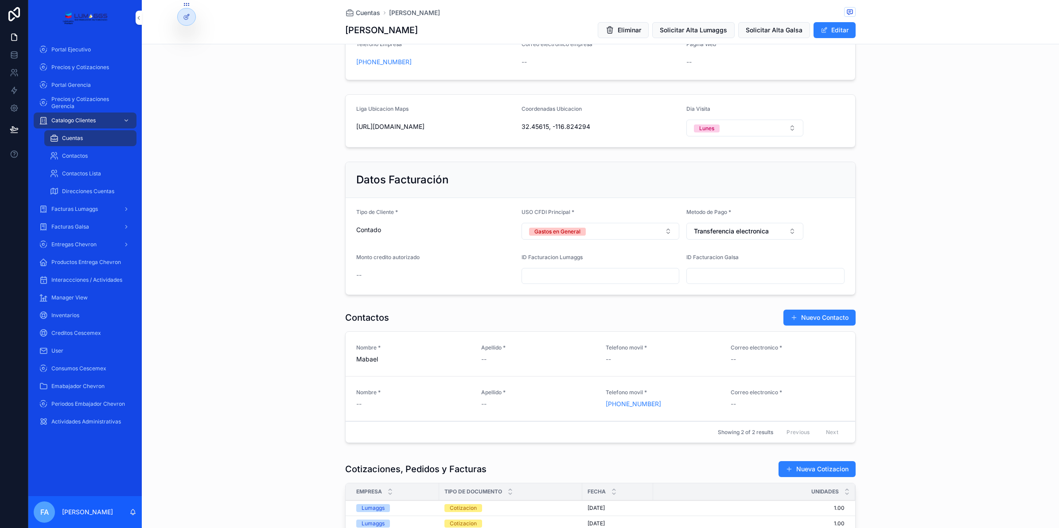
scroll to position [388, 0]
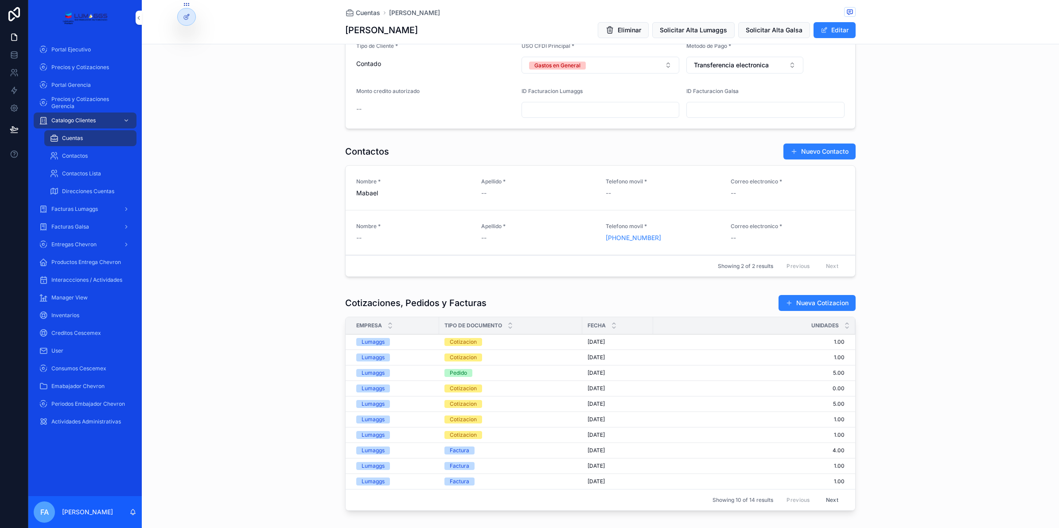
click at [467, 344] on div "Cotizacion" at bounding box center [463, 342] width 27 height 8
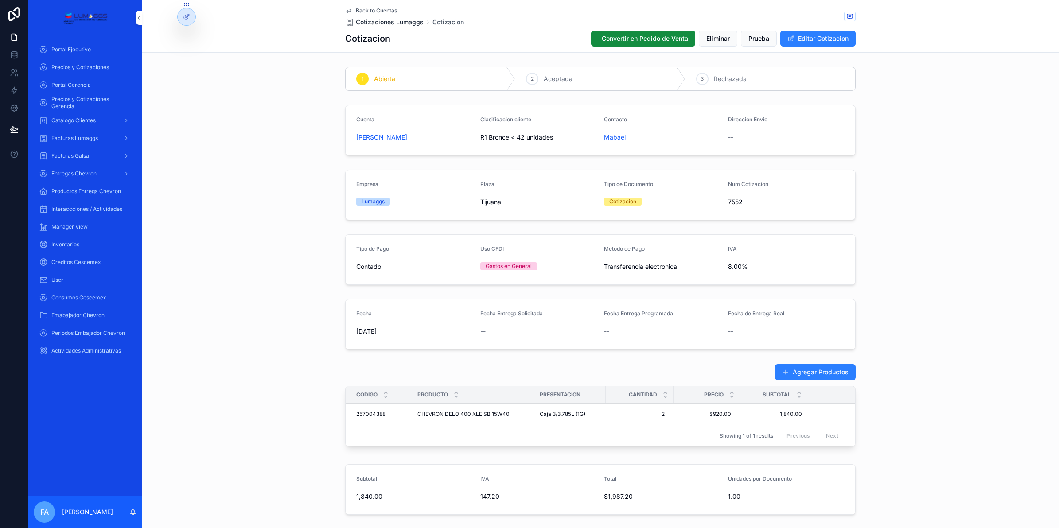
click at [369, 20] on span "Cotizaciones Lumaggs" at bounding box center [390, 22] width 68 height 9
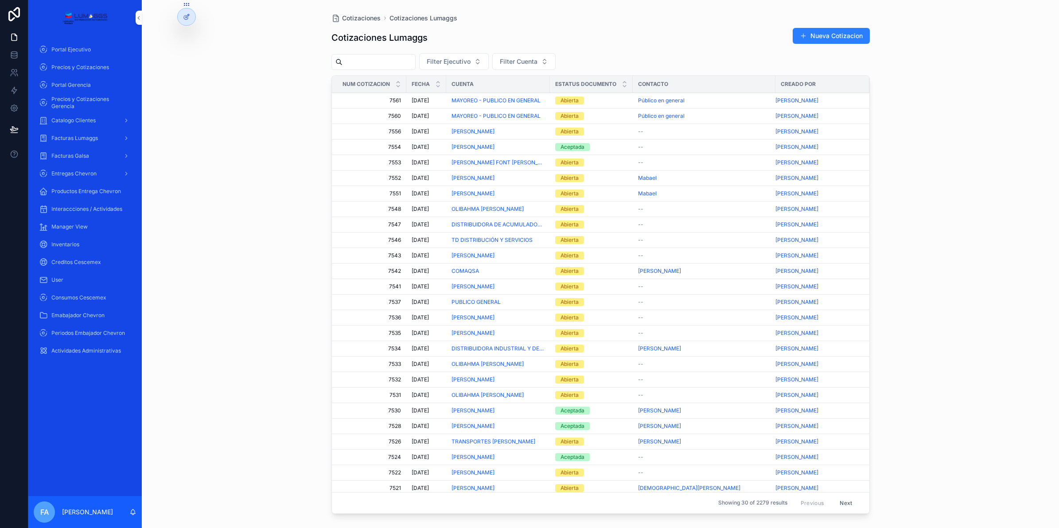
click at [570, 179] on div "Abierta" at bounding box center [570, 178] width 18 height 8
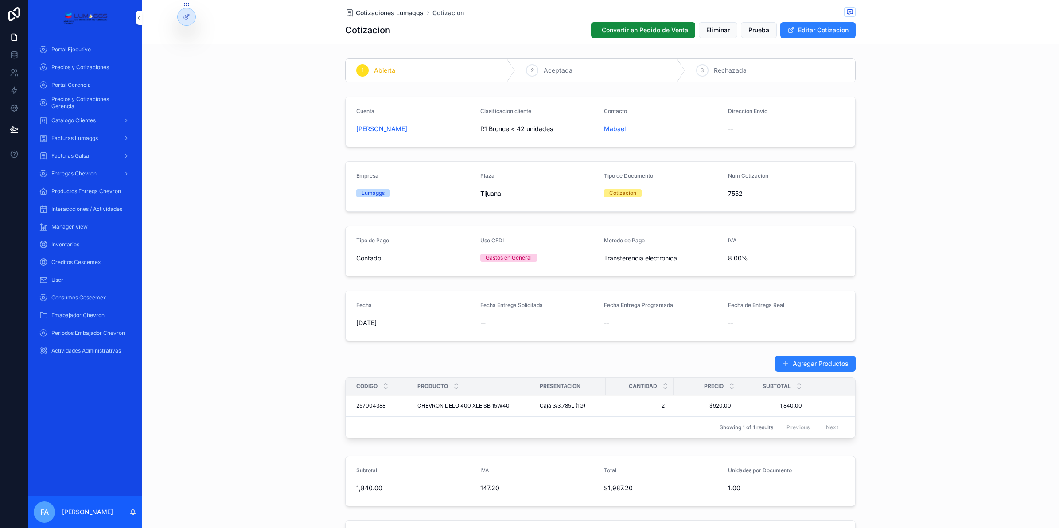
click at [389, 12] on span "Cotizaciones Lumaggs" at bounding box center [390, 12] width 68 height 9
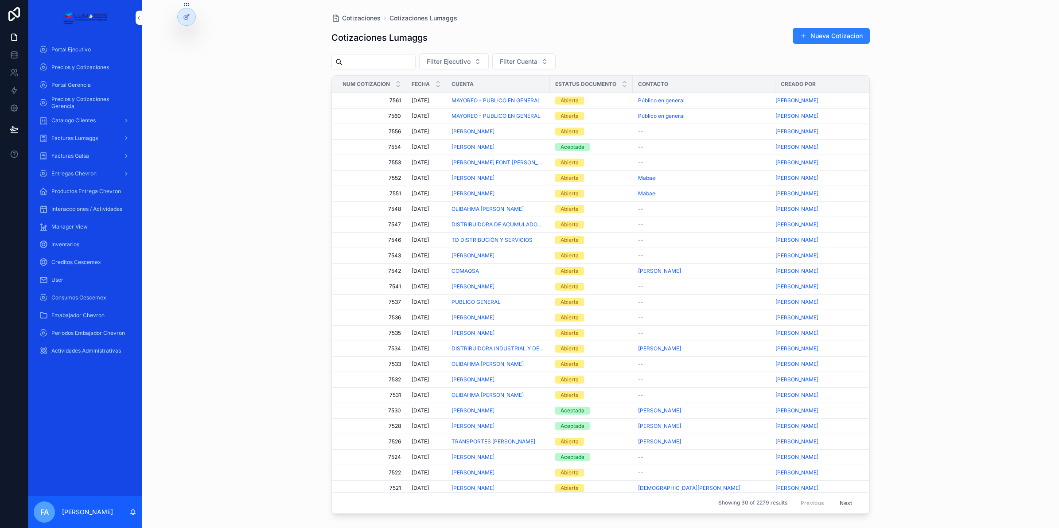
click at [568, 193] on div "Abierta" at bounding box center [570, 194] width 18 height 8
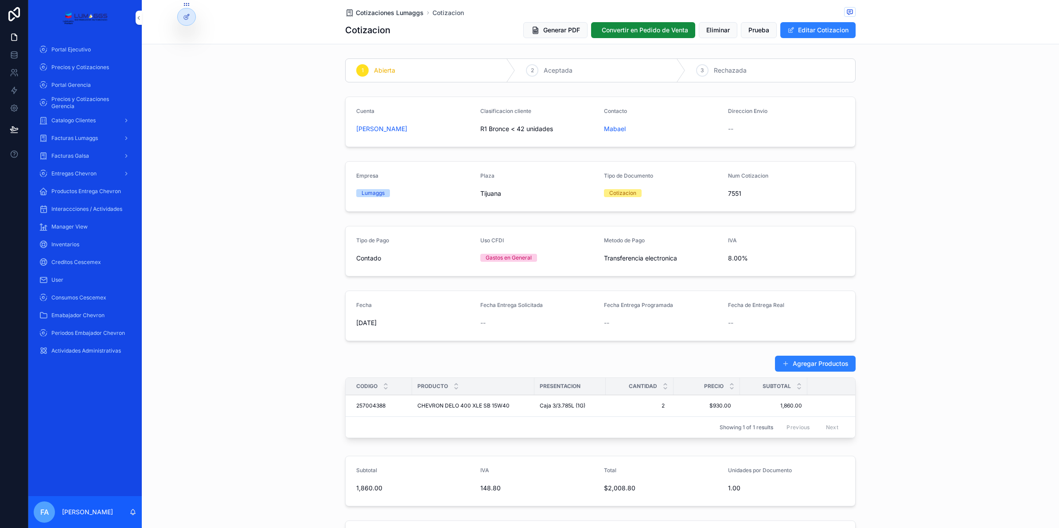
click at [371, 14] on span "Cotizaciones Lumaggs" at bounding box center [390, 12] width 68 height 9
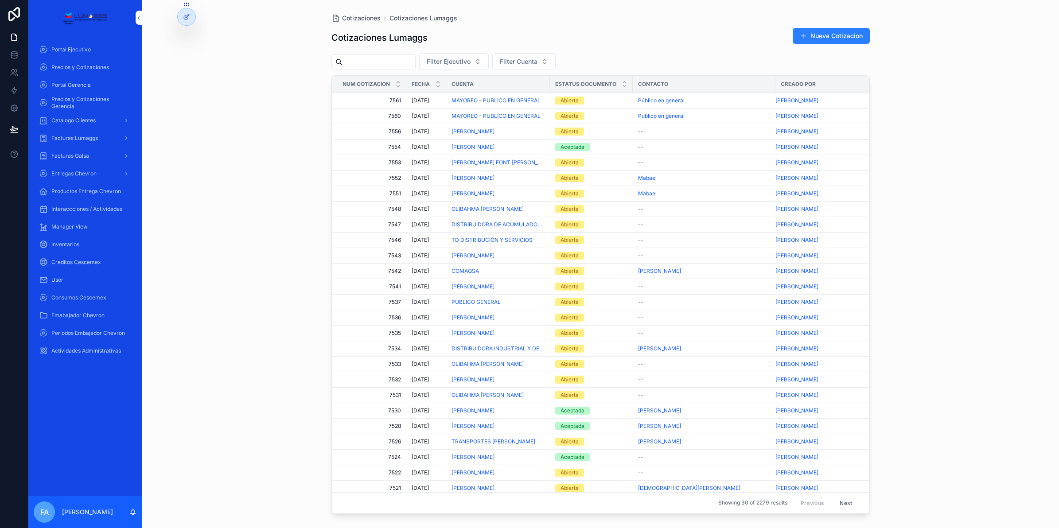
click at [567, 179] on div "Abierta" at bounding box center [570, 178] width 18 height 8
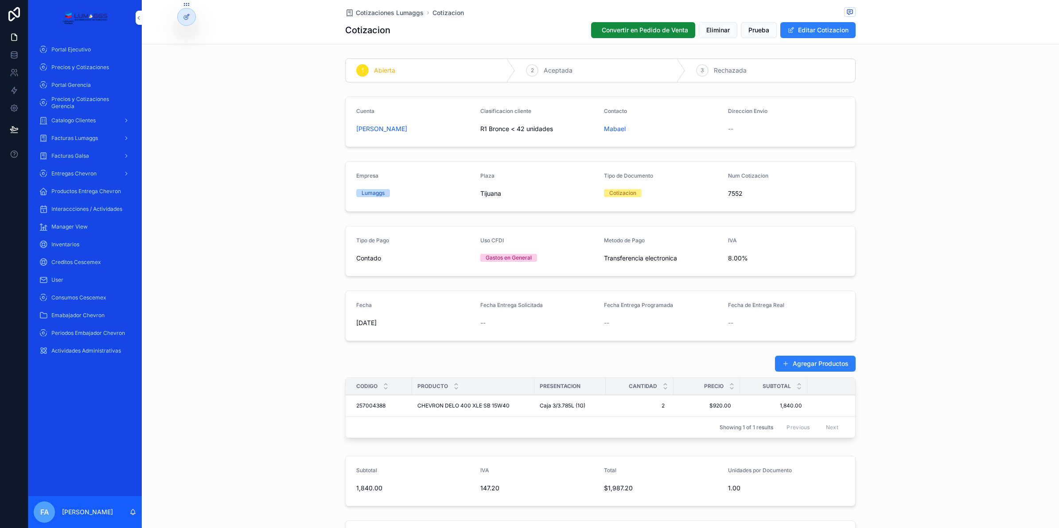
drag, startPoint x: 349, startPoint y: 130, endPoint x: 440, endPoint y: 133, distance: 90.9
click at [440, 133] on form "Cuenta [PERSON_NAME] Clasificacion cliente R1 Bronce < 42 unidades Contacto Mab…" at bounding box center [601, 122] width 510 height 50
copy span "[PERSON_NAME]"
click at [554, 254] on div "Gastos en General" at bounding box center [538, 257] width 117 height 13
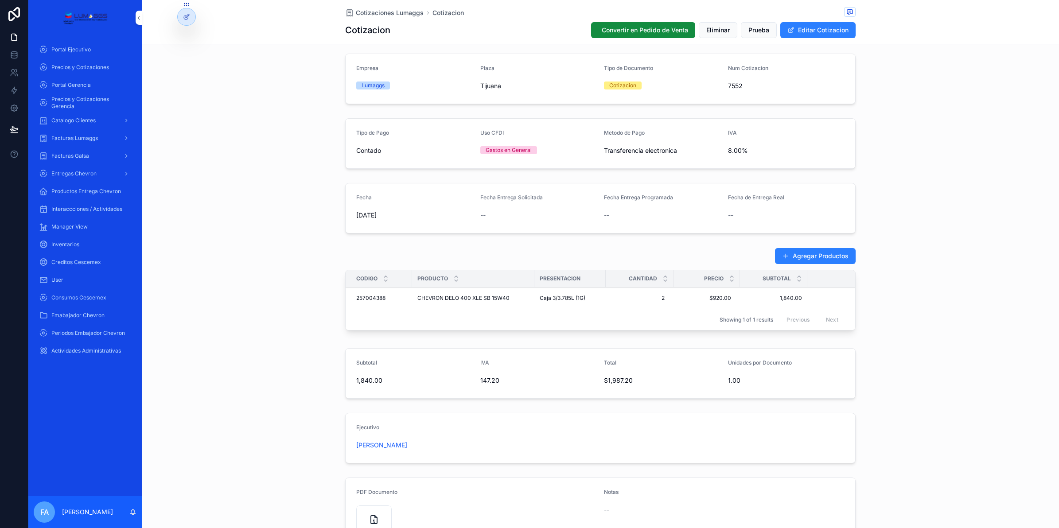
scroll to position [111, 0]
drag, startPoint x: 349, startPoint y: 296, endPoint x: 384, endPoint y: 296, distance: 34.6
click at [384, 296] on td "257004388 257004388" at bounding box center [379, 296] width 66 height 22
copy span "257004388"
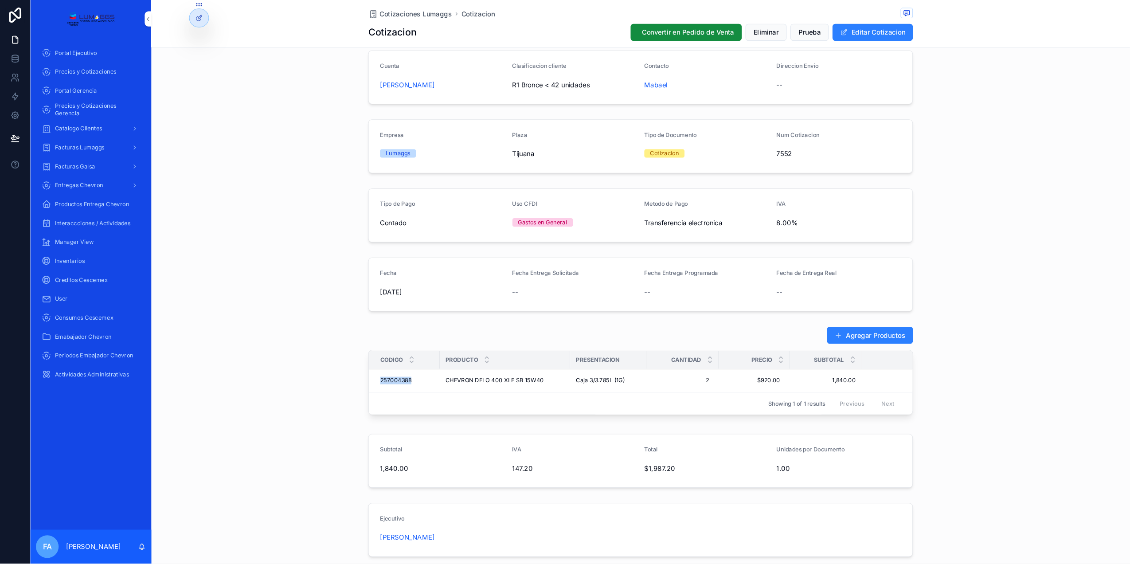
scroll to position [0, 0]
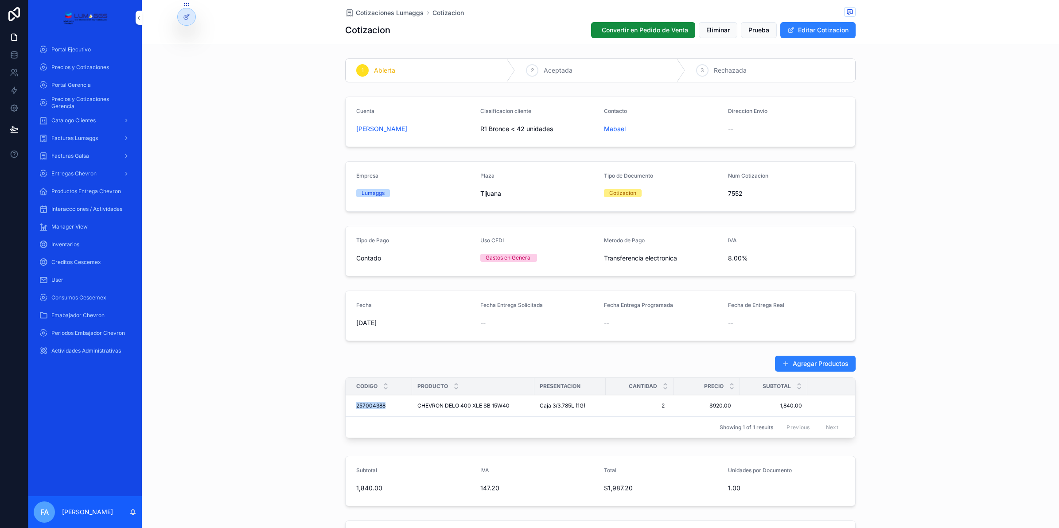
drag, startPoint x: 470, startPoint y: 129, endPoint x: 557, endPoint y: 131, distance: 86.4
click at [557, 131] on form "Cuenta [PERSON_NAME] Clasificacion cliente R1 Bronce < 42 unidades Contacto Mab…" at bounding box center [601, 122] width 510 height 50
copy form "Clasificacion cliente R1 Bronce < 42 unidades"
drag, startPoint x: 348, startPoint y: 407, endPoint x: 735, endPoint y: 409, distance: 386.5
click at [735, 409] on tr "257004388 257004388 CHEVRON DELO 400 XLE SB 15W40 CHEVRON DELO 400 XLE SB 15W40…" at bounding box center [619, 406] width 547 height 22
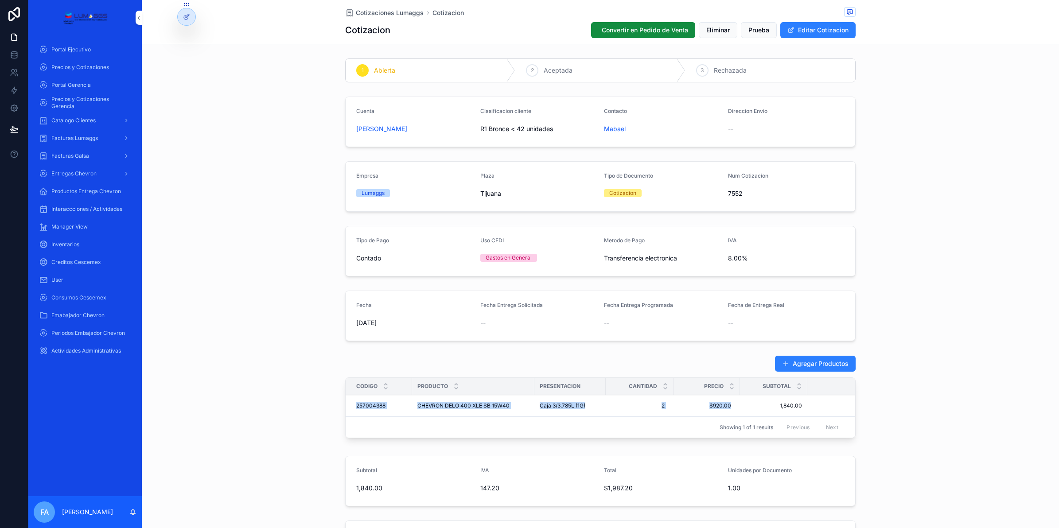
copy tr "257004388 257004388 CHEVRON DELO 400 XLE SB 15W40 CHEVRON DELO 400 XLE SB 15W40…"
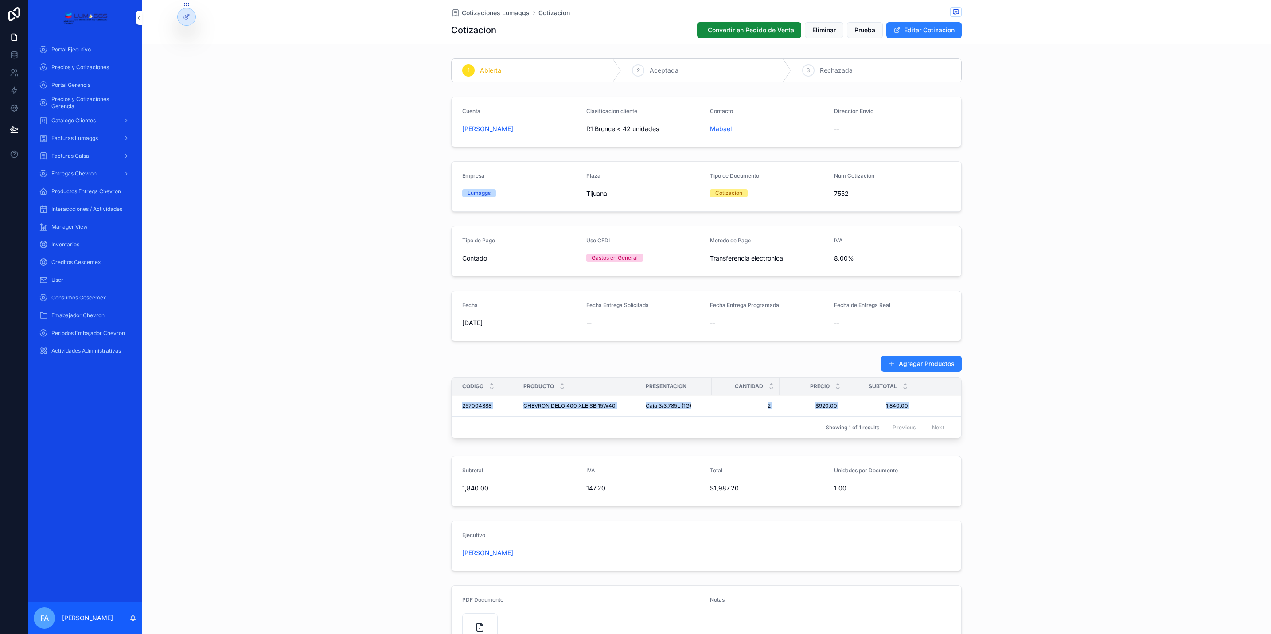
drag, startPoint x: 447, startPoint y: 411, endPoint x: 919, endPoint y: 409, distance: 472.0
click at [919, 409] on tr "257004388 257004388 CHEVRON DELO 400 XLE SB 15W40 CHEVRON DELO 400 XLE SB 15W40…" at bounding box center [725, 406] width 547 height 22
copy tr "257004388 257004388 CHEVRON DELO 400 XLE SB 15W40 CHEVRON DELO 400 XLE SB 15W40…"
click at [632, 426] on div "Showing 1 of 1 results Previous Next" at bounding box center [707, 427] width 510 height 21
drag, startPoint x: 636, startPoint y: 413, endPoint x: 687, endPoint y: 410, distance: 51.5
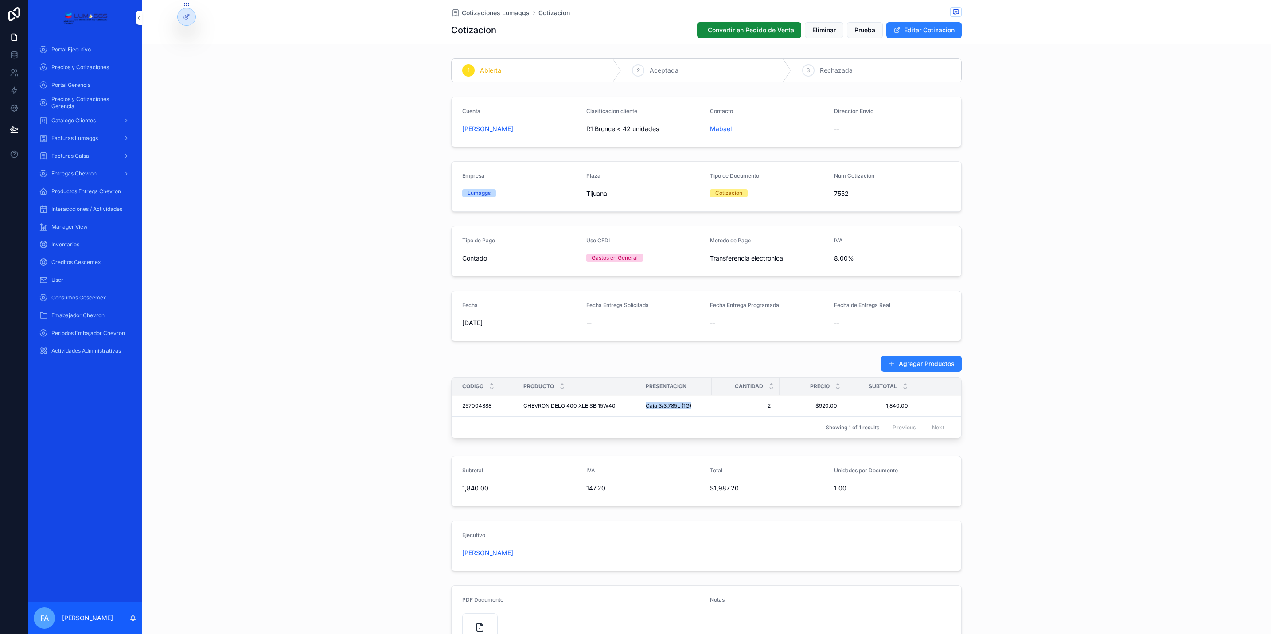
click at [687, 410] on td "Caja 3/3.785L (1G)" at bounding box center [675, 406] width 71 height 22
copy span "Caja 3/3.785L (1G)"
click at [358, 382] on div "Agregar Productos Codigo Producto Presentacion Cantidad Precio Subtotal Total 2…" at bounding box center [706, 399] width 1129 height 94
drag, startPoint x: 818, startPoint y: 411, endPoint x: 1112, endPoint y: 331, distance: 304.5
click at [1059, 331] on div "Fecha [DATE] Fecha Entrega Solicitada -- Fecha Entrega Programada -- Fecha de E…" at bounding box center [706, 316] width 1129 height 58
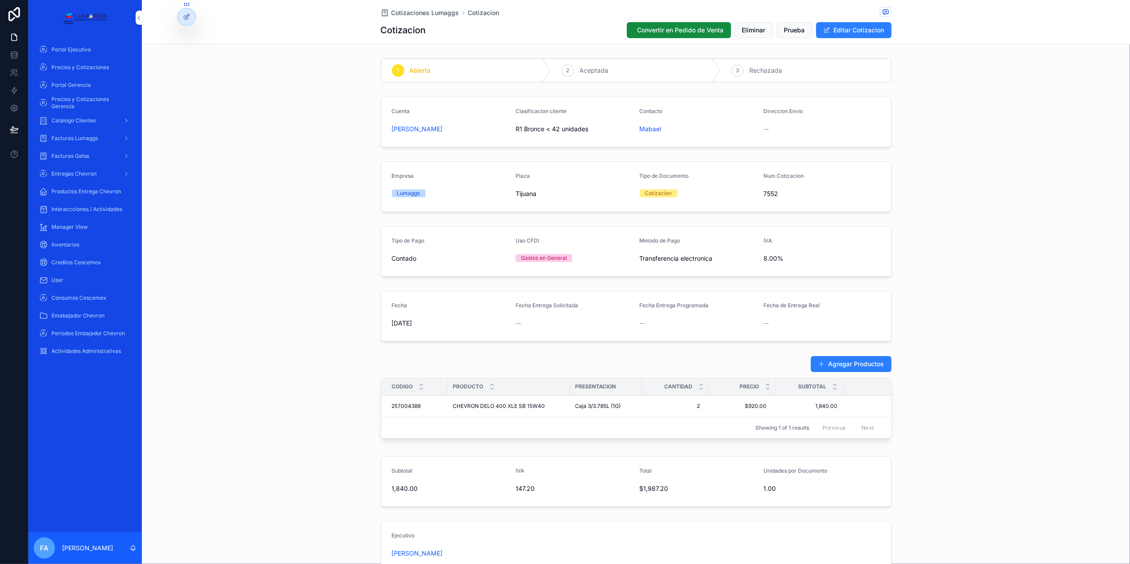
drag, startPoint x: 506, startPoint y: 132, endPoint x: 591, endPoint y: 132, distance: 85.1
click at [591, 132] on form "Cuenta [PERSON_NAME] Clasificacion cliente R1 Bronce < 42 unidades Contacto Mab…" at bounding box center [636, 122] width 510 height 50
copy form "Clasificacion cliente R1 Bronce < 42 unidades"
click at [410, 9] on span "Cotizaciones Lumaggs" at bounding box center [425, 12] width 68 height 9
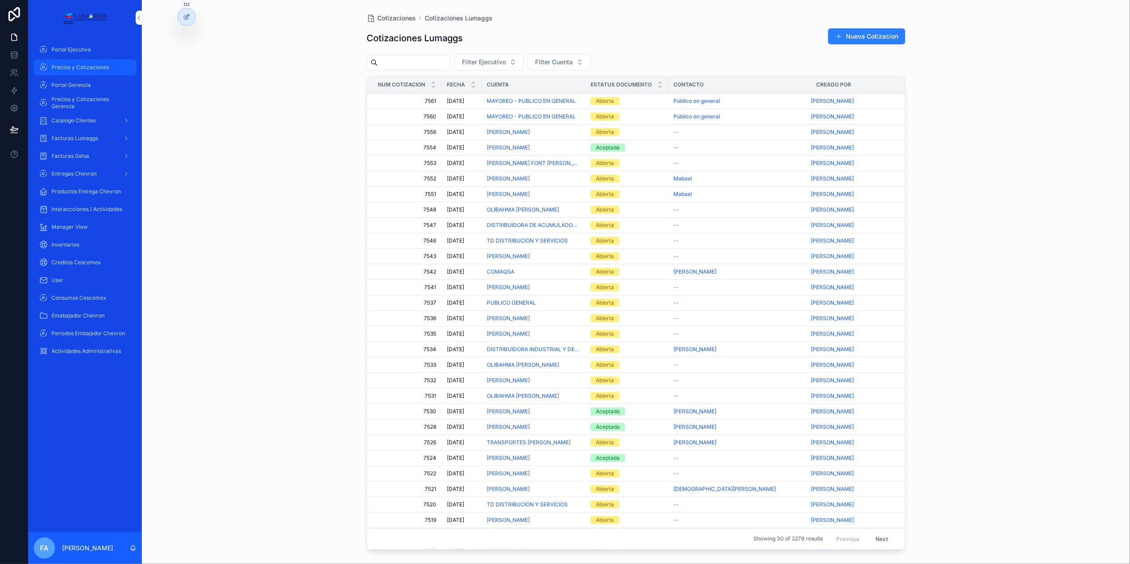
click at [82, 68] on span "Precios y Cotizaciones" at bounding box center [80, 67] width 58 height 7
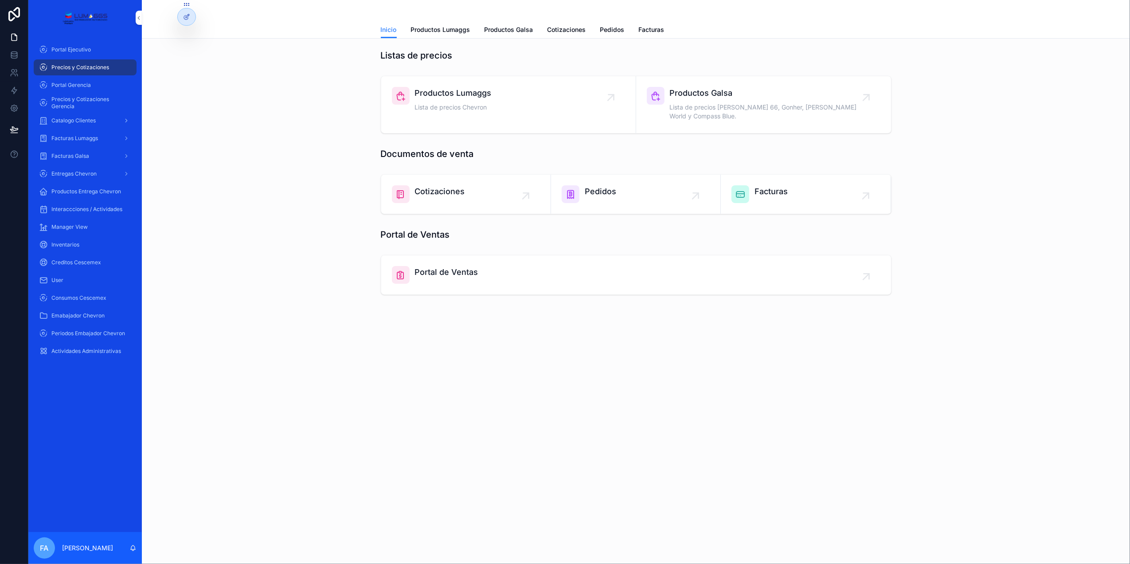
click at [622, 186] on div "Pedidos" at bounding box center [636, 194] width 148 height 18
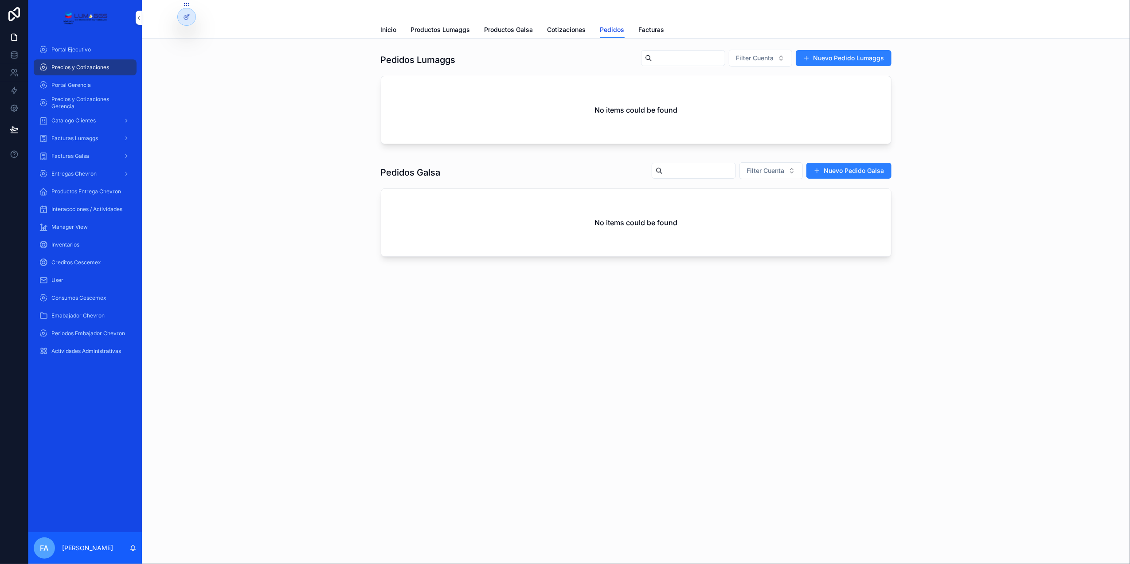
click at [614, 31] on span "Pedidos" at bounding box center [612, 29] width 24 height 9
click at [65, 86] on span "Portal Gerencia" at bounding box center [70, 85] width 39 height 7
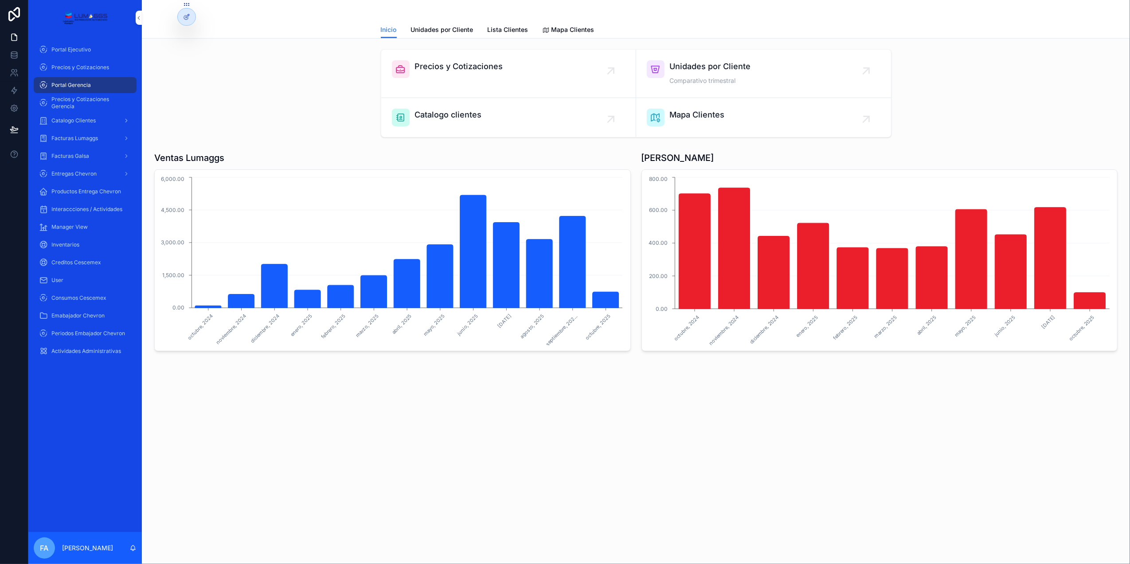
click at [479, 70] on span "Precios y Cotizaciones" at bounding box center [459, 66] width 88 height 12
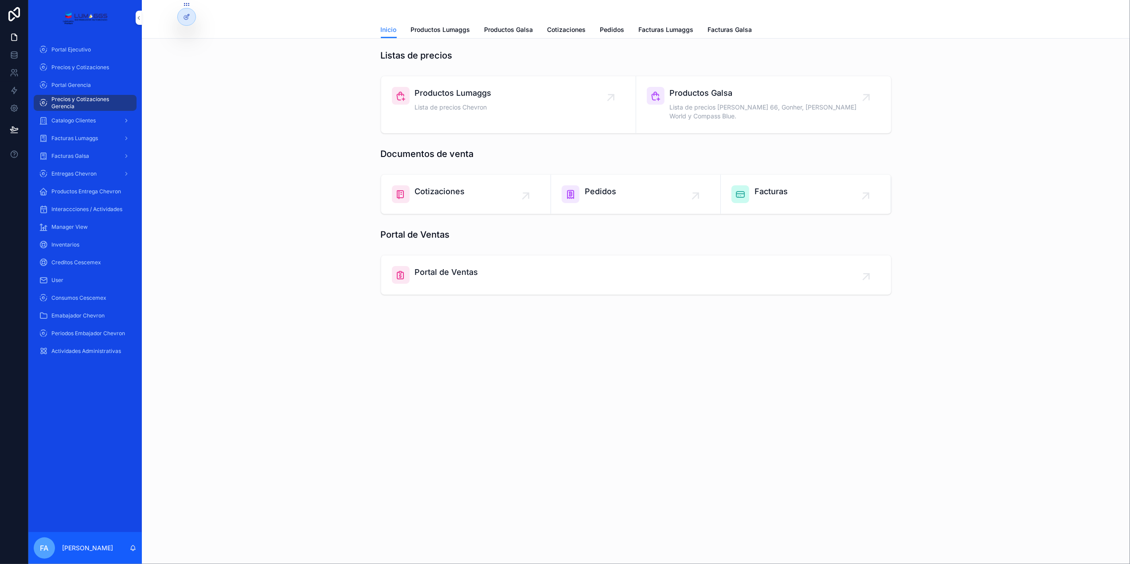
click at [600, 185] on span "Pedidos" at bounding box center [600, 191] width 31 height 12
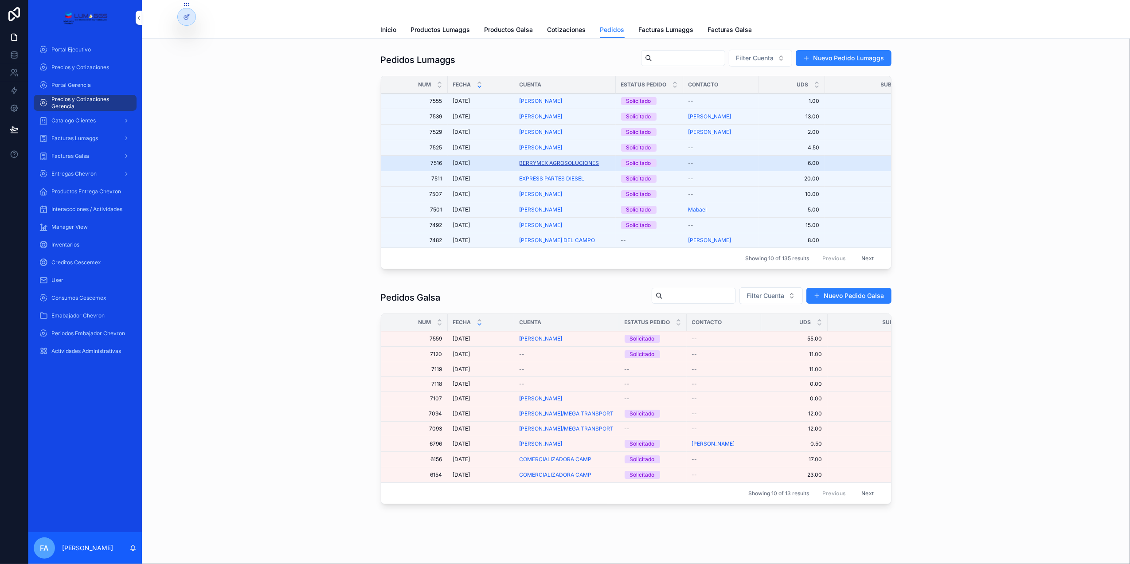
click at [544, 165] on span "BERRYMEX AGROSOLUCIONES" at bounding box center [559, 163] width 80 height 7
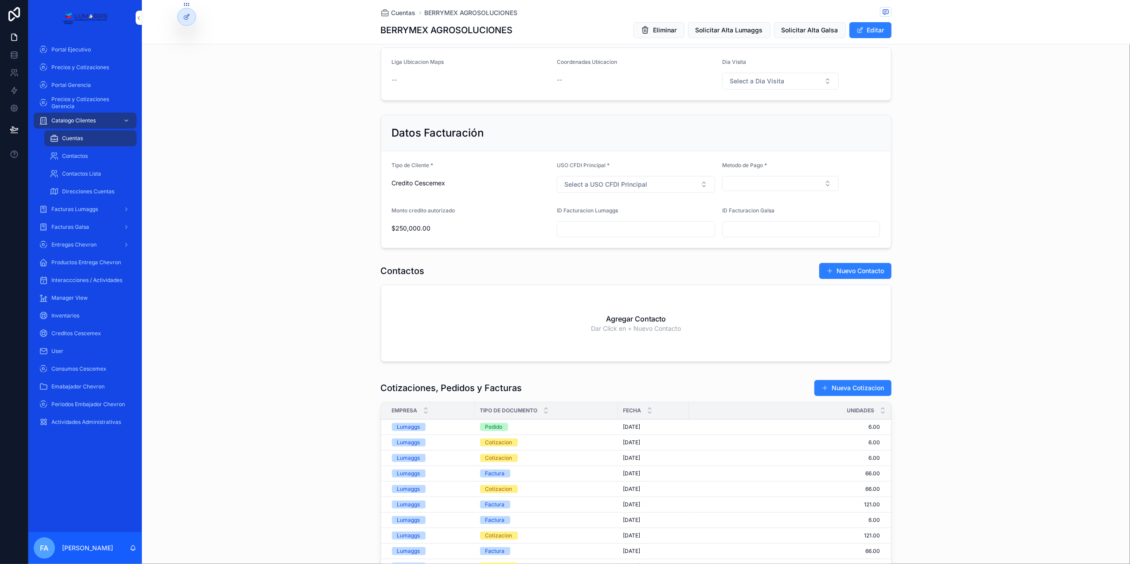
scroll to position [295, 0]
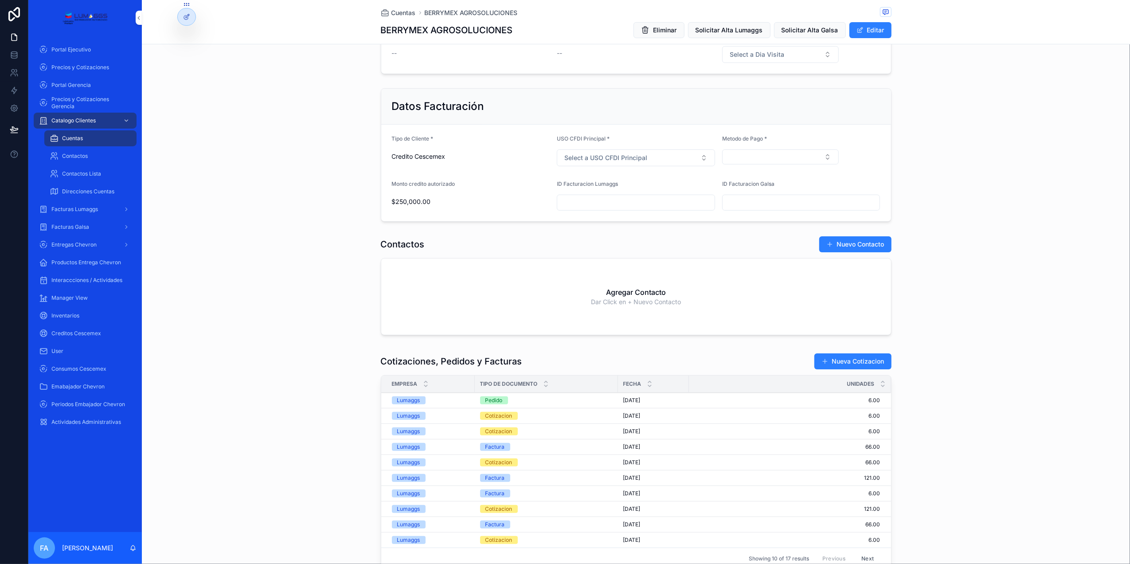
click at [490, 404] on div "Pedido" at bounding box center [493, 400] width 17 height 8
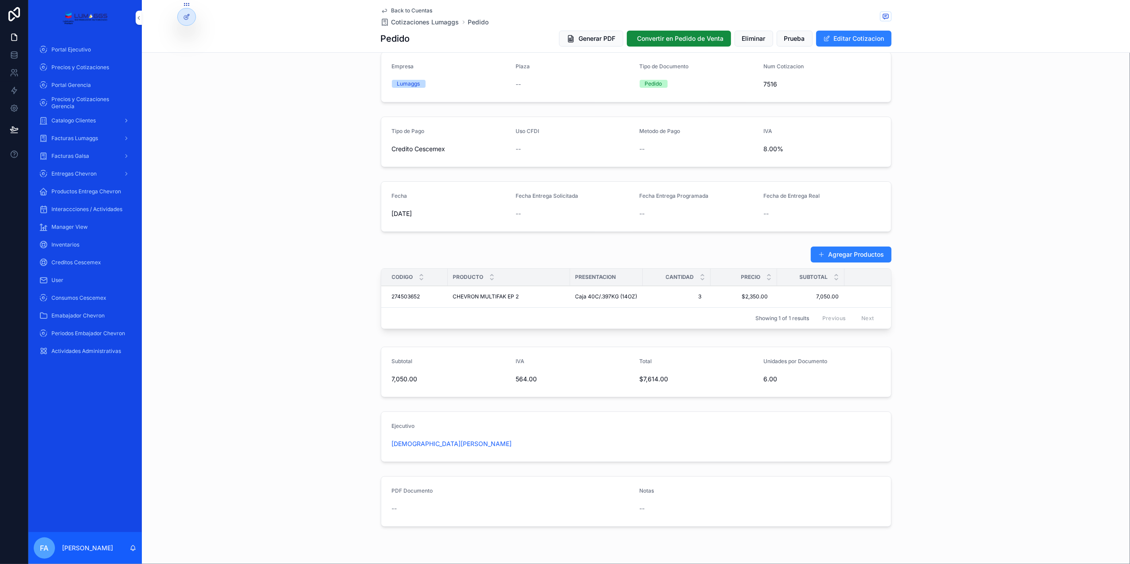
scroll to position [59, 0]
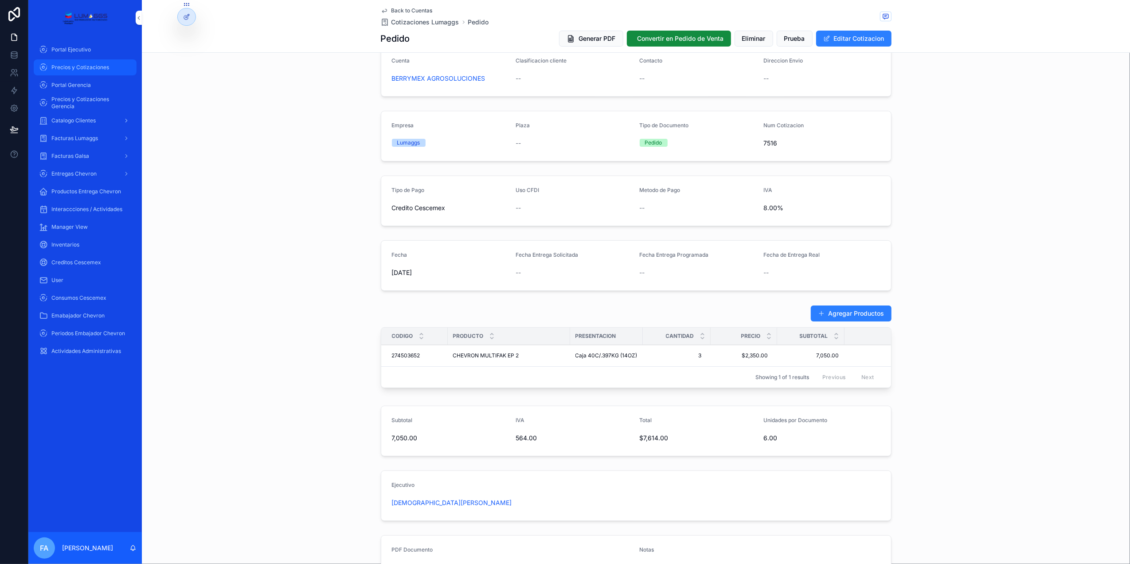
click at [86, 68] on span "Precios y Cotizaciones" at bounding box center [80, 67] width 58 height 7
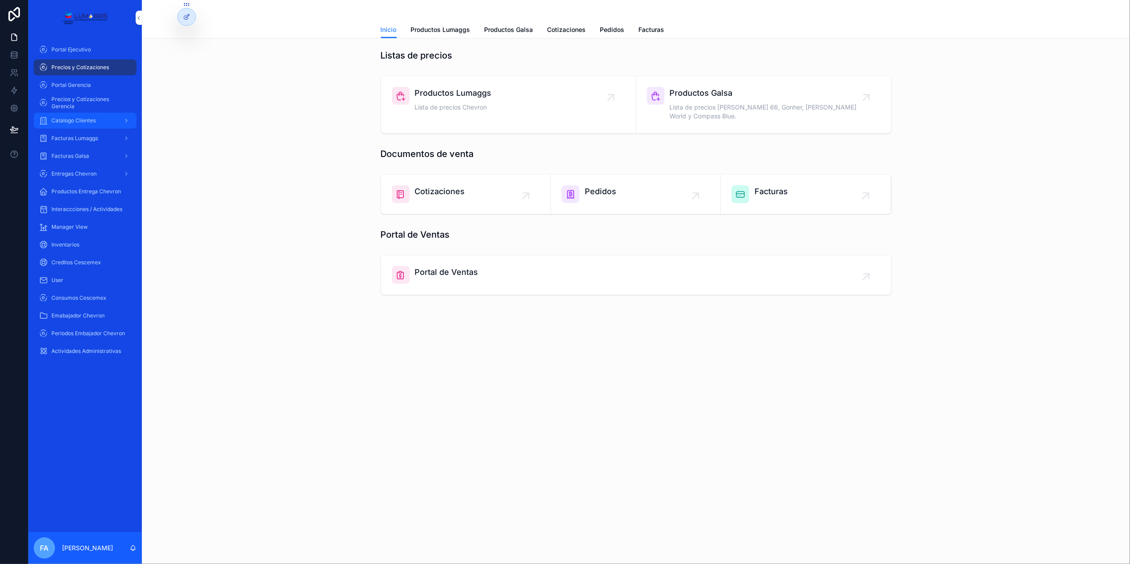
click at [71, 121] on span "Catalogo Clientes" at bounding box center [73, 120] width 44 height 7
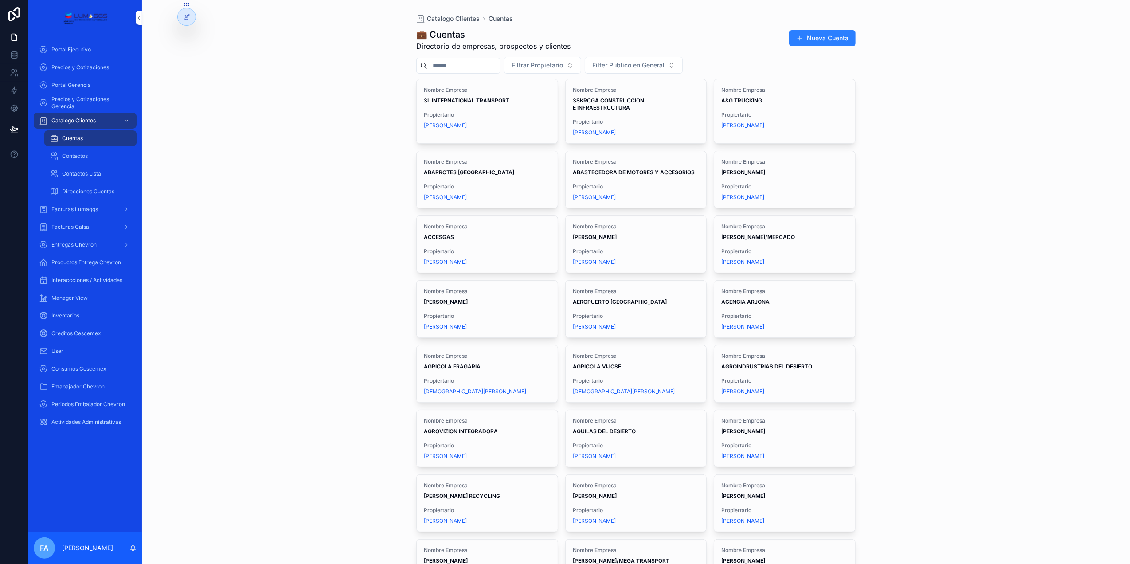
click at [456, 65] on input "scrollable content" at bounding box center [463, 65] width 73 height 12
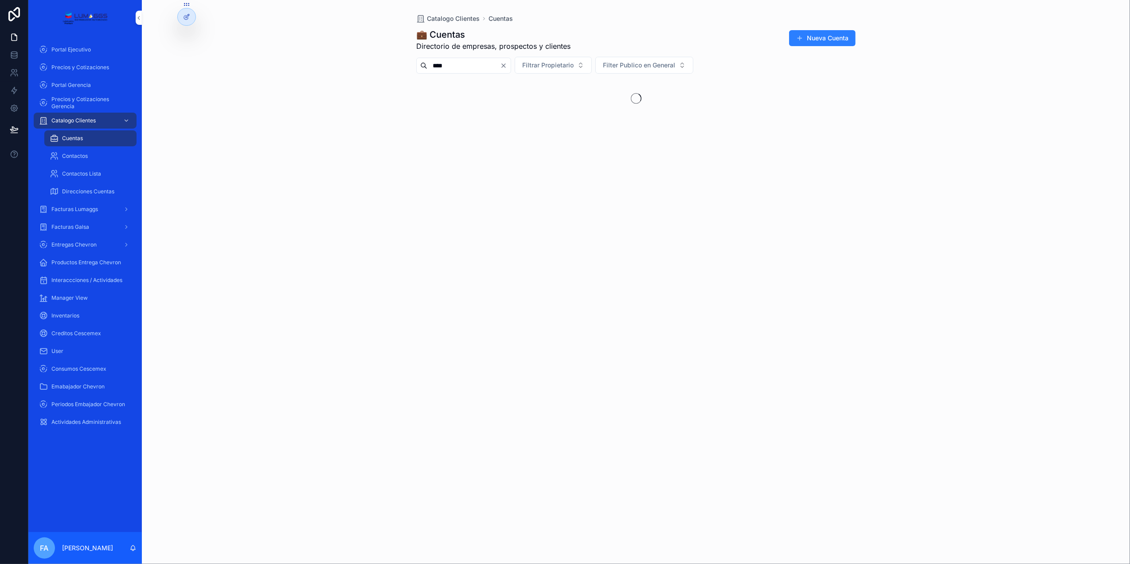
type input "****"
click at [467, 101] on strong "FAST INDUSTRIAL SUPPLIES" at bounding box center [461, 100] width 74 height 7
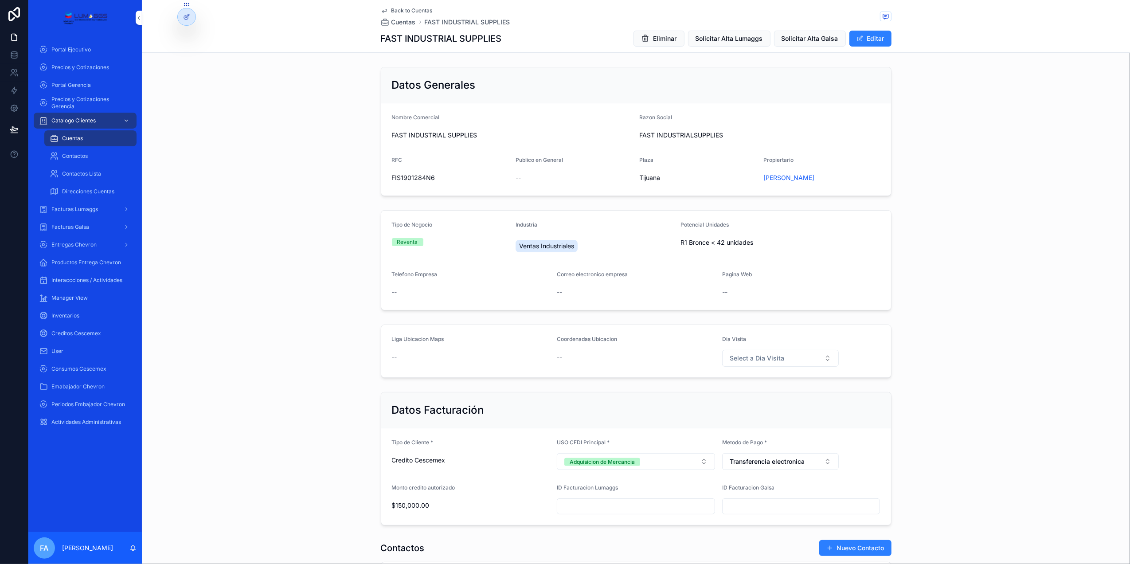
drag, startPoint x: 381, startPoint y: 130, endPoint x: 481, endPoint y: 135, distance: 100.3
click at [481, 135] on form "Nombre Comercial FAST INDUSTRIAL SUPPLIES Razon Social FAST INDUSTRIALSUPPLIES …" at bounding box center [636, 149] width 510 height 92
copy span "FAST INDUSTRIAL SUPPLIES"
drag, startPoint x: 671, startPoint y: 243, endPoint x: 763, endPoint y: 243, distance: 91.7
click at [763, 243] on form "Tipo de Negocio Reventa Industria Ventas Industriales Potencial Unidades R1 Bro…" at bounding box center [636, 260] width 510 height 99
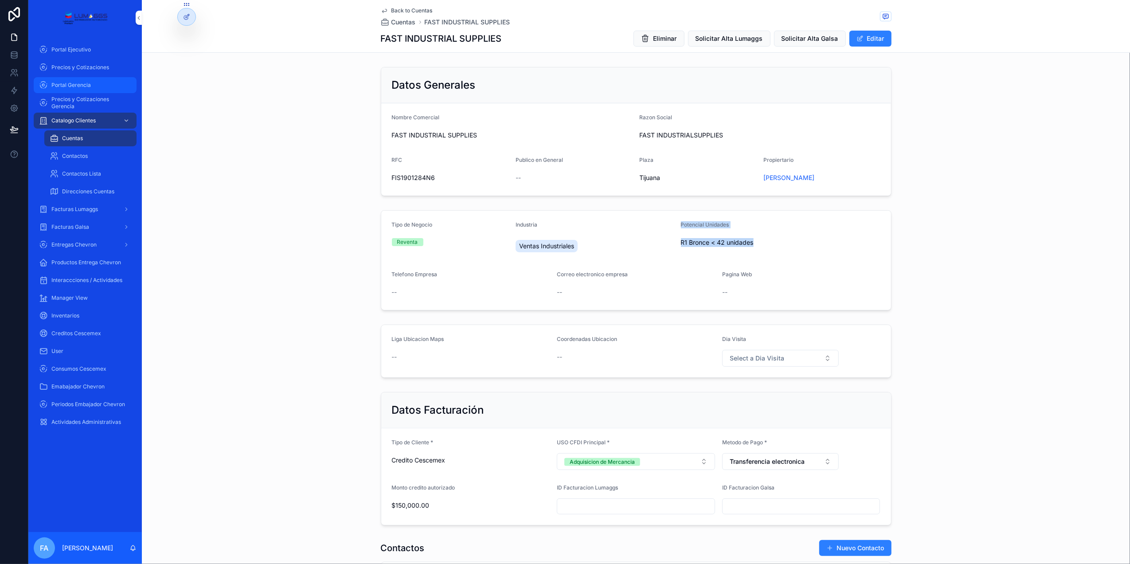
click at [76, 87] on span "Portal Gerencia" at bounding box center [70, 85] width 39 height 7
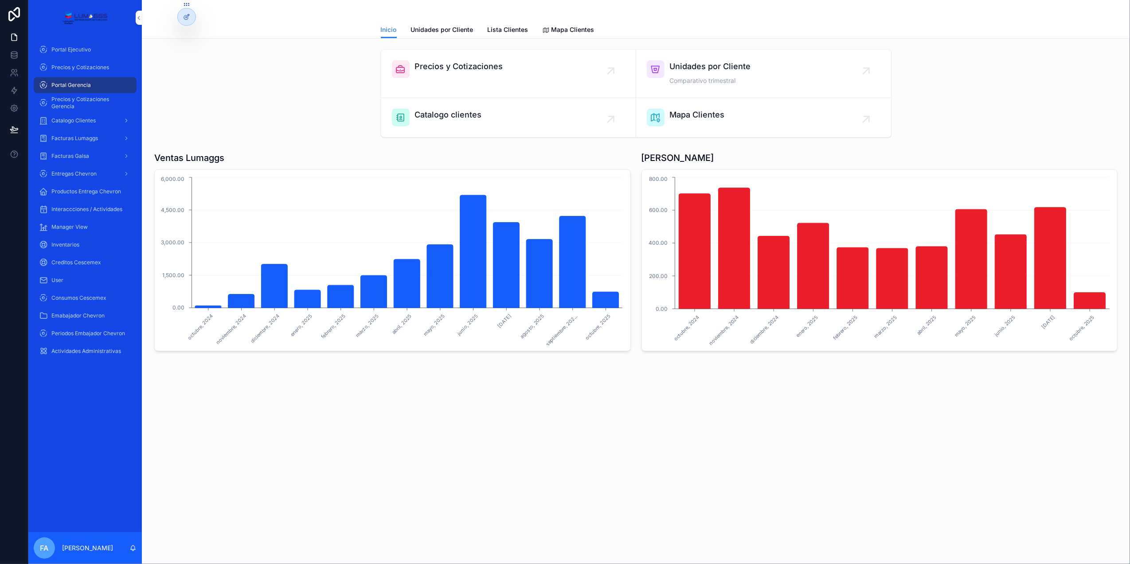
click at [449, 69] on span "Precios y Cotizaciones" at bounding box center [459, 66] width 88 height 12
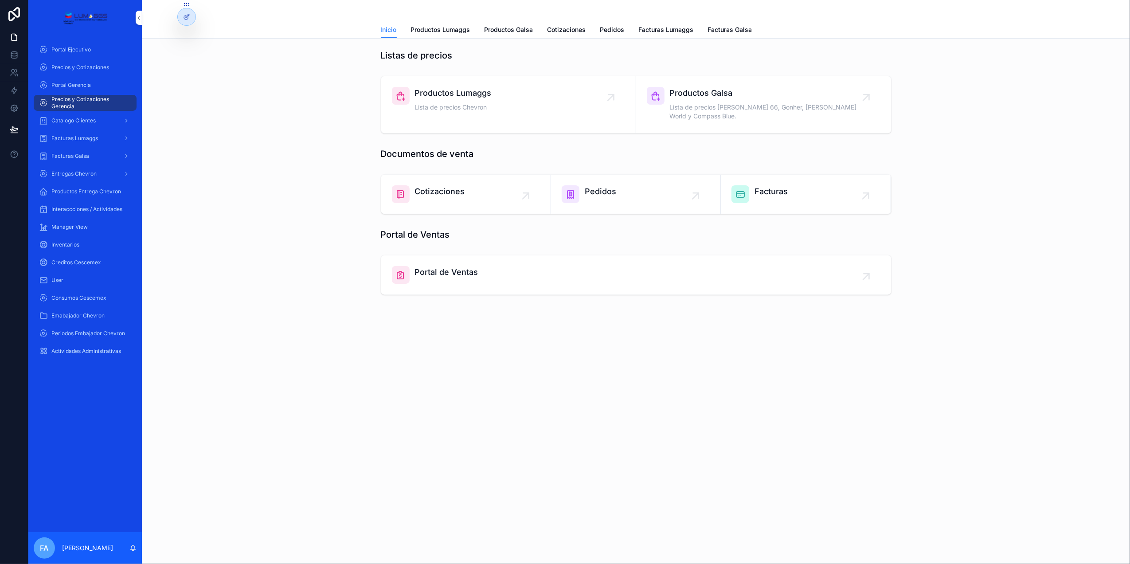
click at [598, 185] on span "Pedidos" at bounding box center [600, 191] width 31 height 12
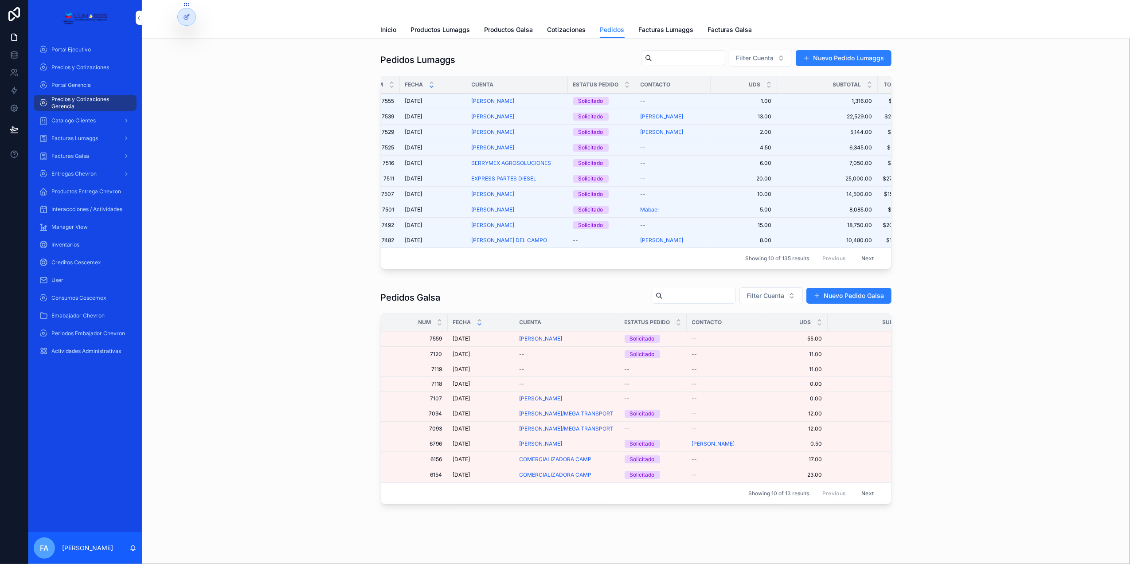
scroll to position [0, 25]
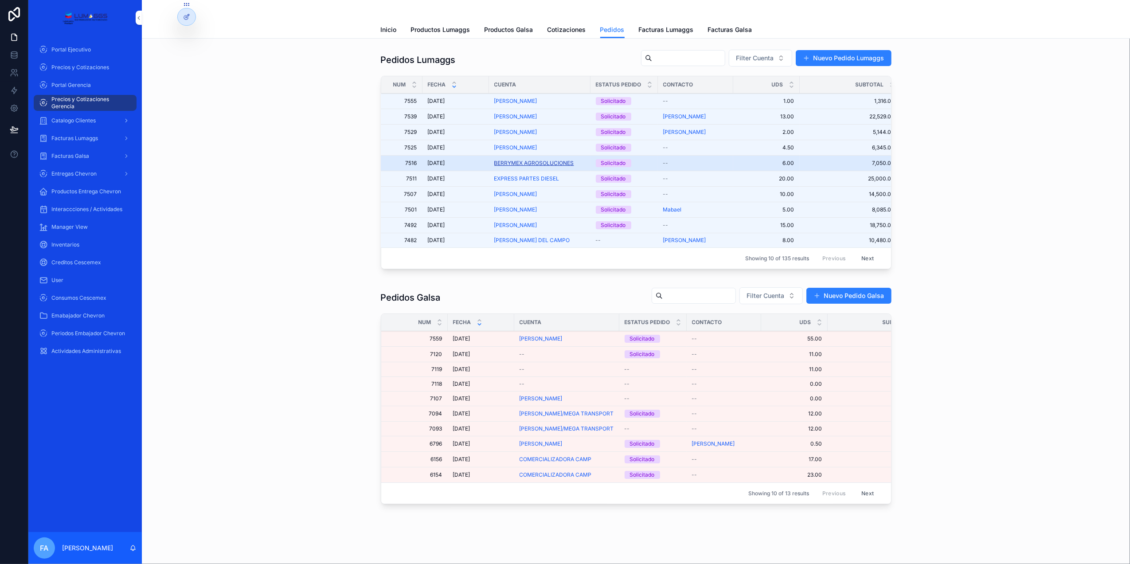
click at [522, 164] on span "BERRYMEX AGROSOLUCIONES" at bounding box center [534, 163] width 80 height 7
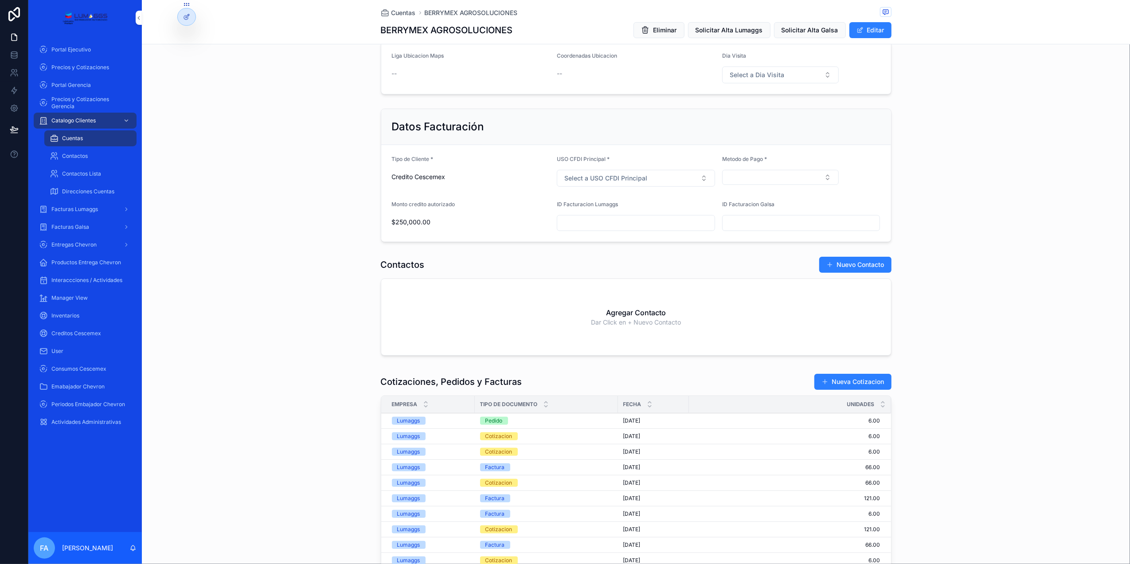
scroll to position [295, 0]
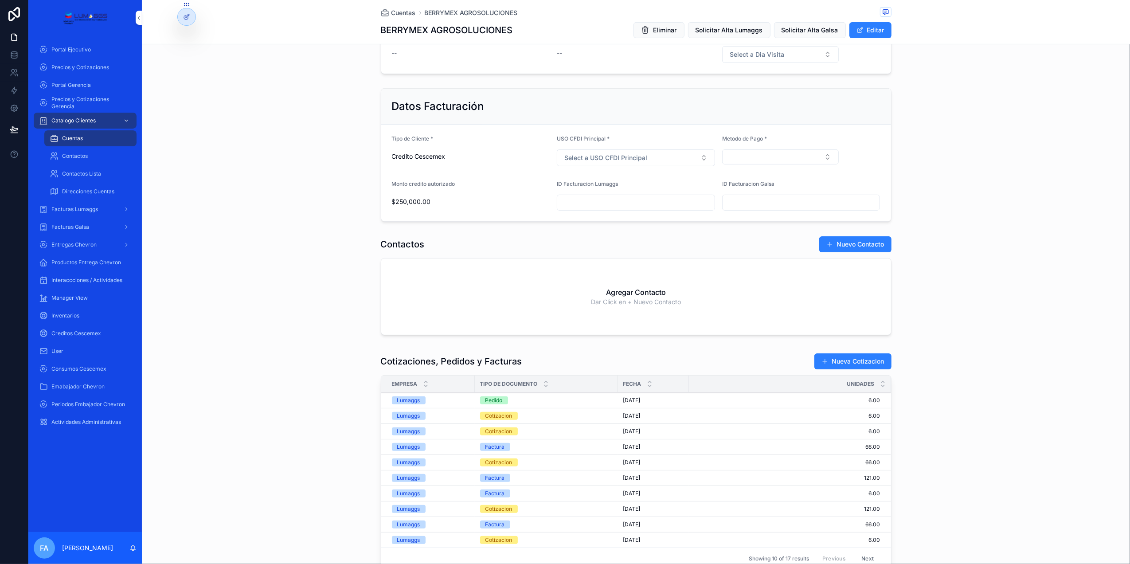
click at [488, 402] on div "Pedido" at bounding box center [493, 400] width 17 height 8
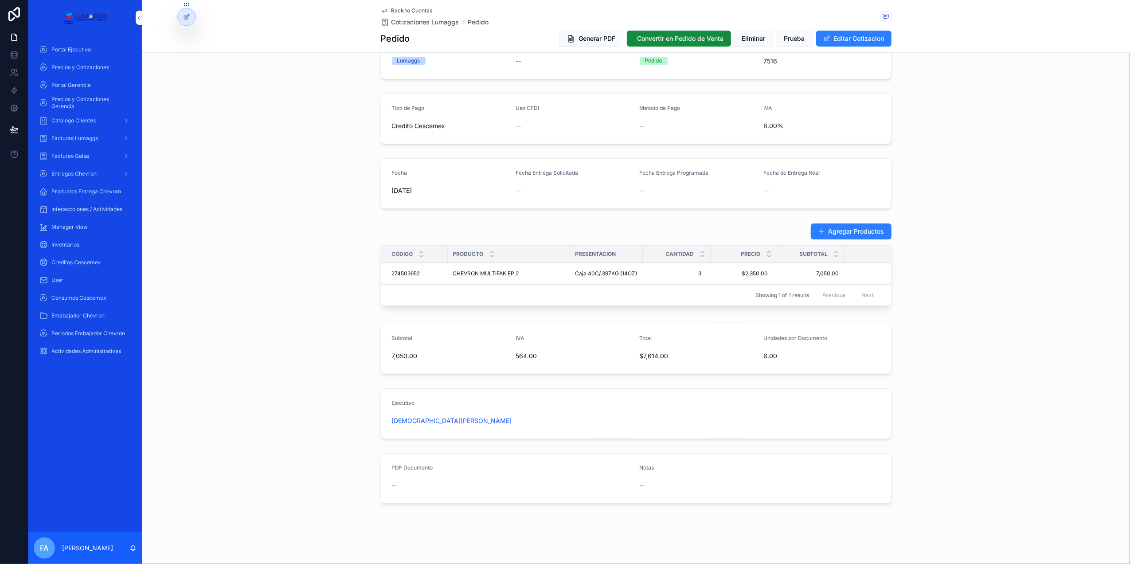
scroll to position [152, 0]
drag, startPoint x: 384, startPoint y: 261, endPoint x: 419, endPoint y: 266, distance: 35.4
click at [419, 266] on td "274503652 274503652" at bounding box center [414, 274] width 66 height 22
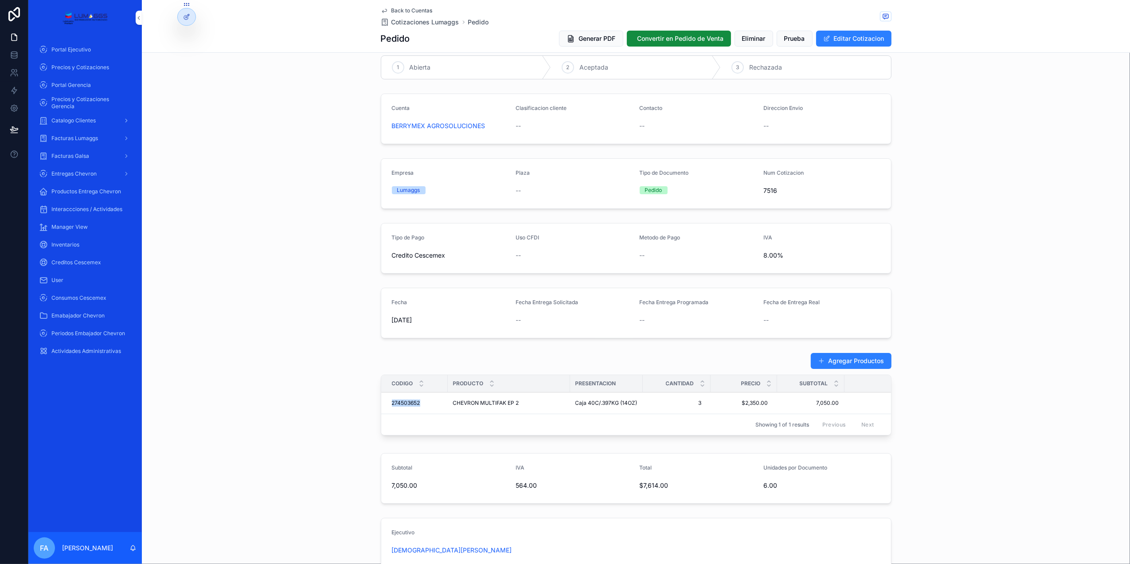
scroll to position [0, 0]
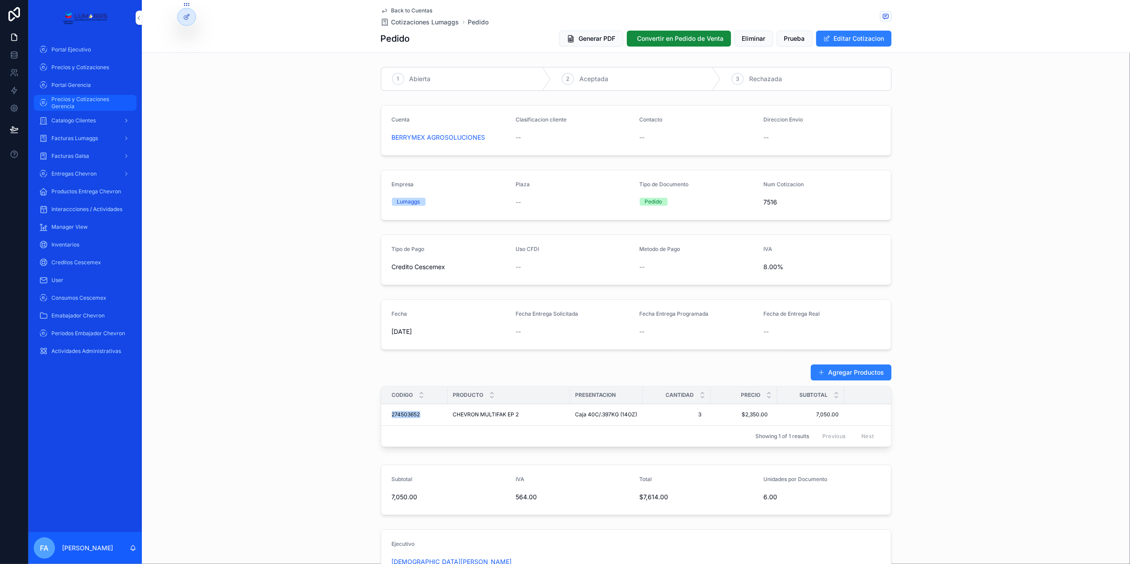
click at [83, 102] on span "Precios y Cotizaciones Gerencia" at bounding box center [89, 103] width 76 height 14
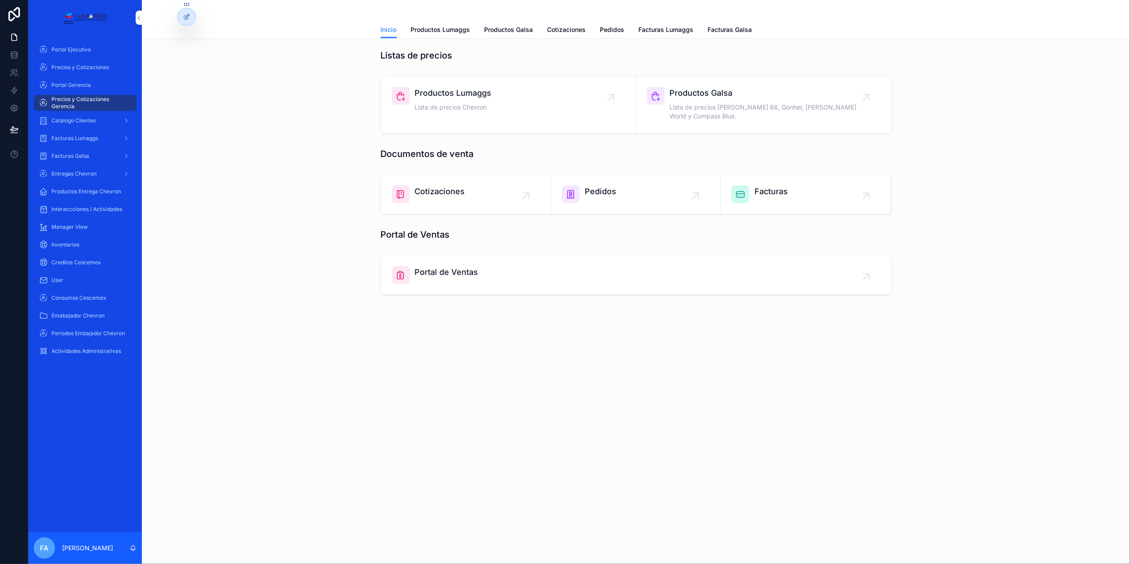
click at [608, 185] on span "Pedidos" at bounding box center [600, 191] width 31 height 12
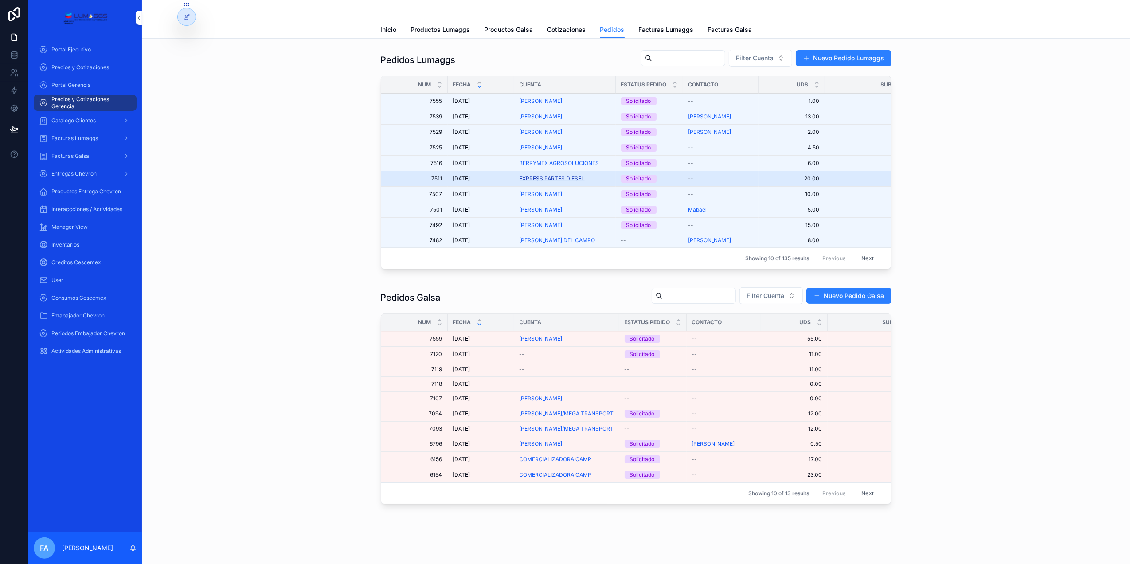
click at [539, 178] on span "EXPRESS PARTES DIESEL" at bounding box center [551, 178] width 65 height 7
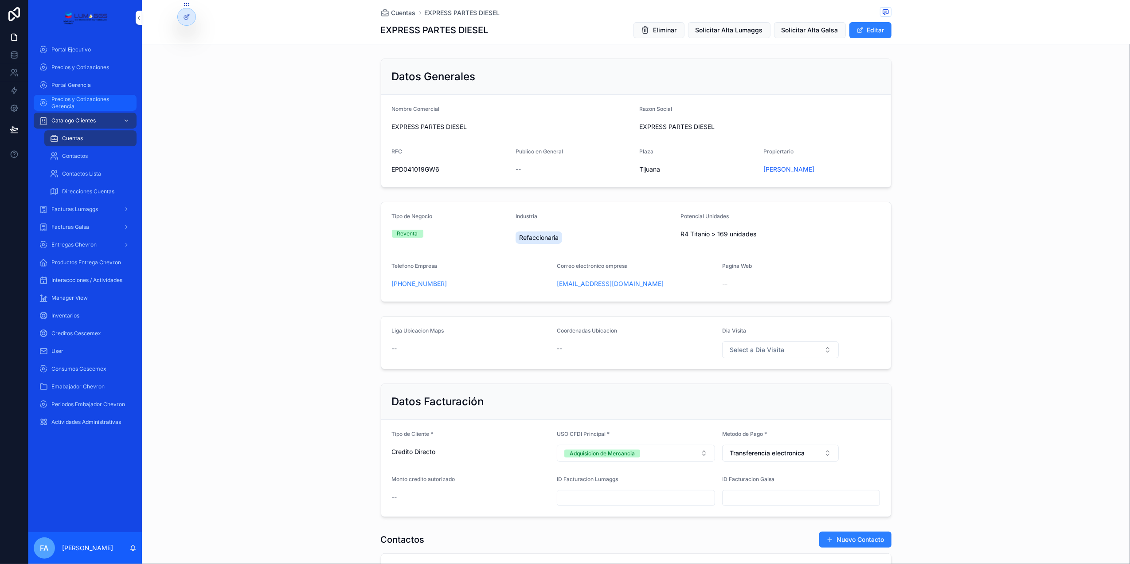
click at [82, 103] on span "Precios y Cotizaciones Gerencia" at bounding box center [89, 103] width 76 height 14
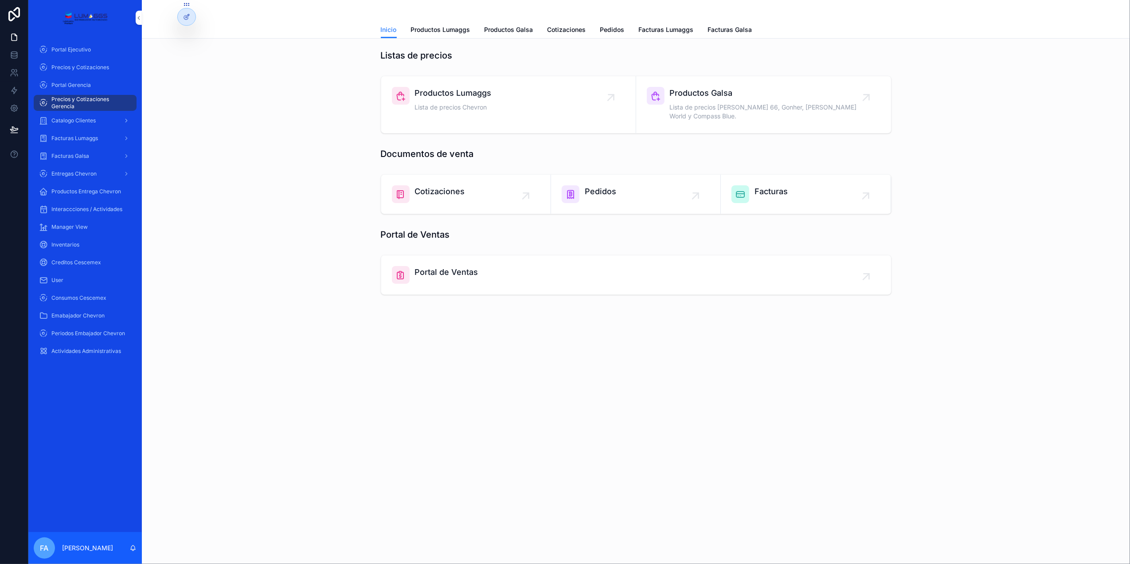
click at [702, 189] on icon "scrollable content" at bounding box center [695, 196] width 14 height 14
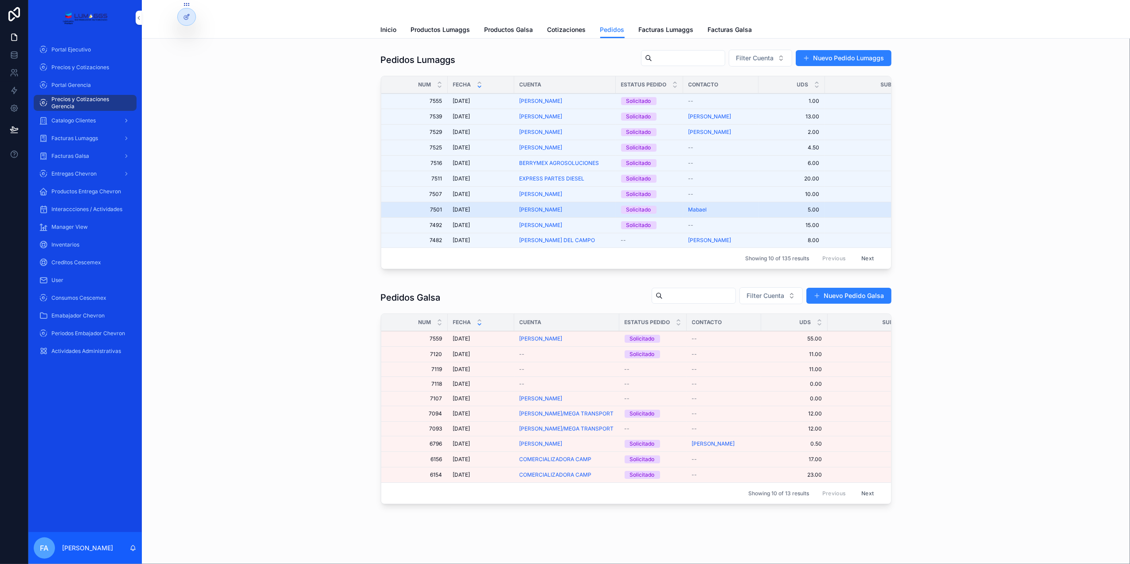
click at [640, 211] on div "Solicitado" at bounding box center [638, 210] width 25 height 8
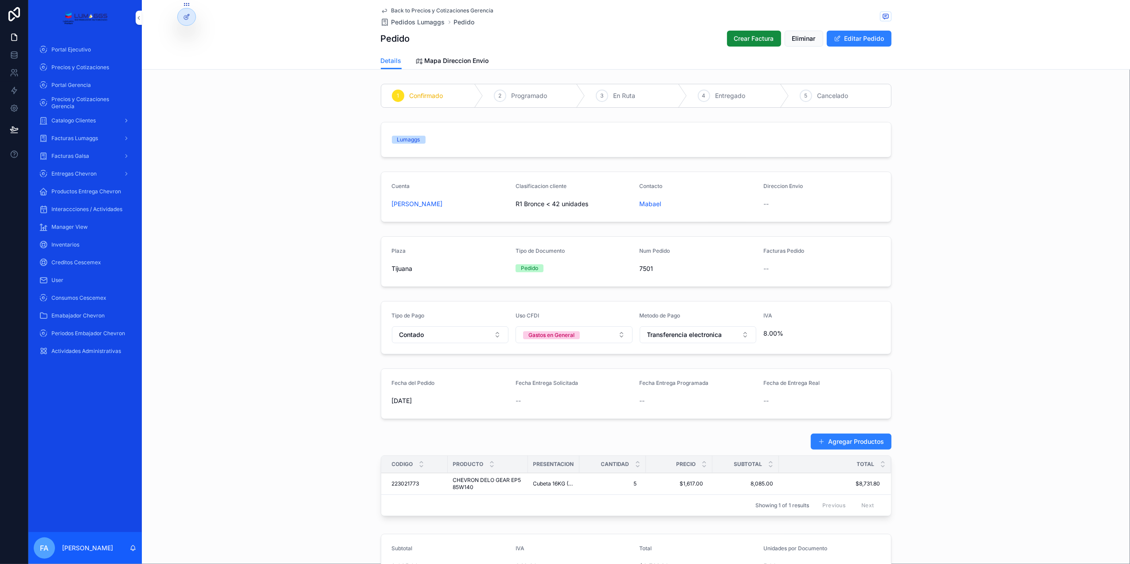
click at [415, 12] on span "Back to Precios y Cotizaciones Gerencia" at bounding box center [442, 10] width 102 height 7
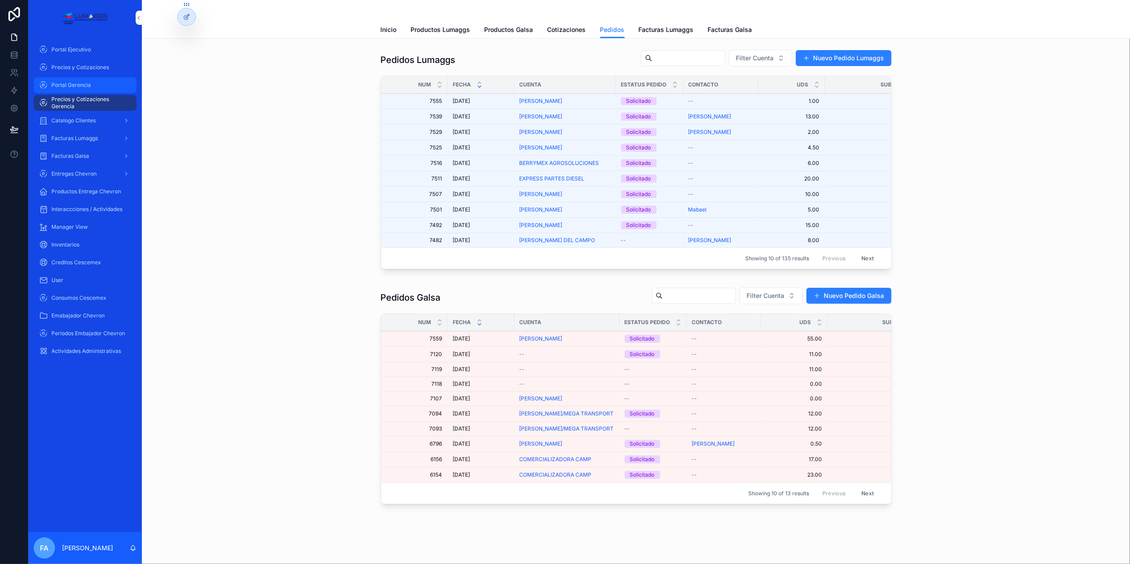
click at [81, 84] on span "Portal Gerencia" at bounding box center [70, 85] width 39 height 7
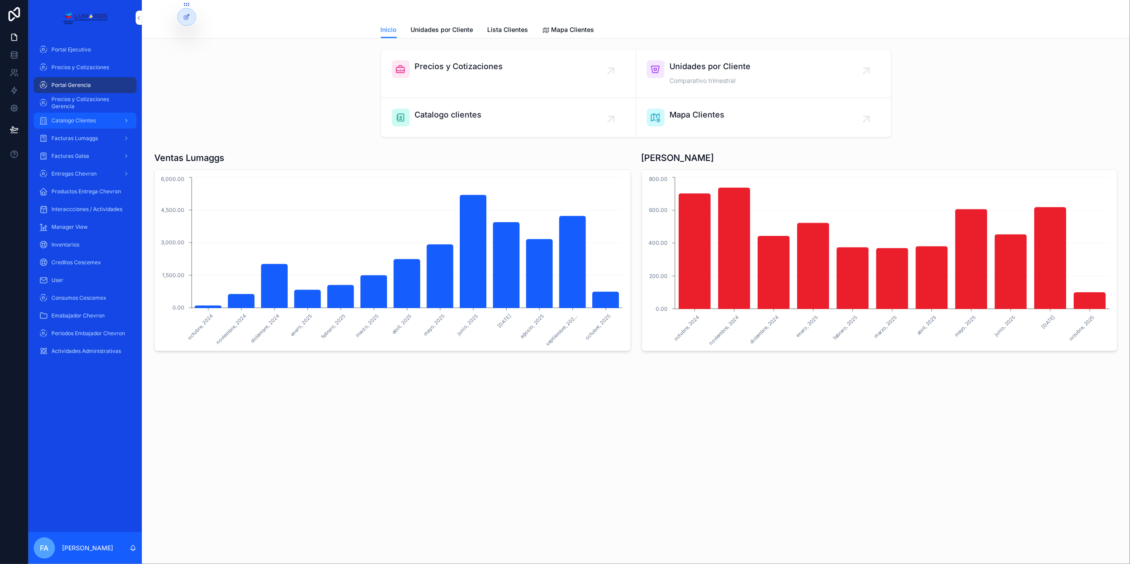
click at [96, 121] on div "Catalogo Clientes" at bounding box center [85, 120] width 92 height 14
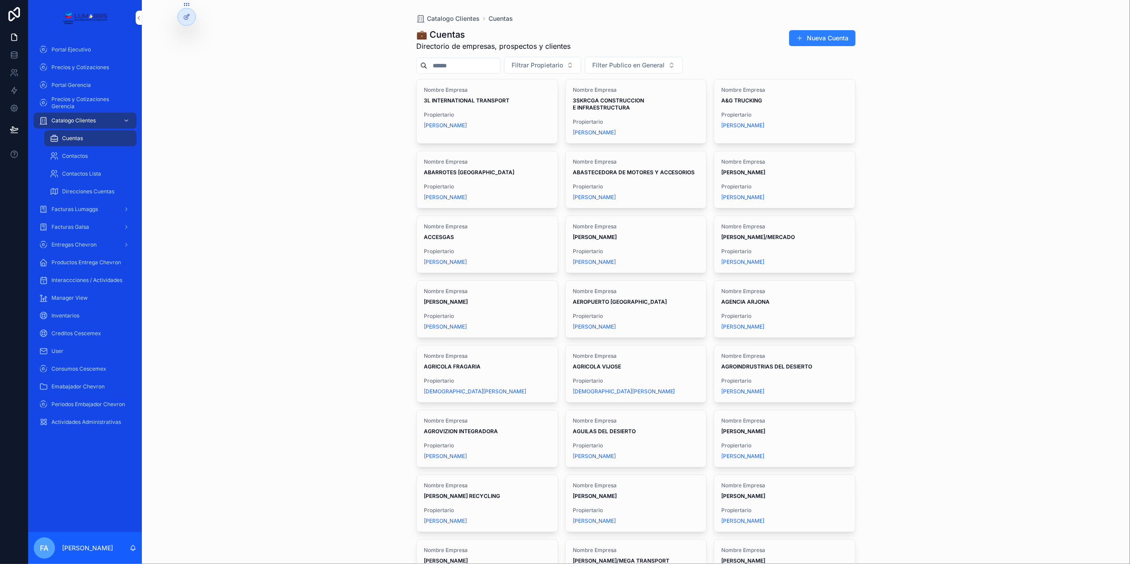
click at [442, 62] on input "scrollable content" at bounding box center [463, 65] width 73 height 12
type input "*"
type input "********"
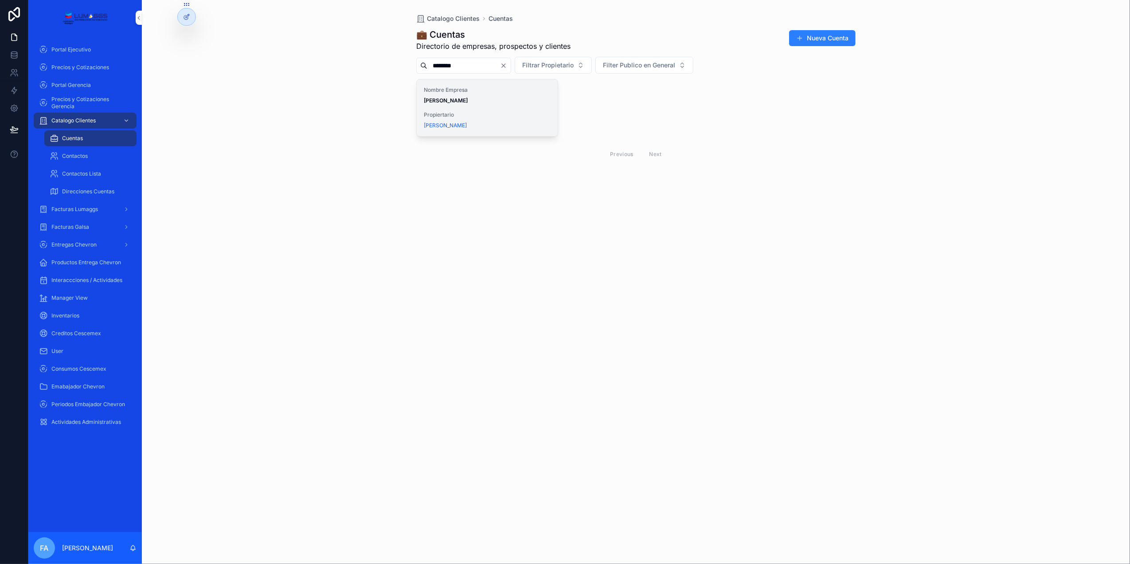
click at [468, 102] on strong "[PERSON_NAME]" at bounding box center [446, 100] width 44 height 7
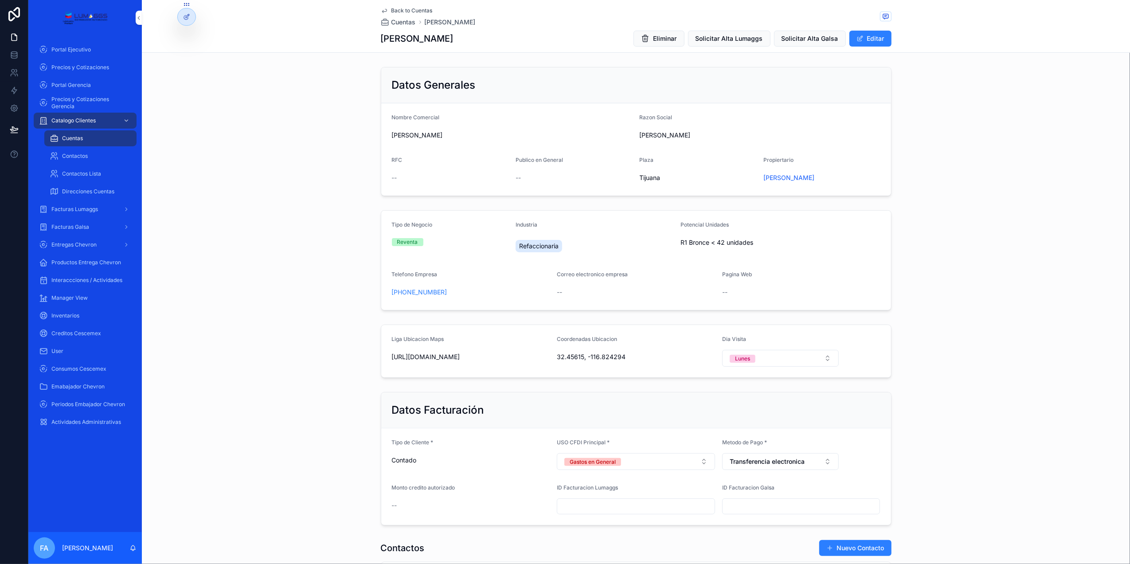
scroll to position [355, 0]
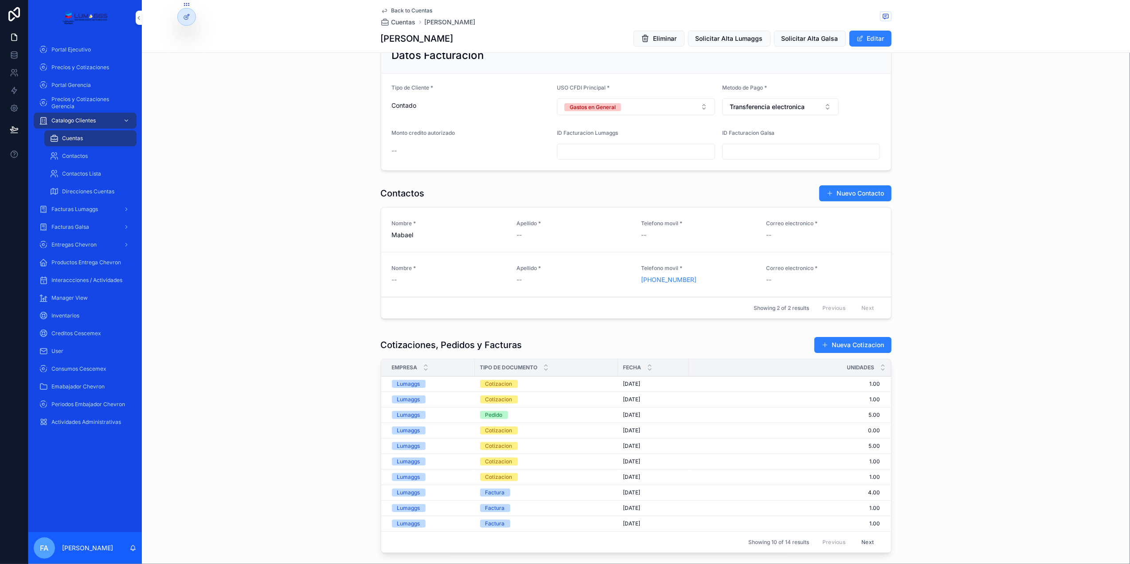
click at [495, 387] on div "Cotizacion" at bounding box center [498, 384] width 27 height 8
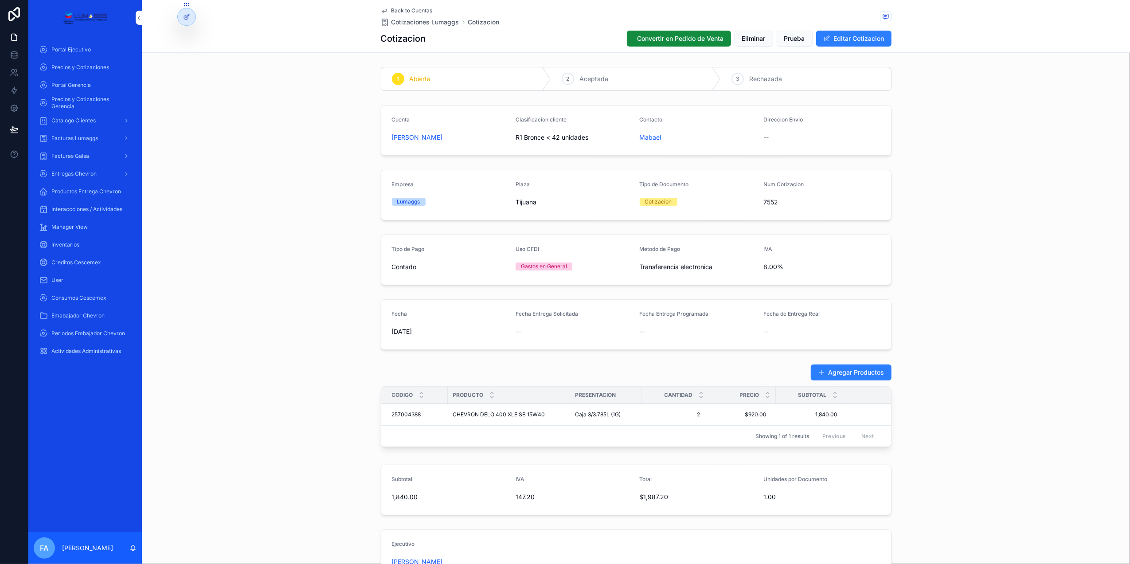
click at [409, 11] on span "Back to Cuentas" at bounding box center [411, 10] width 41 height 7
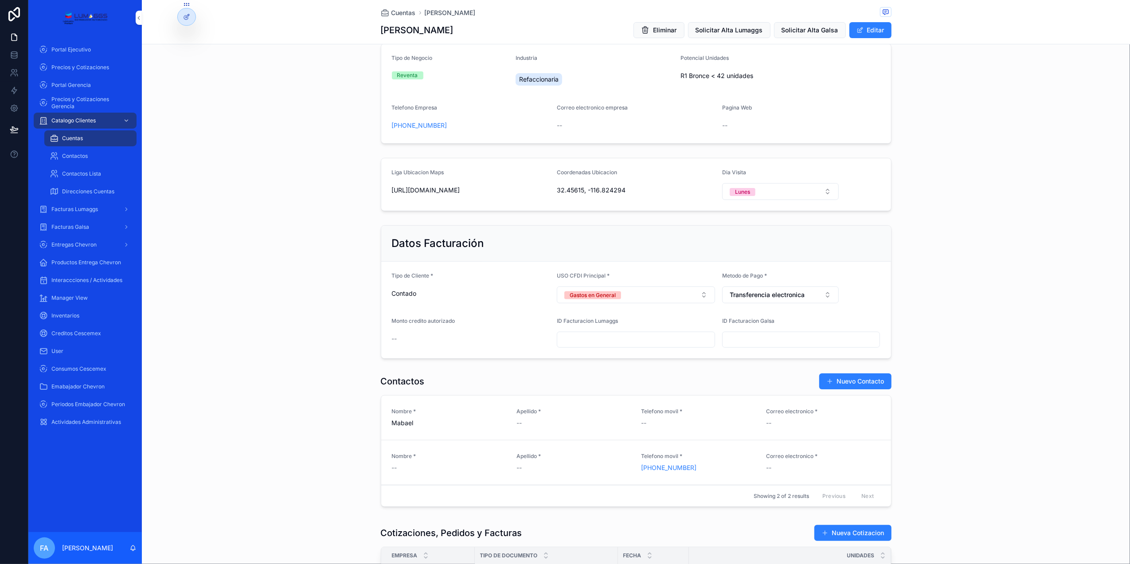
scroll to position [295, 0]
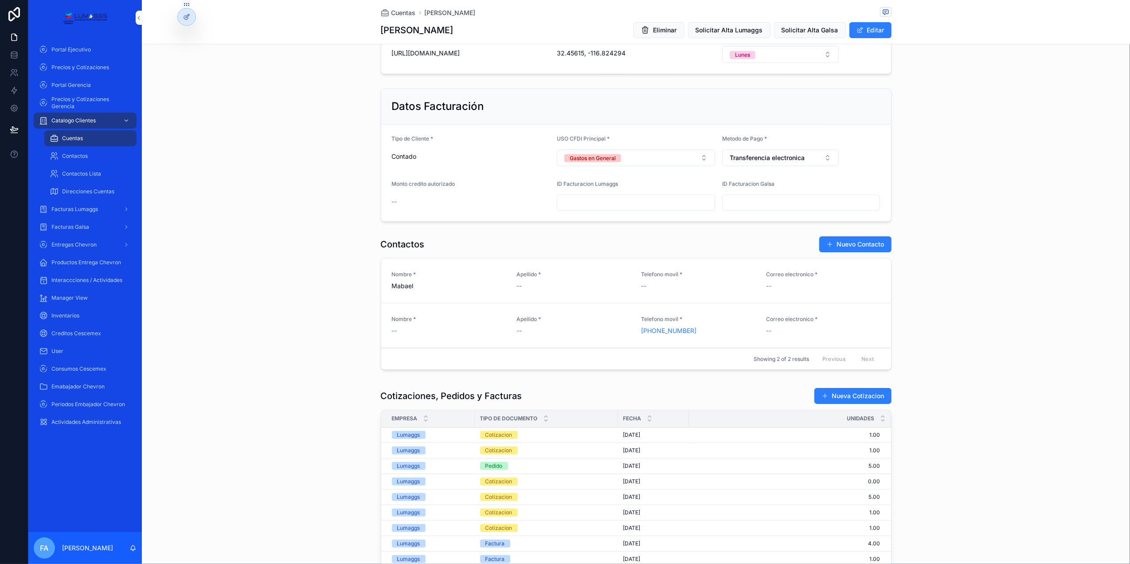
click at [493, 454] on div "Cotizacion" at bounding box center [498, 450] width 27 height 8
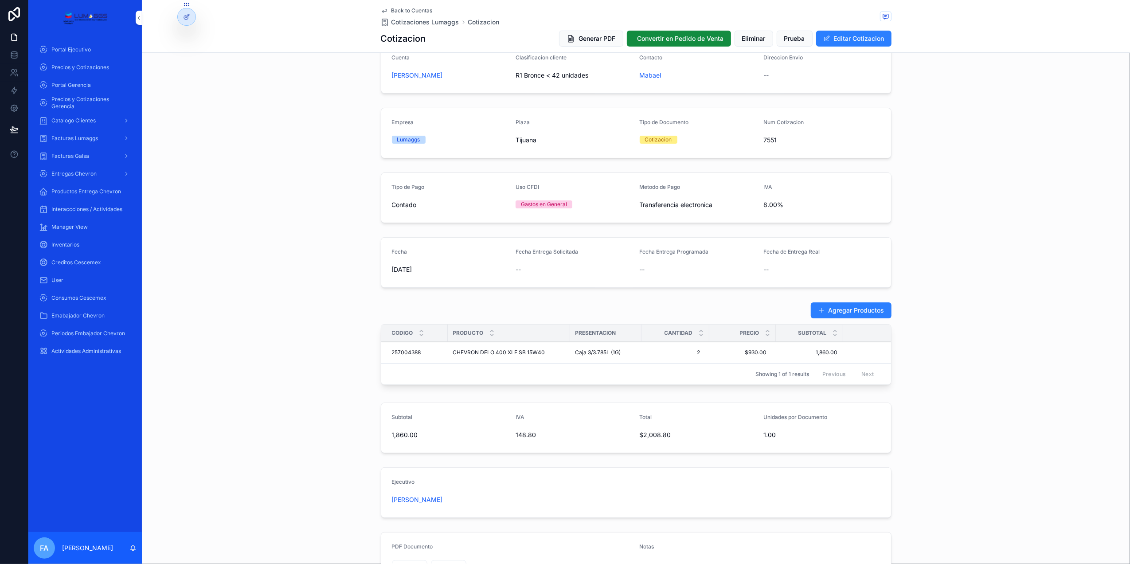
scroll to position [61, 0]
click at [83, 85] on span "Portal Gerencia" at bounding box center [70, 85] width 39 height 7
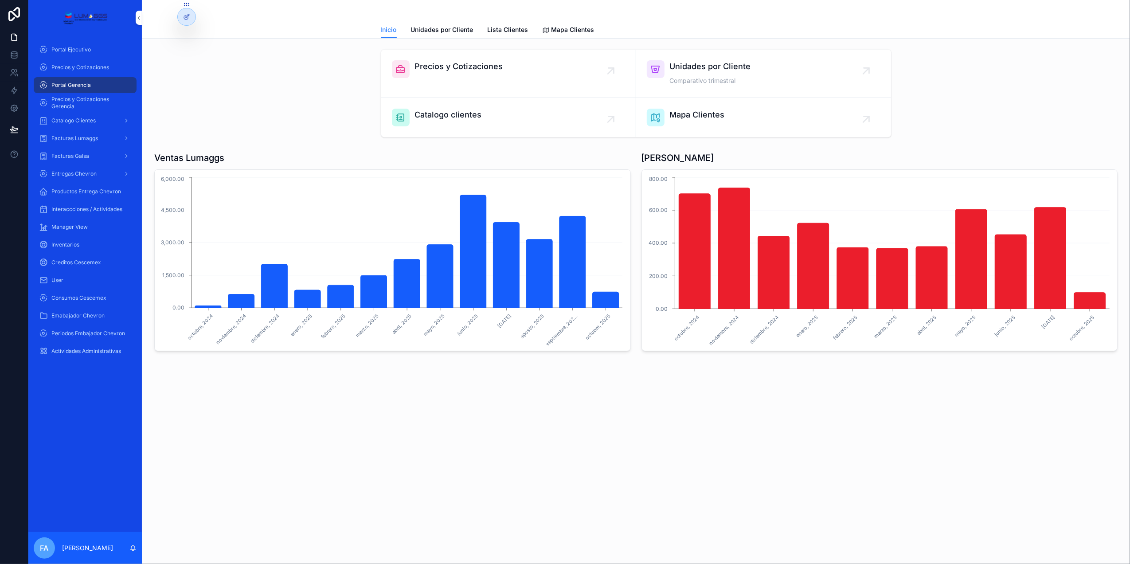
click at [476, 68] on span "Precios y Cotizaciones" at bounding box center [459, 66] width 88 height 12
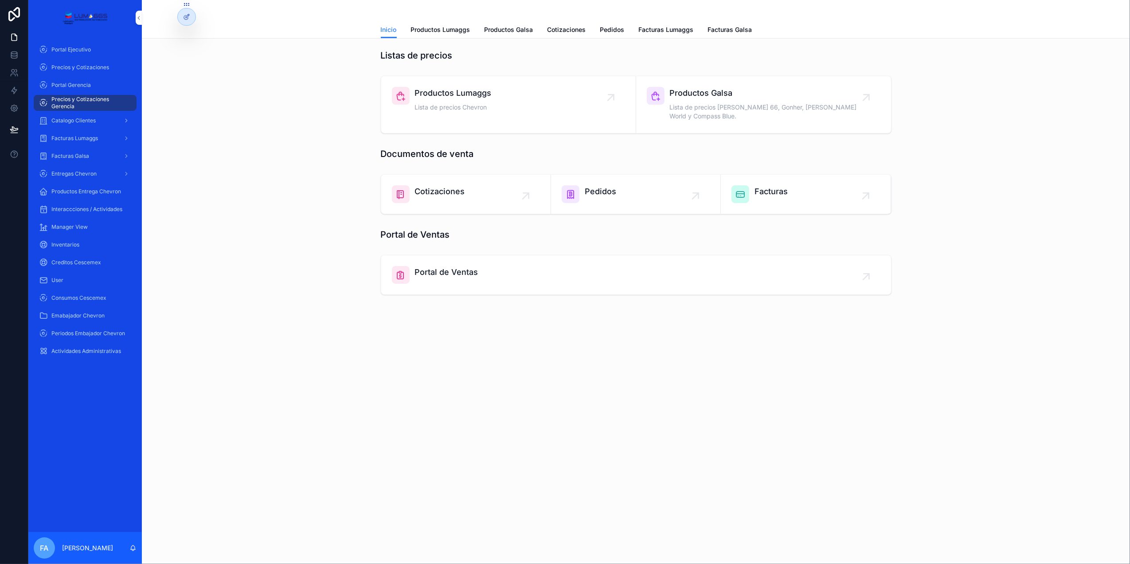
click at [600, 185] on span "Pedidos" at bounding box center [600, 191] width 31 height 12
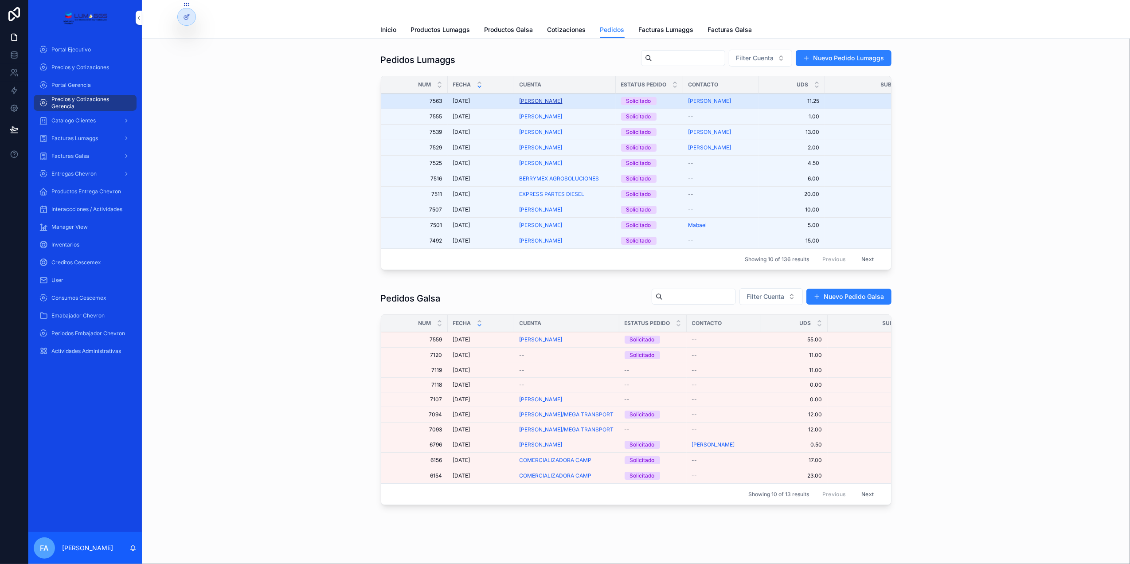
click at [542, 101] on span "[PERSON_NAME]" at bounding box center [540, 101] width 43 height 7
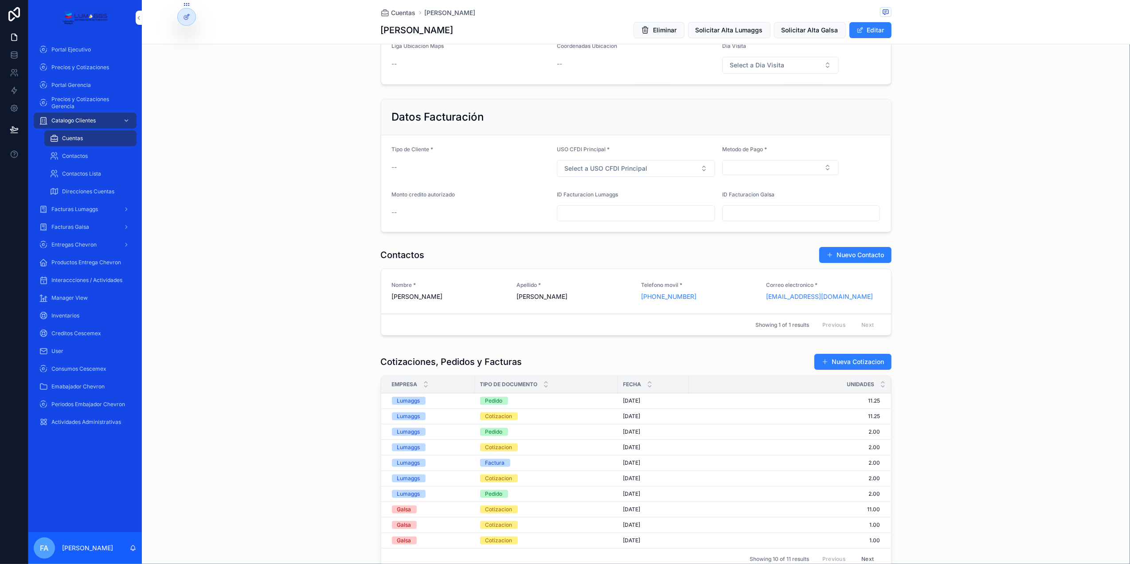
scroll to position [295, 0]
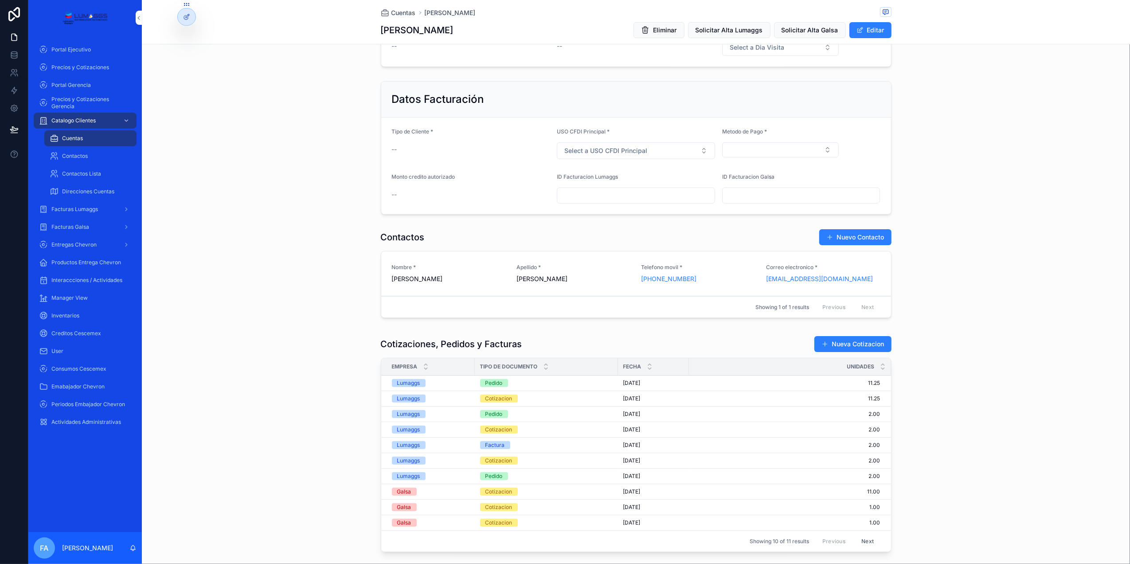
click at [488, 386] on div "Pedido" at bounding box center [493, 383] width 17 height 8
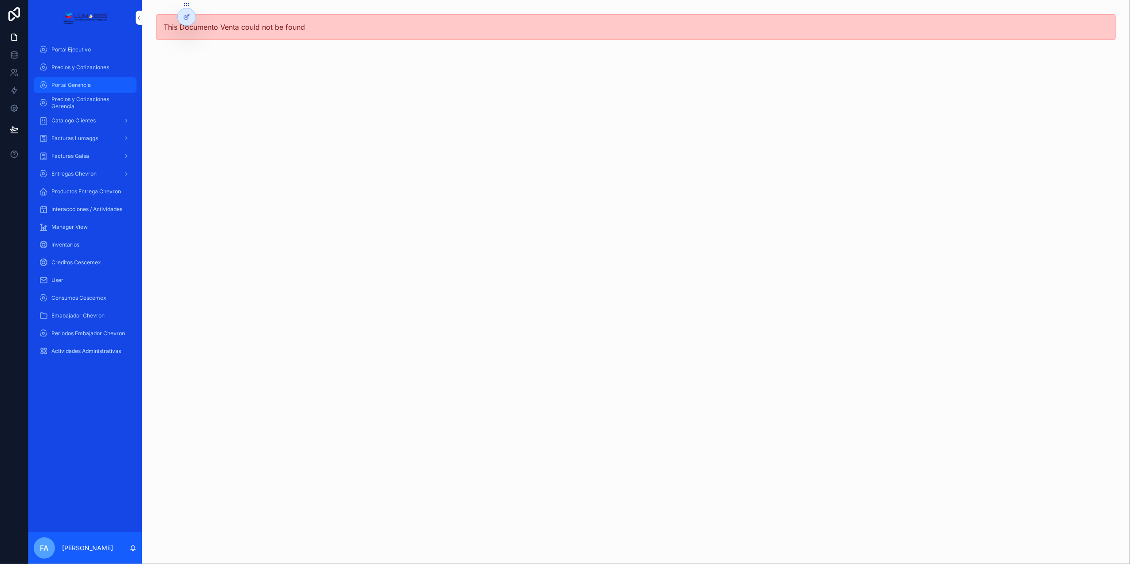
click at [71, 85] on span "Portal Gerencia" at bounding box center [70, 85] width 39 height 7
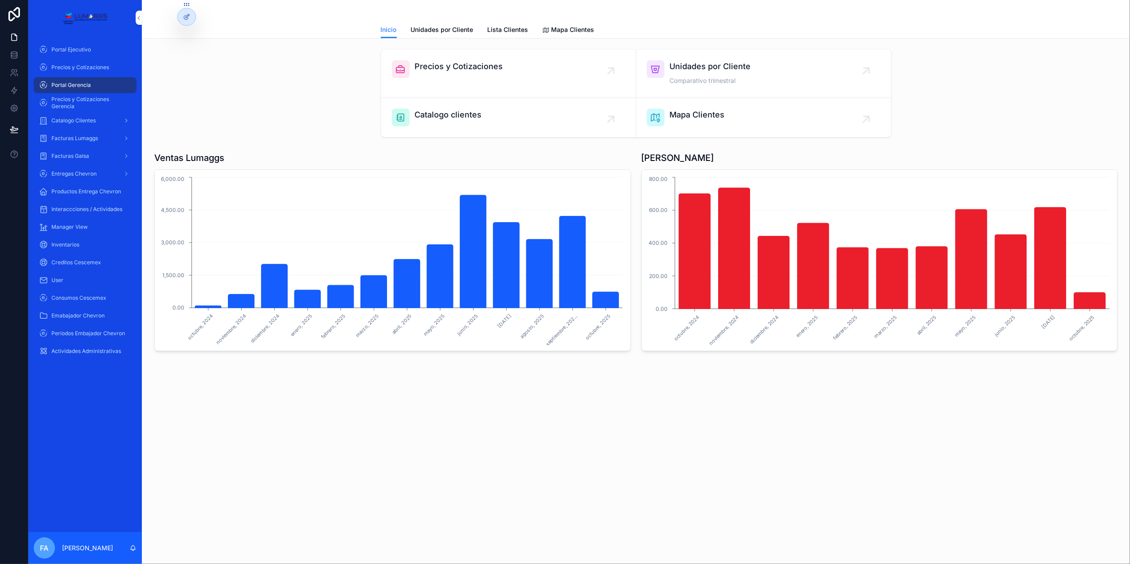
click at [460, 62] on span "Precios y Cotizaciones" at bounding box center [459, 66] width 88 height 12
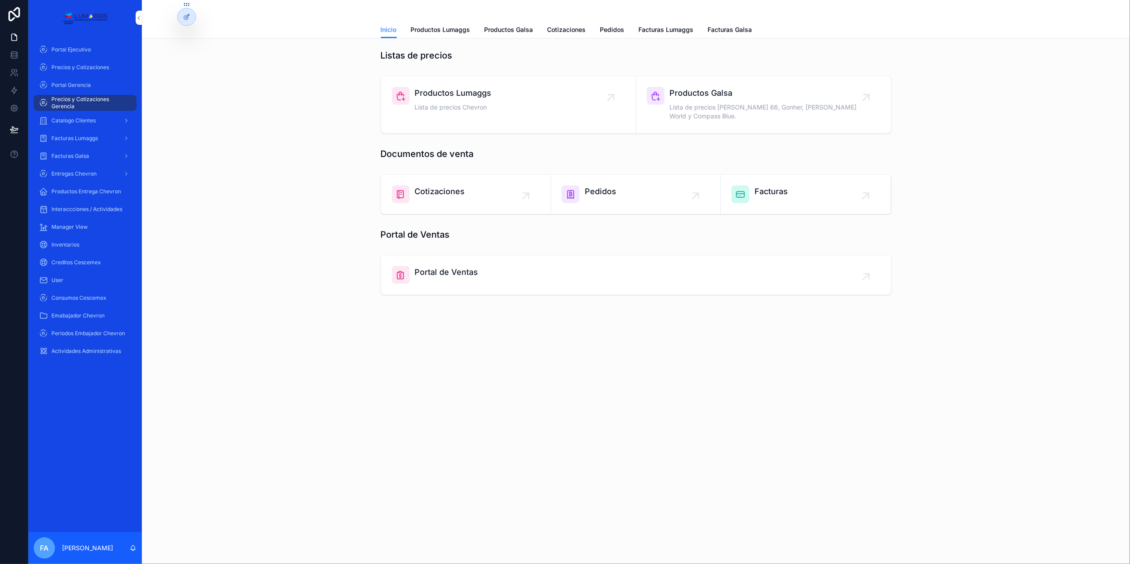
click at [610, 185] on span "Pedidos" at bounding box center [600, 191] width 31 height 12
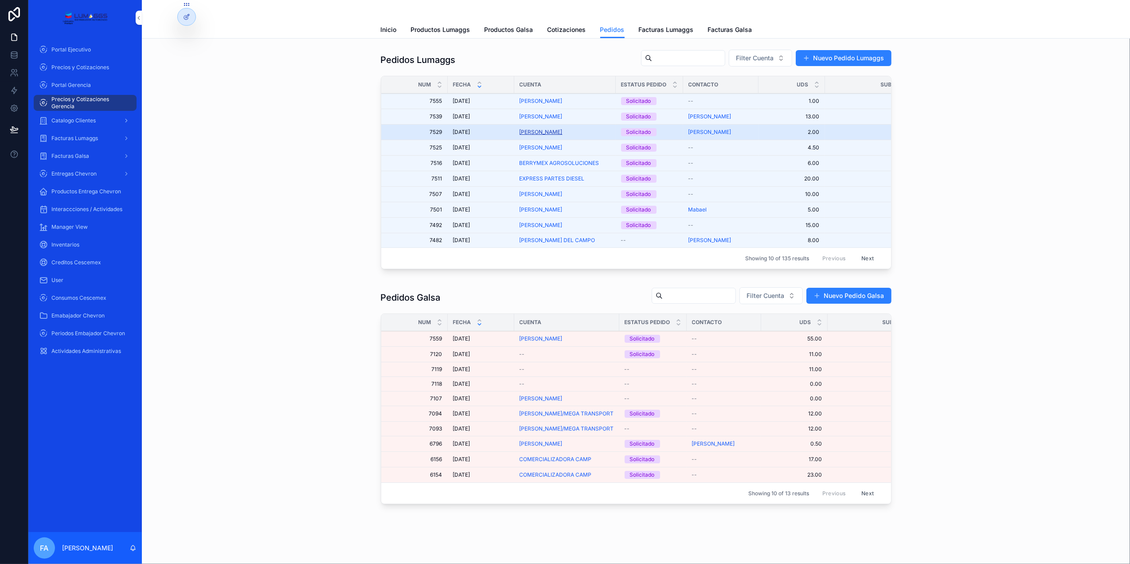
click at [539, 133] on span "[PERSON_NAME]" at bounding box center [540, 132] width 43 height 7
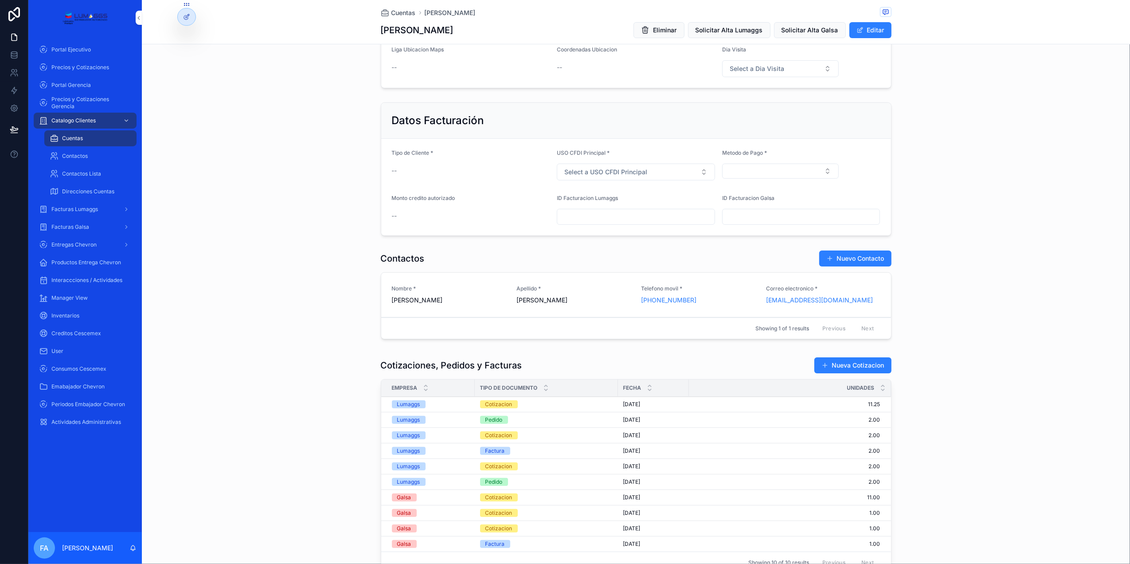
scroll to position [295, 0]
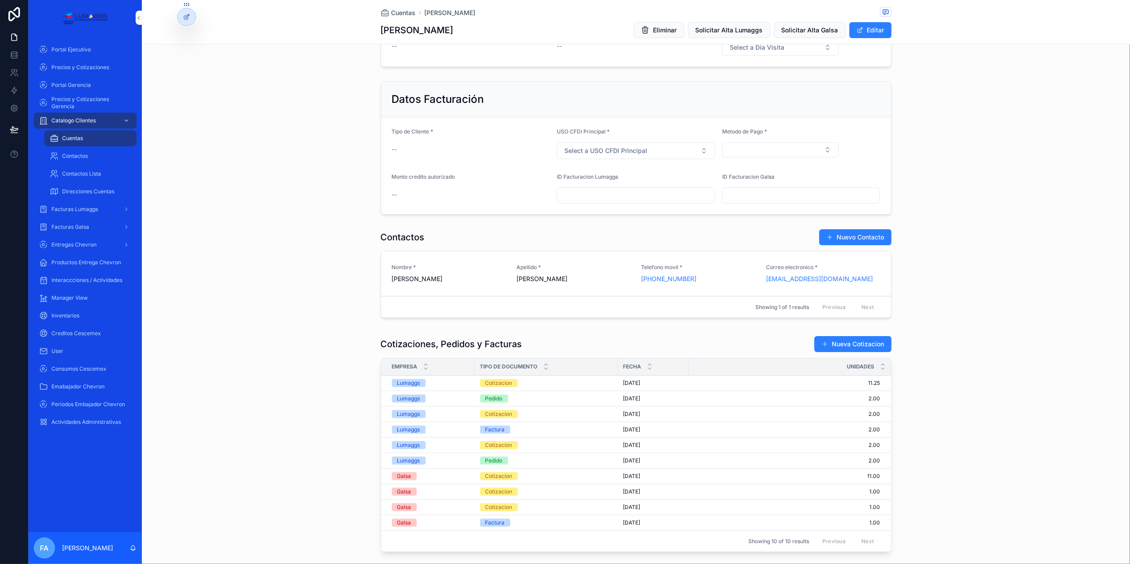
click at [487, 417] on div "Cotizacion" at bounding box center [498, 414] width 27 height 8
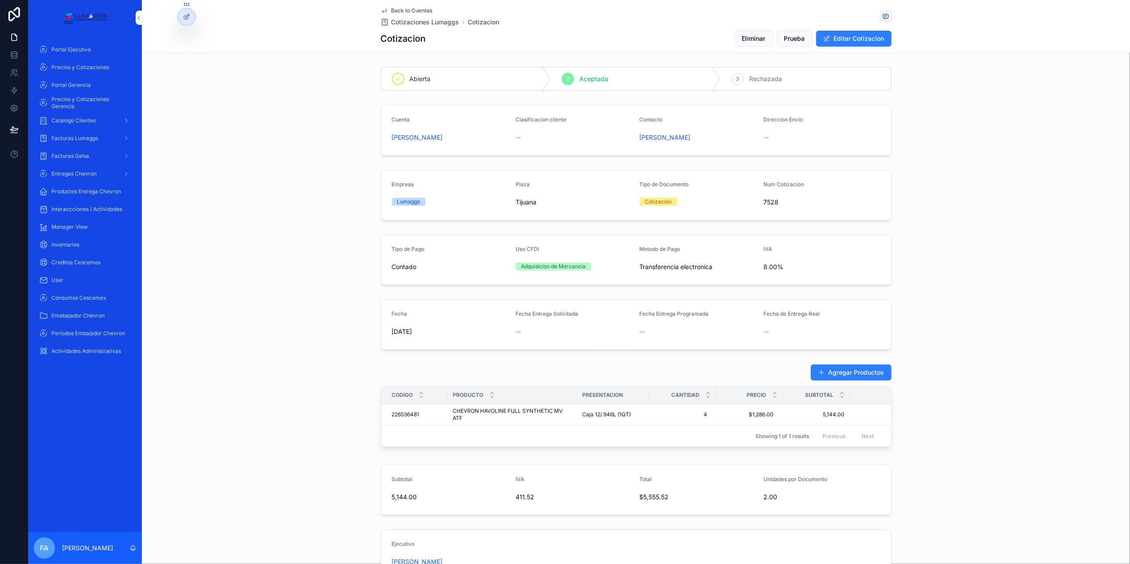
click at [404, 11] on span "Back to Cuentas" at bounding box center [411, 10] width 41 height 7
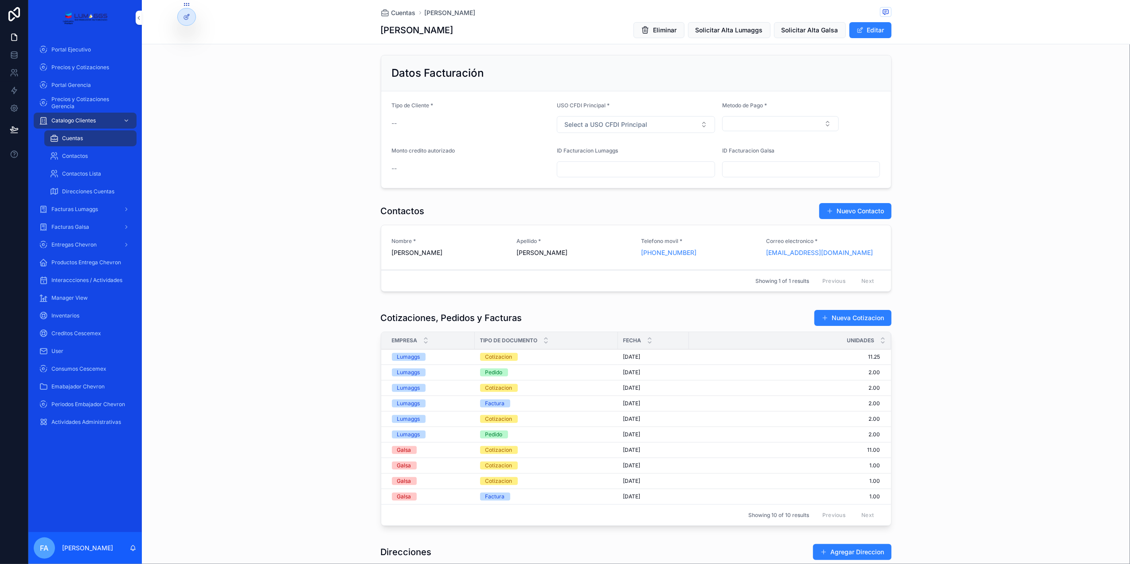
scroll to position [355, 0]
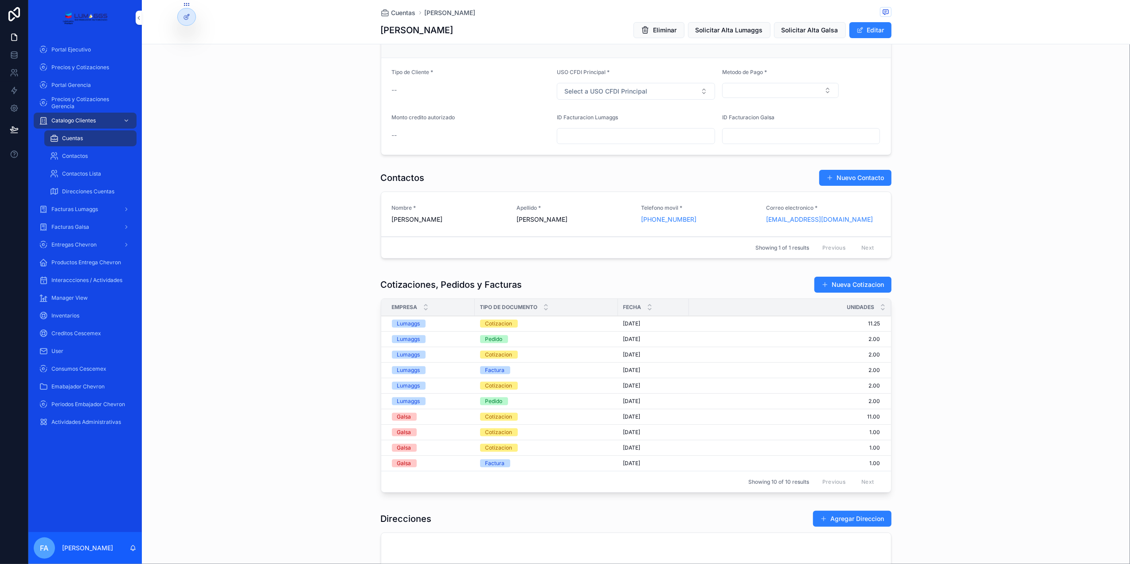
click at [493, 341] on div "Pedido" at bounding box center [493, 339] width 17 height 8
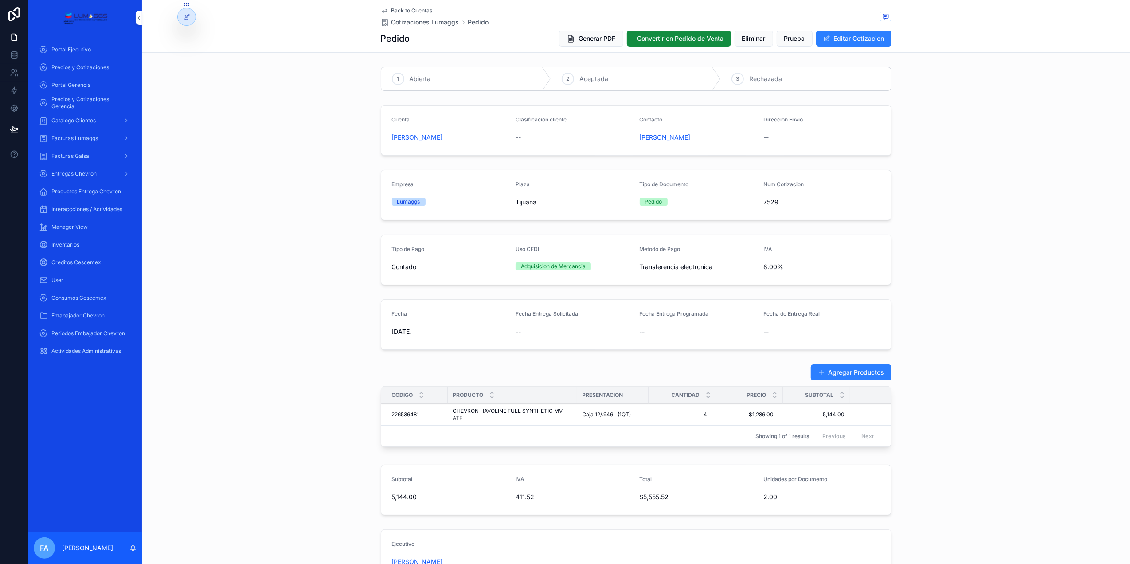
click at [395, 8] on span "Back to Cuentas" at bounding box center [411, 10] width 41 height 7
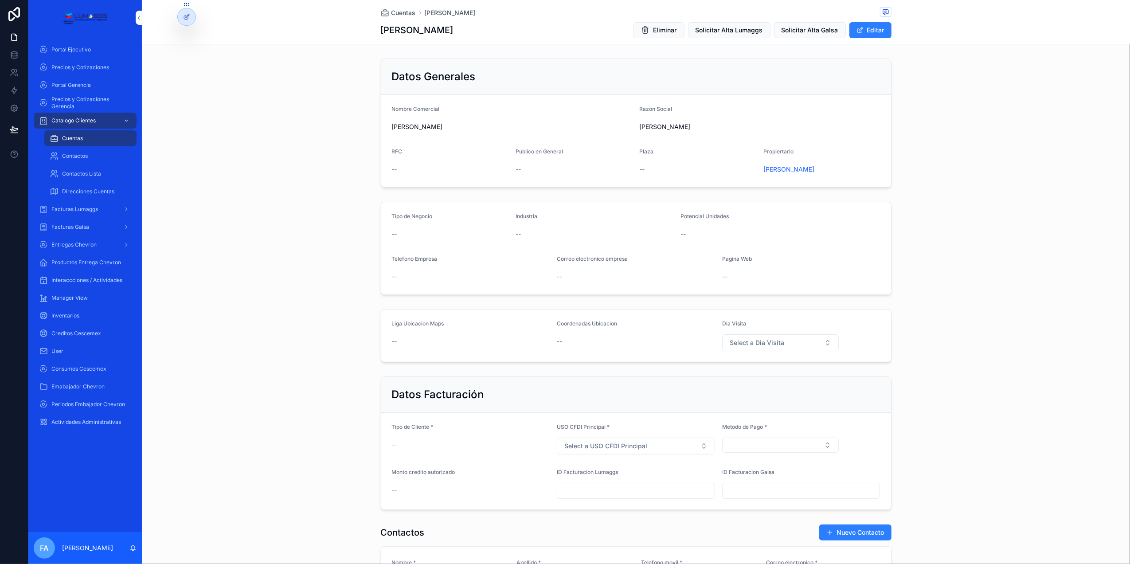
scroll to position [236, 0]
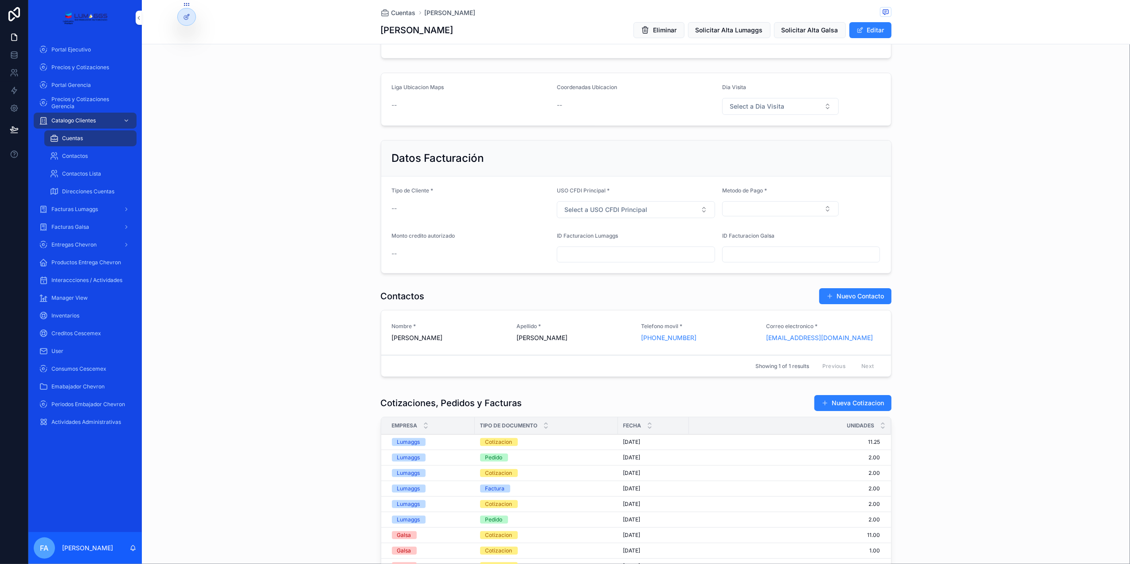
click at [497, 445] on div "Cotizacion" at bounding box center [498, 442] width 27 height 8
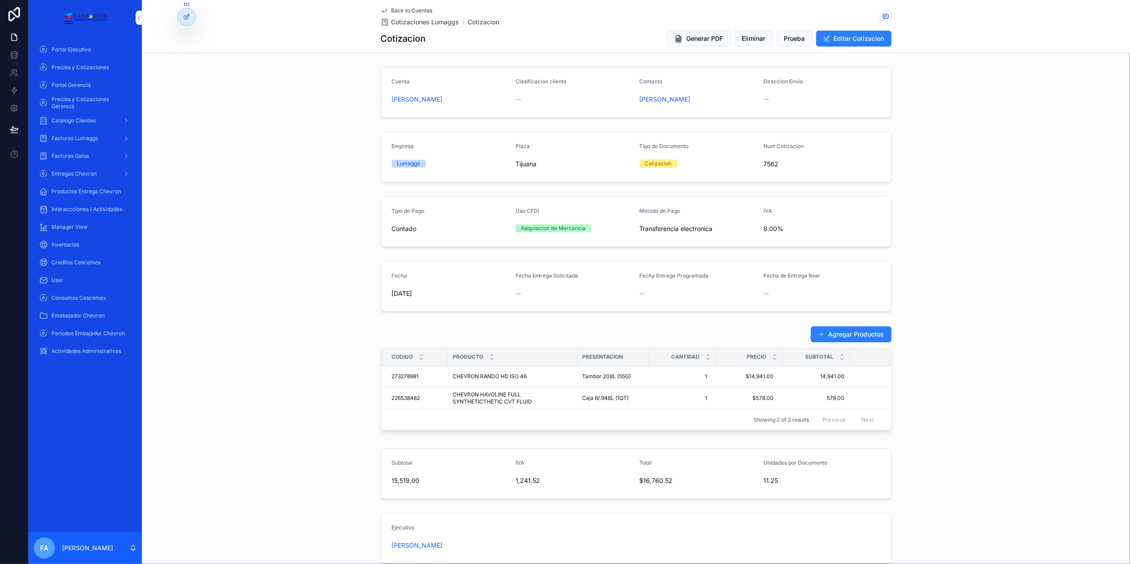
scroll to position [59, 0]
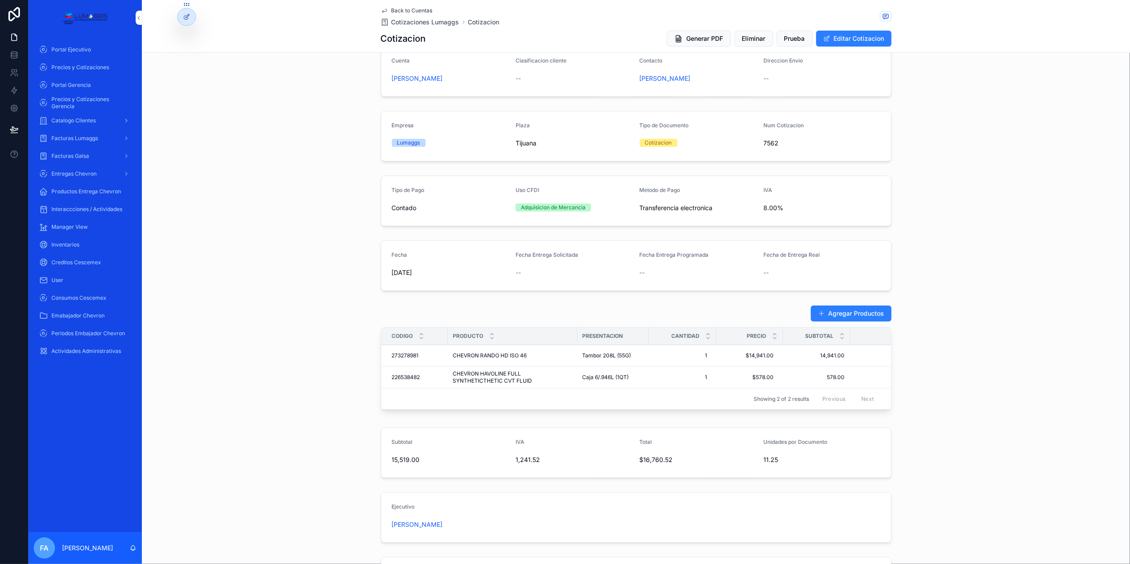
drag, startPoint x: 246, startPoint y: 88, endPoint x: 300, endPoint y: 32, distance: 77.4
click at [247, 88] on div "Cuenta JORGE SANCHEZ Clasificacion cliente -- Contacto Jorge Sanchez Direccion …" at bounding box center [636, 72] width 988 height 58
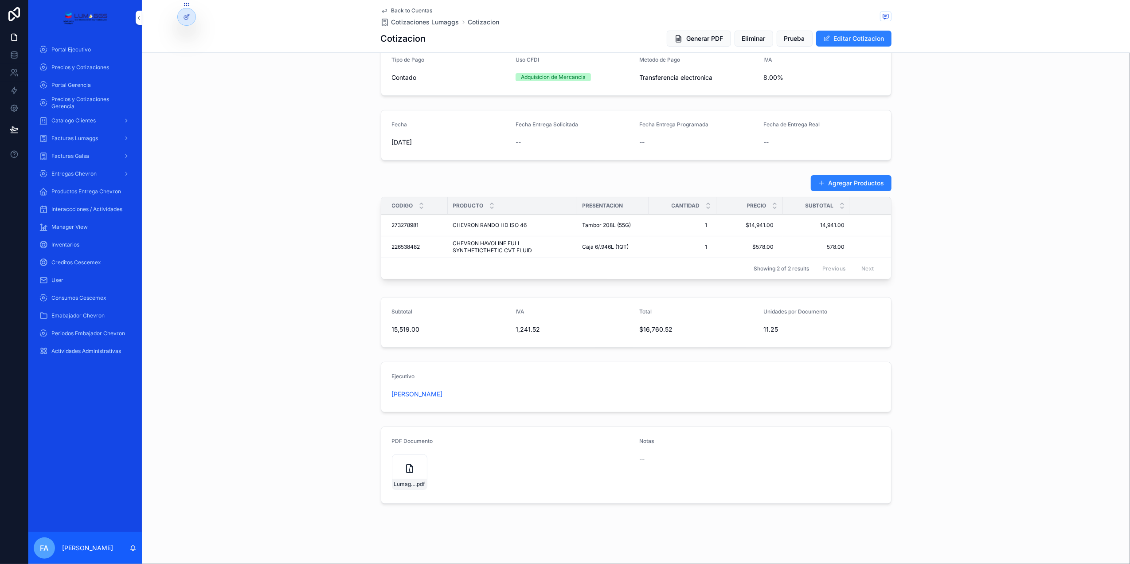
scroll to position [201, 0]
click at [408, 467] on icon "scrollable content" at bounding box center [409, 468] width 6 height 8
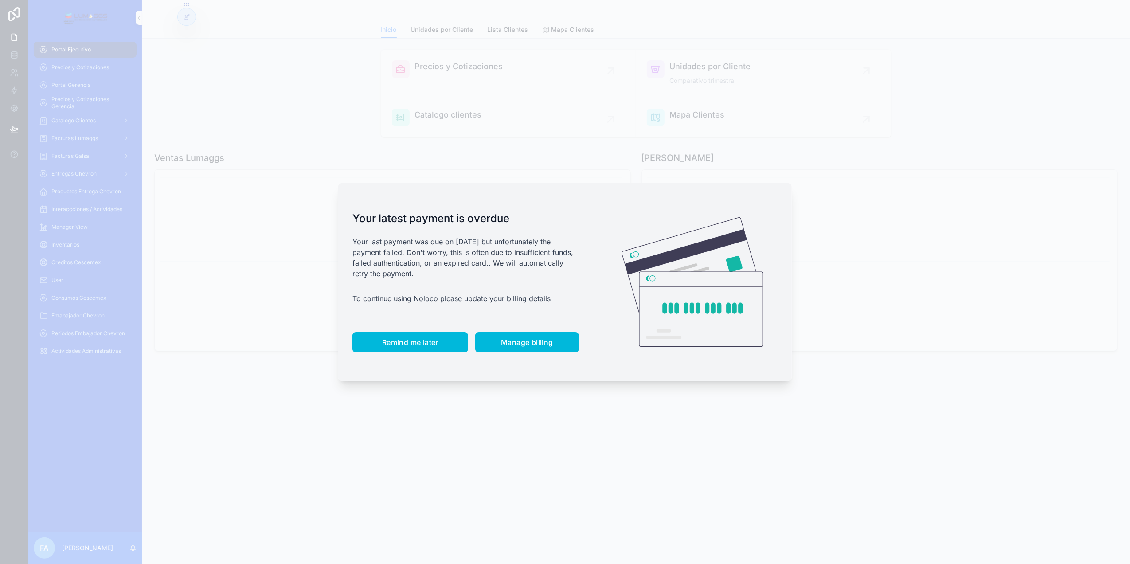
click at [424, 341] on span "Remind me later" at bounding box center [410, 342] width 56 height 9
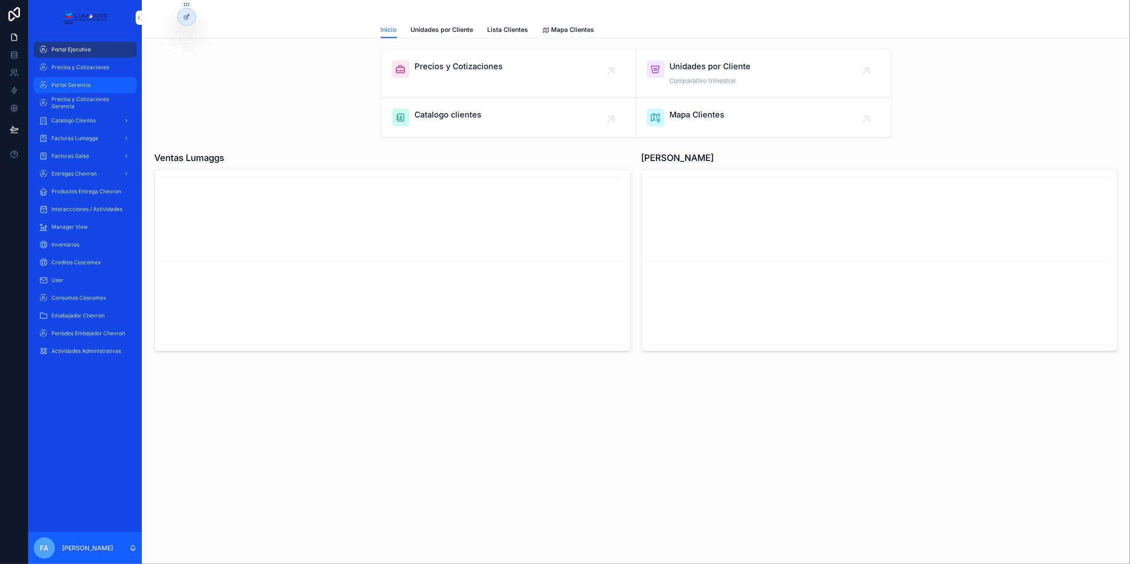
click at [82, 82] on span "Portal Gerencia" at bounding box center [70, 85] width 39 height 7
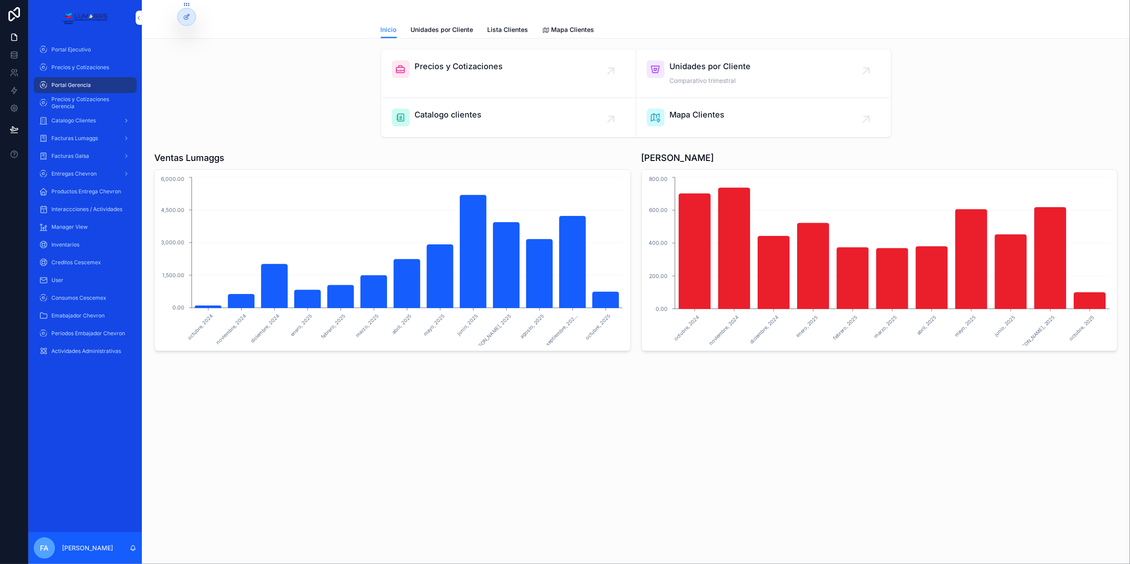
click at [456, 66] on span "Precios y Cotizaciones" at bounding box center [459, 66] width 88 height 12
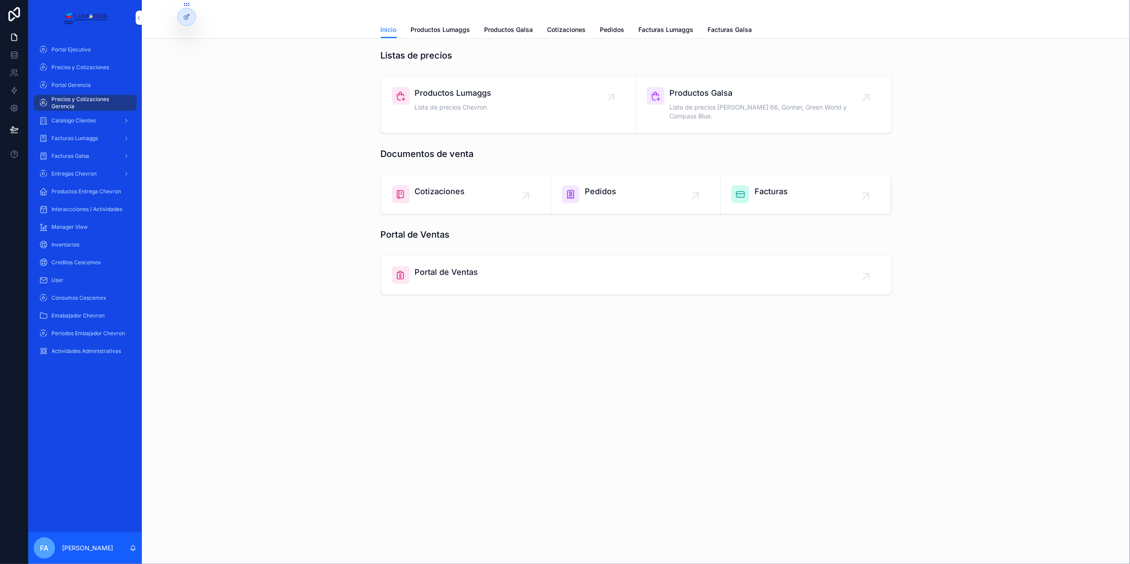
click at [607, 185] on span "Pedidos" at bounding box center [600, 191] width 31 height 12
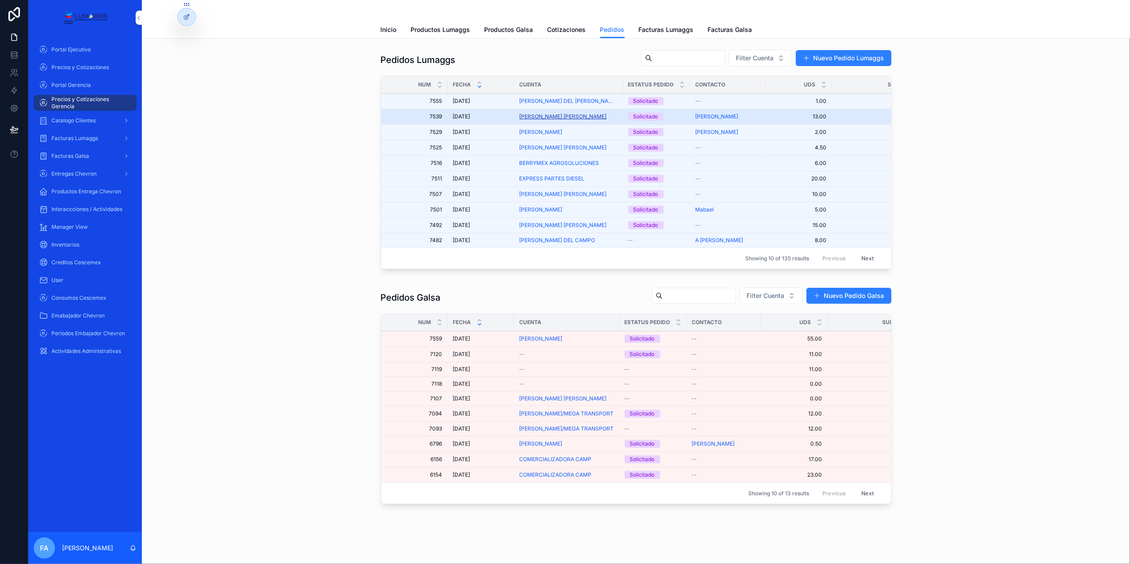
click at [545, 118] on span "[PERSON_NAME] [PERSON_NAME]" at bounding box center [562, 116] width 87 height 7
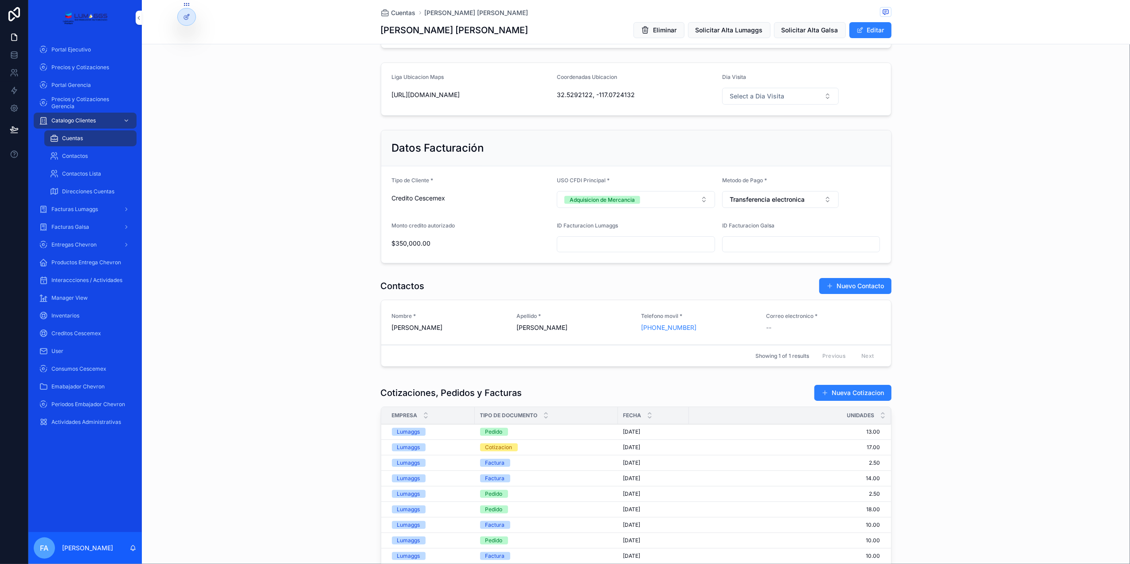
scroll to position [355, 0]
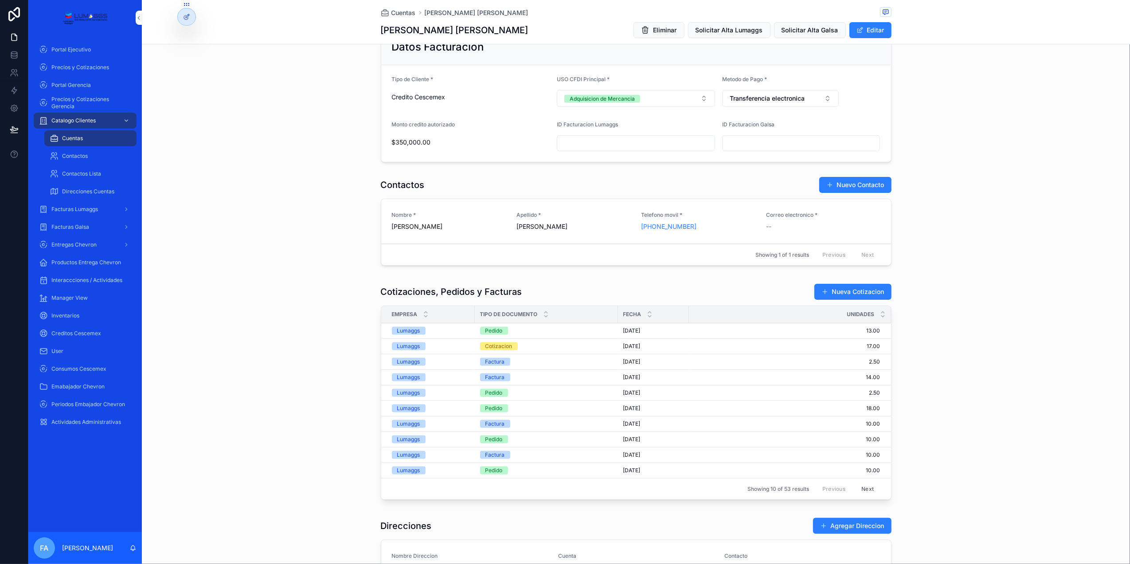
click at [487, 334] on div "Pedido" at bounding box center [493, 331] width 17 height 8
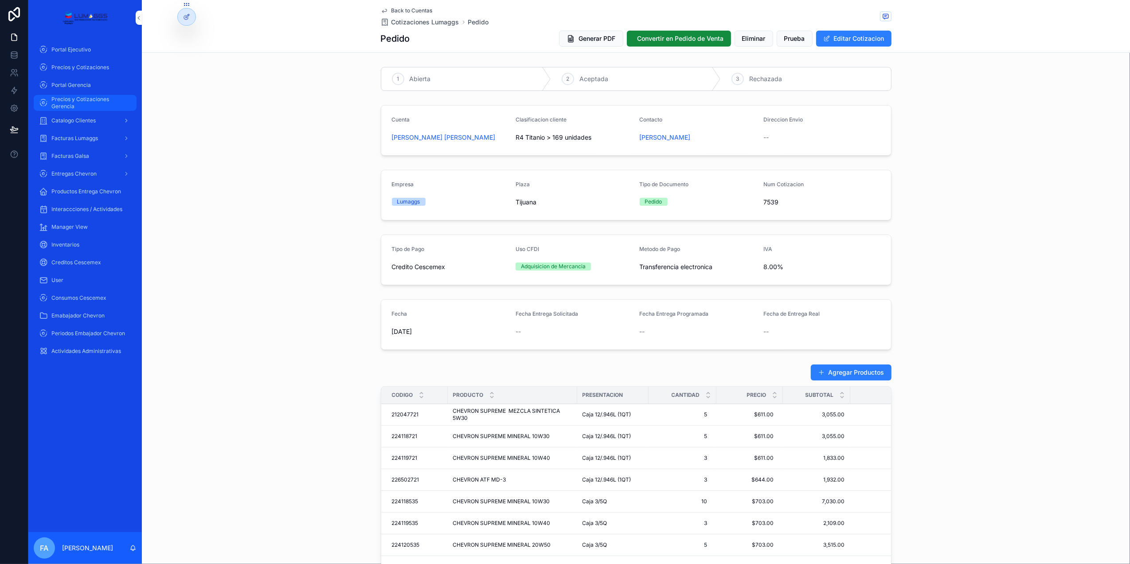
click at [85, 100] on span "Precios y Cotizaciones Gerencia" at bounding box center [89, 103] width 76 height 14
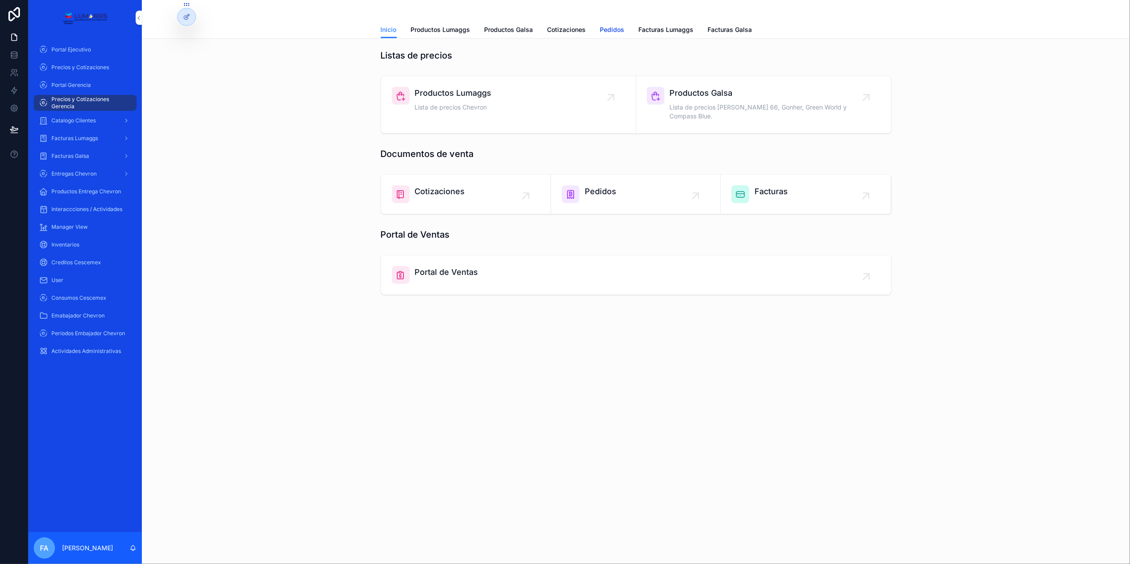
click at [611, 29] on span "Pedidos" at bounding box center [612, 29] width 24 height 9
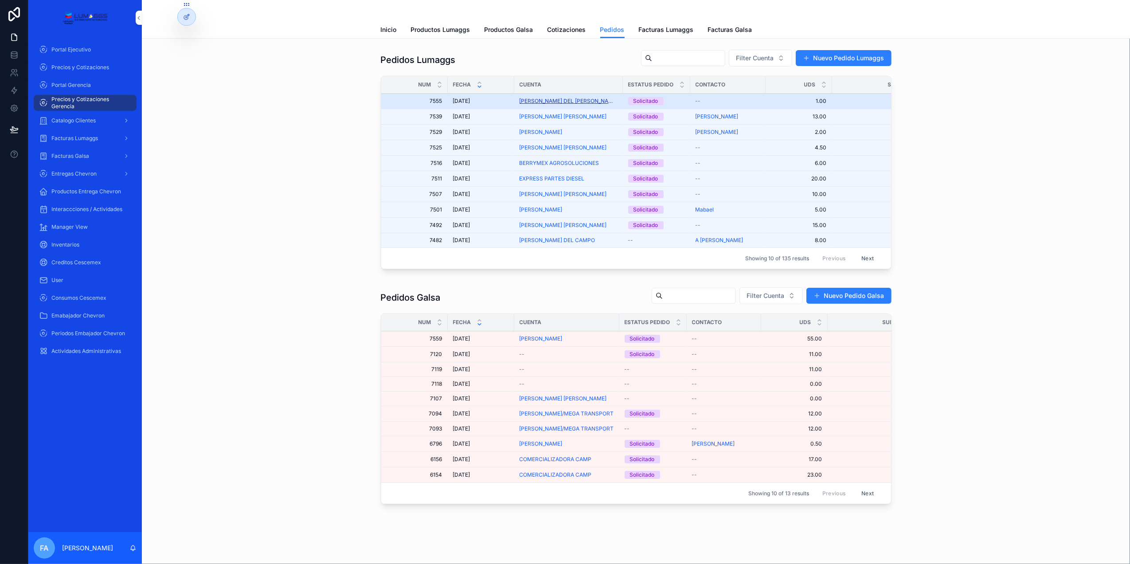
click at [555, 102] on span "[PERSON_NAME] DEL [PERSON_NAME]" at bounding box center [568, 101] width 98 height 7
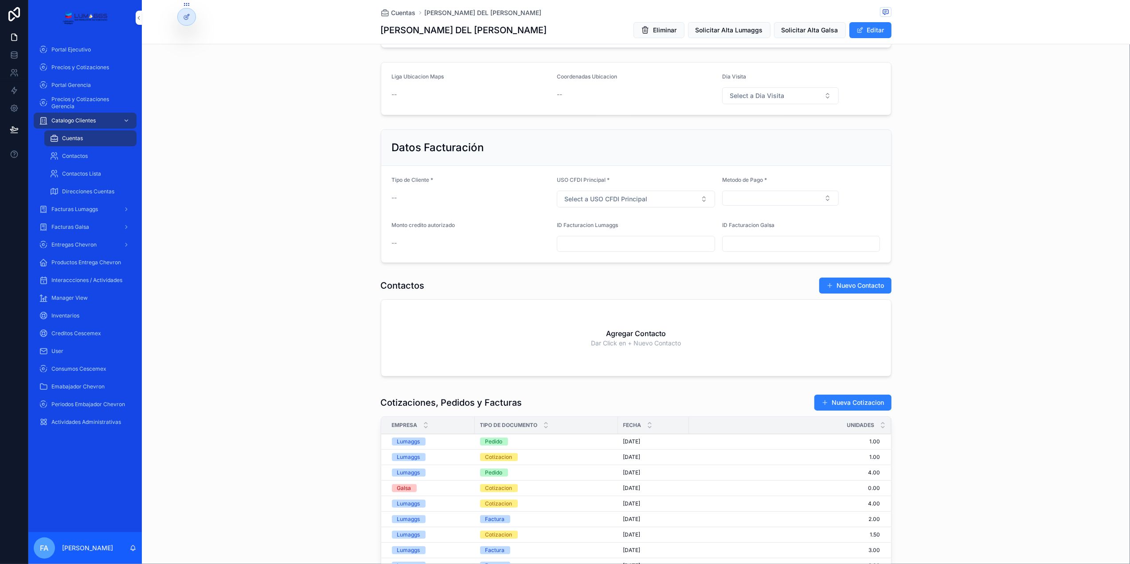
scroll to position [355, 0]
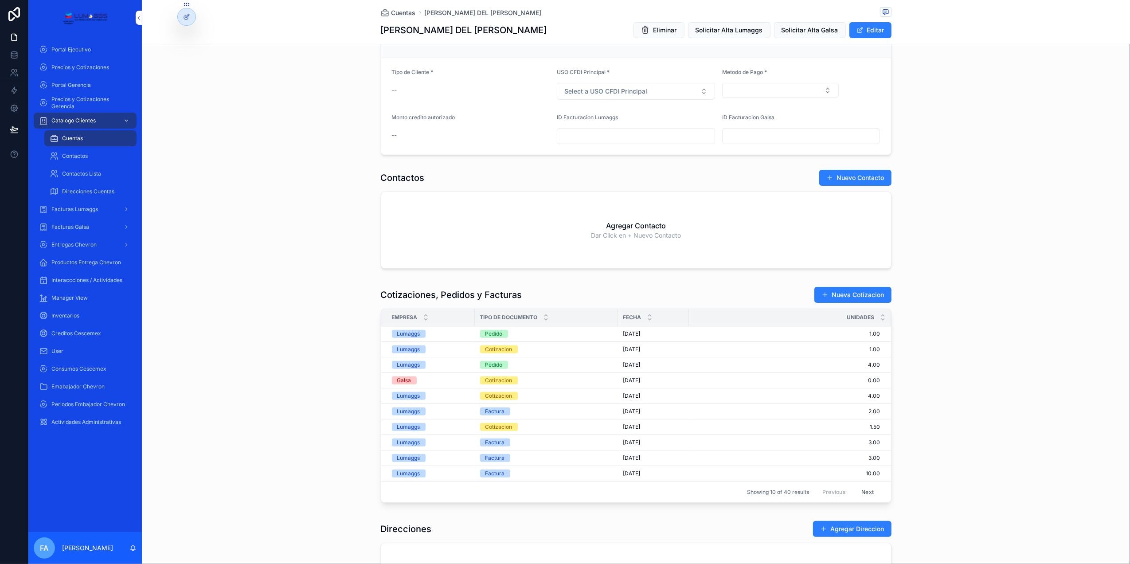
click at [493, 338] on div "Pedido" at bounding box center [493, 334] width 17 height 8
